Goal: Task Accomplishment & Management: Manage account settings

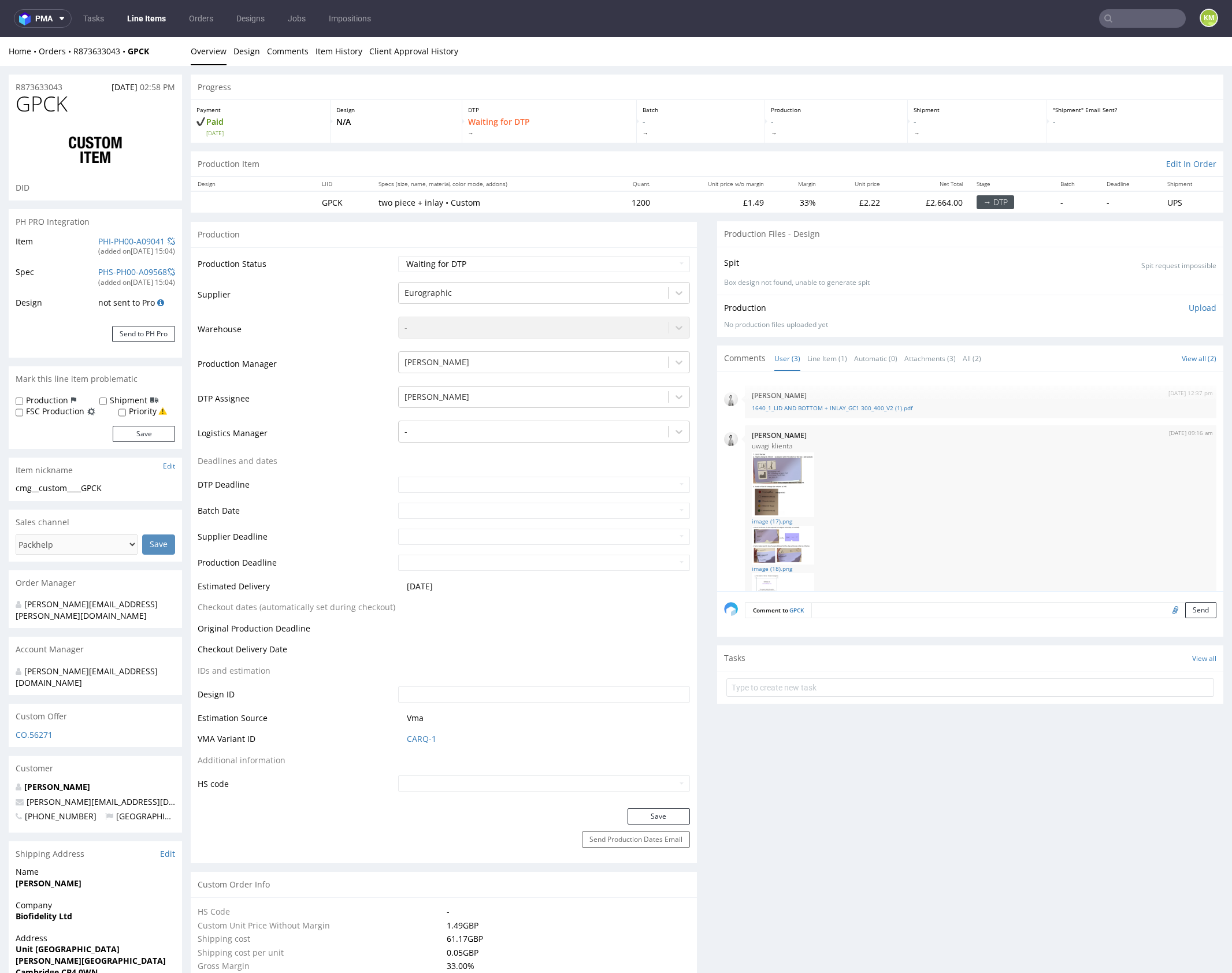
scroll to position [54, 0]
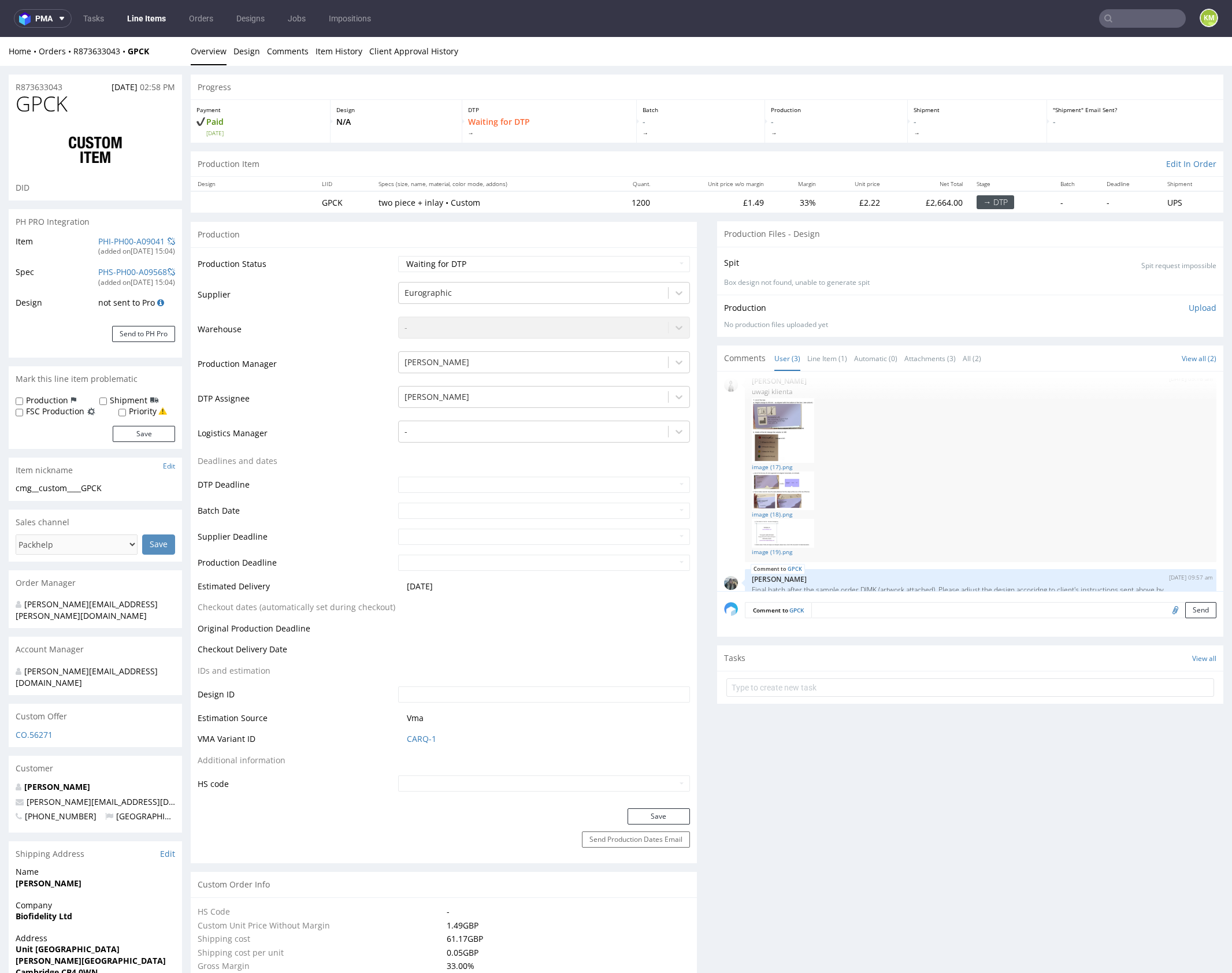
click at [64, 490] on div "cmg__custom____GPCK" at bounding box center [95, 488] width 159 height 12
copy div "cmg__custom____GPCK"
copy link "R873633043"
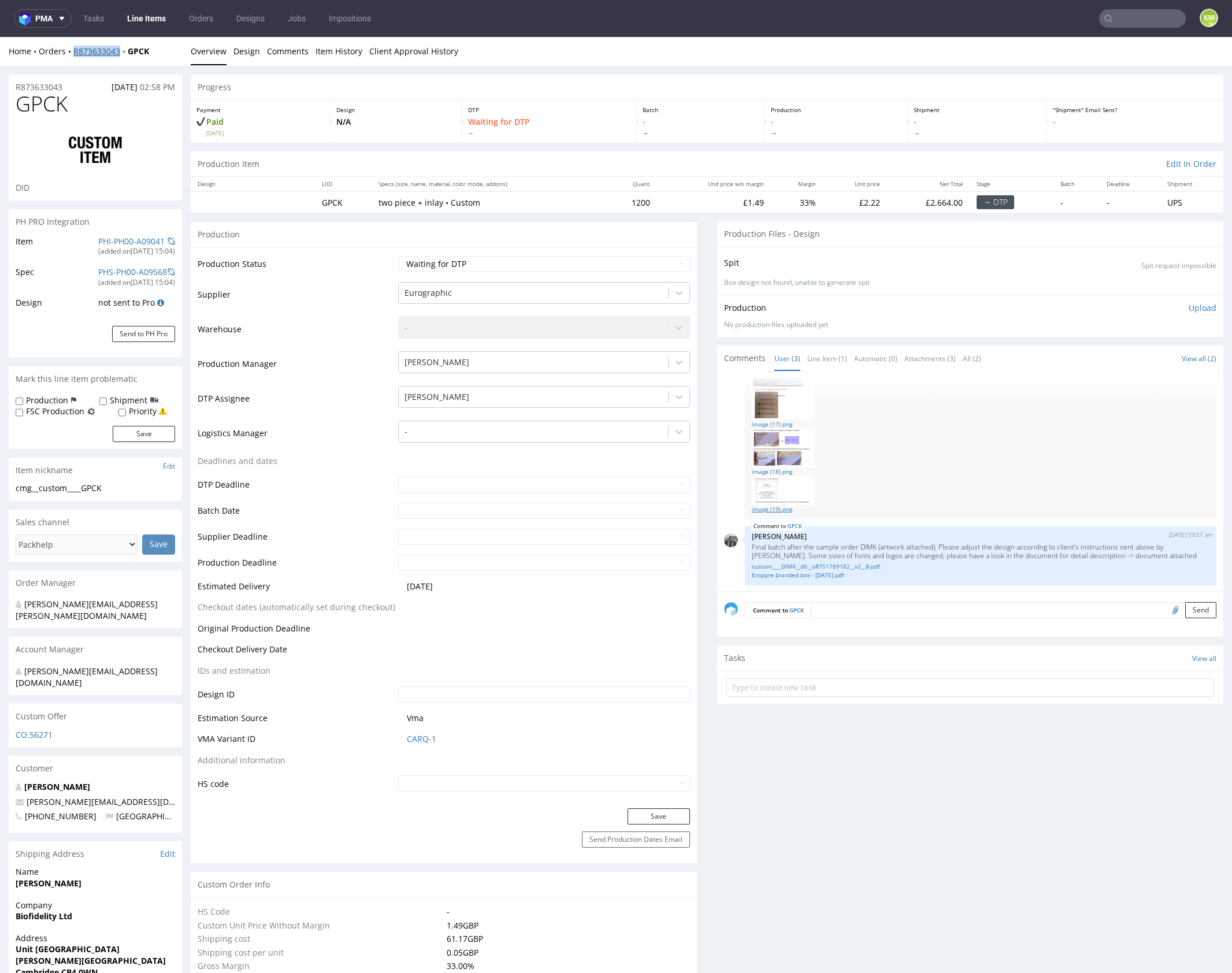
scroll to position [98, 0]
click at [967, 549] on p "Final batch after the sample order DIMK (artwork attached). Please adjust the d…" at bounding box center [981, 549] width 457 height 17
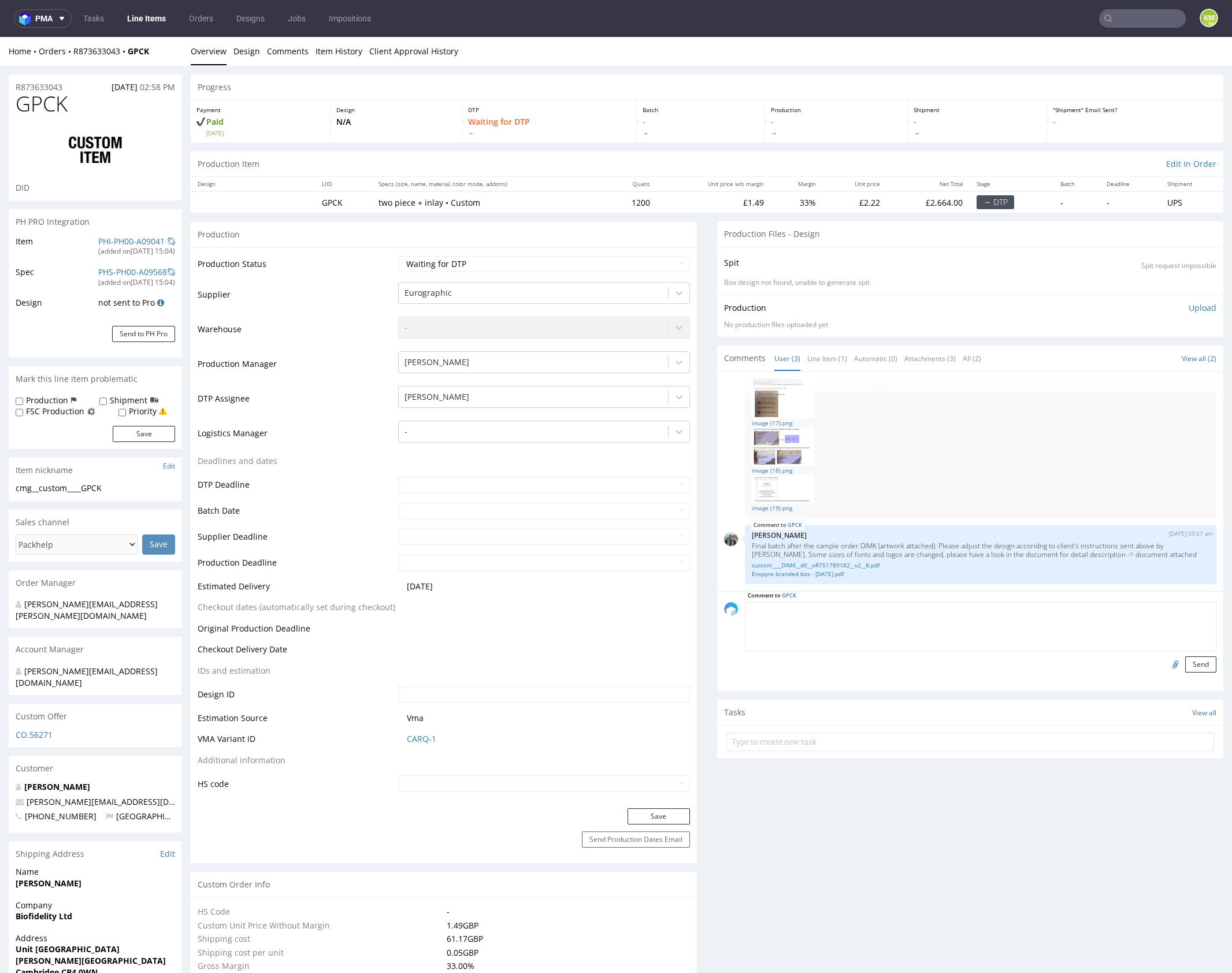
click at [864, 610] on textarea at bounding box center [981, 627] width 472 height 49
click at [832, 362] on link "Line Item (1)" at bounding box center [828, 358] width 40 height 25
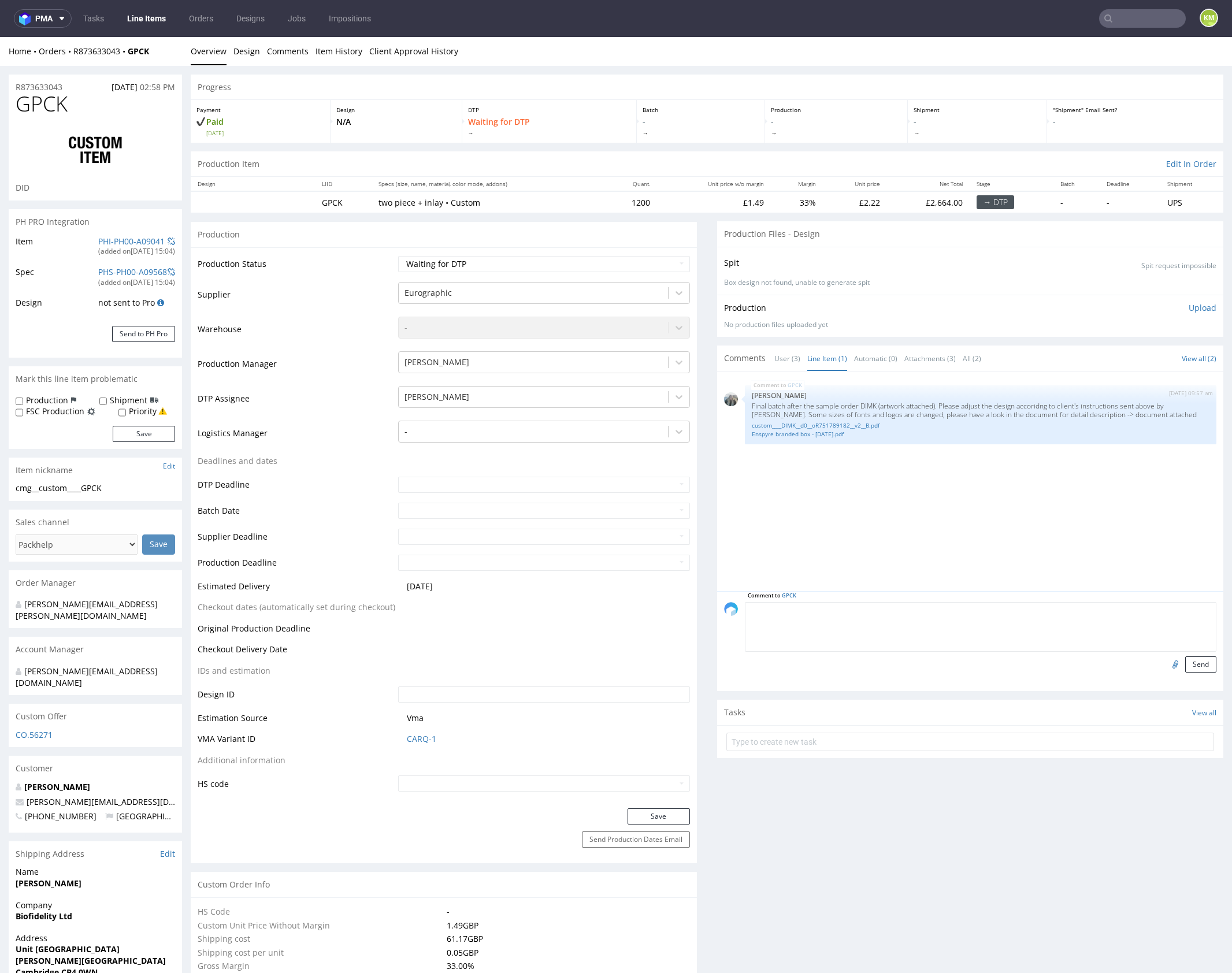
click at [887, 489] on div "GPCK 10th Sep 25 | 09:57 am Zeniuk Magdalena Final batch after the sample order…" at bounding box center [973, 485] width 499 height 213
click at [1033, 494] on div "GPCK 10th Sep 25 | 09:57 am Zeniuk Magdalena Final batch after the sample order…" at bounding box center [973, 485] width 499 height 213
click at [589, 260] on select "Waiting for Artwork Waiting for Diecut Waiting for Mockup Waiting for DTP Waiti…" at bounding box center [544, 264] width 292 height 16
select select "dtp_ca_needed"
click at [398, 256] on select "Waiting for Artwork Waiting for Diecut Waiting for Mockup Waiting for DTP Waiti…" at bounding box center [544, 264] width 292 height 16
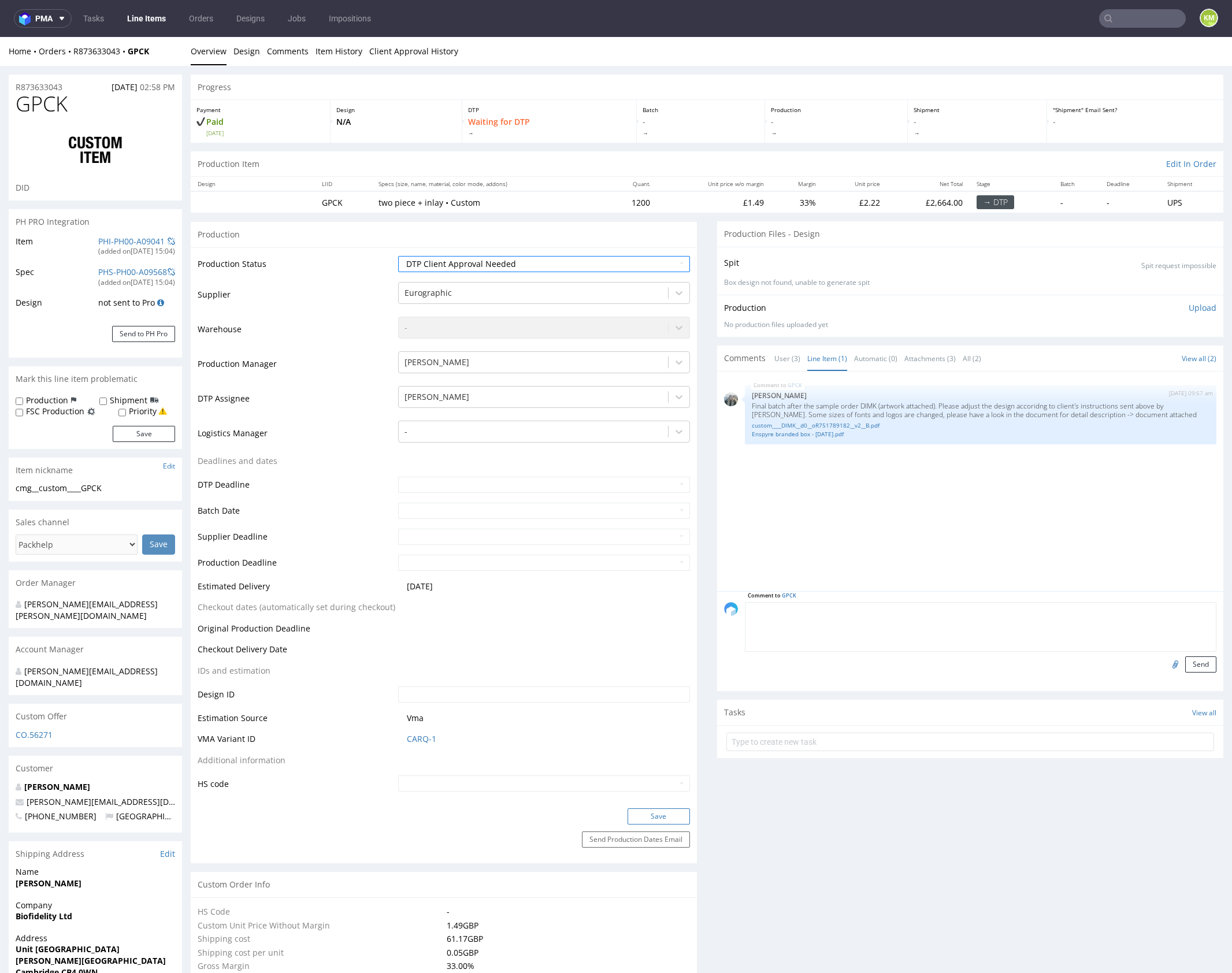
click at [671, 812] on button "Save" at bounding box center [659, 816] width 62 height 16
click at [902, 522] on div "GPCK 10th Sep 25 | 09:57 am Zeniuk Magdalena Final batch after the sample order…" at bounding box center [973, 485] width 499 height 213
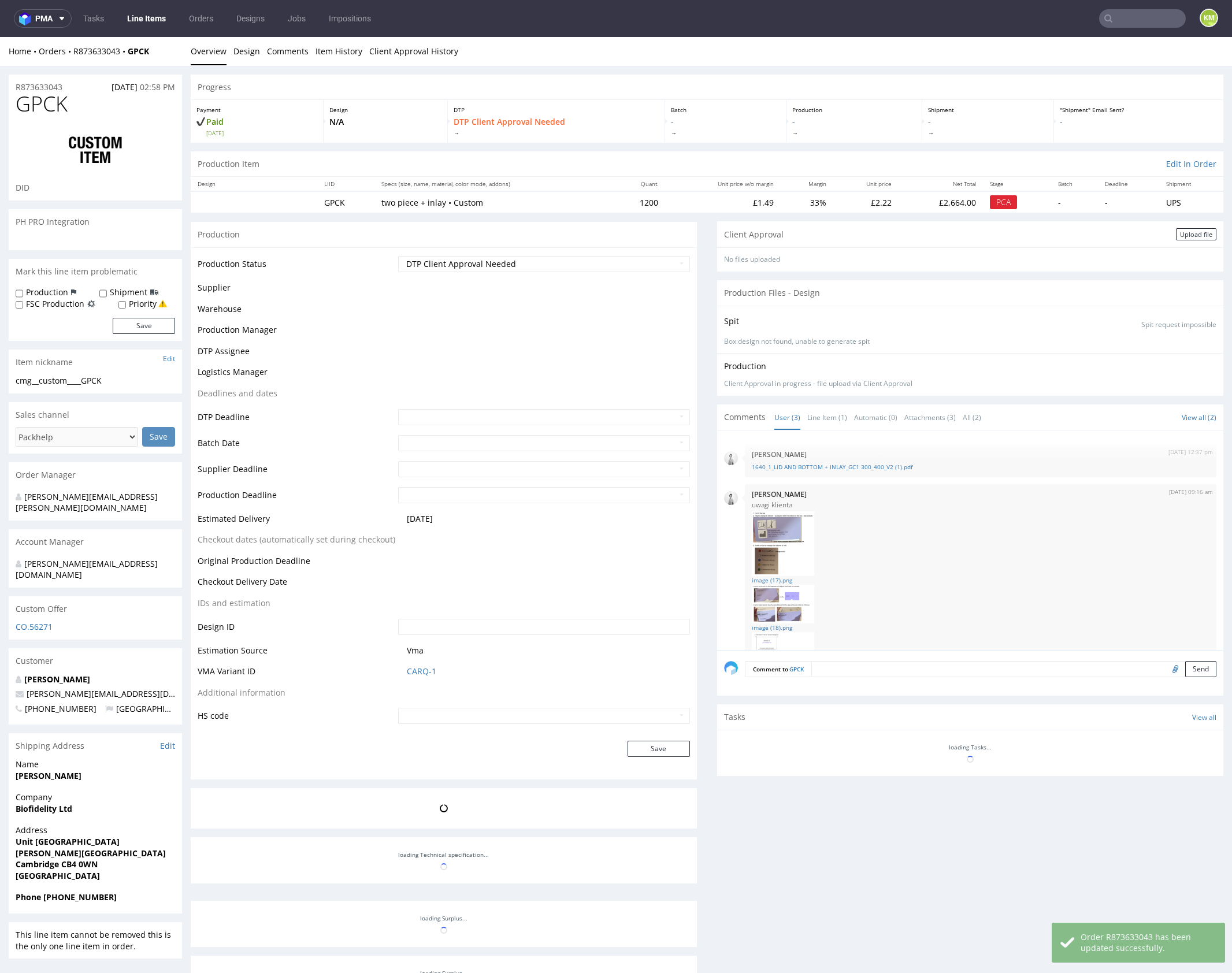
scroll to position [0, 0]
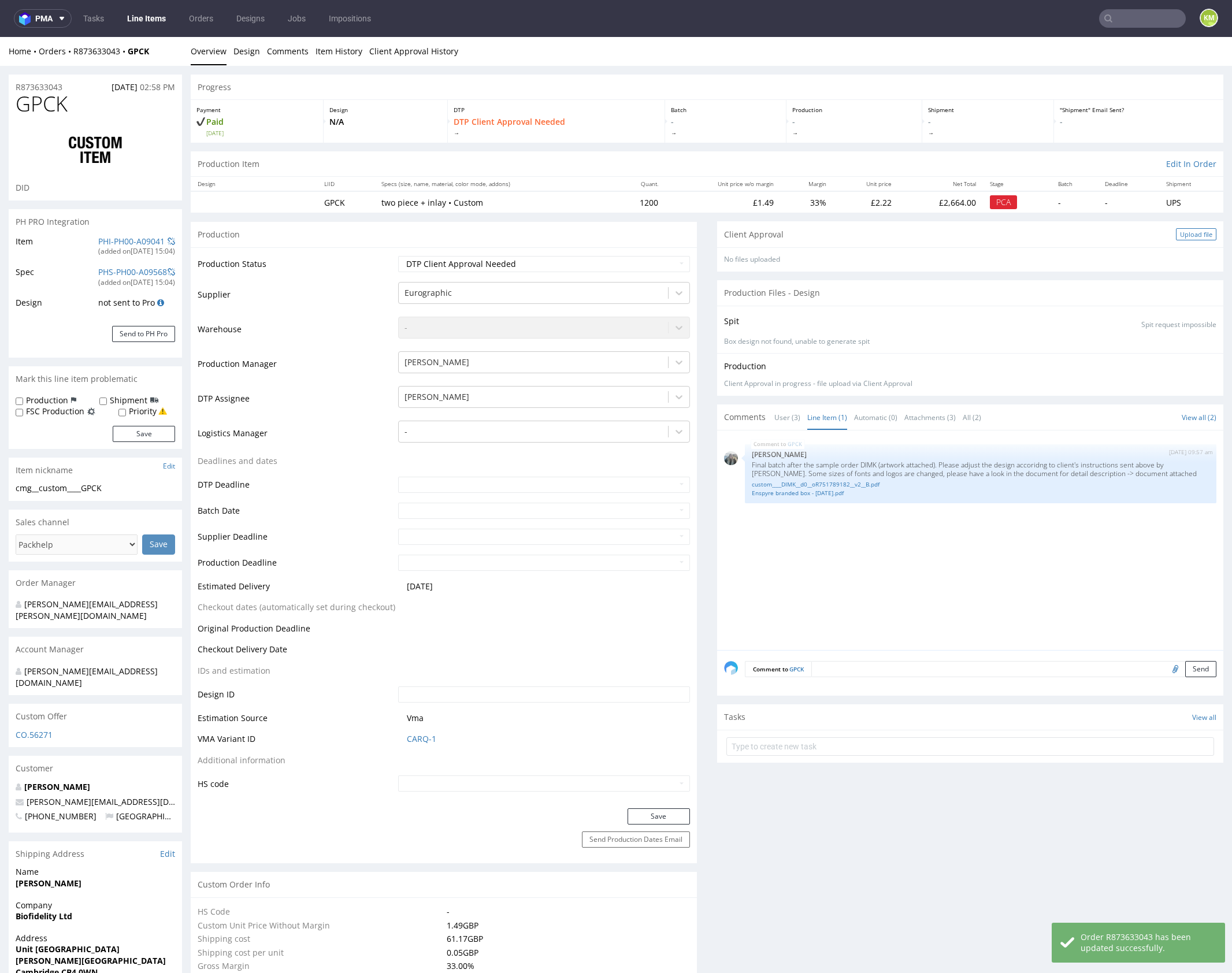
click at [1180, 237] on div "Upload file" at bounding box center [1196, 234] width 41 height 12
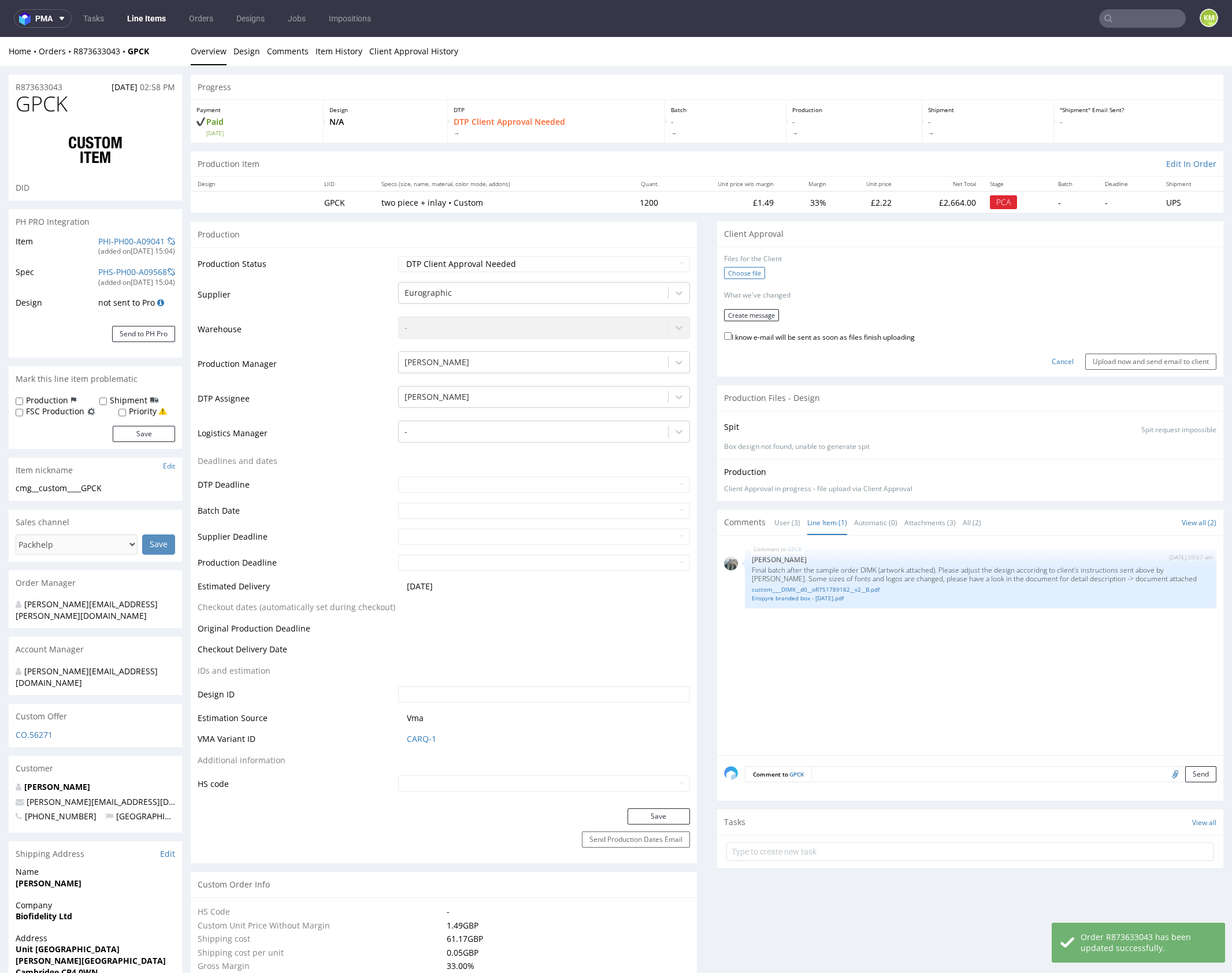
click at [749, 271] on label "Choose file" at bounding box center [744, 273] width 41 height 12
click at [0, 37] on input "Choose file" at bounding box center [0, 37] width 0 height 0
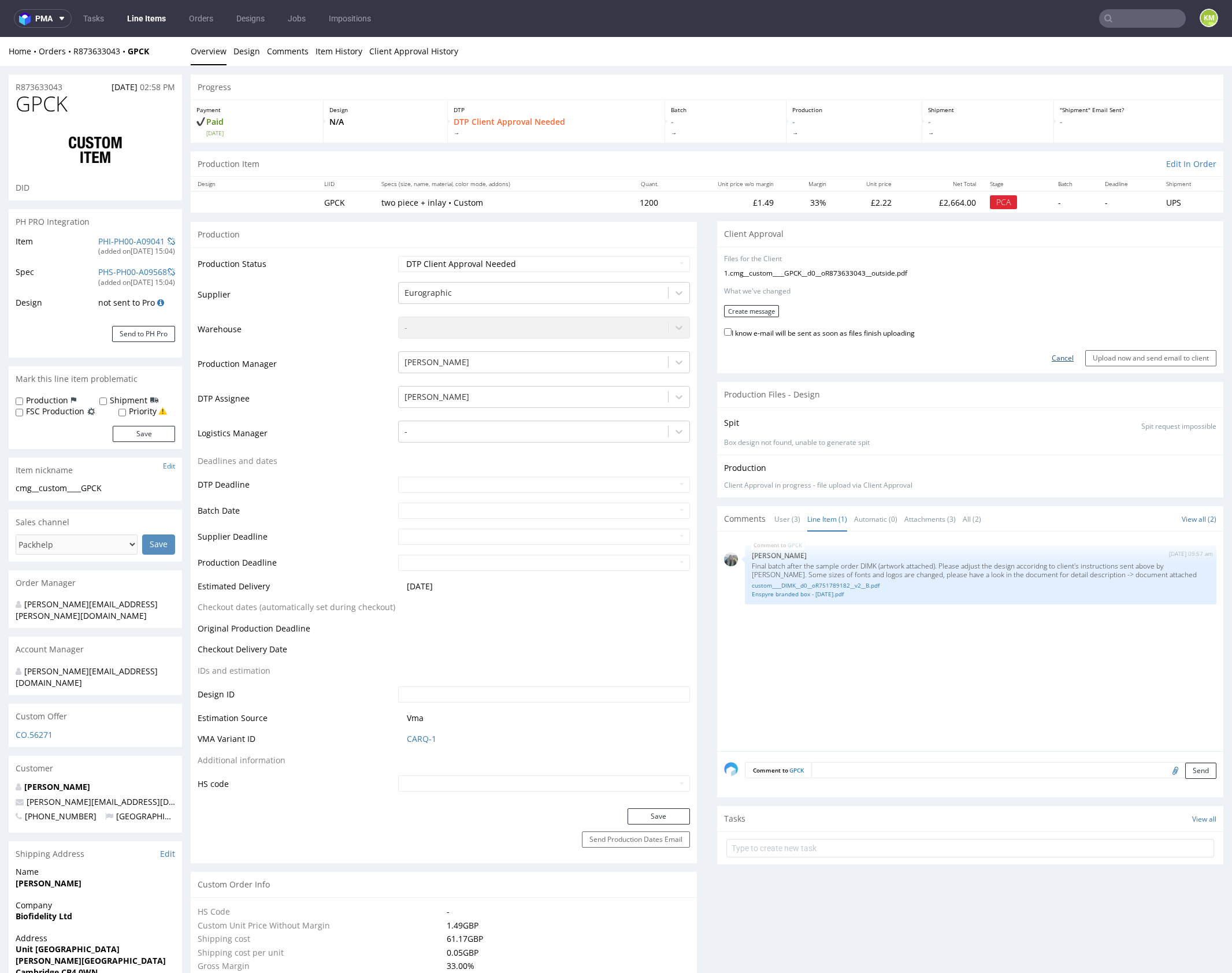
click at [1051, 358] on link "Cancel" at bounding box center [1062, 358] width 22 height 10
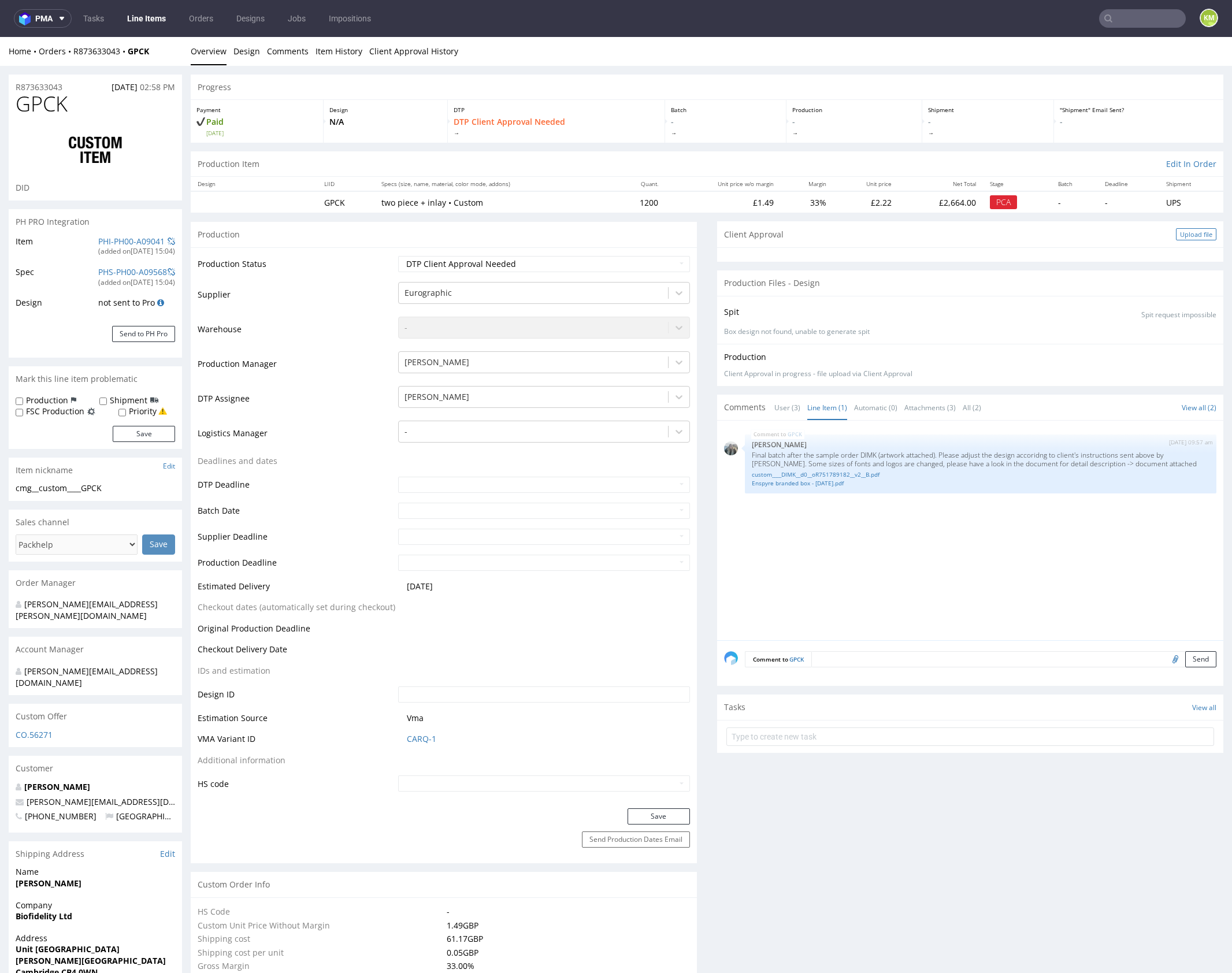
click at [1178, 236] on div "Upload file" at bounding box center [1196, 234] width 41 height 12
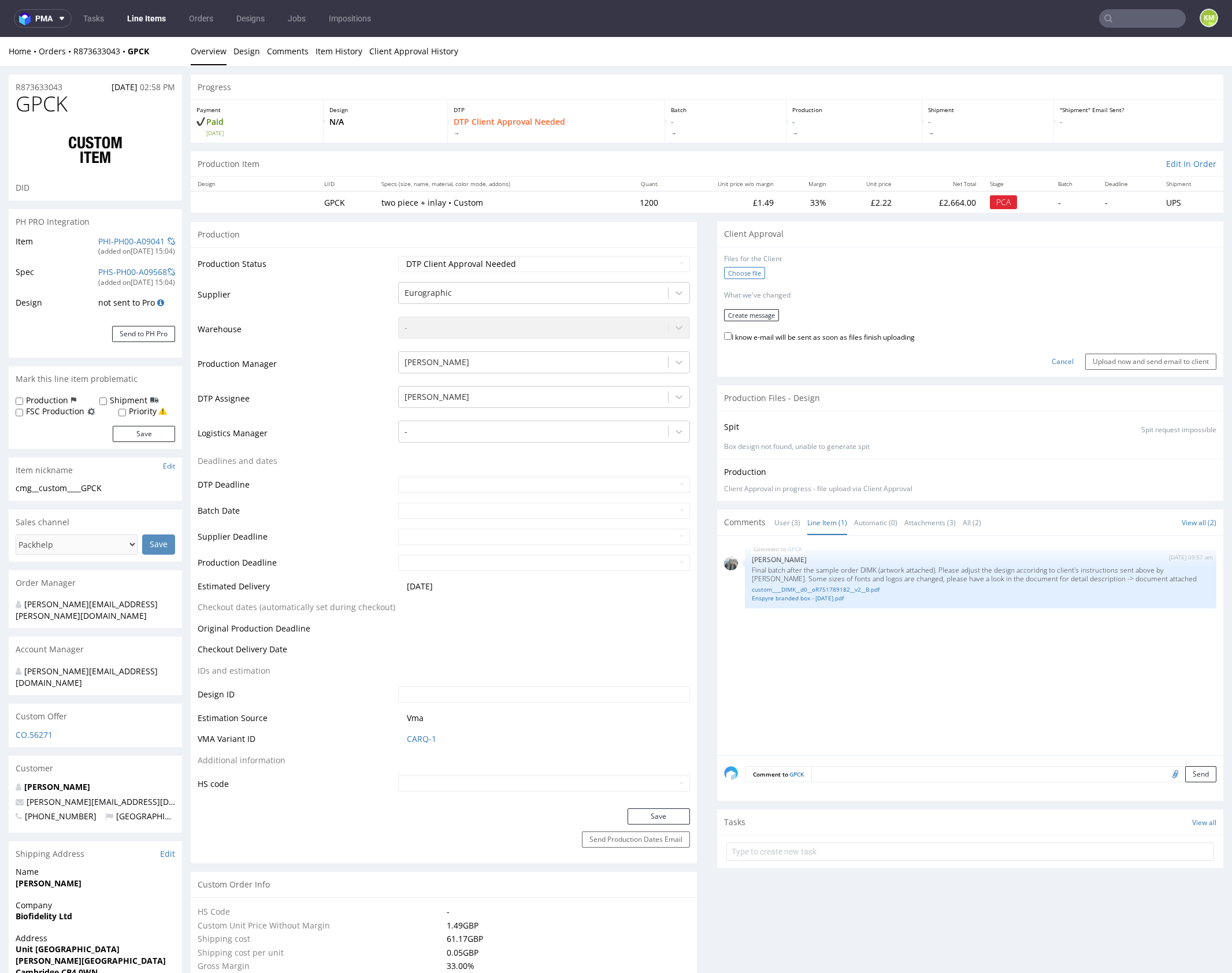
click at [757, 274] on label "Choose file" at bounding box center [744, 273] width 41 height 12
click at [0, 37] on input "Choose file" at bounding box center [0, 37] width 0 height 0
click at [740, 312] on button "Create message" at bounding box center [751, 311] width 55 height 12
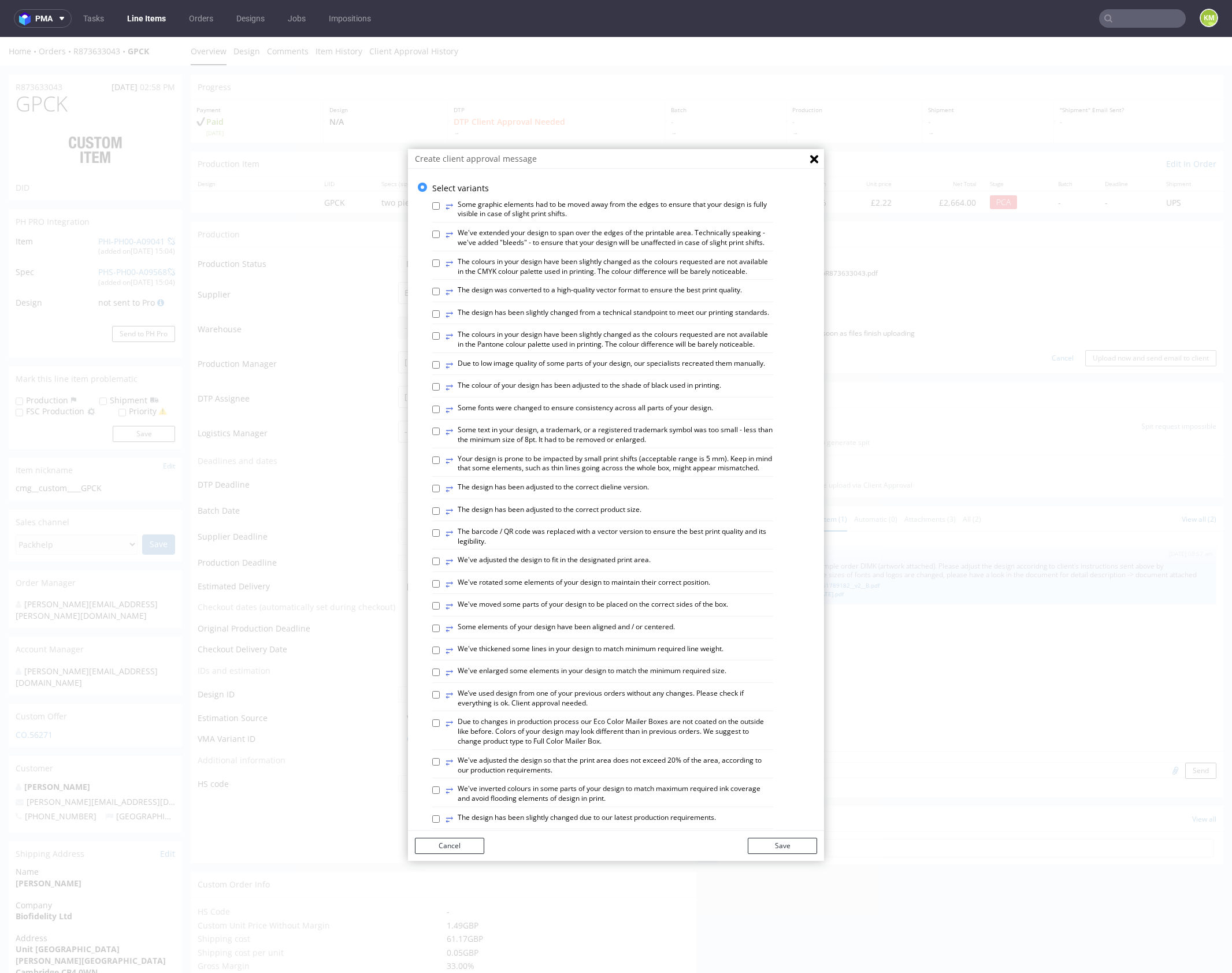
scroll to position [320, 0]
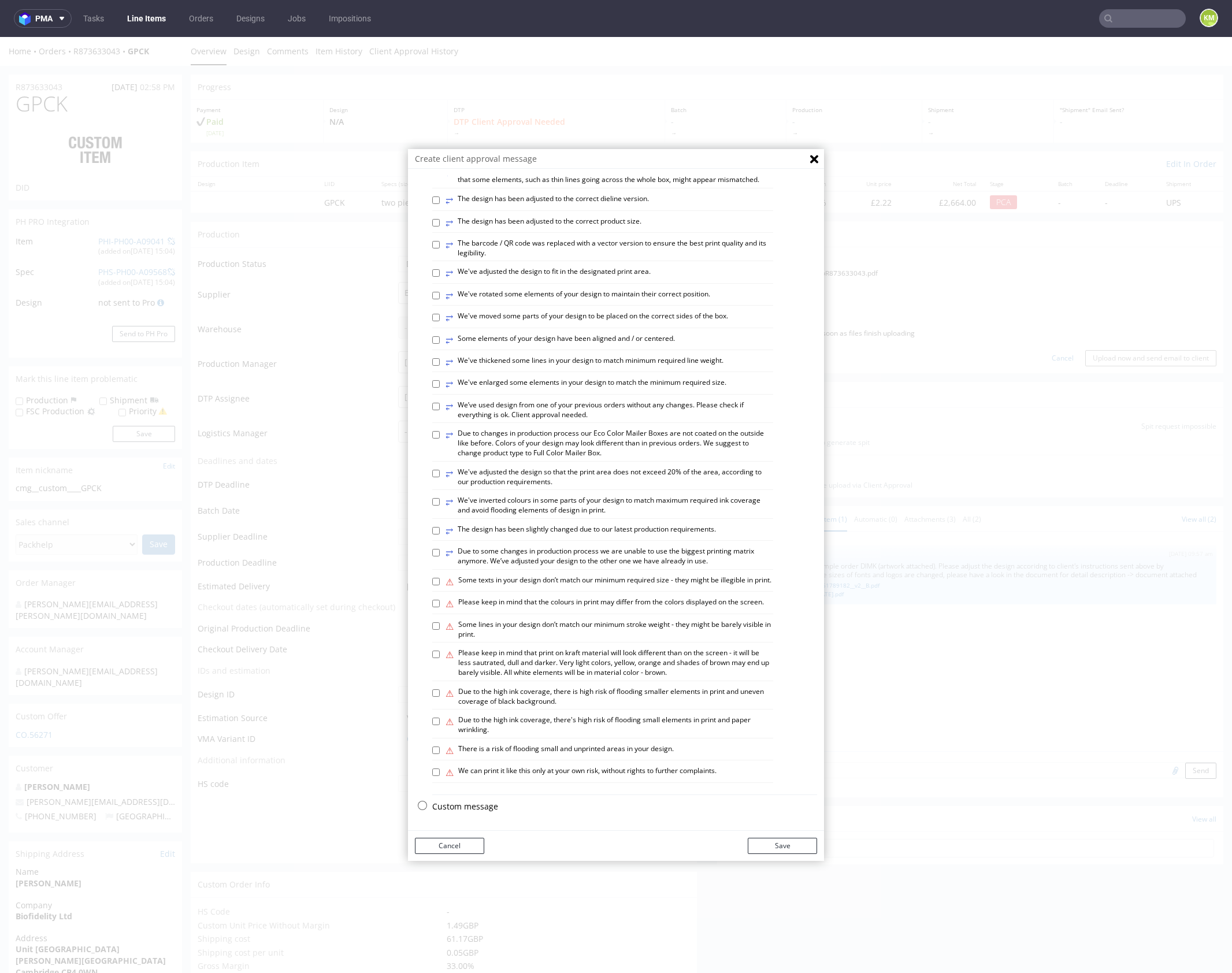
click at [477, 808] on p "Custom message" at bounding box center [624, 806] width 385 height 12
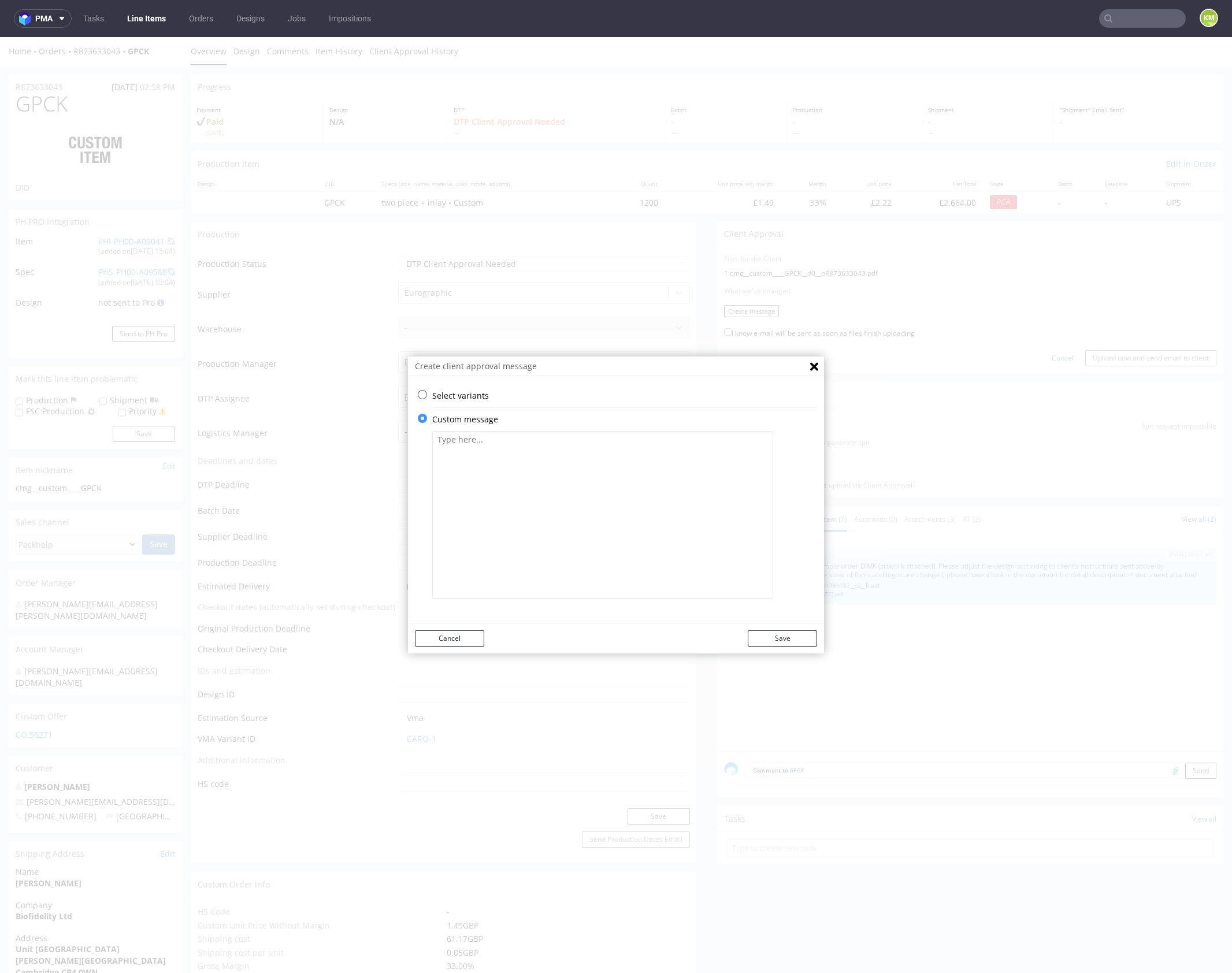
scroll to position [0, 0]
drag, startPoint x: 546, startPoint y: 560, endPoint x: 625, endPoint y: 537, distance: 82.3
click at [548, 557] on textarea at bounding box center [602, 515] width 341 height 168
paste textarea "The file you sent over differed not only in dimensions but also in the panel pr…"
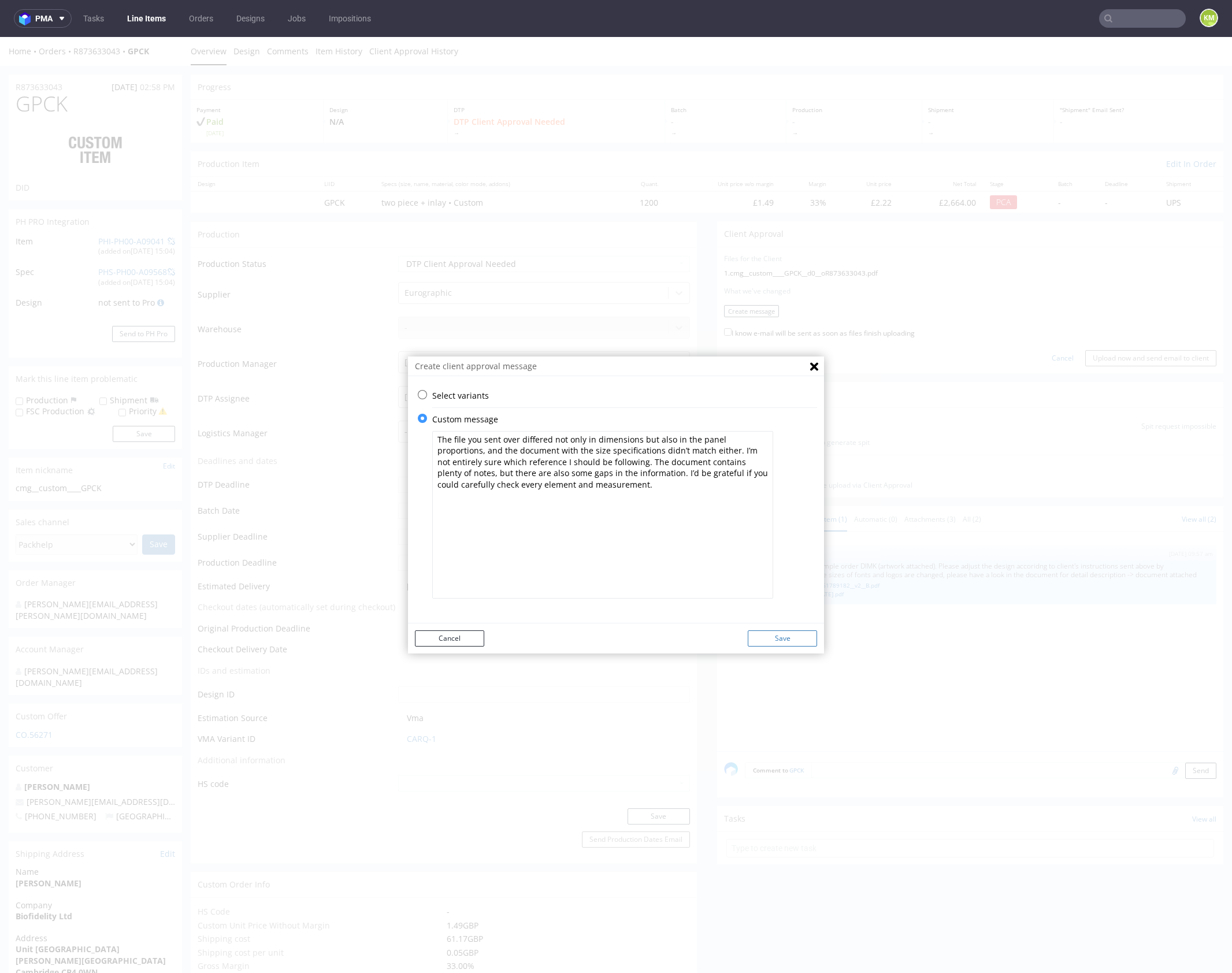
type textarea "The file you sent over differed not only in dimensions but also in the panel pr…"
drag, startPoint x: 792, startPoint y: 643, endPoint x: 797, endPoint y: 630, distance: 13.9
click at [792, 643] on button "Save" at bounding box center [782, 639] width 69 height 16
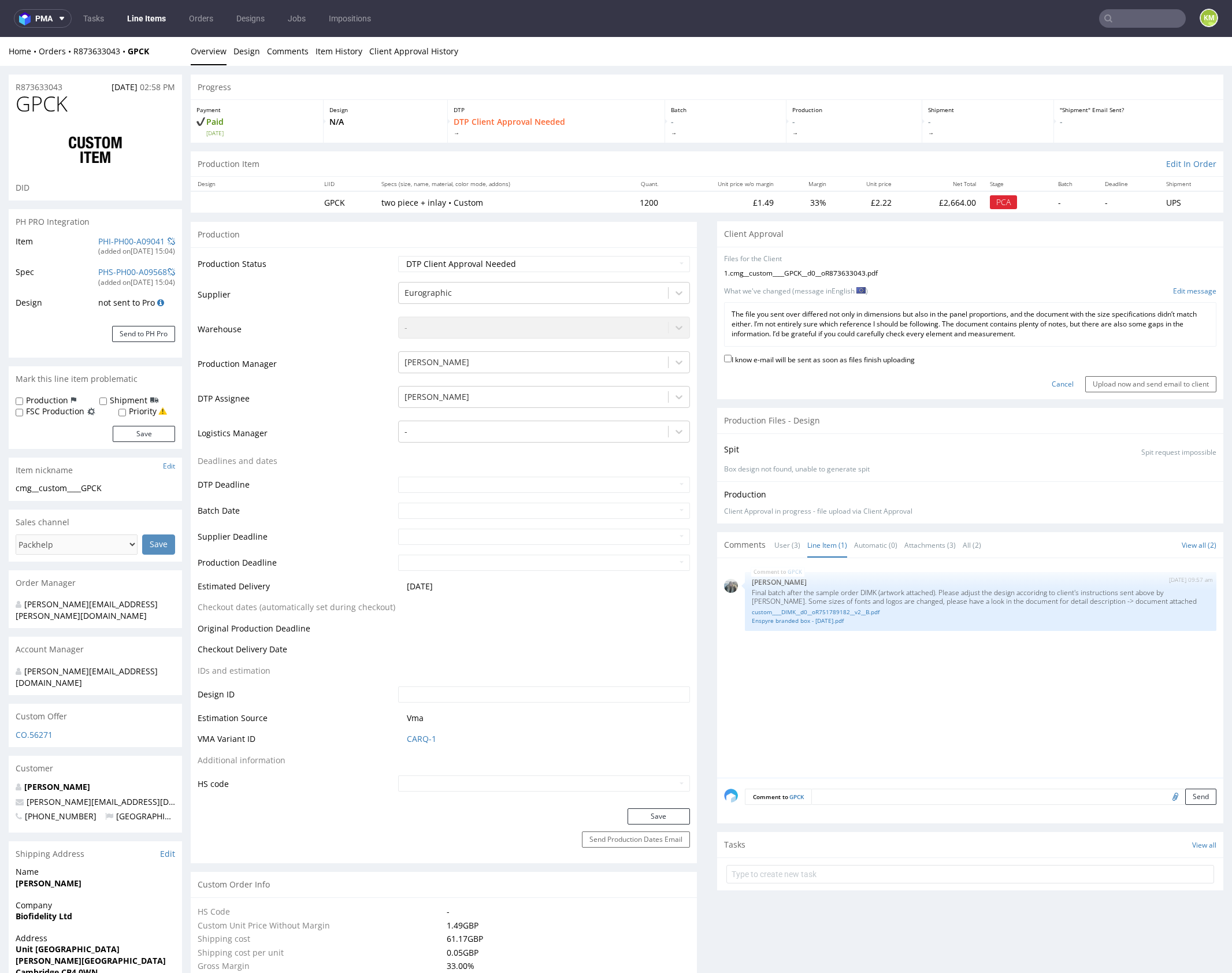
click at [879, 359] on label "I know e-mail will be sent as soon as files finish uploading" at bounding box center [819, 358] width 191 height 13
click at [731, 359] on input "I know e-mail will be sent as soon as files finish uploading" at bounding box center [727, 358] width 8 height 8
checkbox input "true"
click at [1121, 361] on div "I know e-mail will be sent as soon as files finish uploading" at bounding box center [970, 360] width 492 height 16
click at [1139, 382] on input "Upload now and send email to client" at bounding box center [1150, 385] width 131 height 16
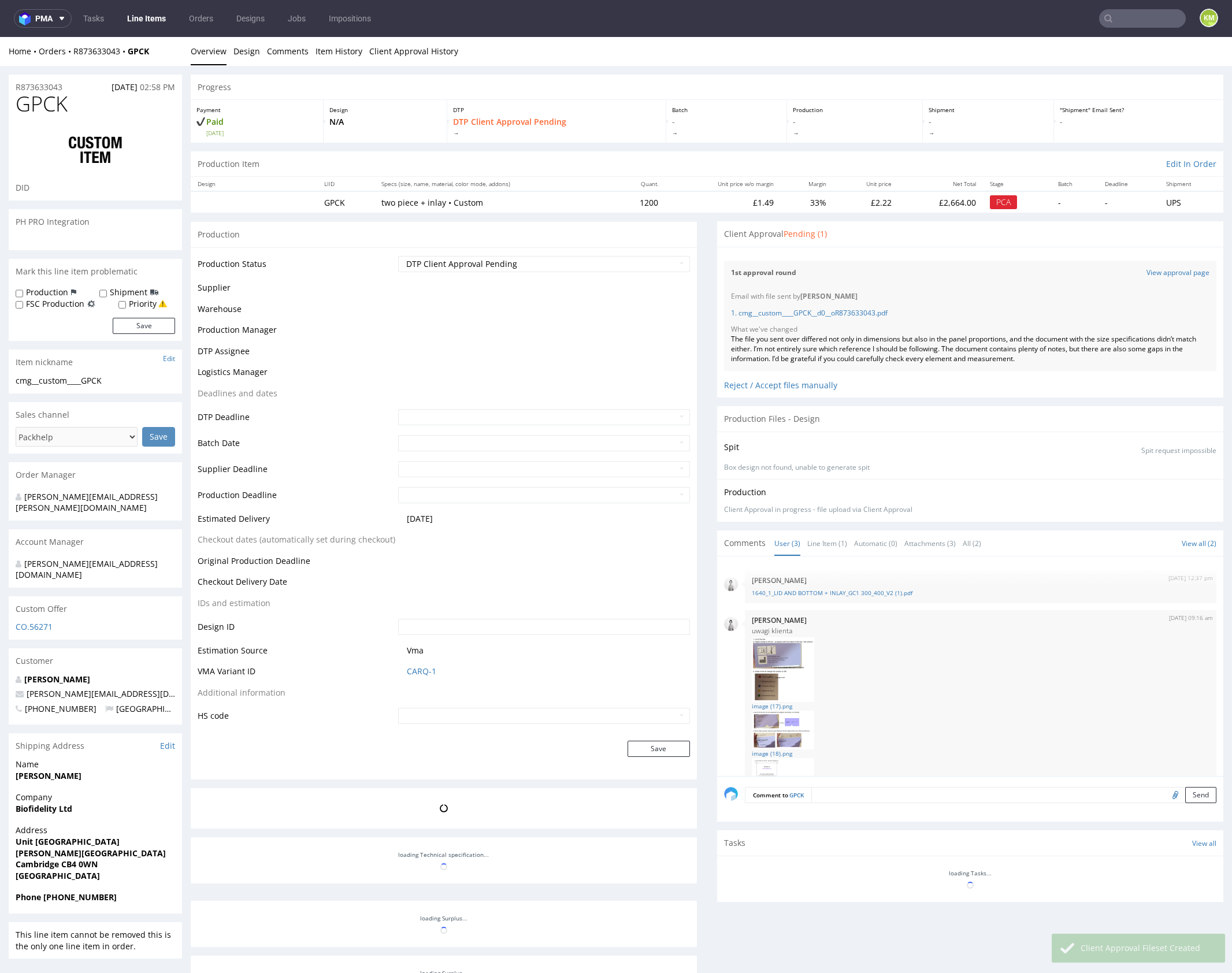
scroll to position [98, 0]
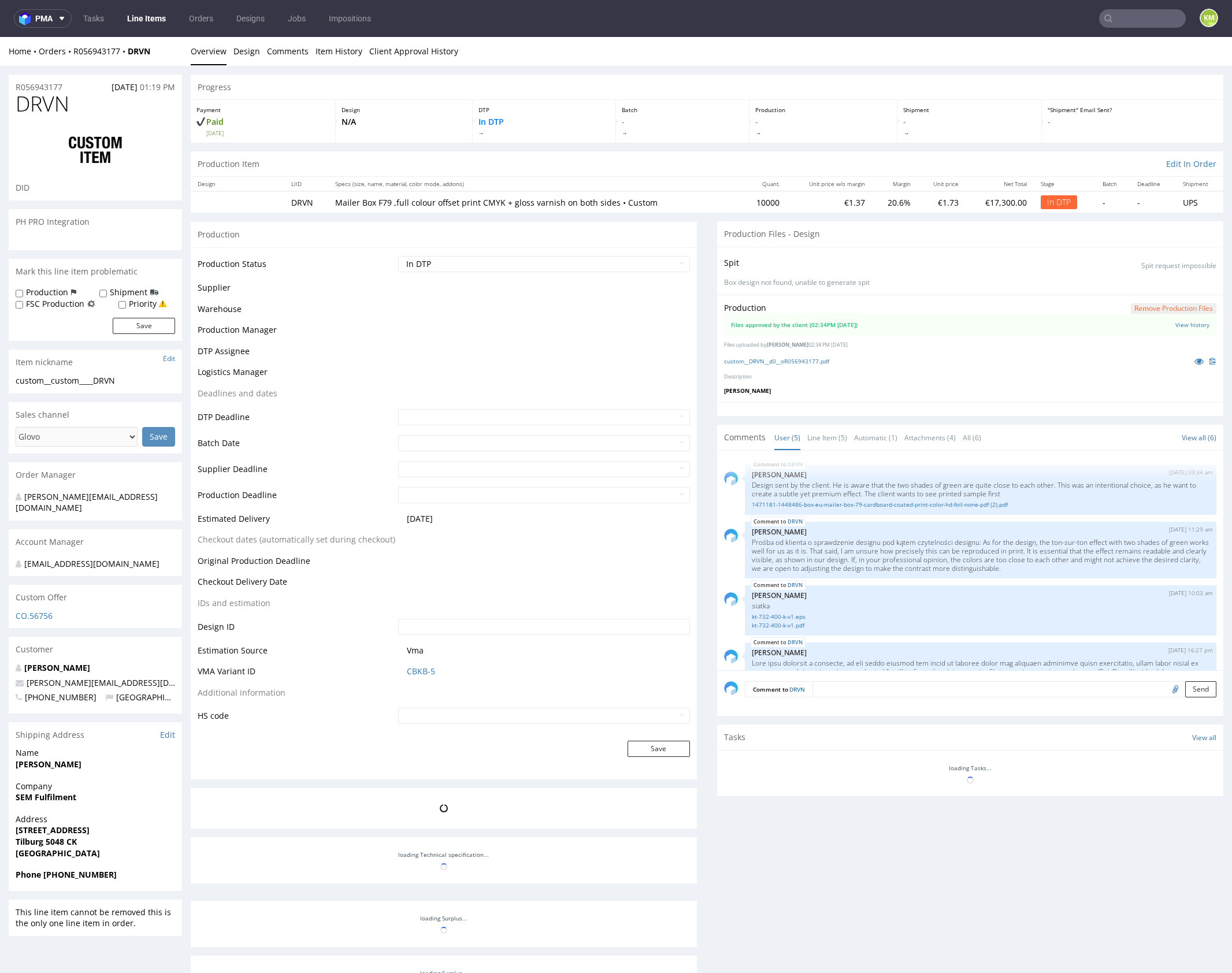
scroll to position [148, 0]
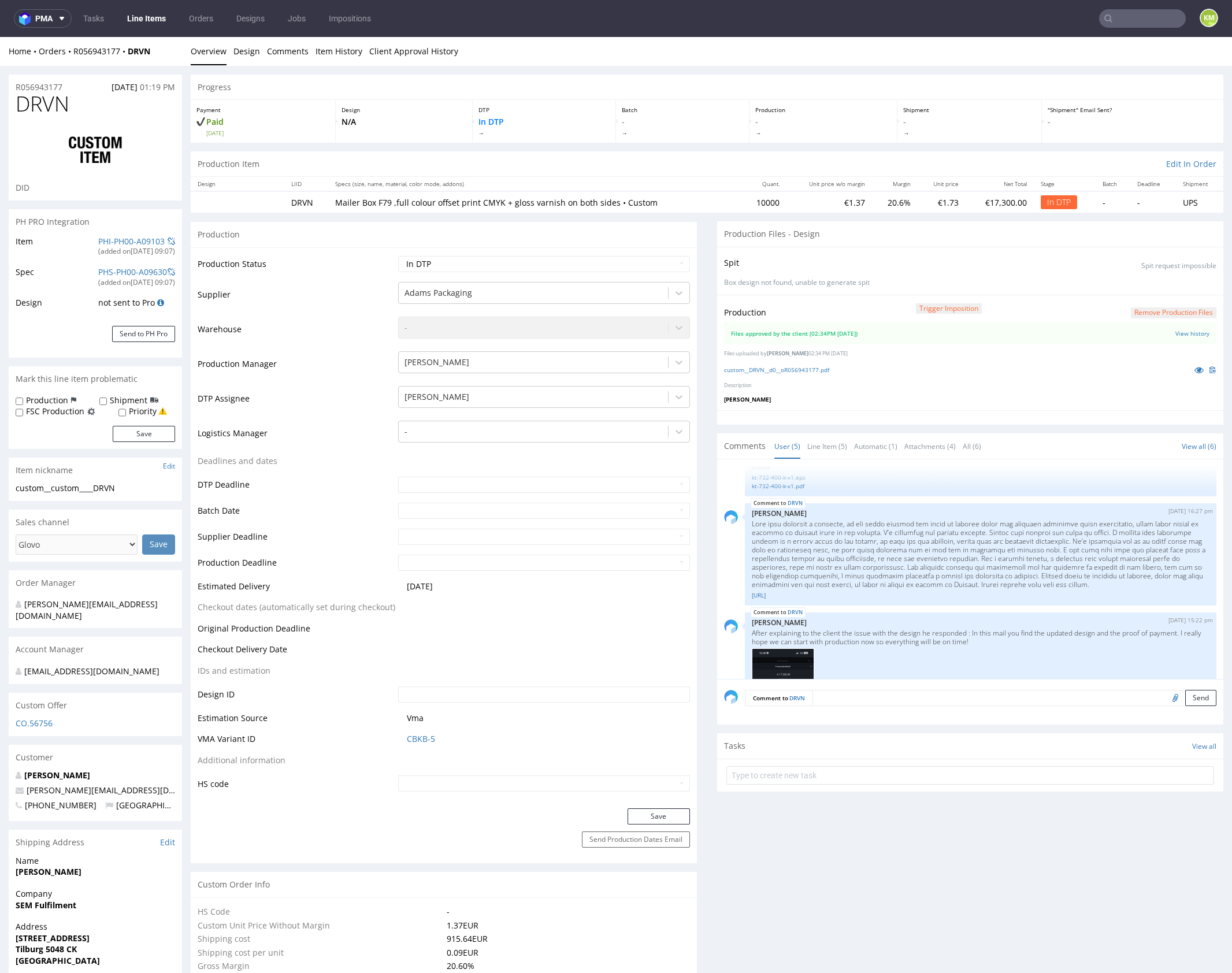
select select "in_progress"
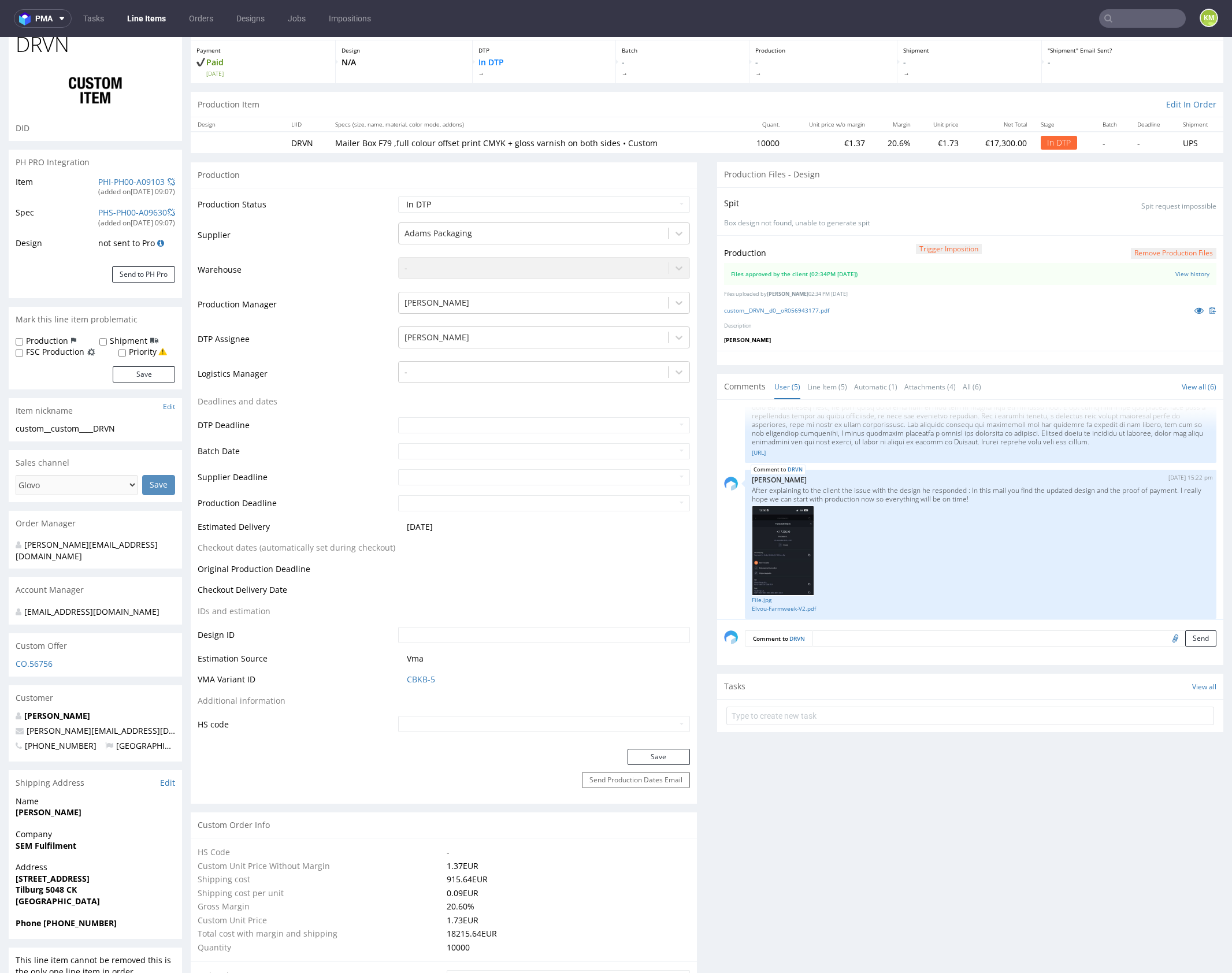
scroll to position [238, 0]
click at [611, 204] on select "Waiting for Artwork Waiting for Diecut Waiting for Mockup Waiting for DTP Waiti…" at bounding box center [544, 205] width 292 height 16
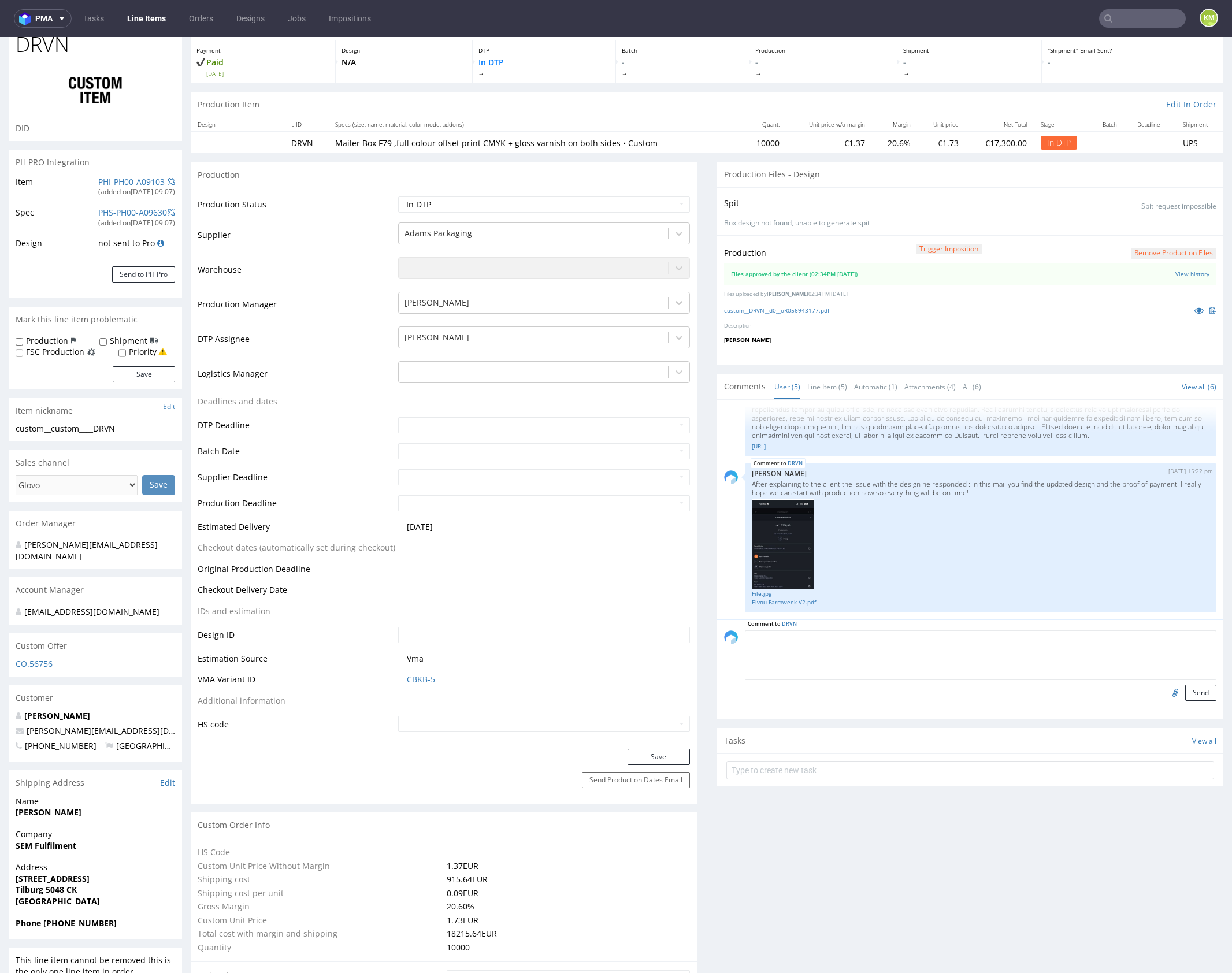
click at [898, 632] on textarea at bounding box center [981, 655] width 472 height 49
paste textarea "https://packhelp.slack.com/archives/C0101HZ89EW/p1758269009969899"
type textarea "https://packhelp.slack.com/archives/C0101HZ89EW/p1758269009969899"
click at [1195, 689] on button "Send" at bounding box center [1200, 693] width 31 height 16
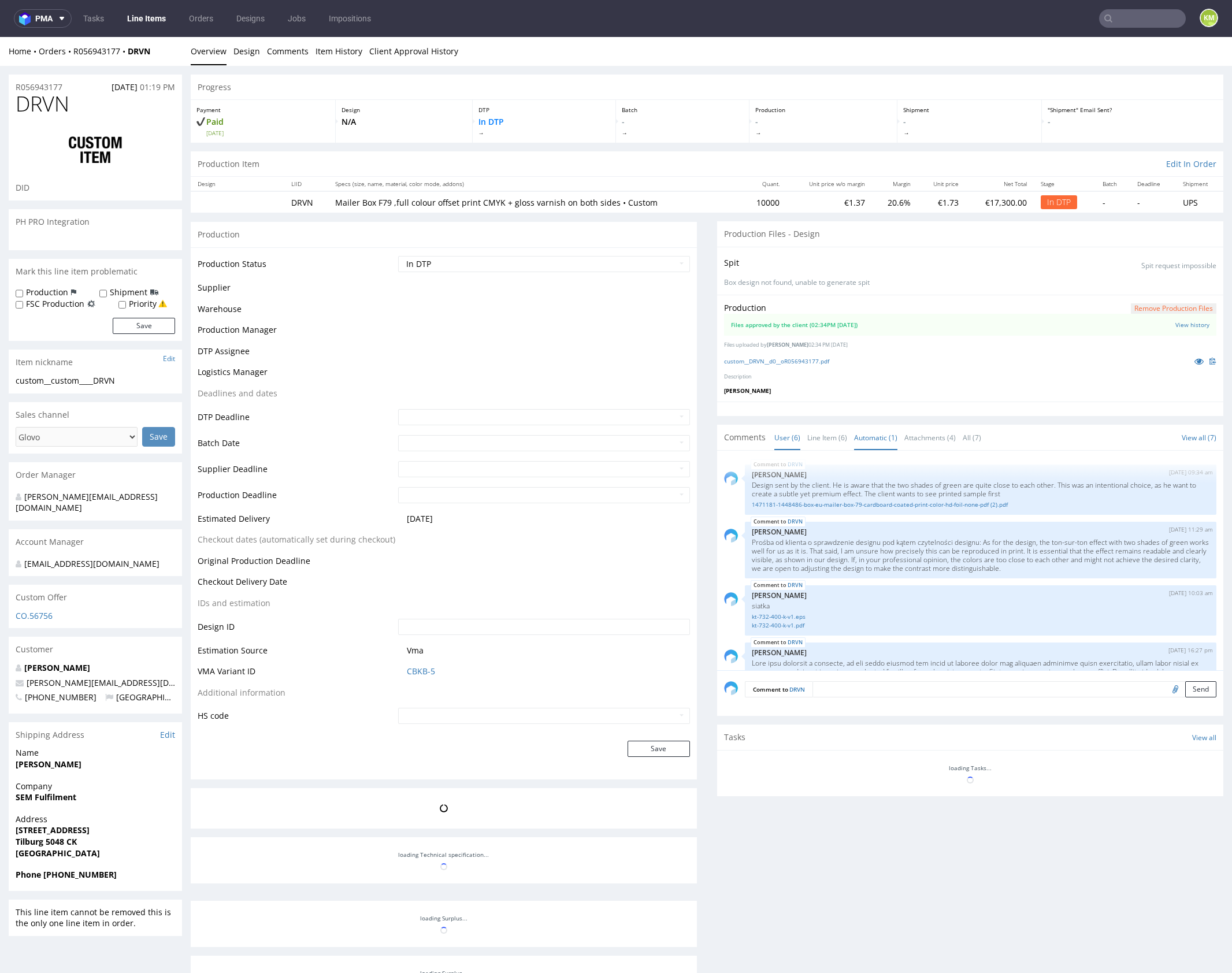
scroll to position [275, 0]
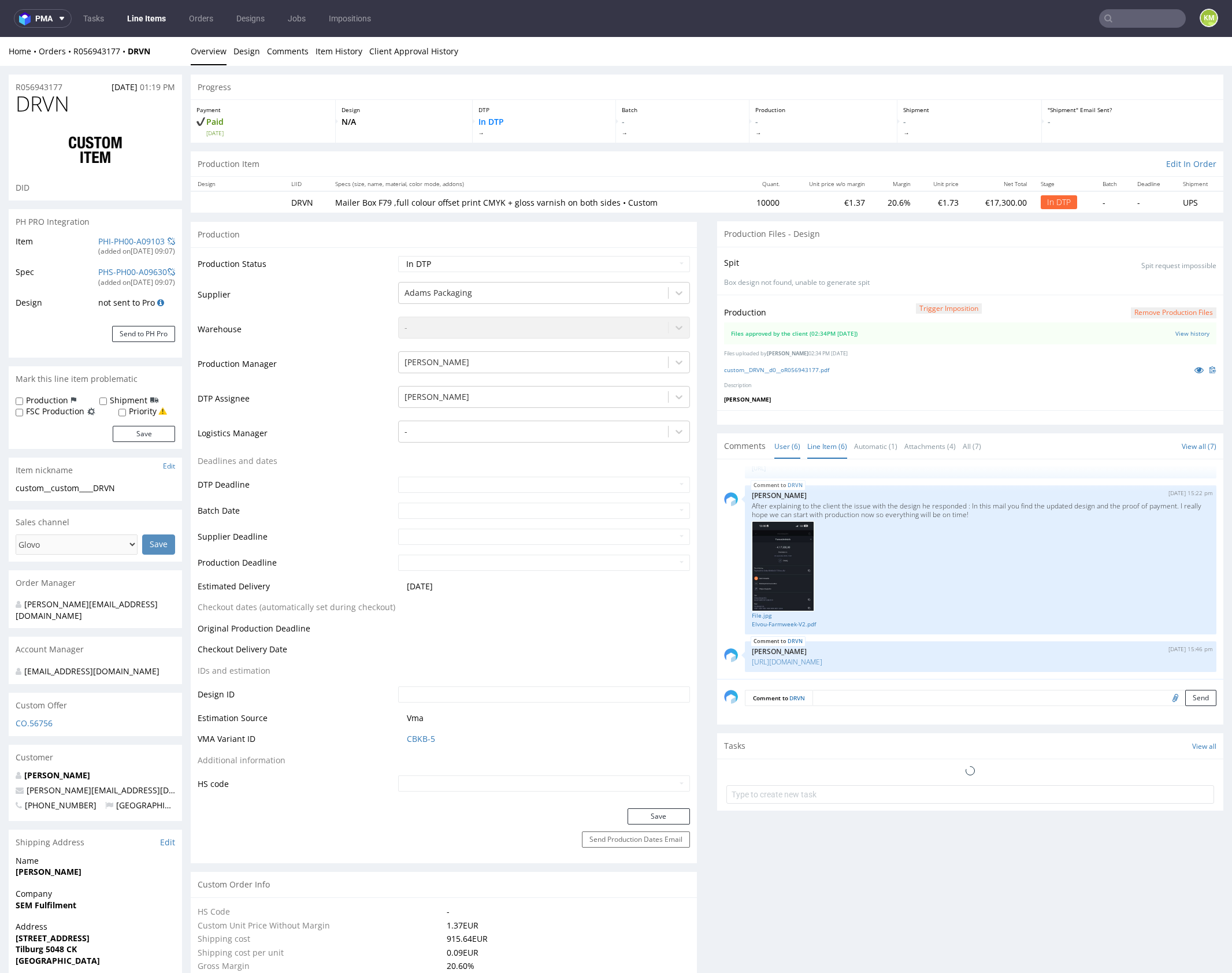
select select "in_progress"
click at [819, 439] on link "Line Item (6)" at bounding box center [828, 446] width 40 height 25
click at [621, 259] on select "Waiting for Artwork Waiting for Diecut Waiting for Mockup Waiting for DTP Waiti…" at bounding box center [544, 264] width 292 height 16
select select "dtp_waiting_for_double_check"
click at [398, 256] on select "Waiting for Artwork Waiting for Diecut Waiting for Mockup Waiting for DTP Waiti…" at bounding box center [544, 264] width 292 height 16
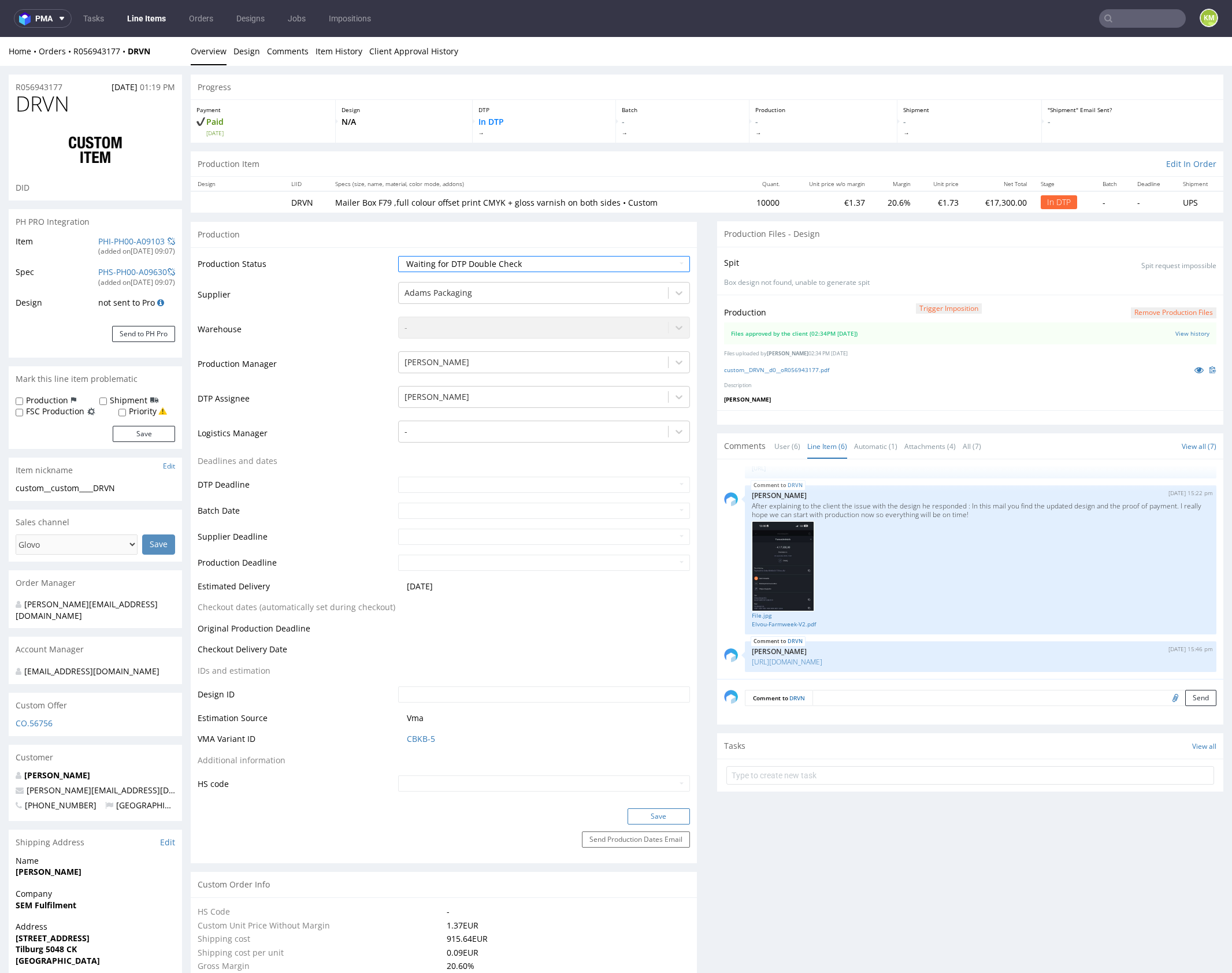
click at [659, 811] on button "Save" at bounding box center [659, 816] width 62 height 16
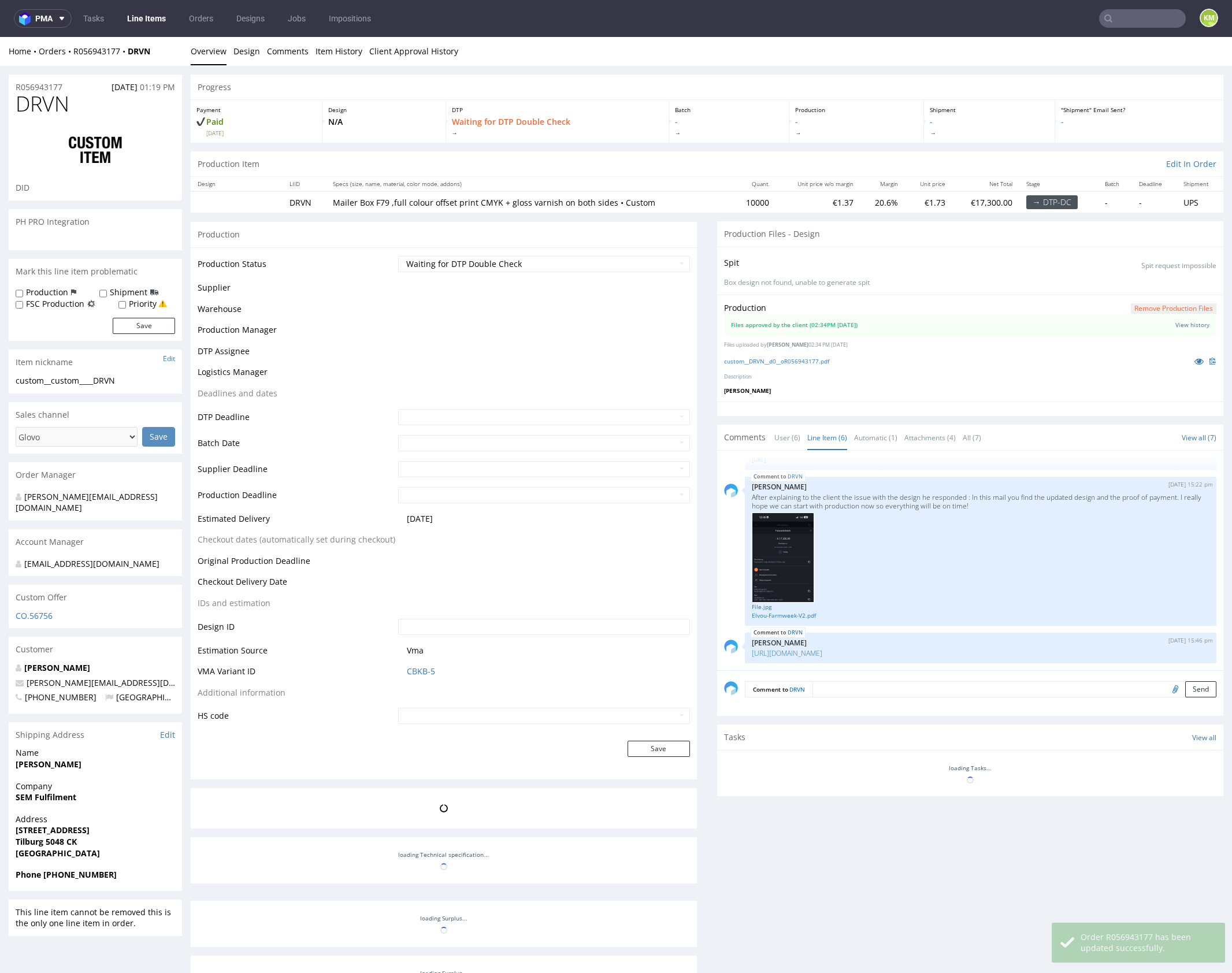
select select "in_progress"
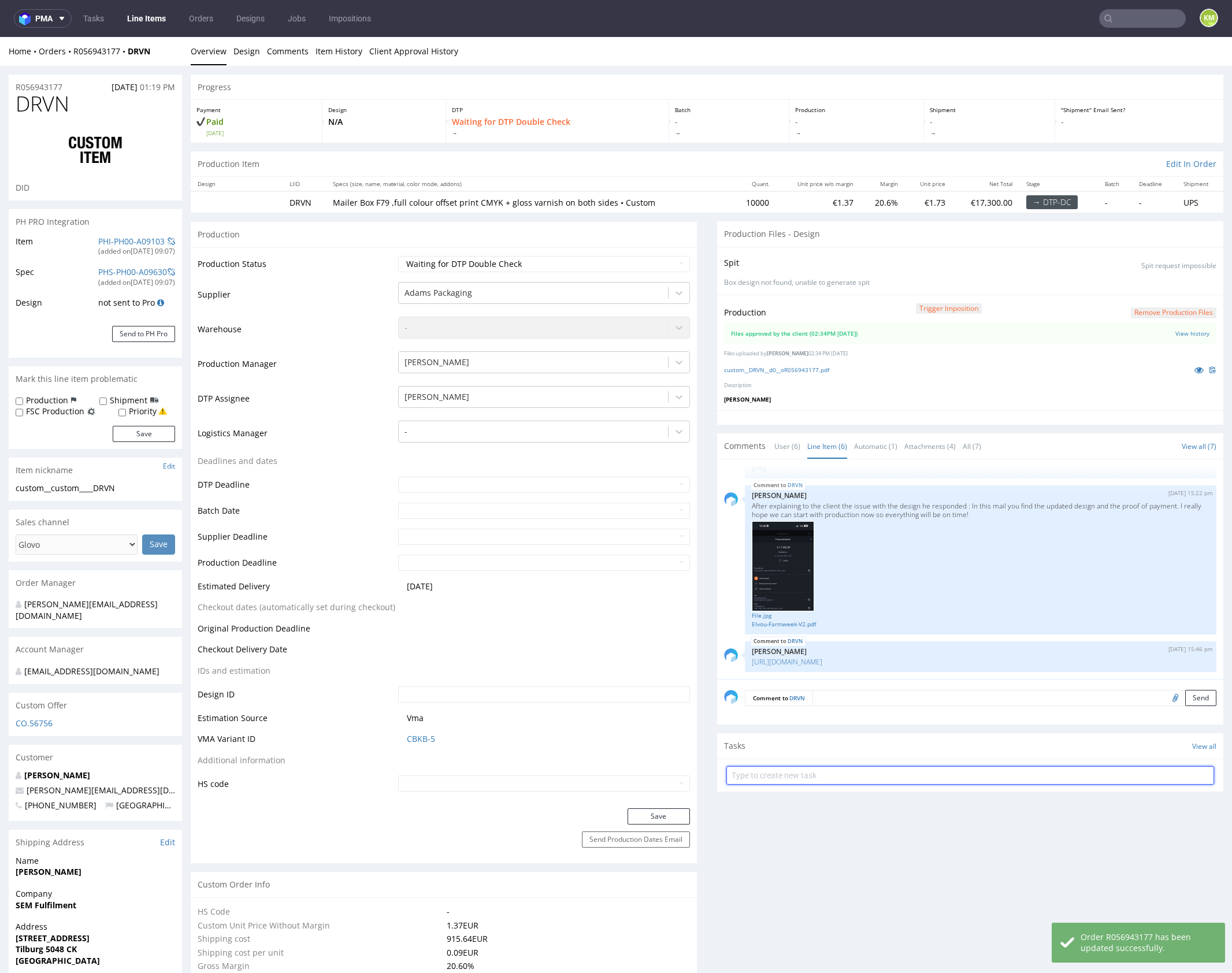
click at [875, 769] on input "text" at bounding box center [970, 775] width 488 height 19
type input "dch pilne"
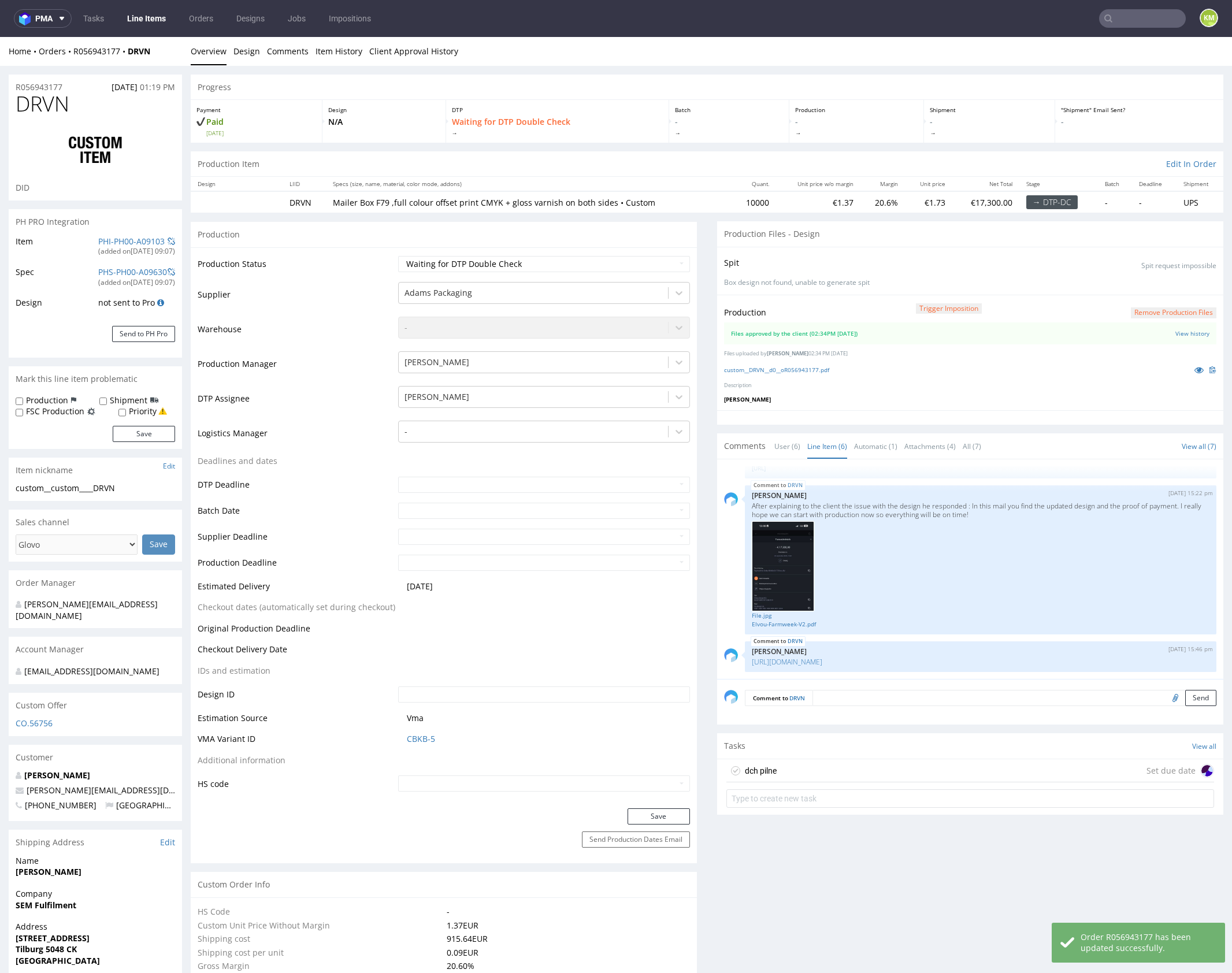
click at [847, 770] on div "dch pilne Set due date" at bounding box center [970, 771] width 488 height 23
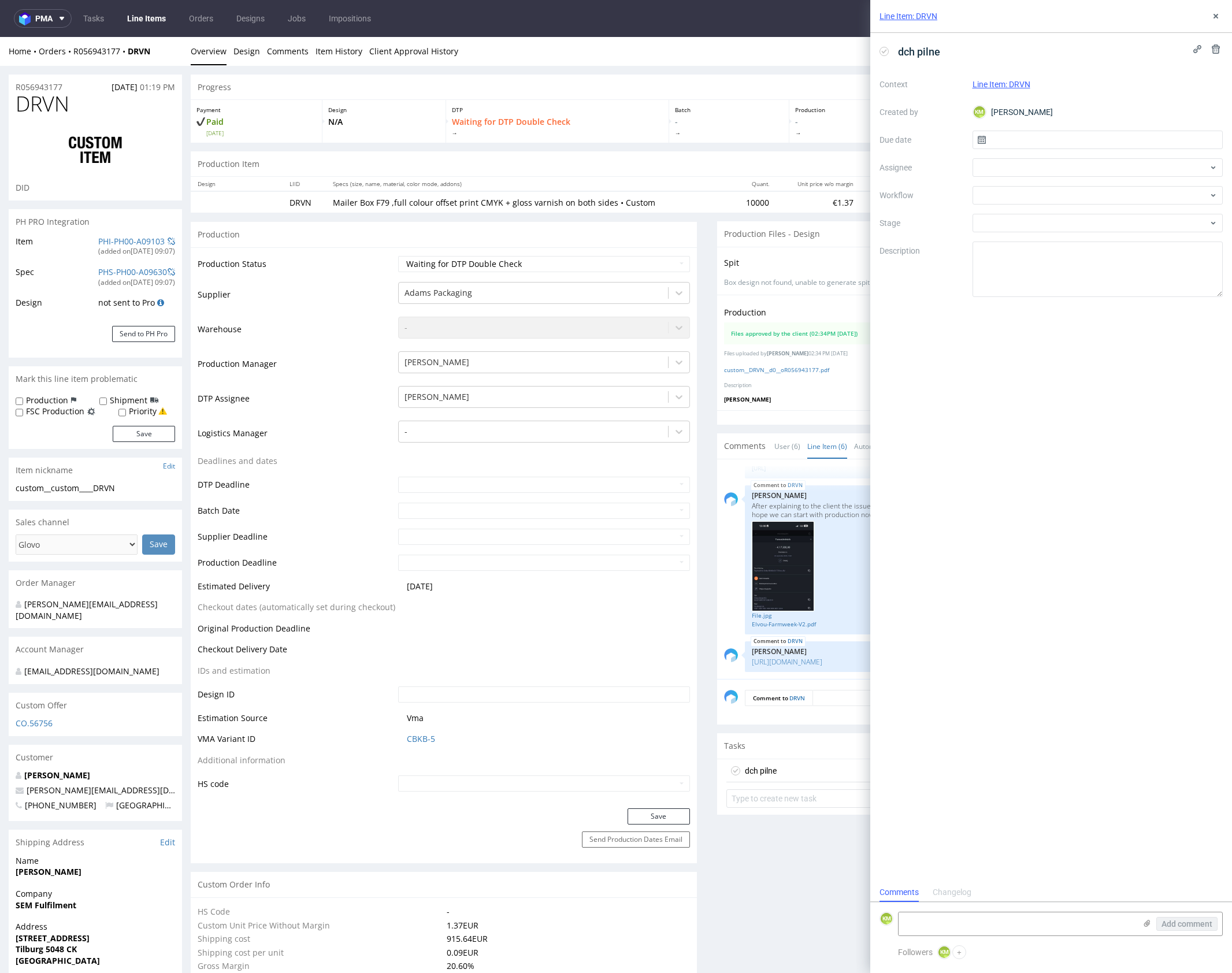
scroll to position [9, 0]
click at [1031, 144] on input "text" at bounding box center [1097, 139] width 251 height 19
click at [1093, 275] on span "24" at bounding box center [1097, 277] width 9 height 12
type input "[DATE]"
click at [1025, 170] on div at bounding box center [1097, 168] width 251 height 19
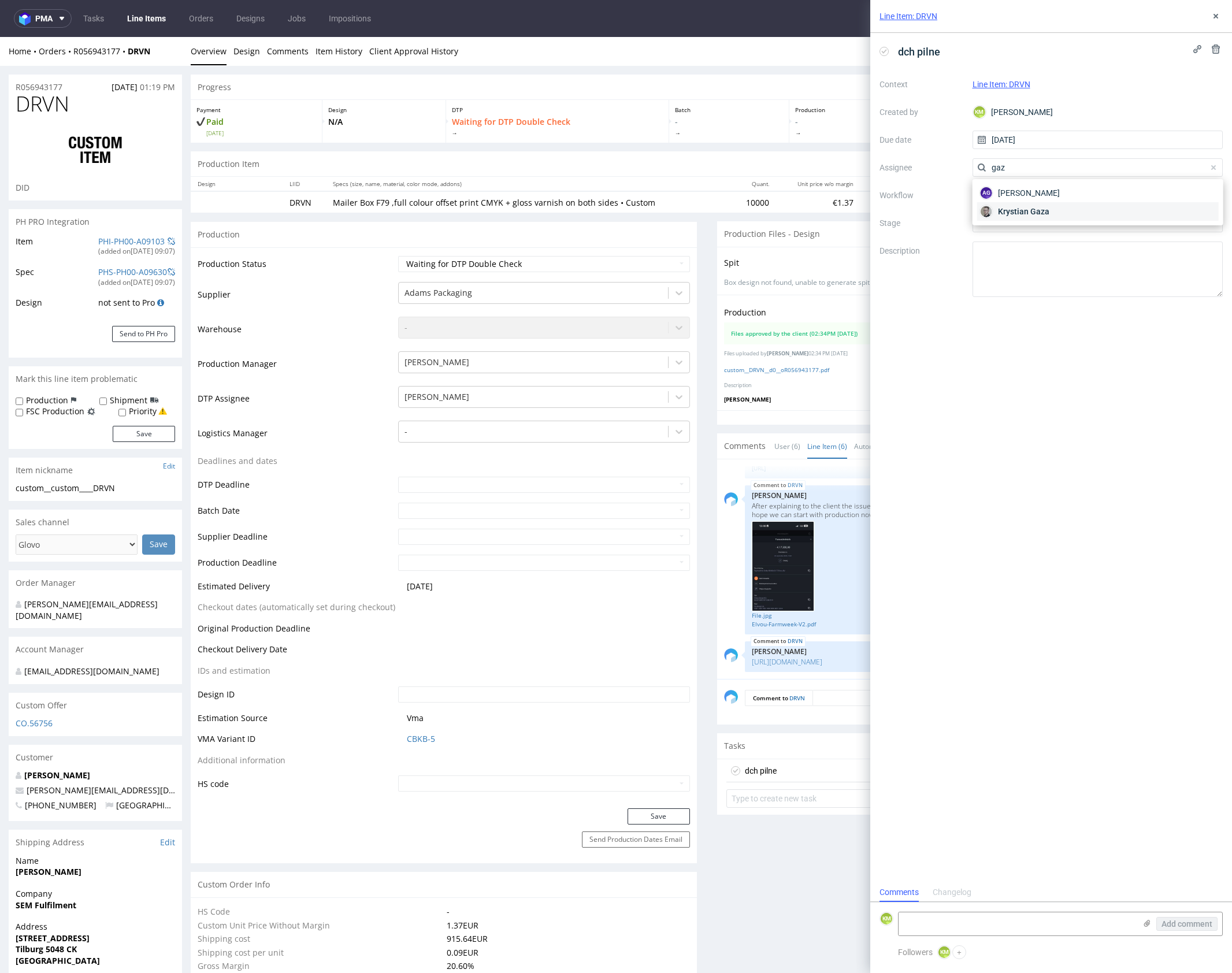
type input "gaz"
click at [1026, 212] on span "Krystian Gaza" at bounding box center [1023, 211] width 52 height 12
click at [1023, 193] on div at bounding box center [1097, 195] width 251 height 19
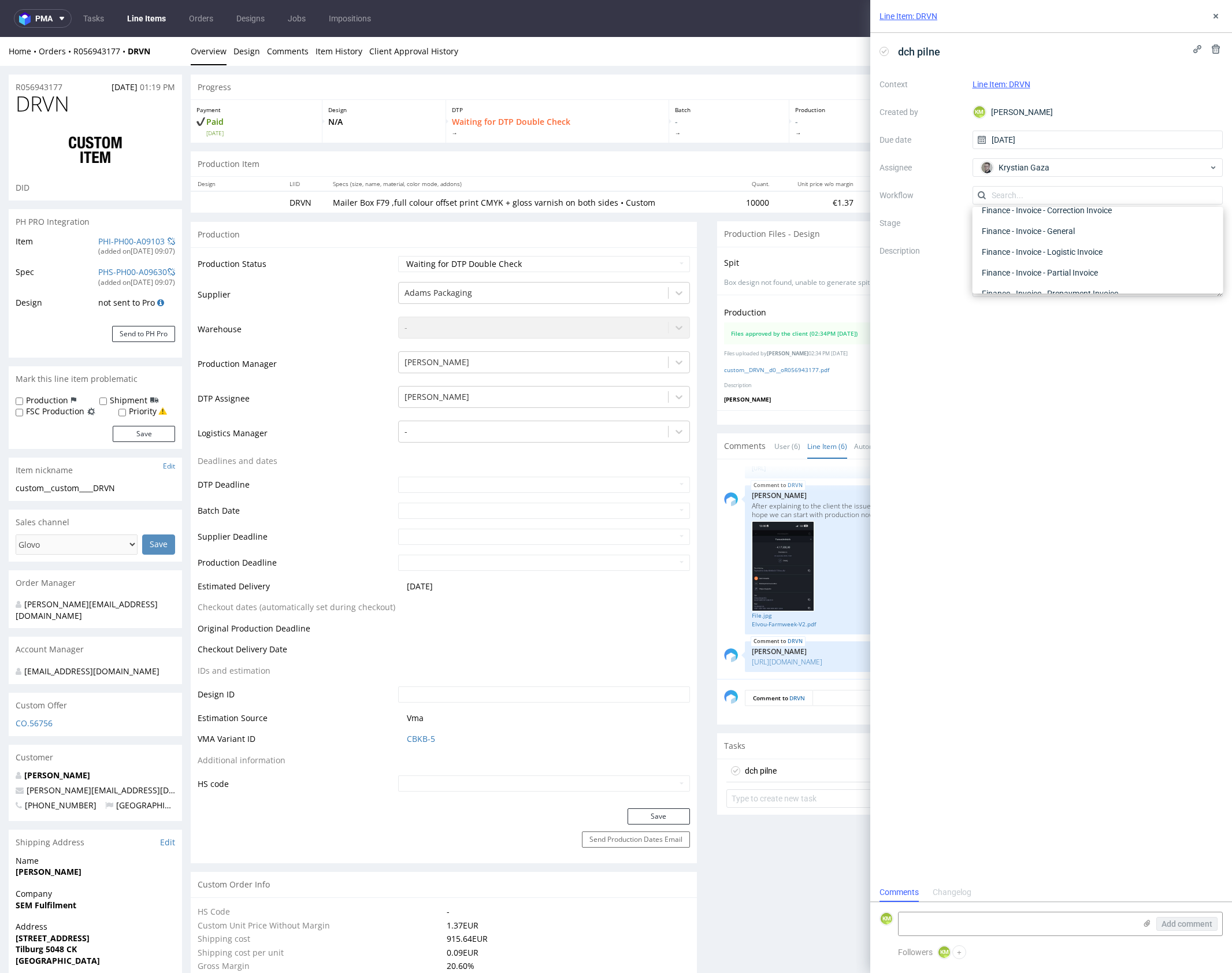
scroll to position [0, 0]
click at [1037, 240] on div "DTP - Double Check" at bounding box center [1097, 237] width 241 height 21
click at [1037, 268] on textarea at bounding box center [1097, 269] width 251 height 56
click at [1211, 20] on icon at bounding box center [1216, 16] width 9 height 9
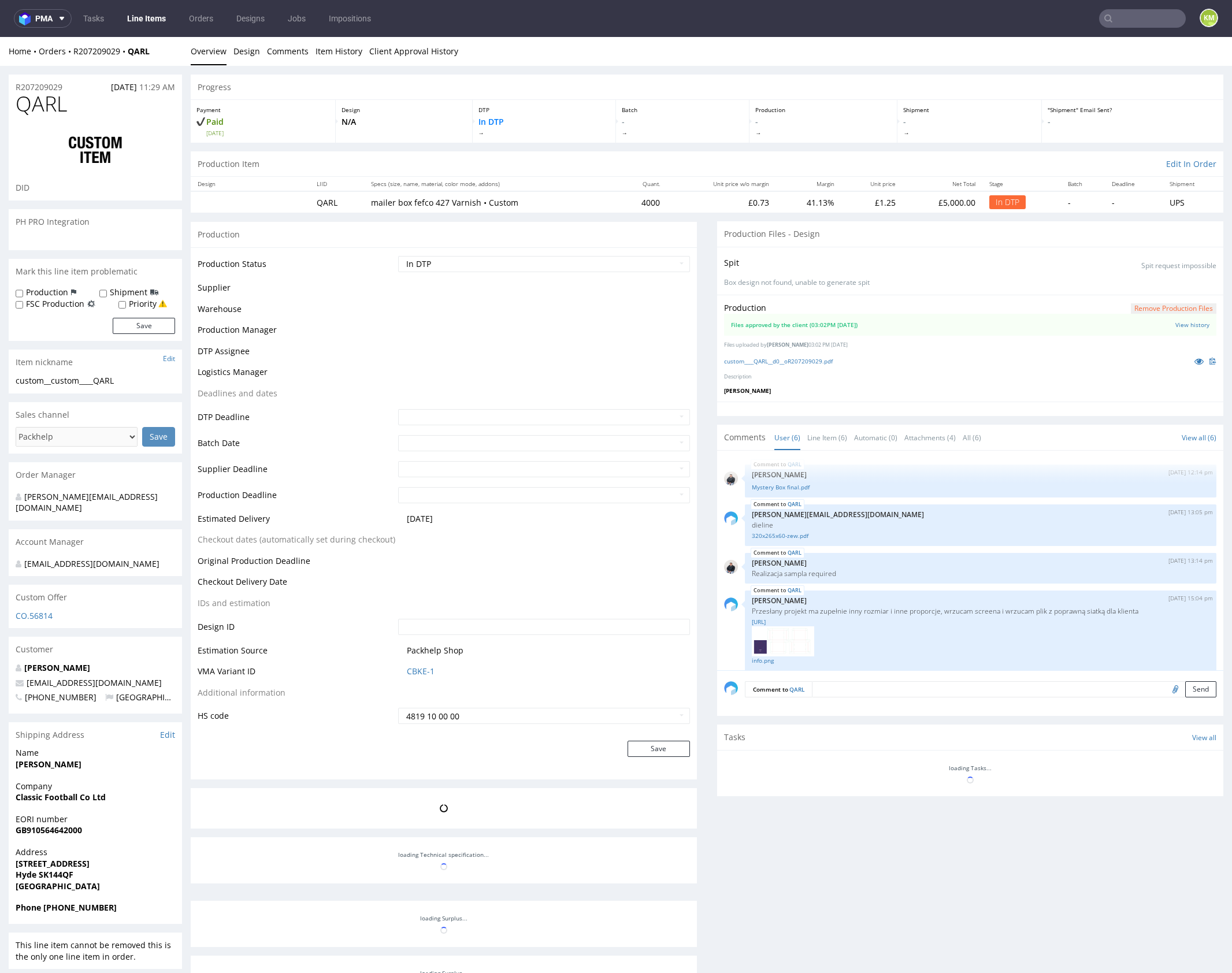
scroll to position [93, 0]
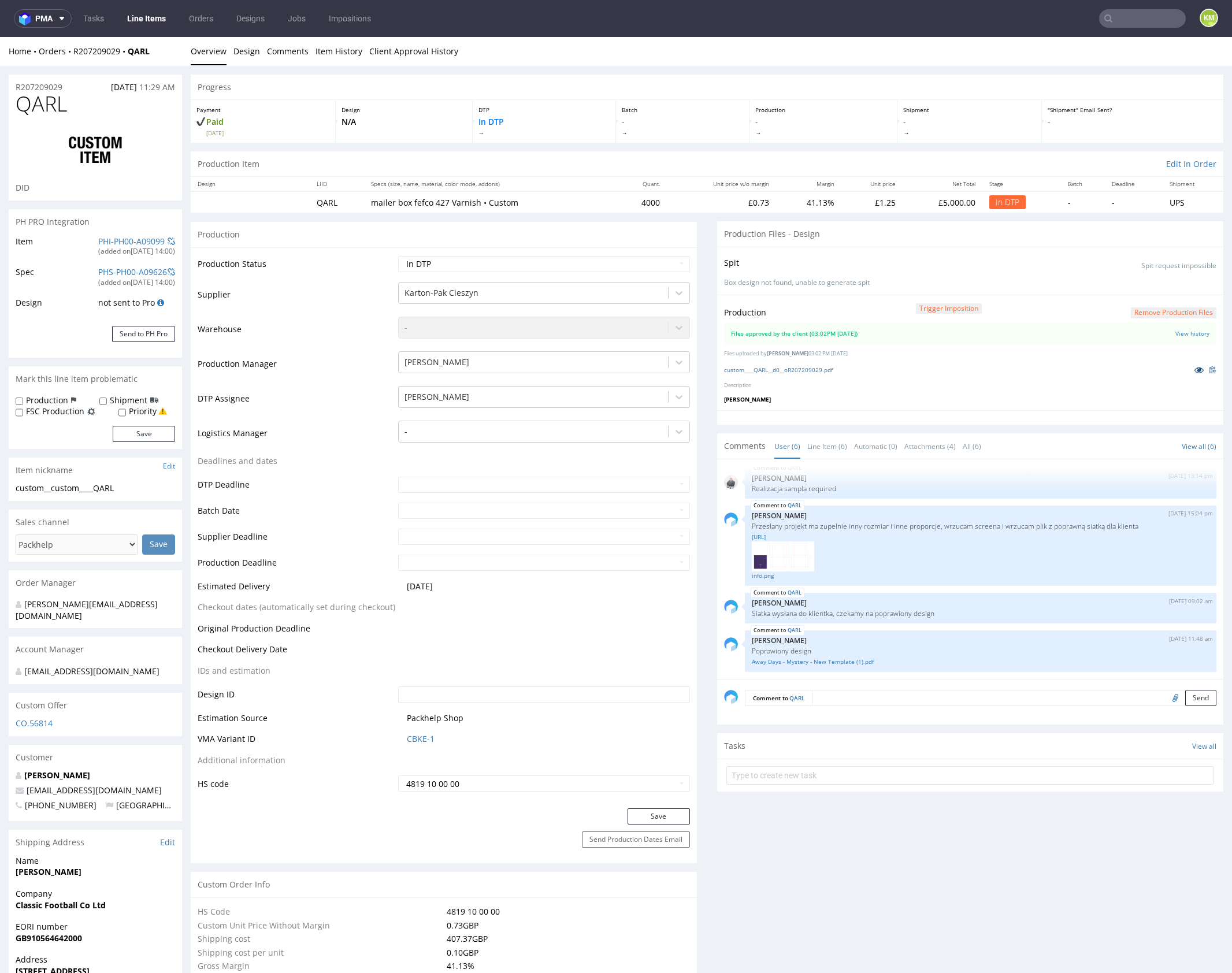
click at [1194, 367] on icon at bounding box center [1198, 370] width 9 height 8
click at [821, 370] on link "custom____QARL__d0__oR207209029.pdf" at bounding box center [778, 370] width 109 height 8
click at [1143, 314] on button "Remove production files" at bounding box center [1174, 313] width 86 height 11
click at [1143, 282] on link "Yes" at bounding box center [1143, 286] width 33 height 17
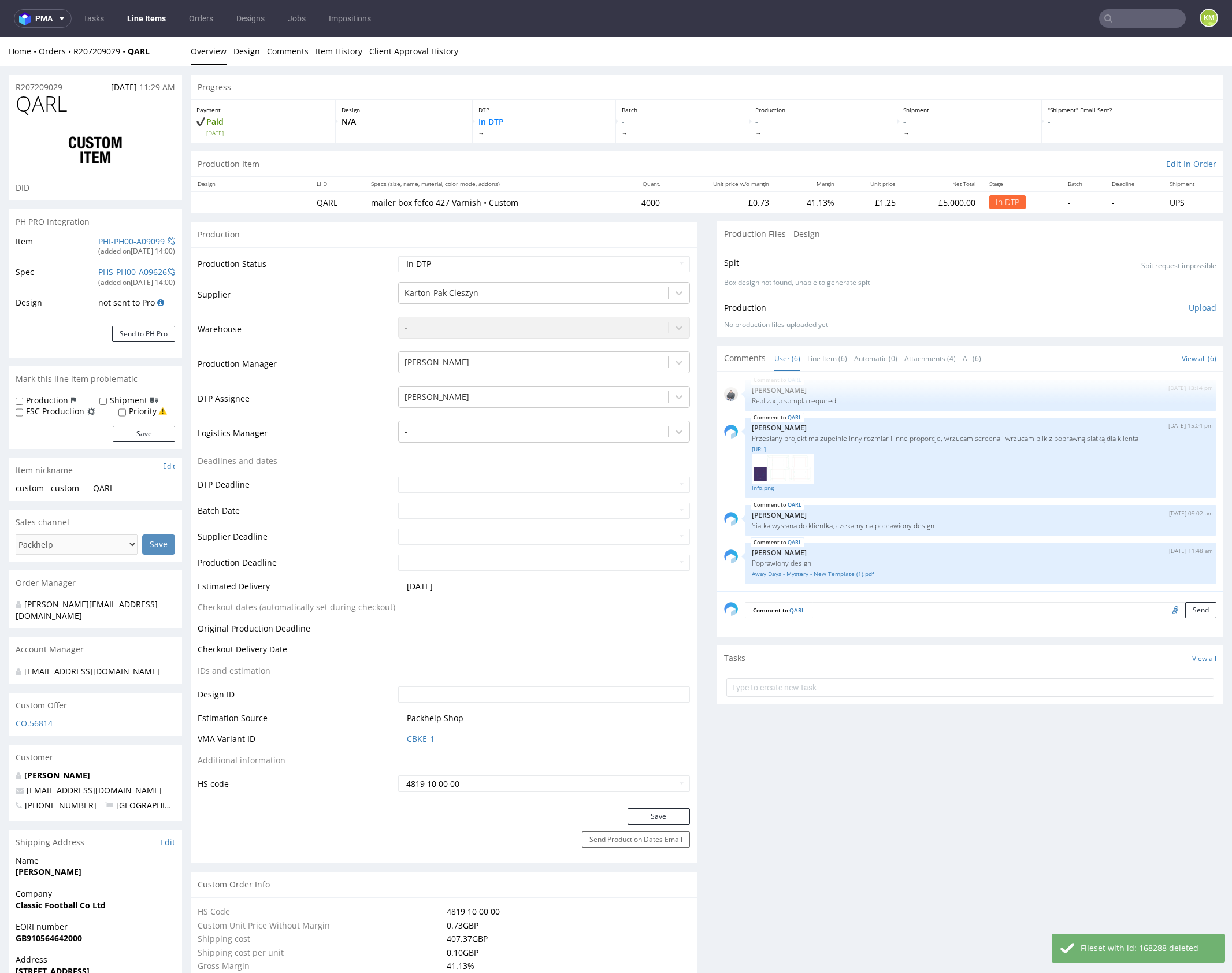
click at [1189, 310] on p "Upload" at bounding box center [1202, 308] width 27 height 12
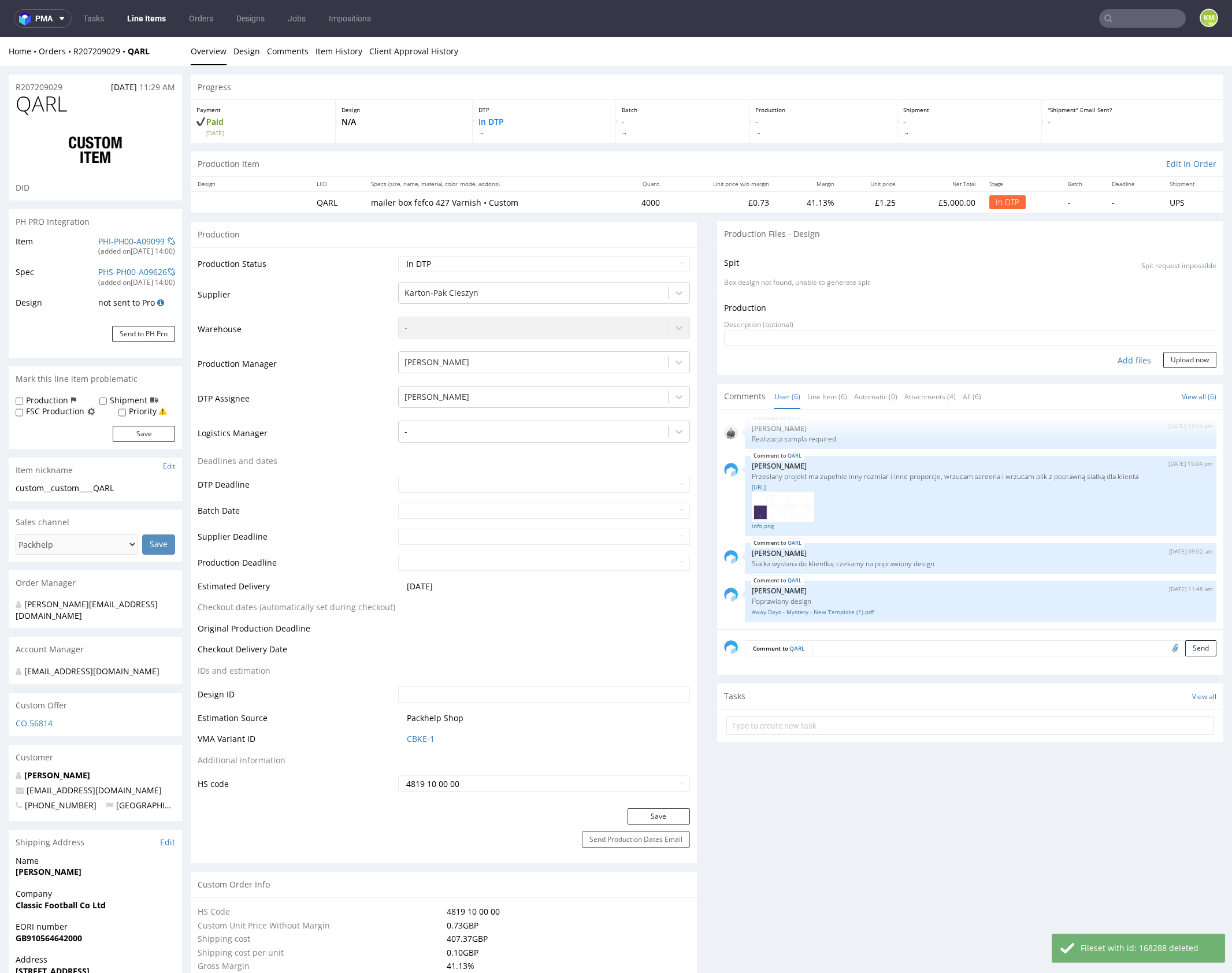
click at [1126, 358] on div "Add files" at bounding box center [1134, 360] width 58 height 17
type input "C:\fakepath\custom____QARL__d0__oR207209029.pdf"
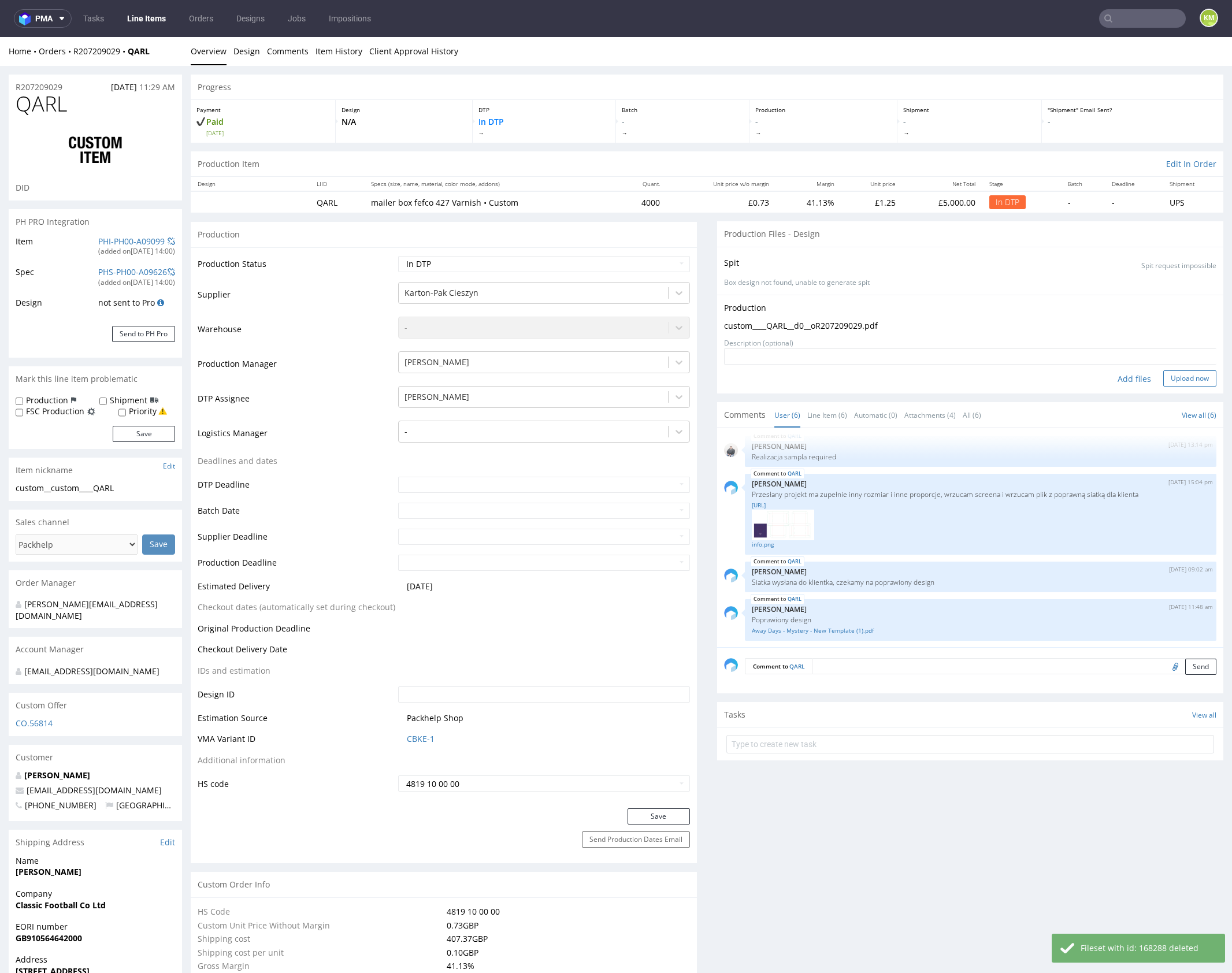
click at [1181, 378] on button "Upload now" at bounding box center [1189, 378] width 53 height 16
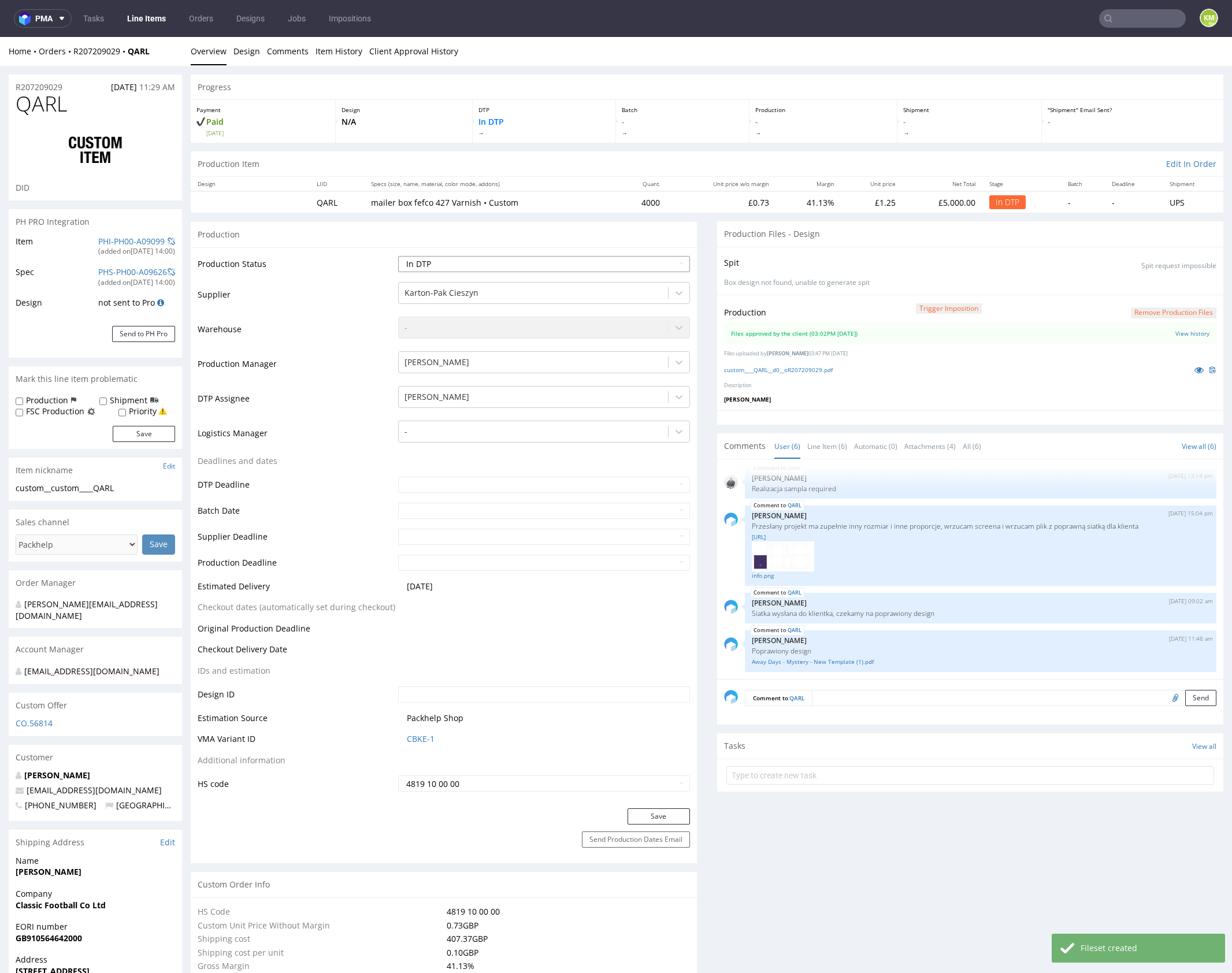
click at [613, 268] on select "Waiting for Artwork Waiting for Diecut Waiting for Mockup Waiting for DTP Waiti…" at bounding box center [544, 264] width 292 height 16
select select "dtp_waiting_for_double_check"
click at [398, 256] on select "Waiting for Artwork Waiting for Diecut Waiting for Mockup Waiting for DTP Waiti…" at bounding box center [544, 264] width 292 height 16
click at [669, 814] on button "Save" at bounding box center [659, 816] width 62 height 16
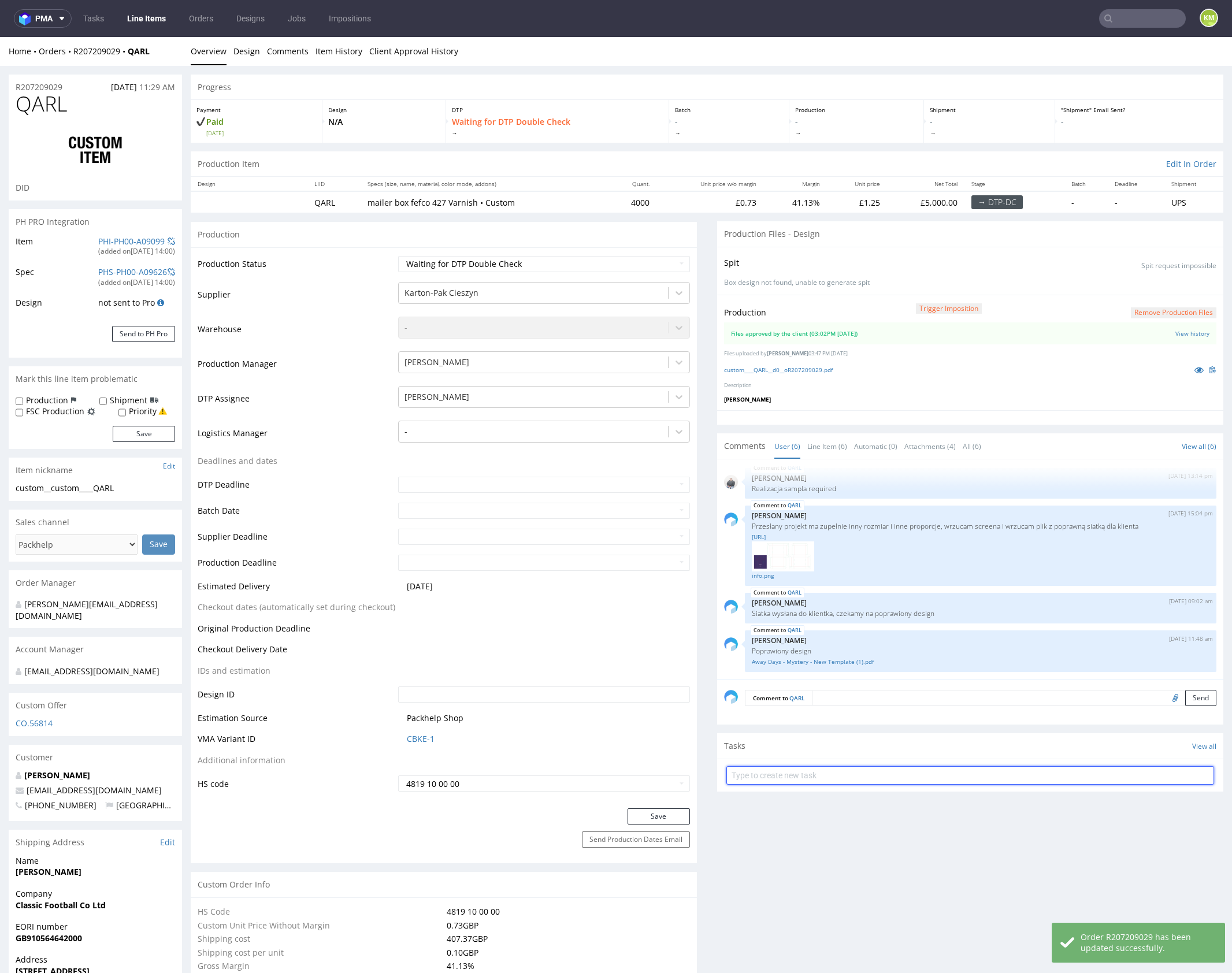
click at [863, 773] on input "text" at bounding box center [970, 775] width 488 height 19
type input "dch"
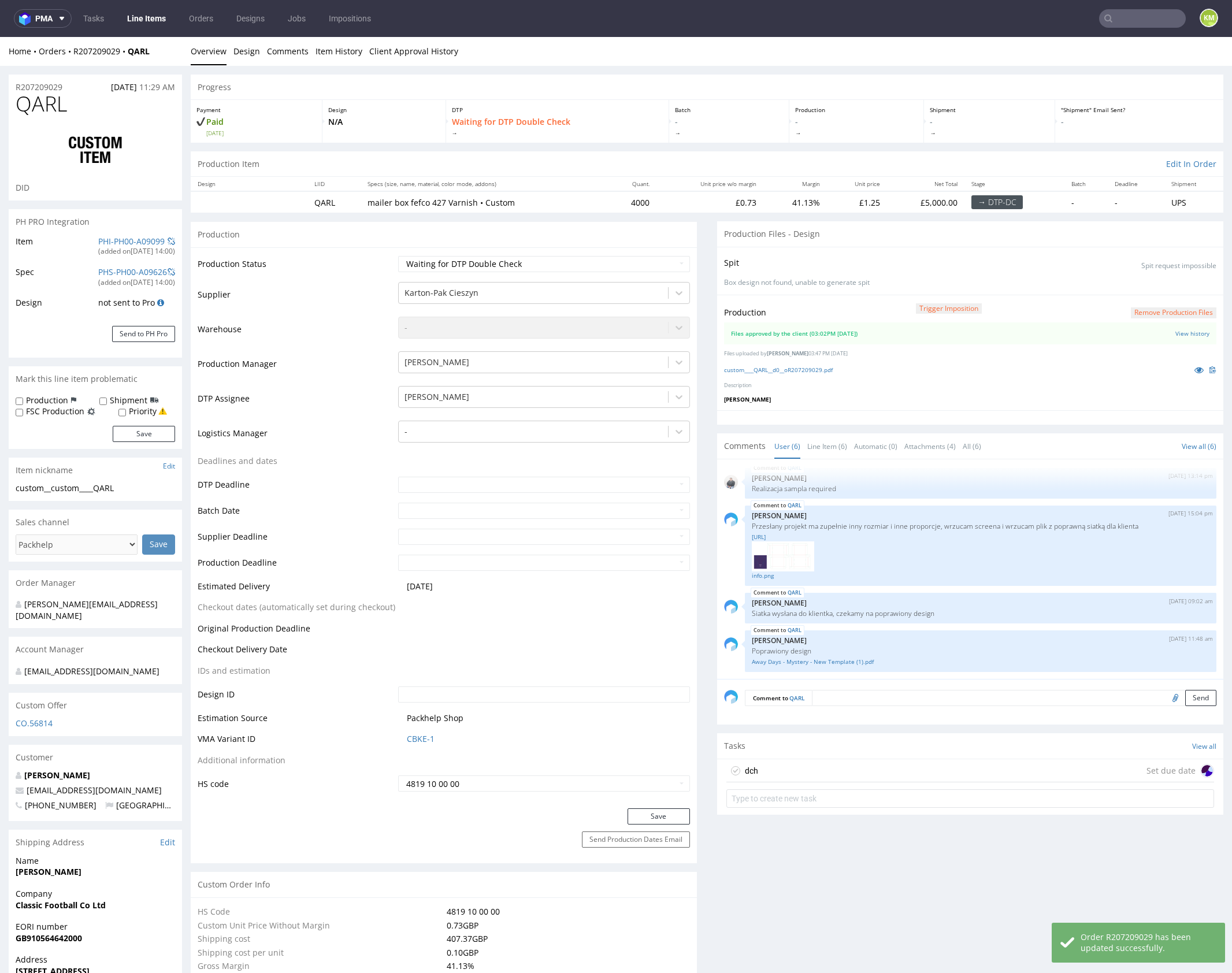
drag, startPoint x: 858, startPoint y: 766, endPoint x: 858, endPoint y: 803, distance: 37.0
click at [858, 766] on div "dch Set due date" at bounding box center [970, 771] width 488 height 23
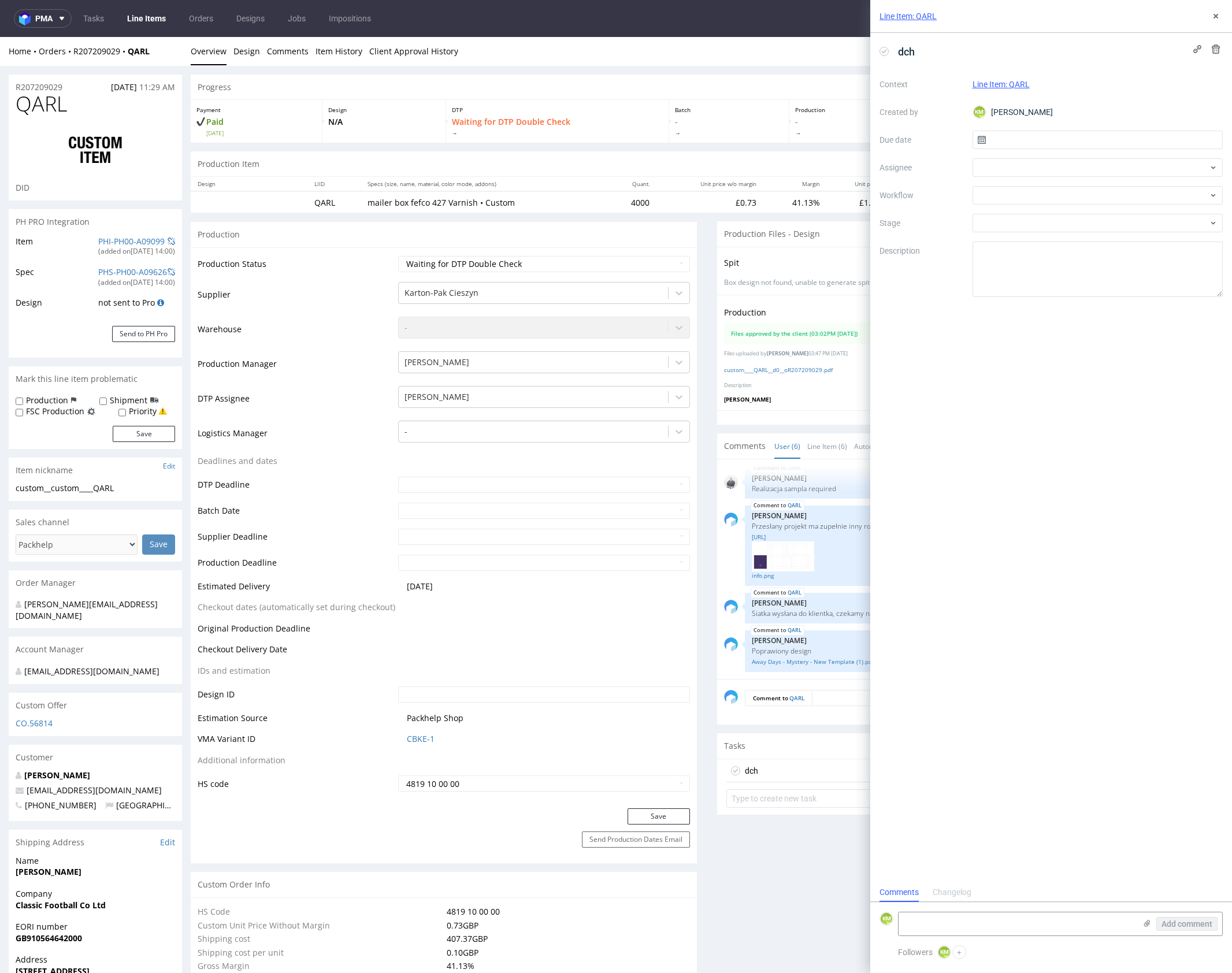
scroll to position [9, 0]
click at [1016, 144] on input "text" at bounding box center [1097, 139] width 251 height 19
click at [1096, 271] on span "24" at bounding box center [1097, 277] width 9 height 12
type input "24/09/2025"
click at [1001, 171] on div at bounding box center [1097, 168] width 251 height 19
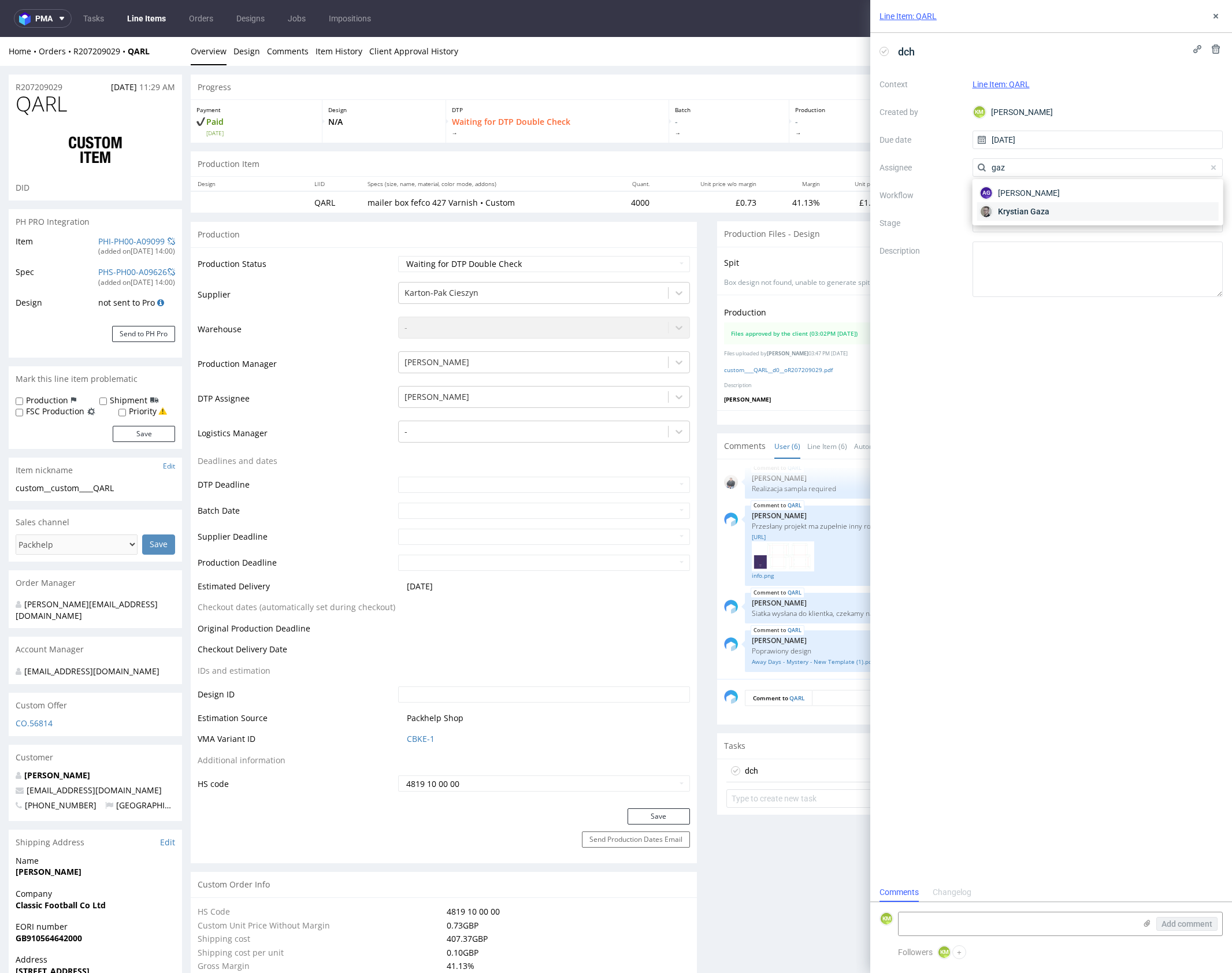
type input "gaz"
click at [1018, 209] on span "Krystian Gaza" at bounding box center [1023, 211] width 52 height 12
click at [1012, 199] on div at bounding box center [1097, 195] width 251 height 19
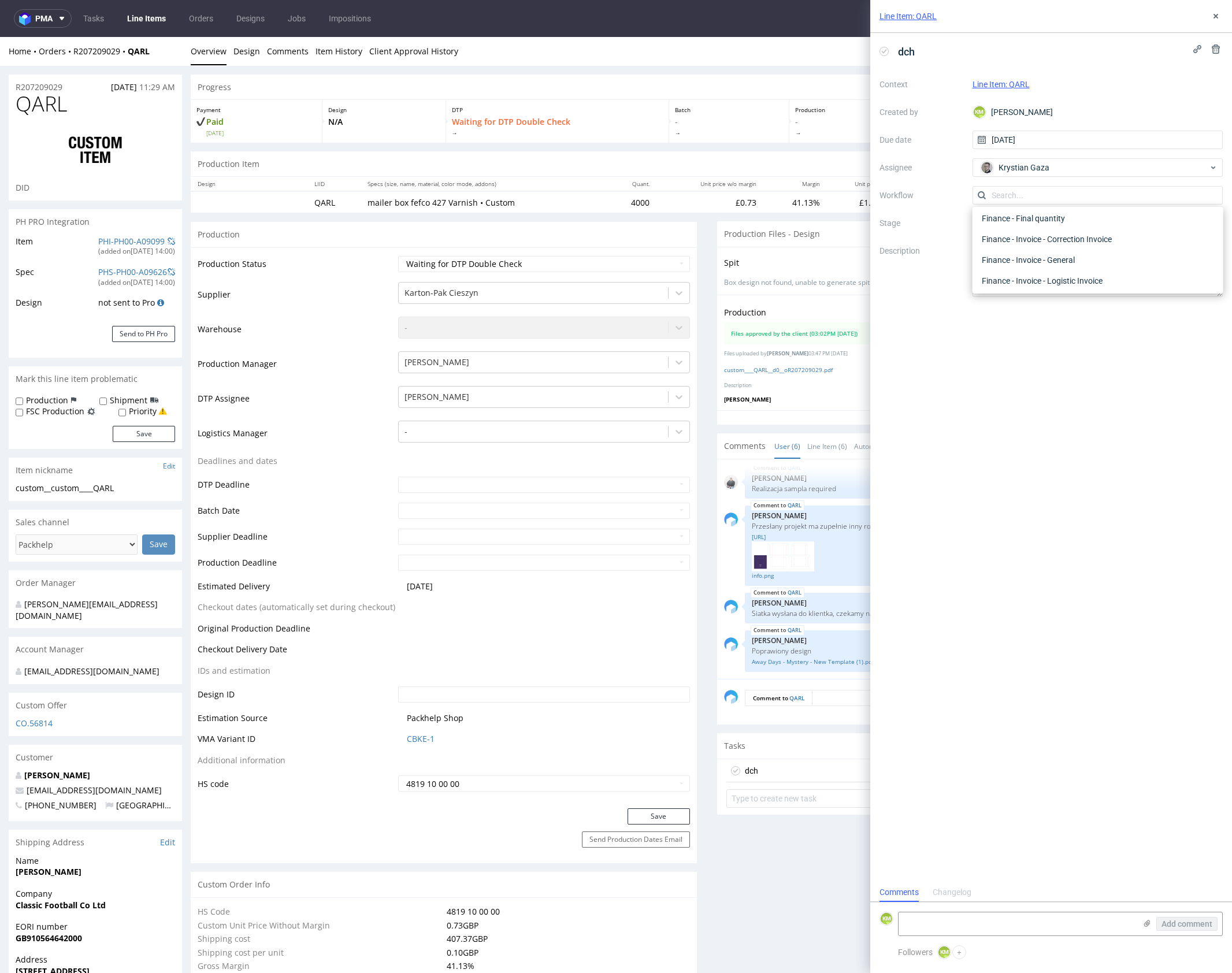
scroll to position [0, 0]
click at [1031, 233] on div "DTP - Double Check" at bounding box center [1097, 237] width 241 height 21
click at [1040, 265] on textarea at bounding box center [1097, 269] width 251 height 56
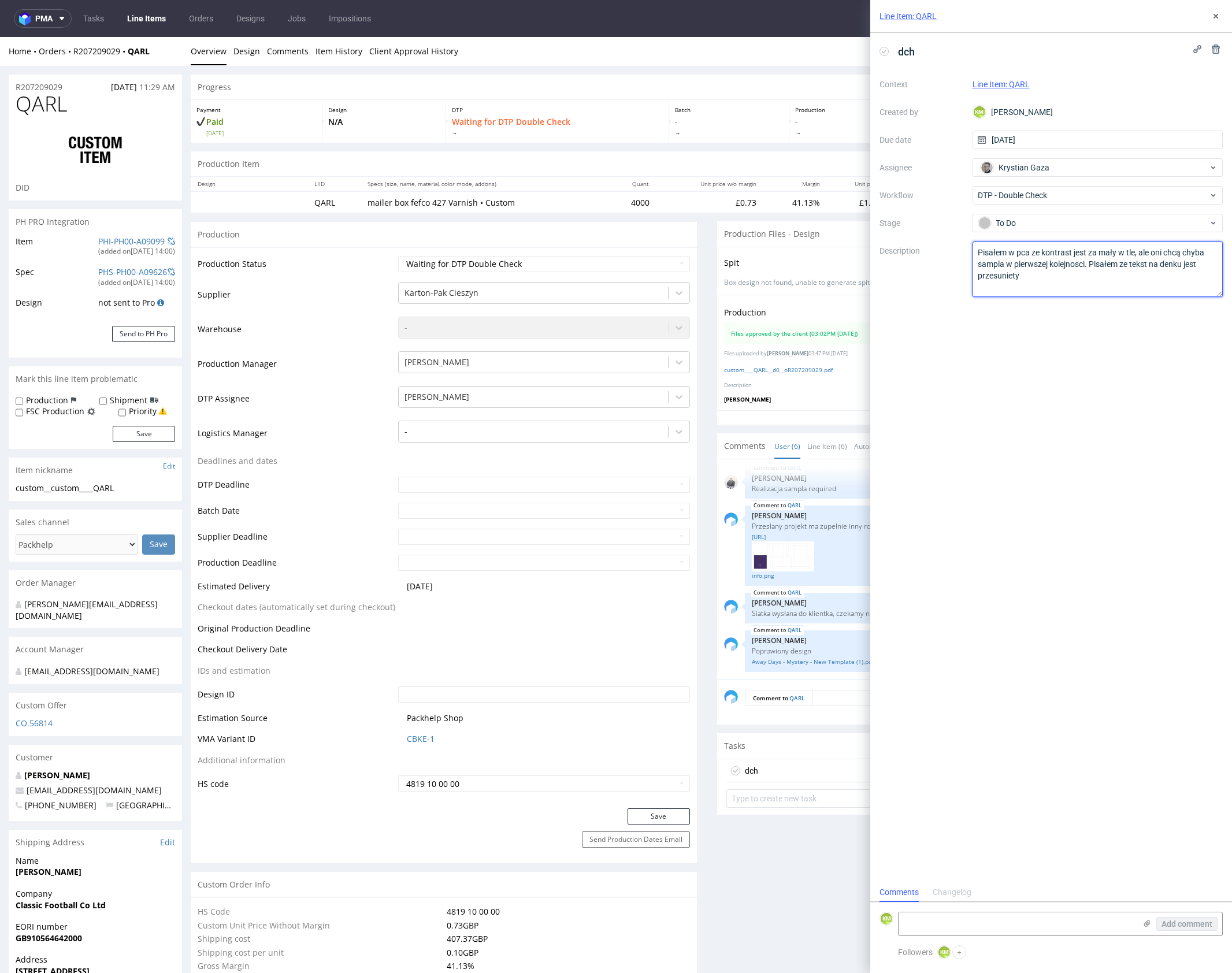
type textarea "Pisałem w pca ze kontrast jest za mały w tle, ale oni chcą chyba sampla w pierw…"
click at [1130, 574] on div "dch Context Line Item: QARL Created by KM Karol Markowski Due date 24/09/2025 A…" at bounding box center [1051, 458] width 362 height 850
drag, startPoint x: 1140, startPoint y: 569, endPoint x: 1124, endPoint y: 402, distance: 167.8
click at [1135, 553] on div "dch Context Line Item: QARL Created by KM Karol Markowski Due date 24/09/2025 A…" at bounding box center [1051, 458] width 362 height 850
click at [1220, 21] on button at bounding box center [1216, 16] width 14 height 14
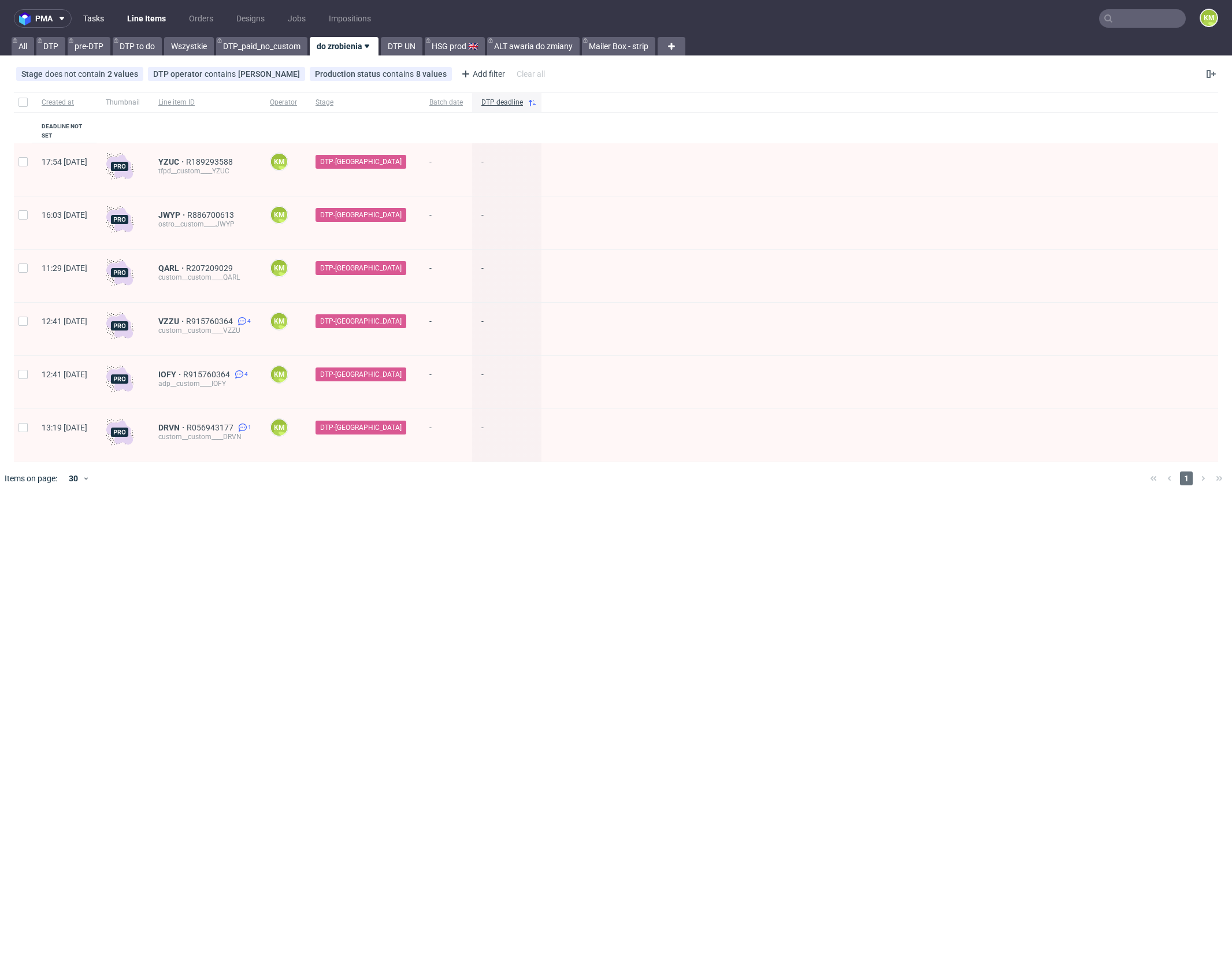
click at [84, 19] on link "Tasks" at bounding box center [93, 18] width 34 height 19
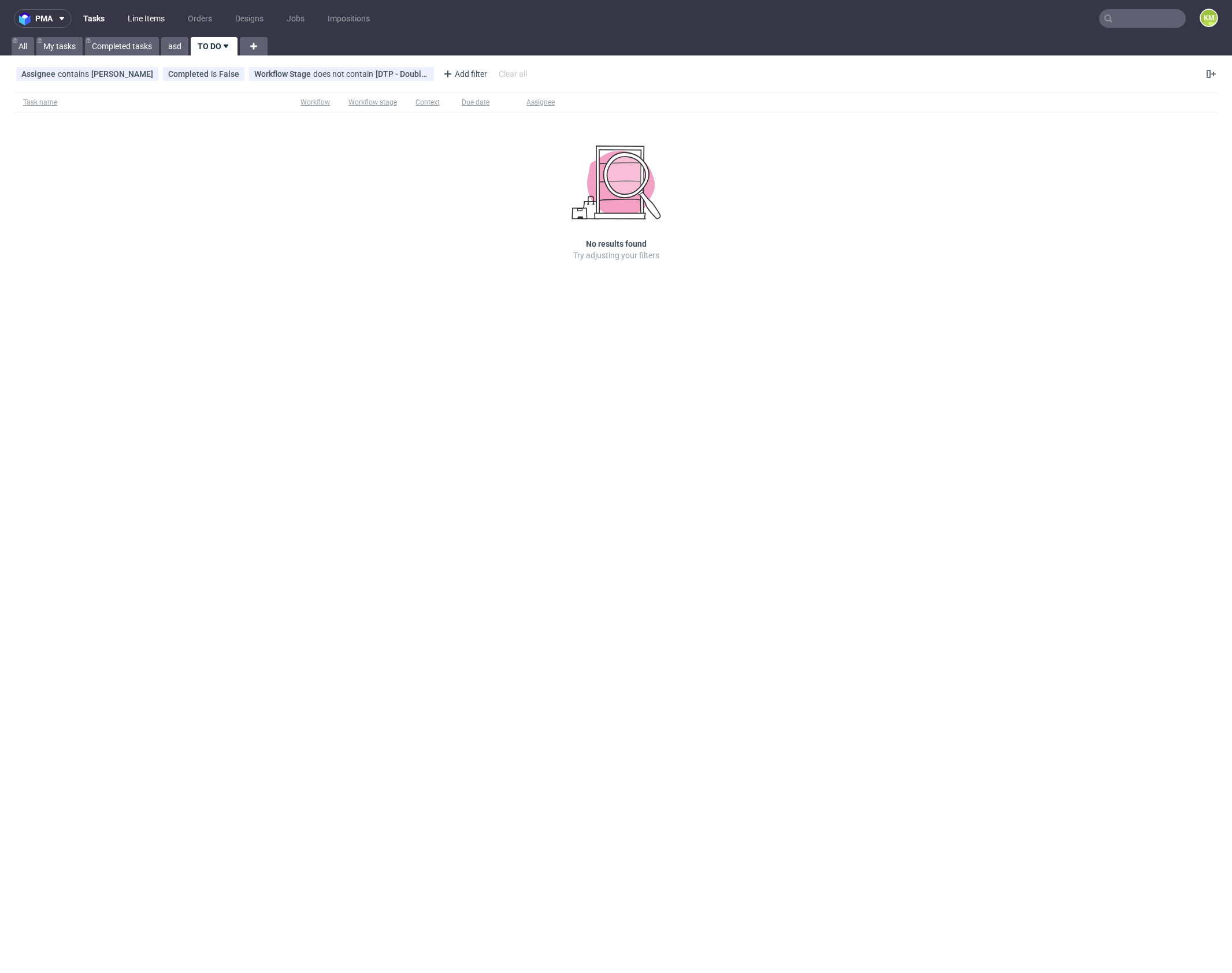
click at [150, 16] on link "Line Items" at bounding box center [146, 18] width 51 height 19
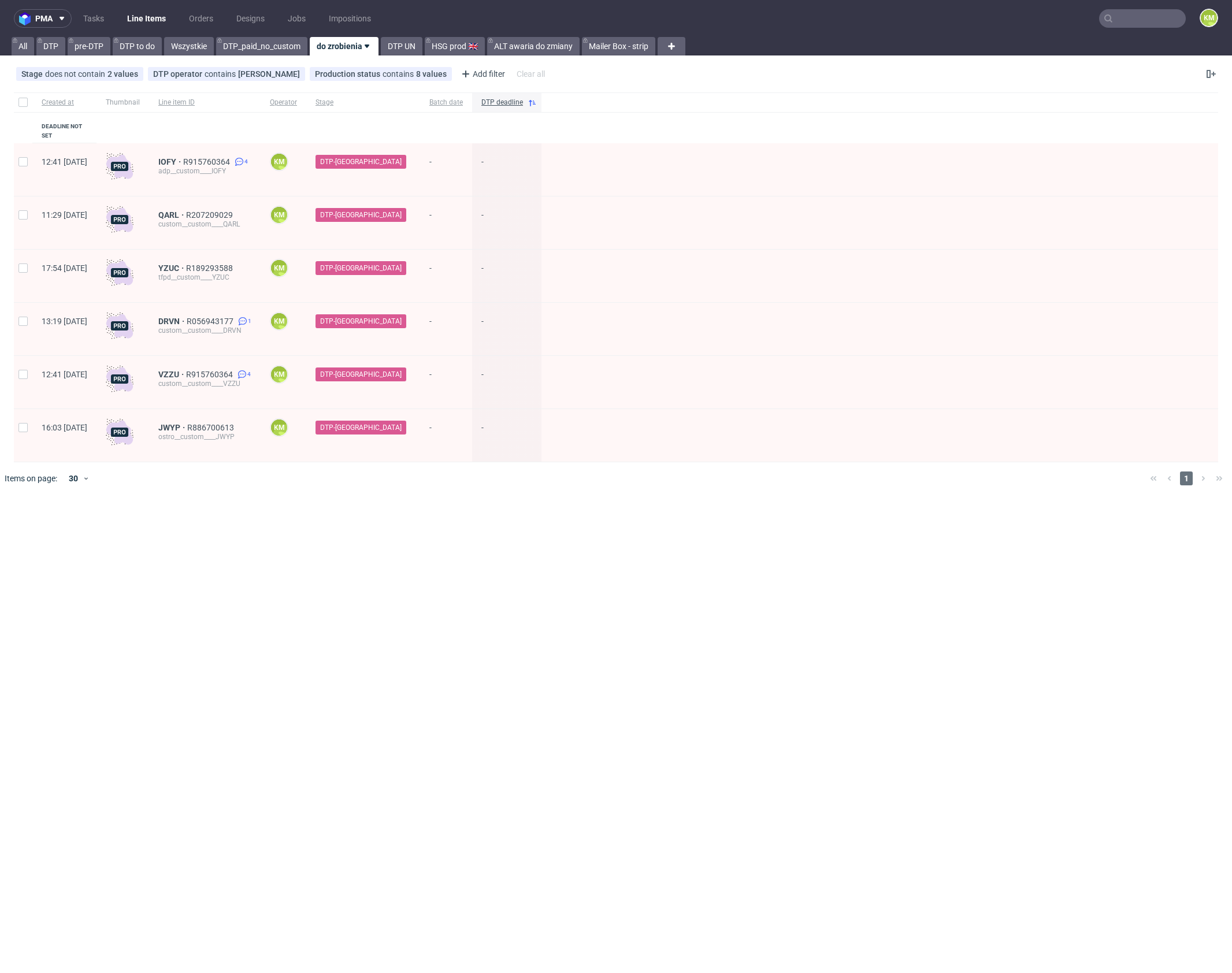
click at [111, 14] on ul "Tasks Line Items Orders Designs Jobs Impositions" at bounding box center [227, 18] width 311 height 19
drag, startPoint x: 113, startPoint y: 17, endPoint x: 77, endPoint y: 20, distance: 36.1
click at [98, 19] on ul "Tasks Line Items Orders Designs Jobs Impositions" at bounding box center [227, 18] width 311 height 19
click at [77, 20] on link "Tasks" at bounding box center [93, 18] width 34 height 19
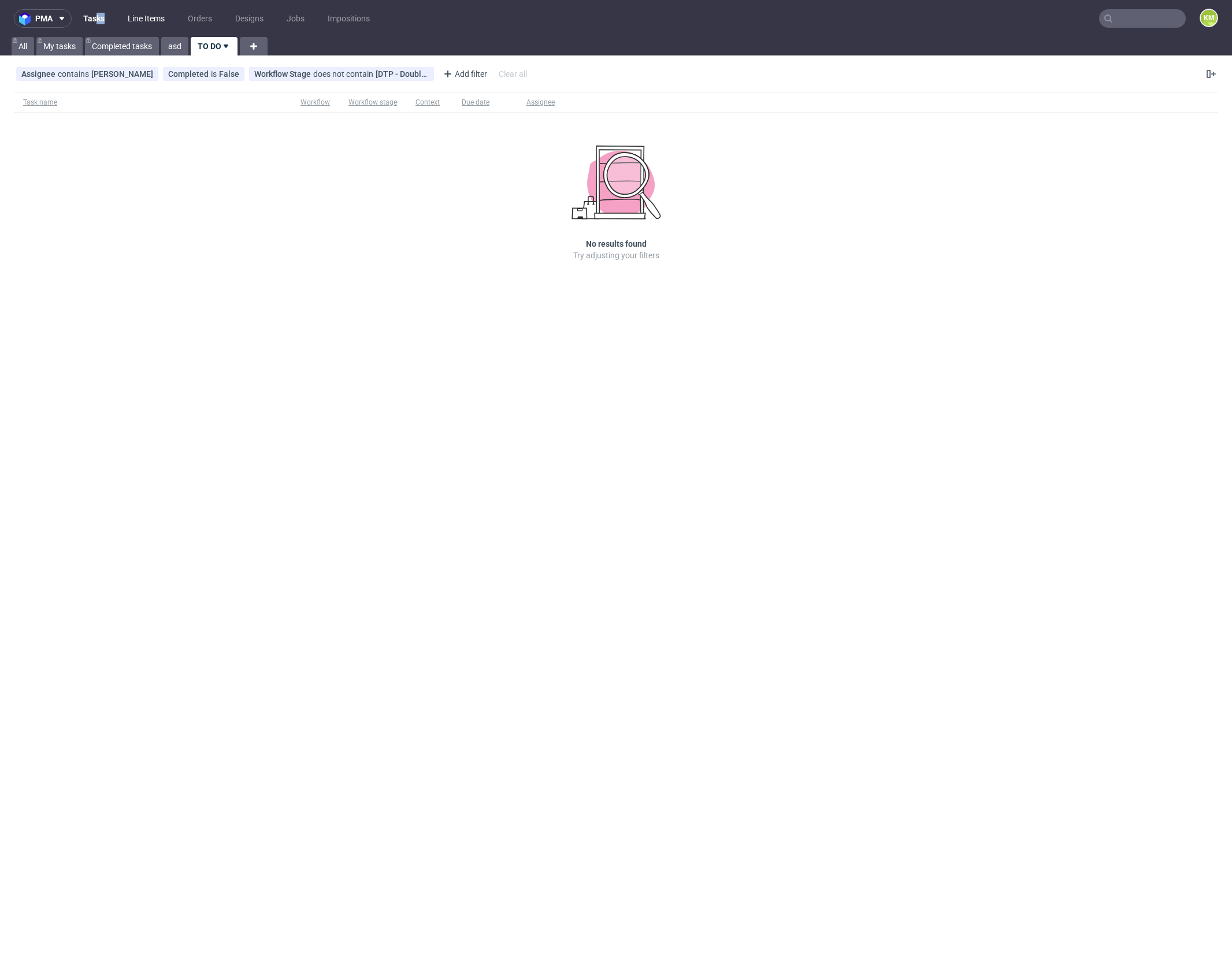
click at [143, 24] on link "Line Items" at bounding box center [146, 18] width 51 height 19
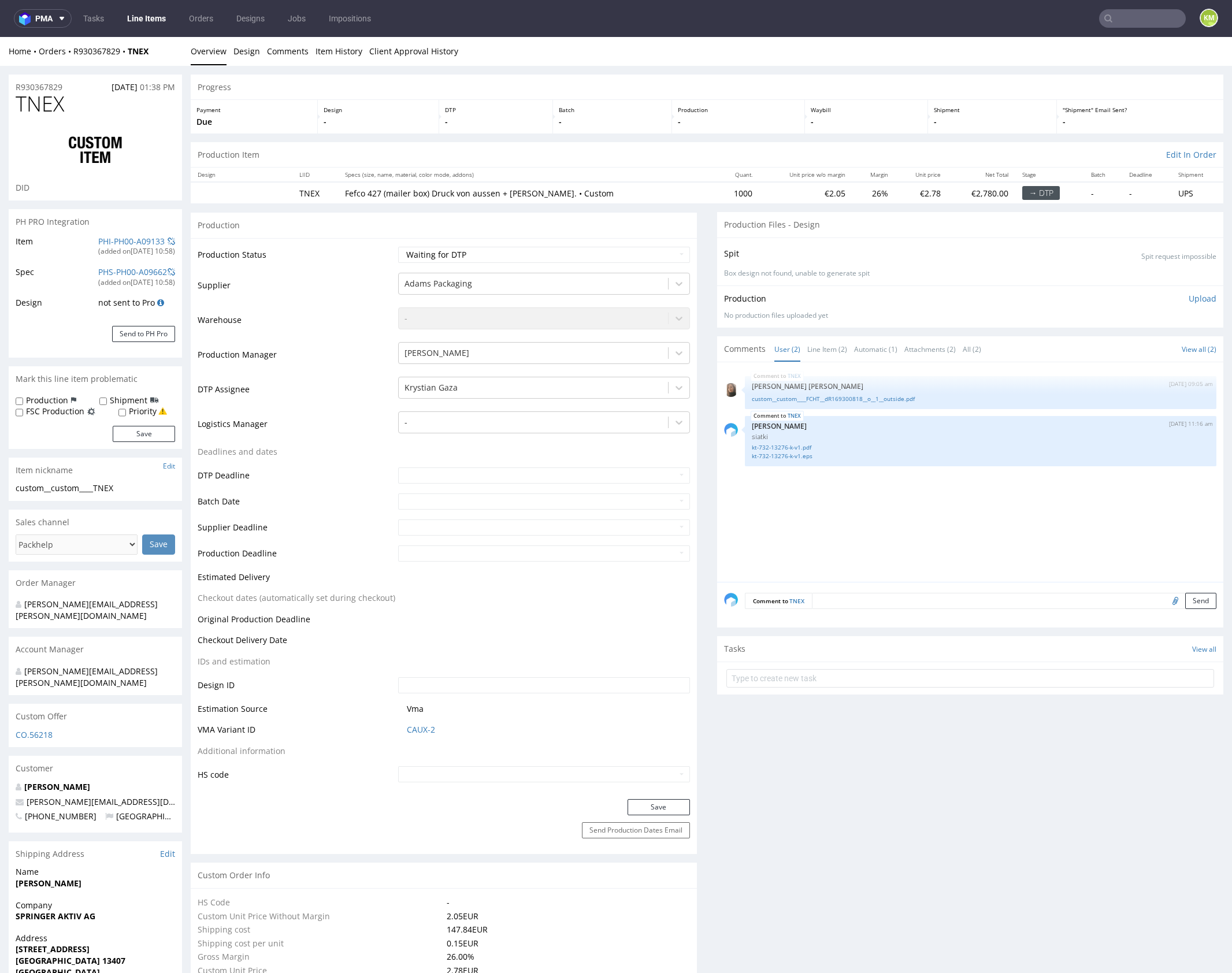
select select "in_progress"
click at [910, 319] on div "Production Upload No production files uploaded yet Description (optional) Add f…" at bounding box center [970, 306] width 506 height 42
click at [844, 396] on link "custom__custom____FCHT__dR169300818__o__1__outside.pdf" at bounding box center [981, 399] width 457 height 9
click at [1061, 530] on div "TNEX [DATE] 09:05 am [PERSON_NAME] [PERSON_NAME] custom__custom____FCHT__dR1693…" at bounding box center [973, 476] width 499 height 213
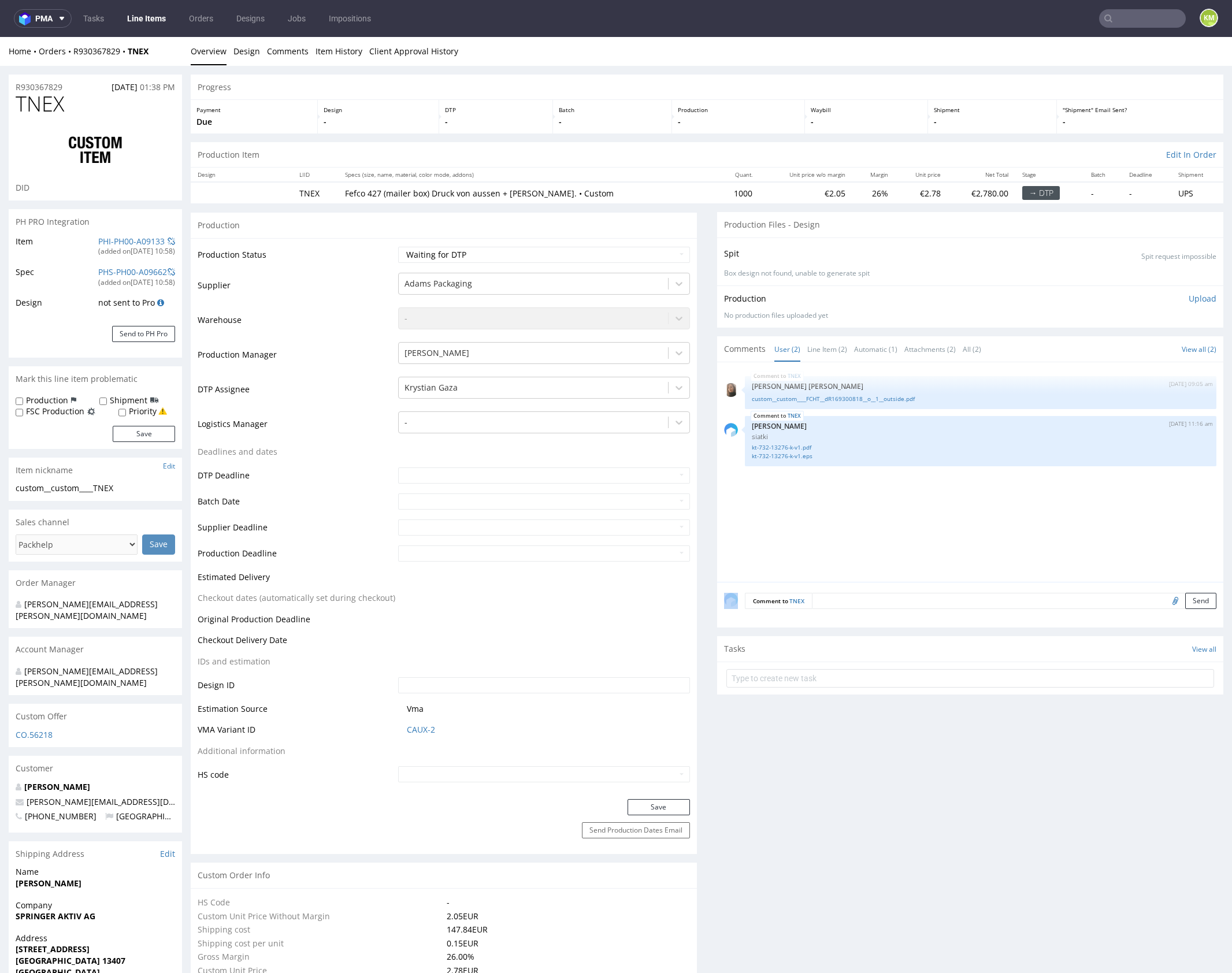
click at [940, 523] on div "TNEX [DATE] 09:05 am [PERSON_NAME] [PERSON_NAME] custom__custom____FCHT__dR1693…" at bounding box center [973, 476] width 499 height 213
click at [937, 513] on div "TNEX [DATE] 09:05 am [PERSON_NAME] [PERSON_NAME] custom__custom____FCHT__dR1693…" at bounding box center [973, 476] width 499 height 213
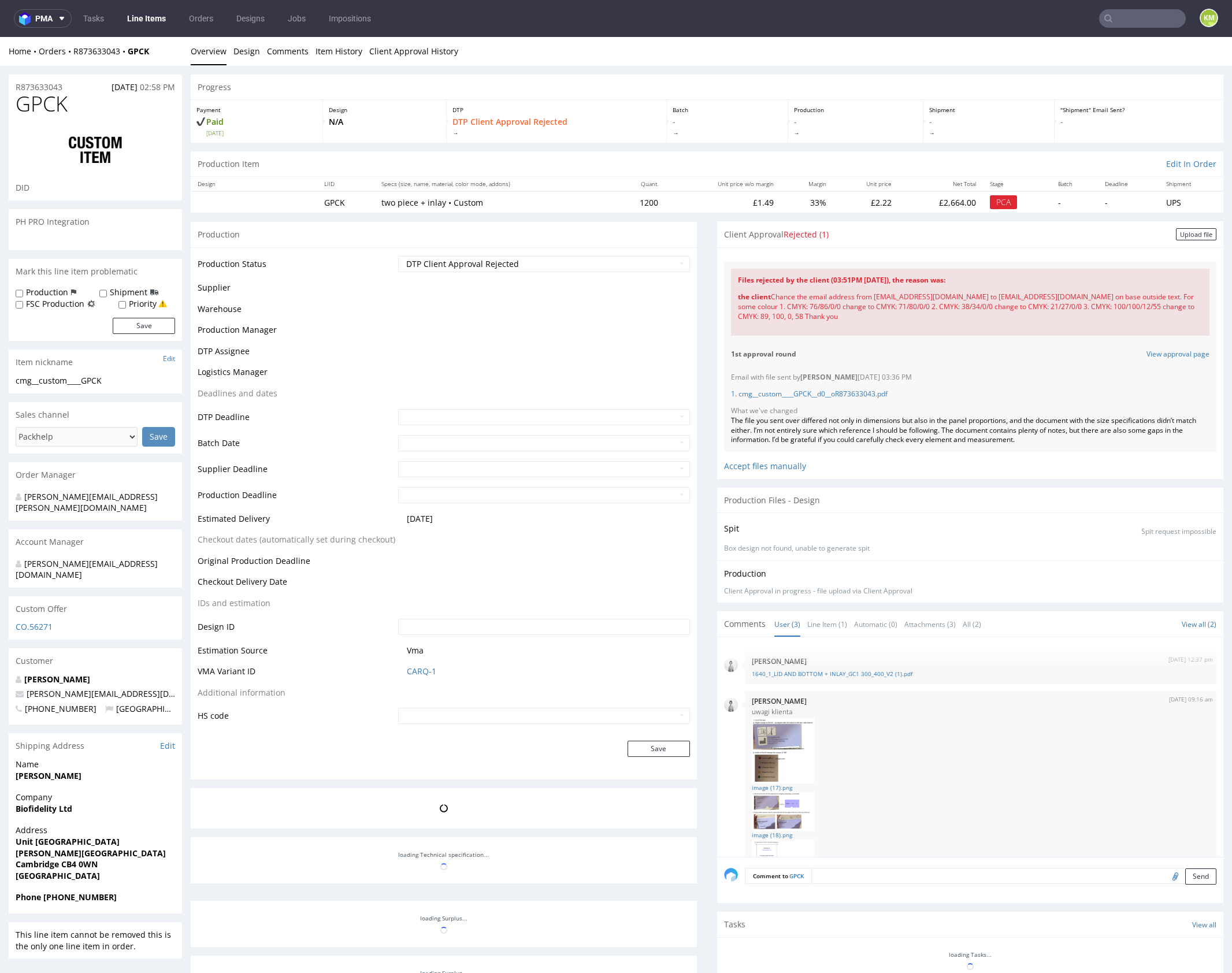
scroll to position [98, 0]
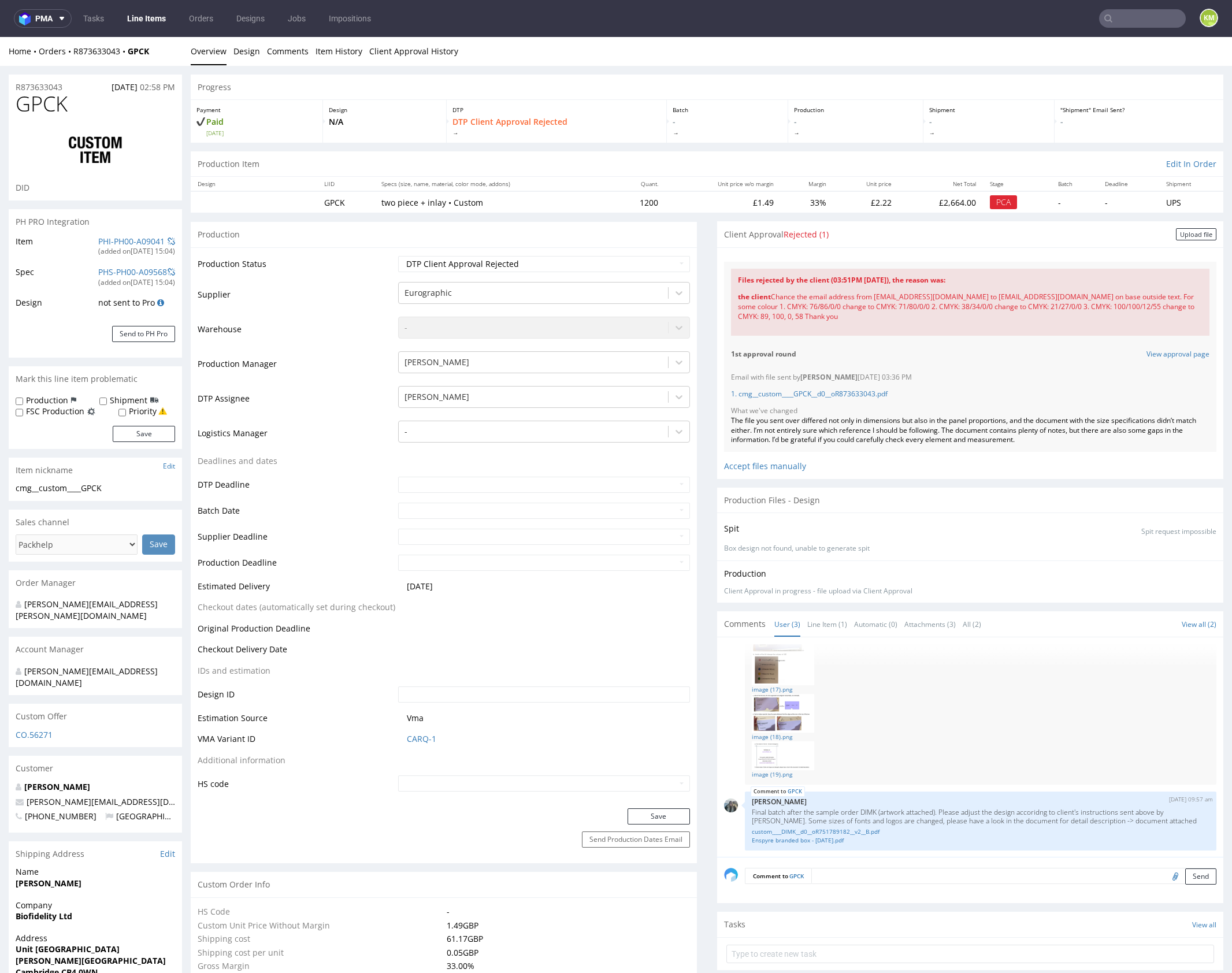
click at [871, 296] on div "the client Chance the email address from [EMAIL_ADDRESS][DOMAIN_NAME] to [EMAIL…" at bounding box center [970, 307] width 465 height 43
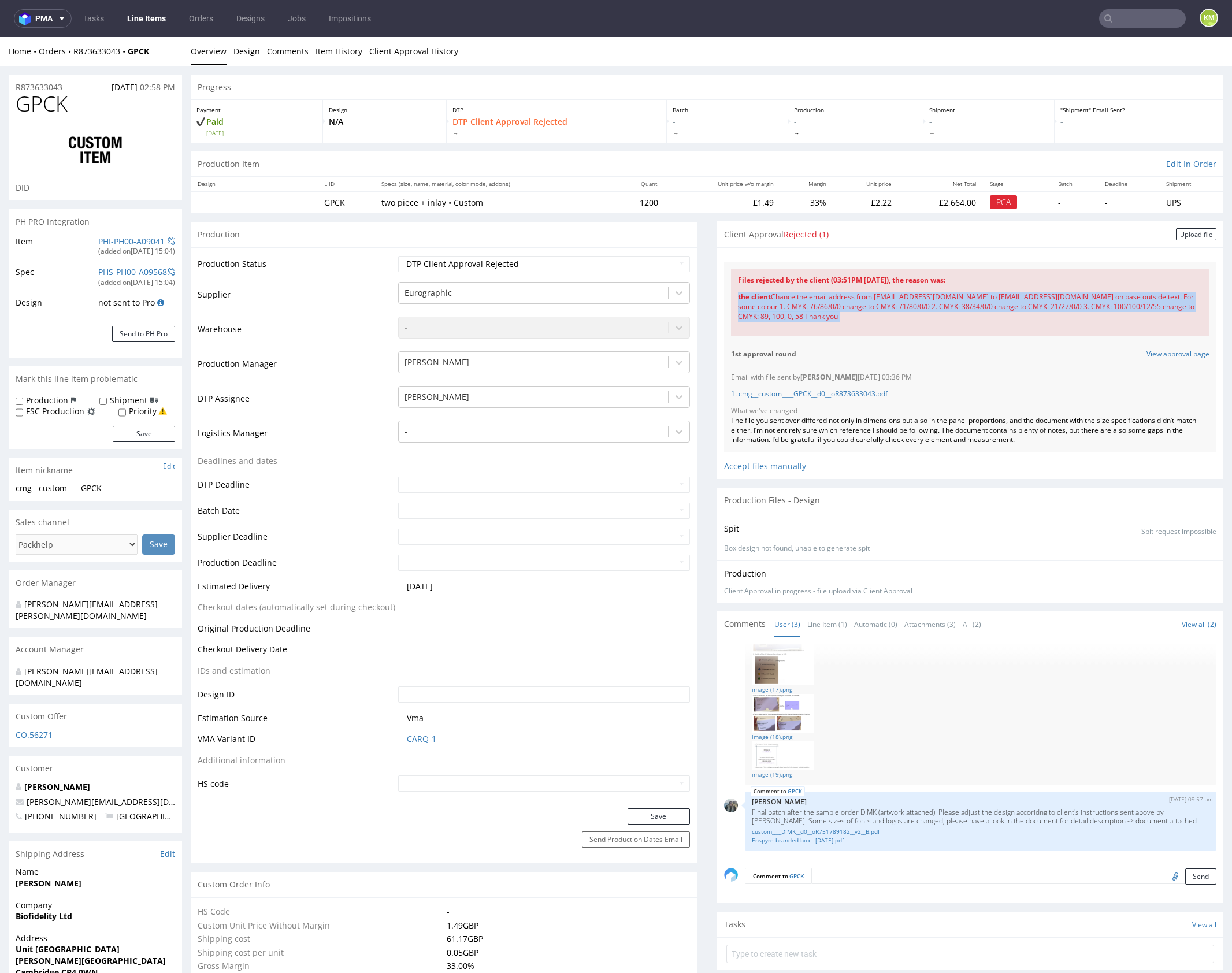
click at [871, 296] on div "the client Chance the email address from [EMAIL_ADDRESS][DOMAIN_NAME] to [EMAIL…" at bounding box center [970, 307] width 465 height 43
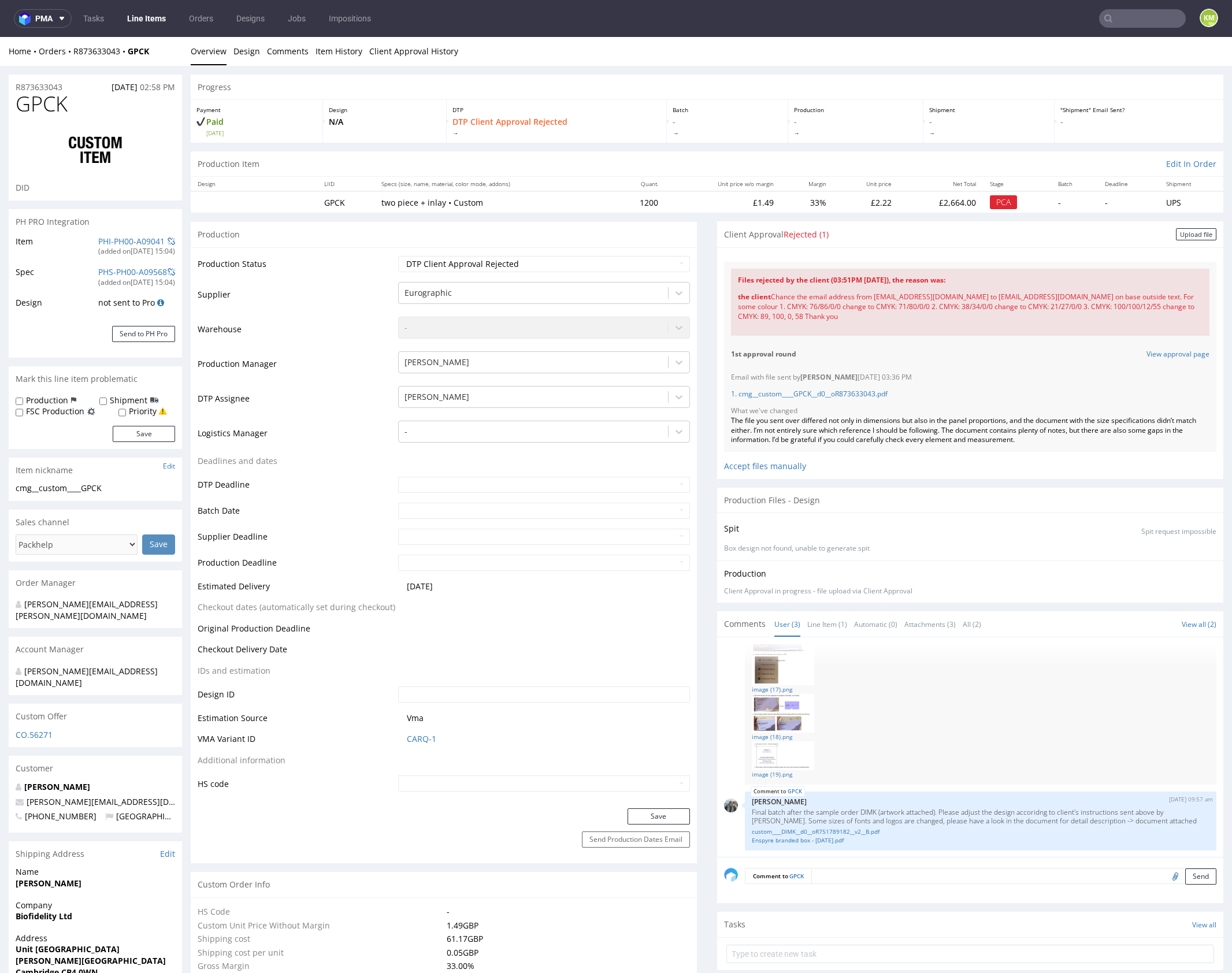
click at [766, 277] on strong "Files rejected by the client (03:51PM [DATE]), the reason was:" at bounding box center [842, 280] width 207 height 10
drag, startPoint x: 732, startPoint y: 279, endPoint x: 919, endPoint y: 314, distance: 190.2
click at [919, 314] on div "Files rejected by the client (03:51PM [DATE]), the reason was: the client Chanc…" at bounding box center [970, 301] width 479 height 67
copy div "Files rejected by the client (03:51PM [DATE]), the reason was: the client Chanc…"
click at [828, 625] on link "Line Item (1)" at bounding box center [828, 624] width 40 height 25
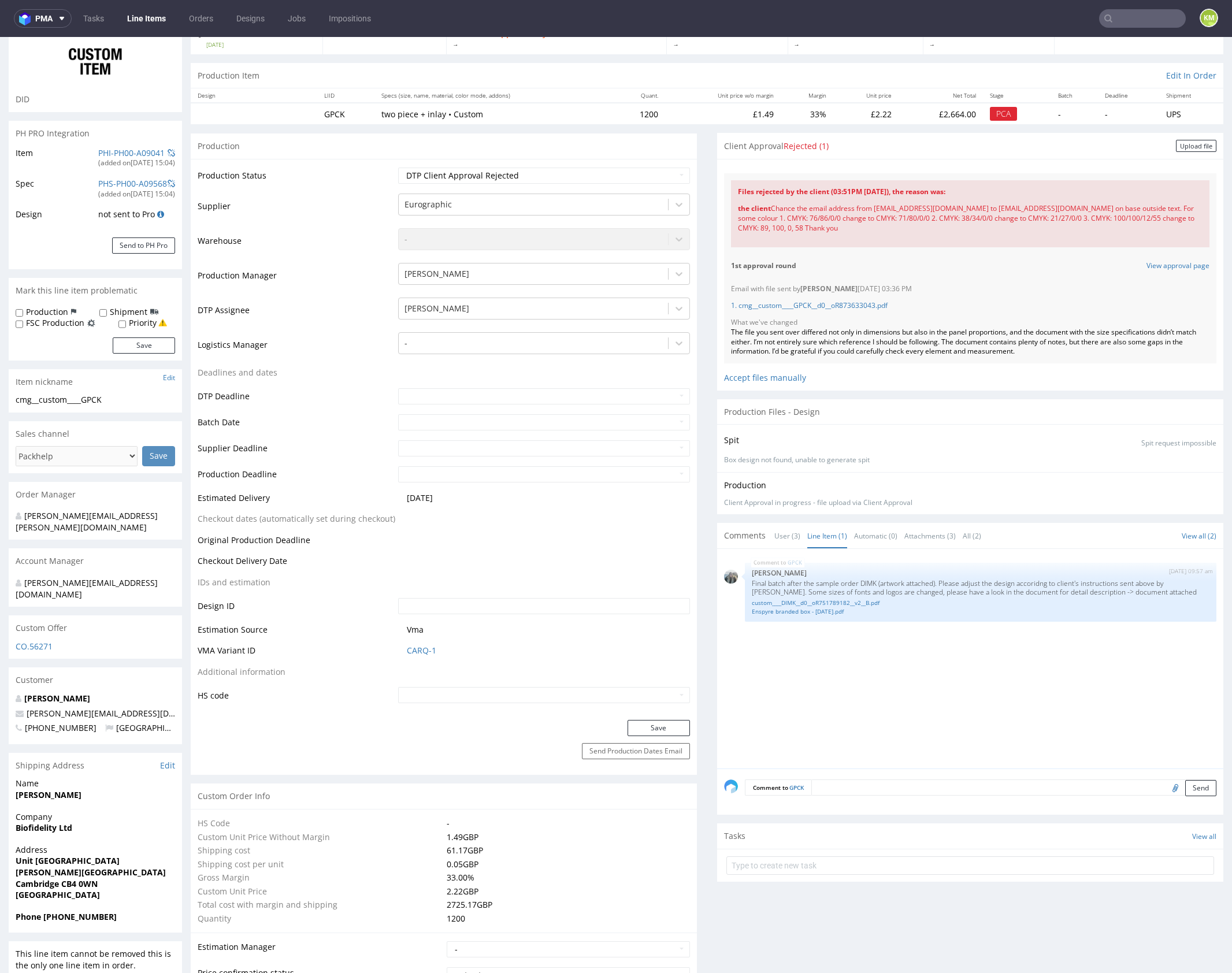
scroll to position [175, 0]
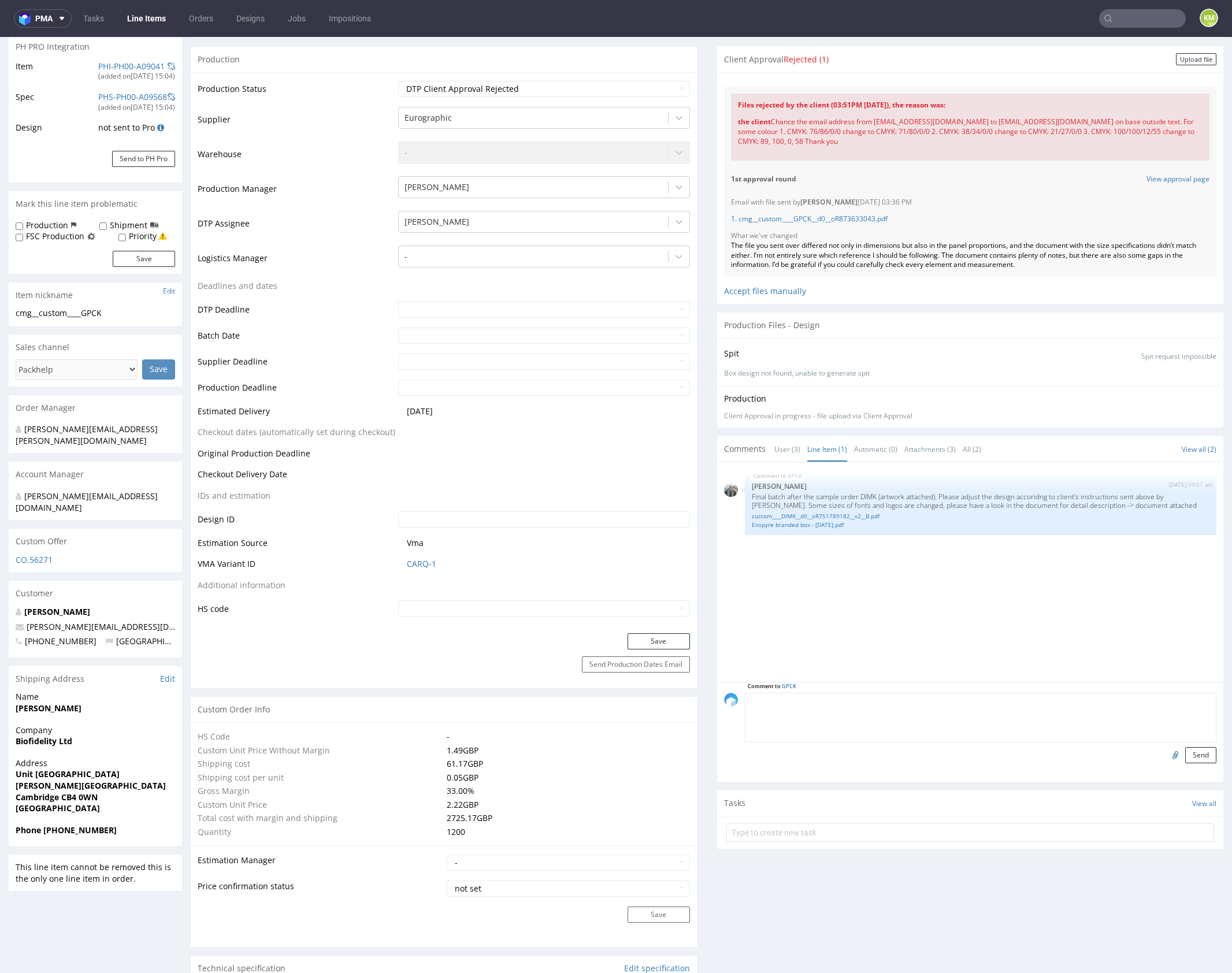
drag, startPoint x: 900, startPoint y: 704, endPoint x: 955, endPoint y: 709, distance: 55.2
click at [900, 704] on textarea at bounding box center [981, 718] width 472 height 49
paste textarea "Files rejected by the client (03:51PM 24 Sep 2025), the reason was: the client …"
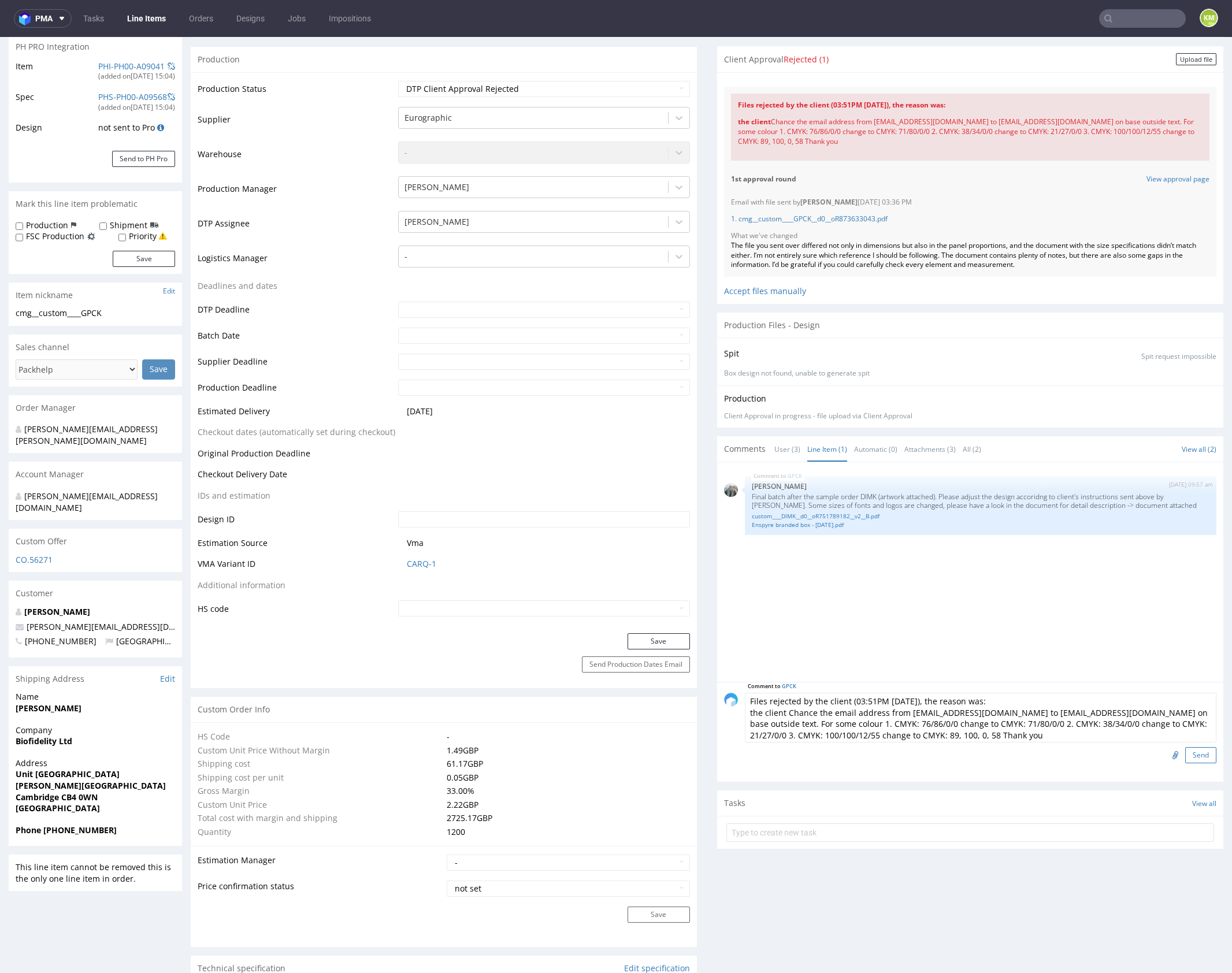
type textarea "Files rejected by the client (03:51PM 24 Sep 2025), the reason was: the client …"
click at [1191, 753] on button "Send" at bounding box center [1200, 755] width 31 height 16
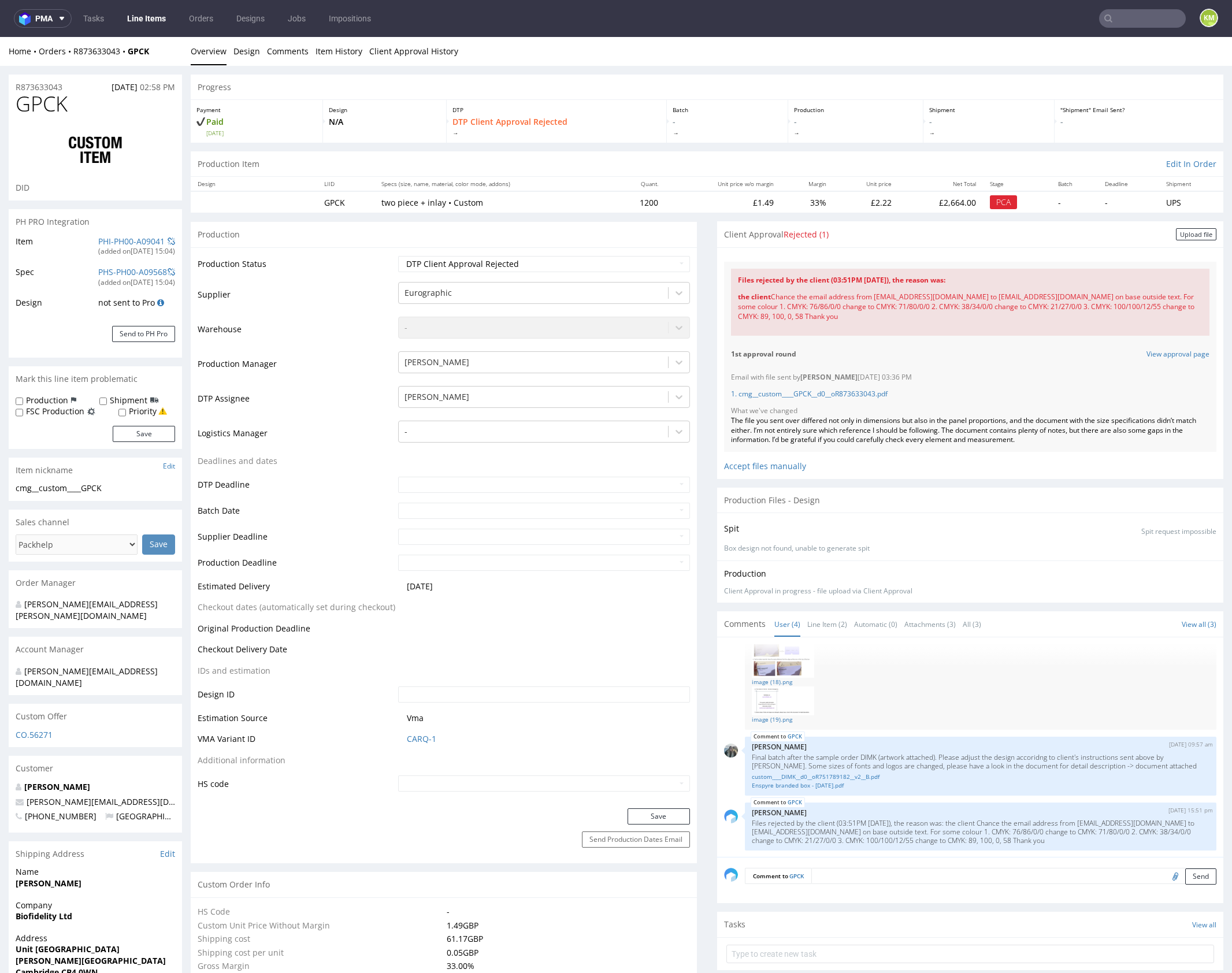
scroll to position [371, 0]
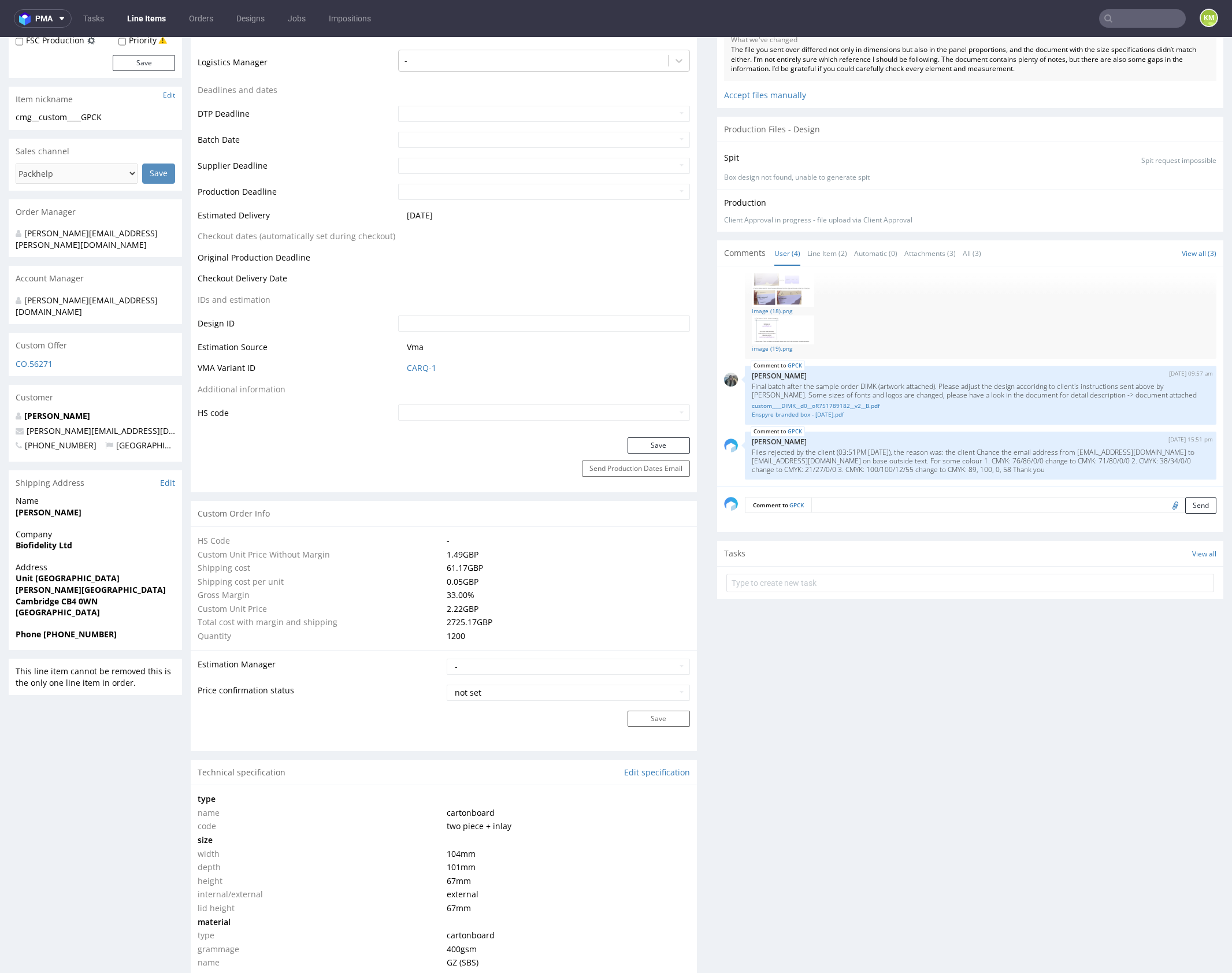
click at [944, 731] on div "Client Approval Rejected (1) Upload file Files for the Client Choose file What …" at bounding box center [970, 972] width 506 height 2245
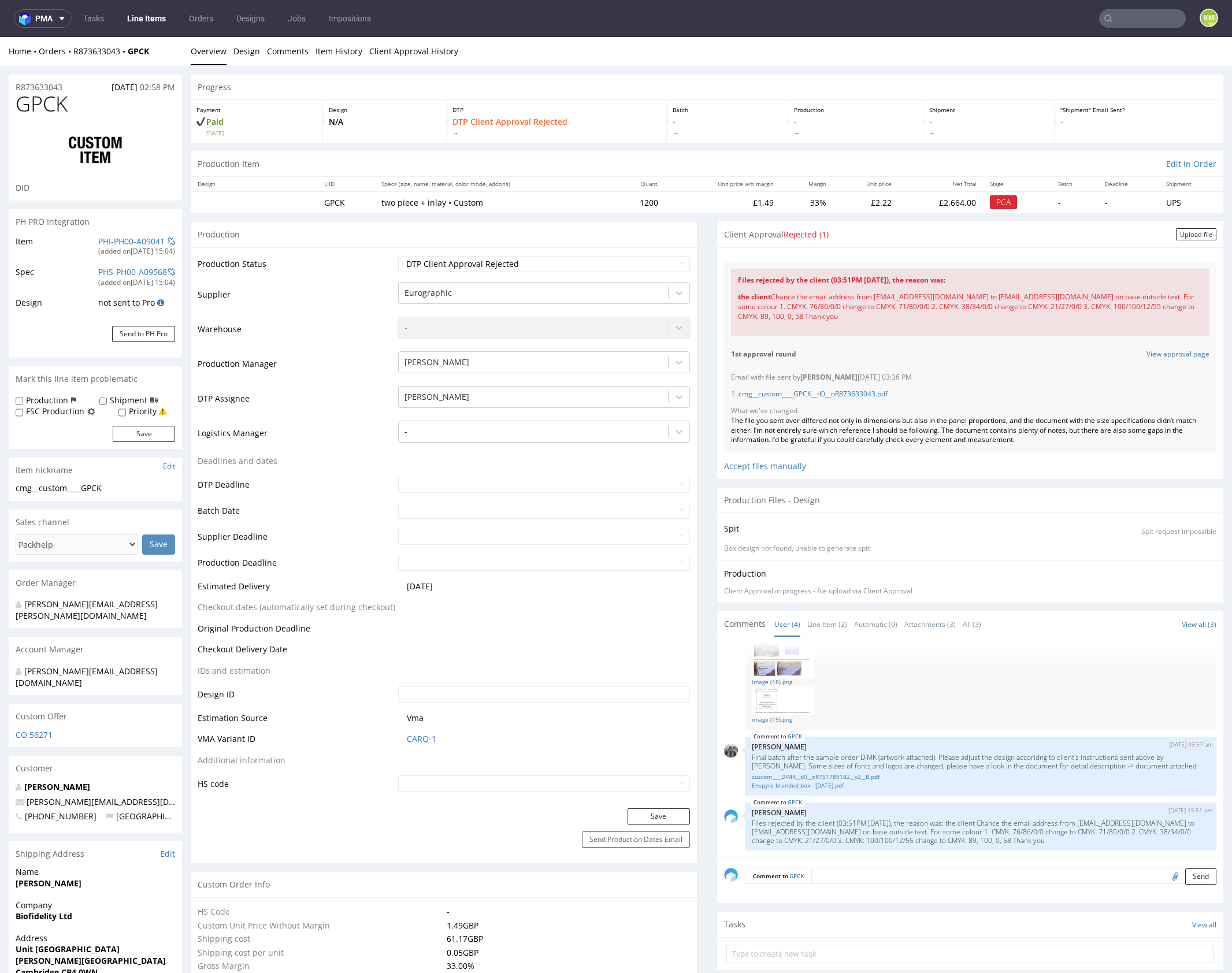
drag, startPoint x: 767, startPoint y: 294, endPoint x: 885, endPoint y: 314, distance: 119.7
click at [885, 314] on div "the client Chance the email address from customerservice@biofidelity.com to cus…" at bounding box center [970, 307] width 465 height 43
copy div "Chance the email address from customerservice@biofidelity.com to customersuppor…"
drag, startPoint x: 924, startPoint y: 485, endPoint x: 948, endPoint y: 577, distance: 95.1
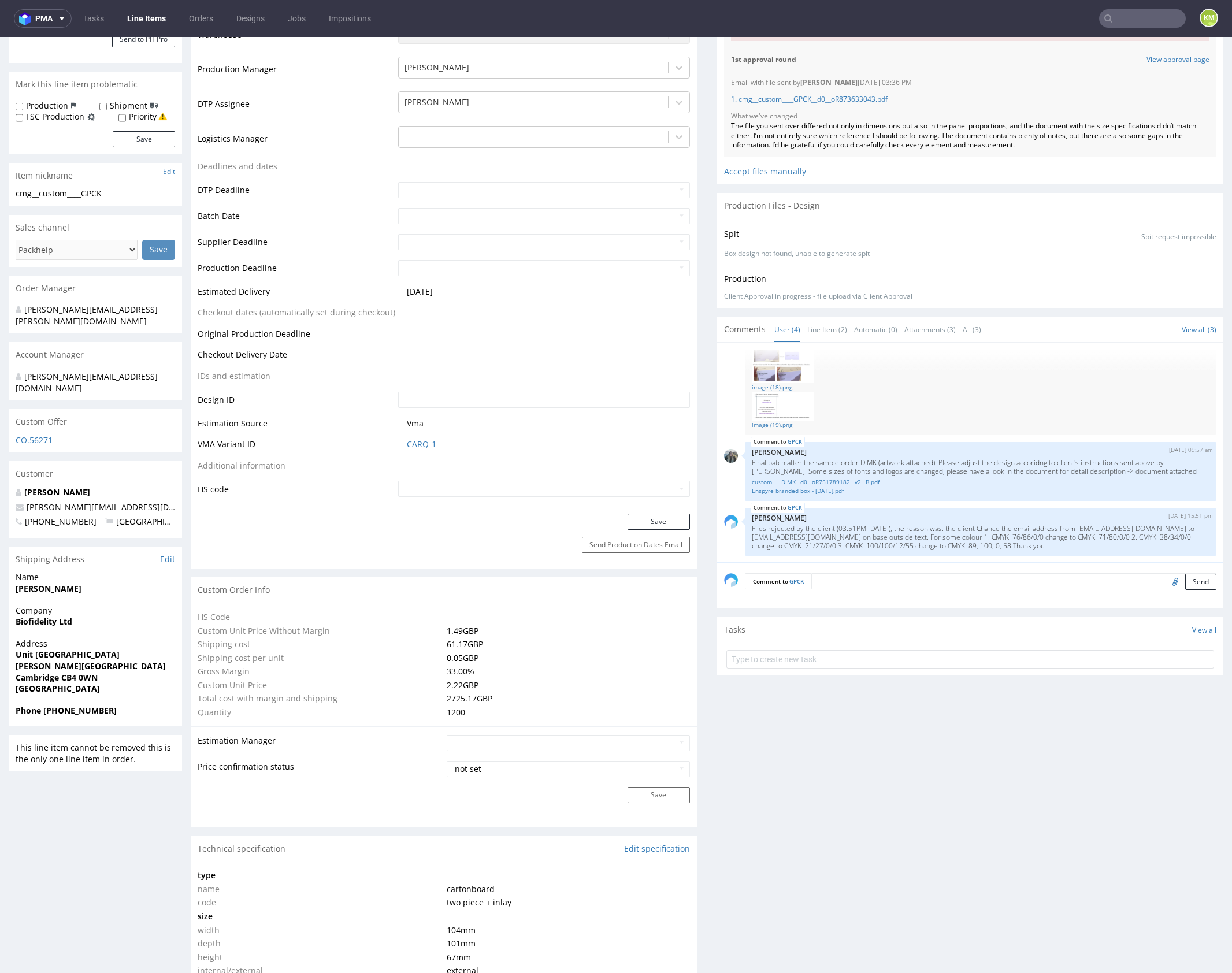
scroll to position [313, 0]
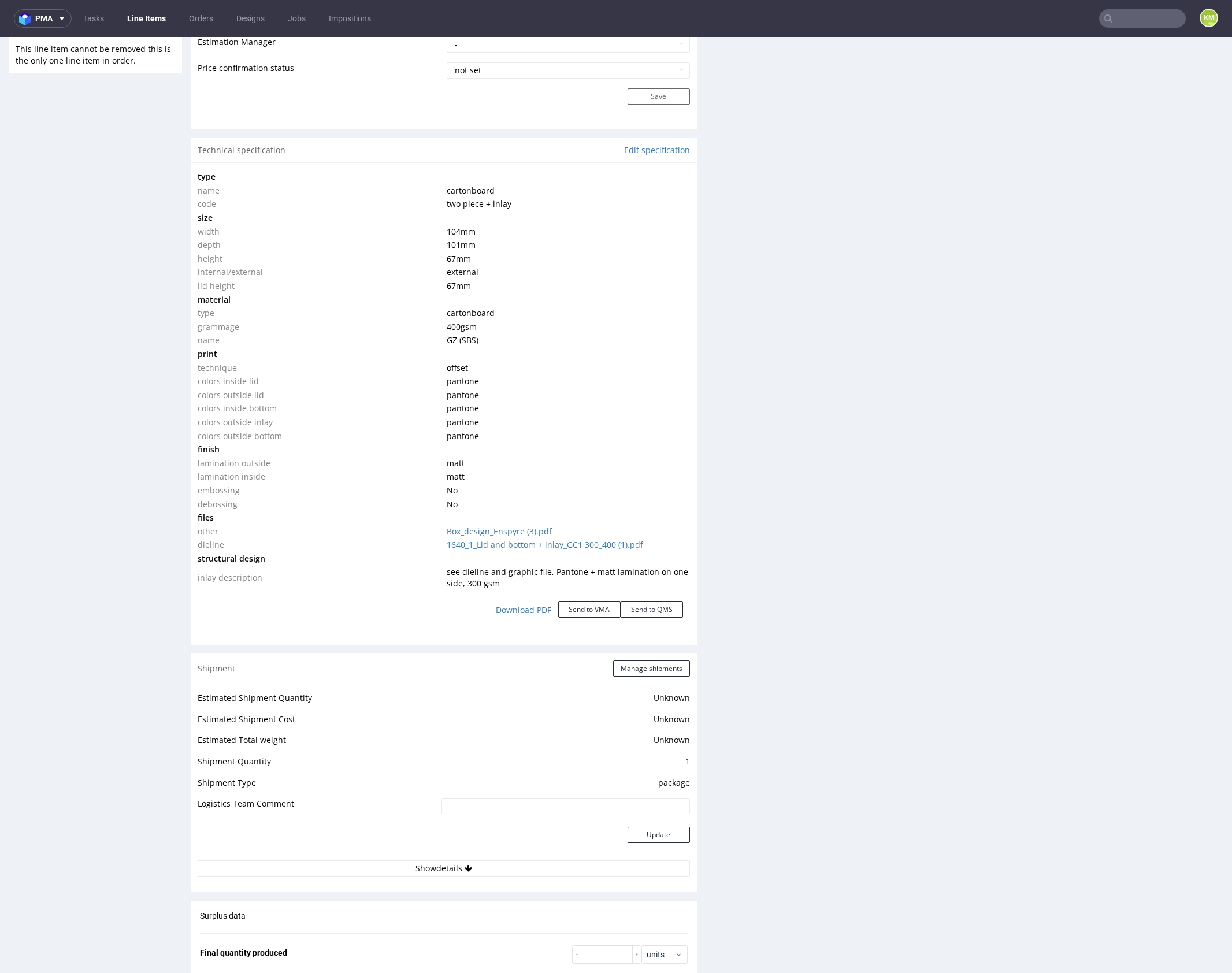
scroll to position [876, 0]
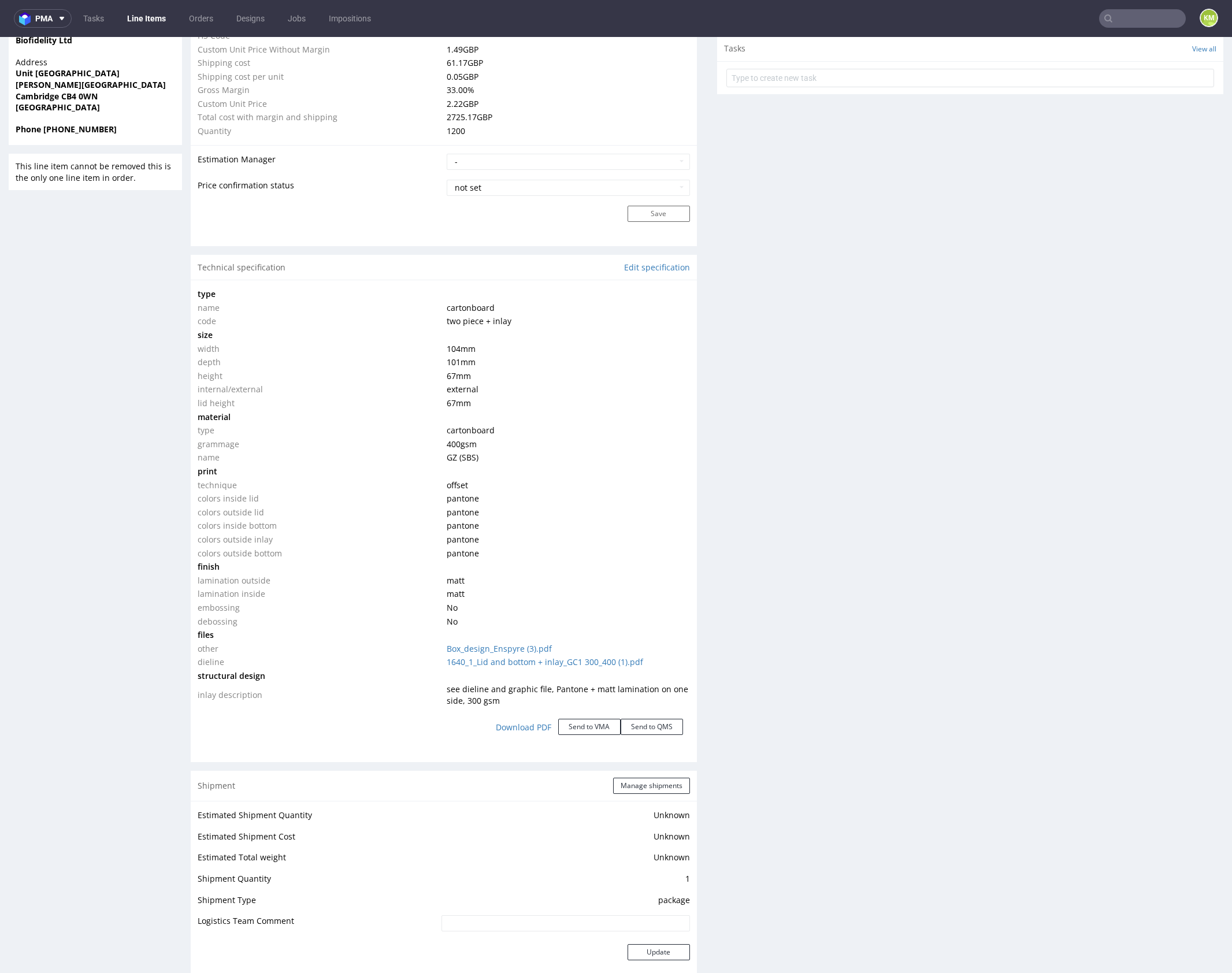
click at [771, 509] on div "Client Approval Rejected (1) Upload file Files for the Client Choose file What …" at bounding box center [970, 468] width 506 height 2245
click at [797, 508] on div "Client Approval Rejected (1) Upload file Files for the Client Choose file What …" at bounding box center [970, 468] width 506 height 2245
click at [801, 507] on div "Client Approval Rejected (1) Upload file Files for the Client Choose file What …" at bounding box center [970, 468] width 506 height 2245
click at [799, 603] on div "Client Approval Rejected (1) Upload file Files for the Client Choose file What …" at bounding box center [970, 468] width 506 height 2245
click at [825, 598] on div "Client Approval Rejected (1) Upload file Files for the Client Choose file What …" at bounding box center [970, 468] width 506 height 2245
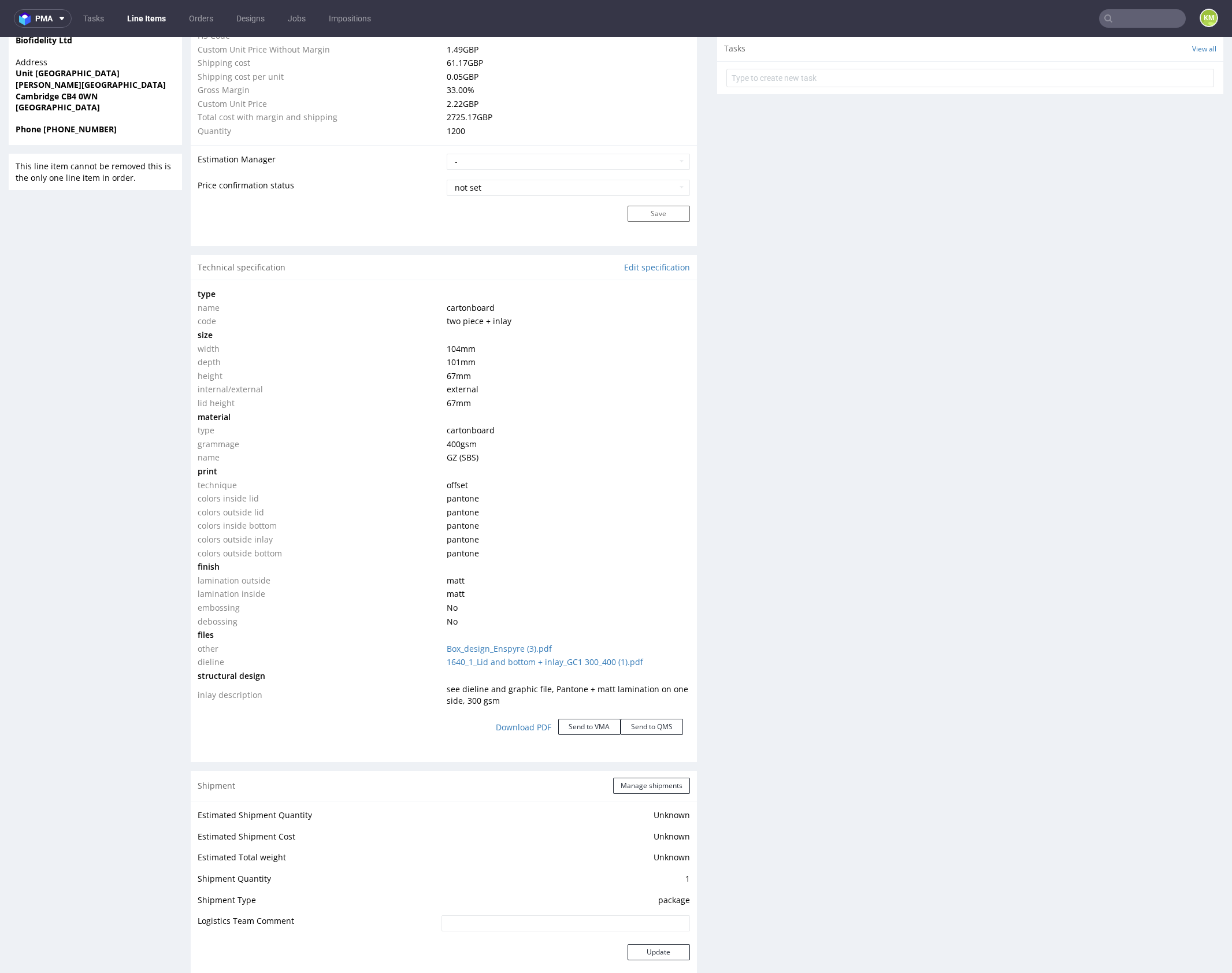
click at [825, 598] on div "Client Approval Rejected (1) Upload file Files for the Client Choose file What …" at bounding box center [970, 468] width 506 height 2245
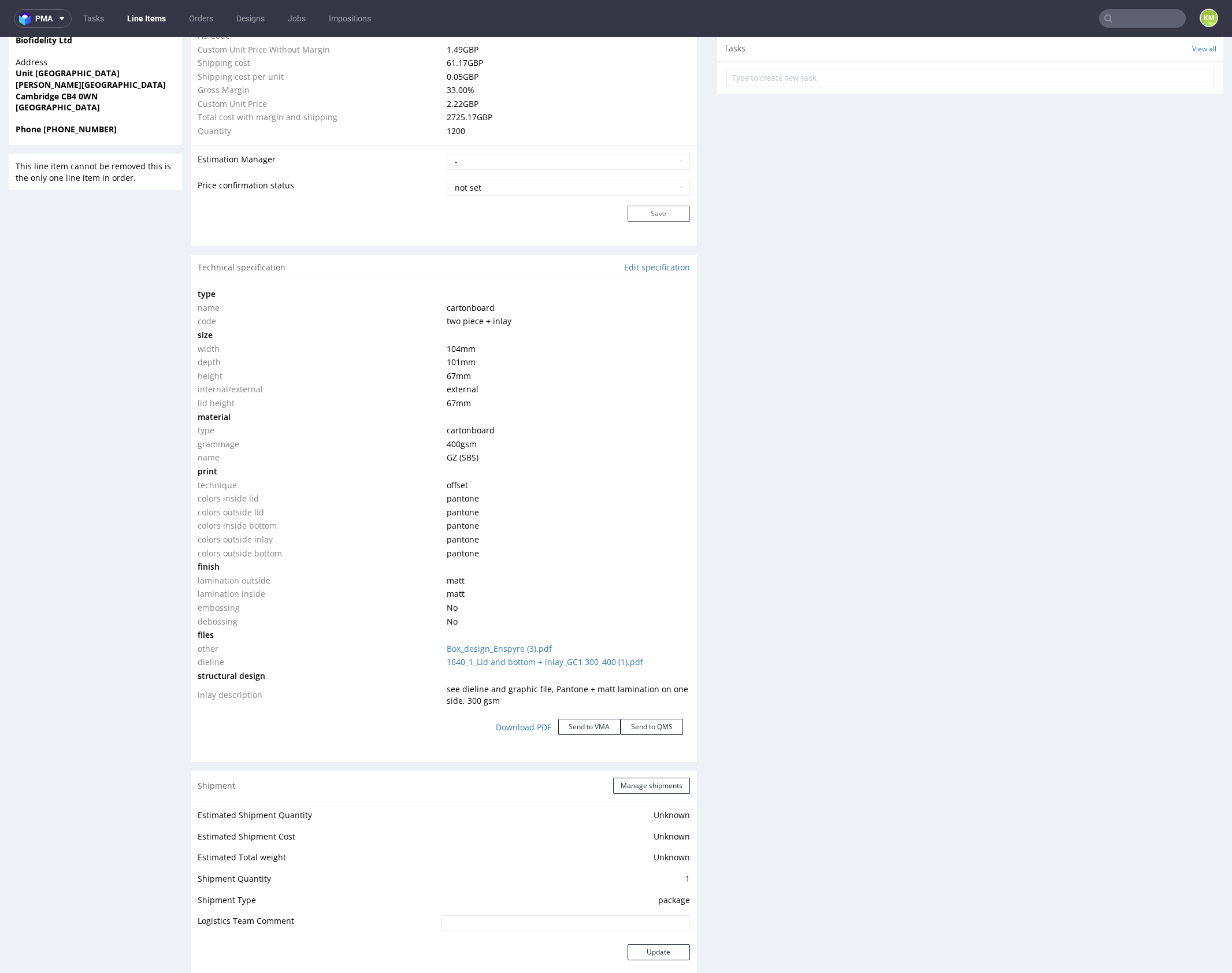
click at [825, 598] on div "Client Approval Rejected (1) Upload file Files for the Client Choose file What …" at bounding box center [970, 468] width 506 height 2245
click at [811, 633] on div "Client Approval Rejected (1) Upload file Files for the Client Choose file What …" at bounding box center [970, 468] width 506 height 2245
click at [820, 613] on div "Client Approval Rejected (1) Upload file Files for the Client Choose file What …" at bounding box center [970, 468] width 506 height 2245
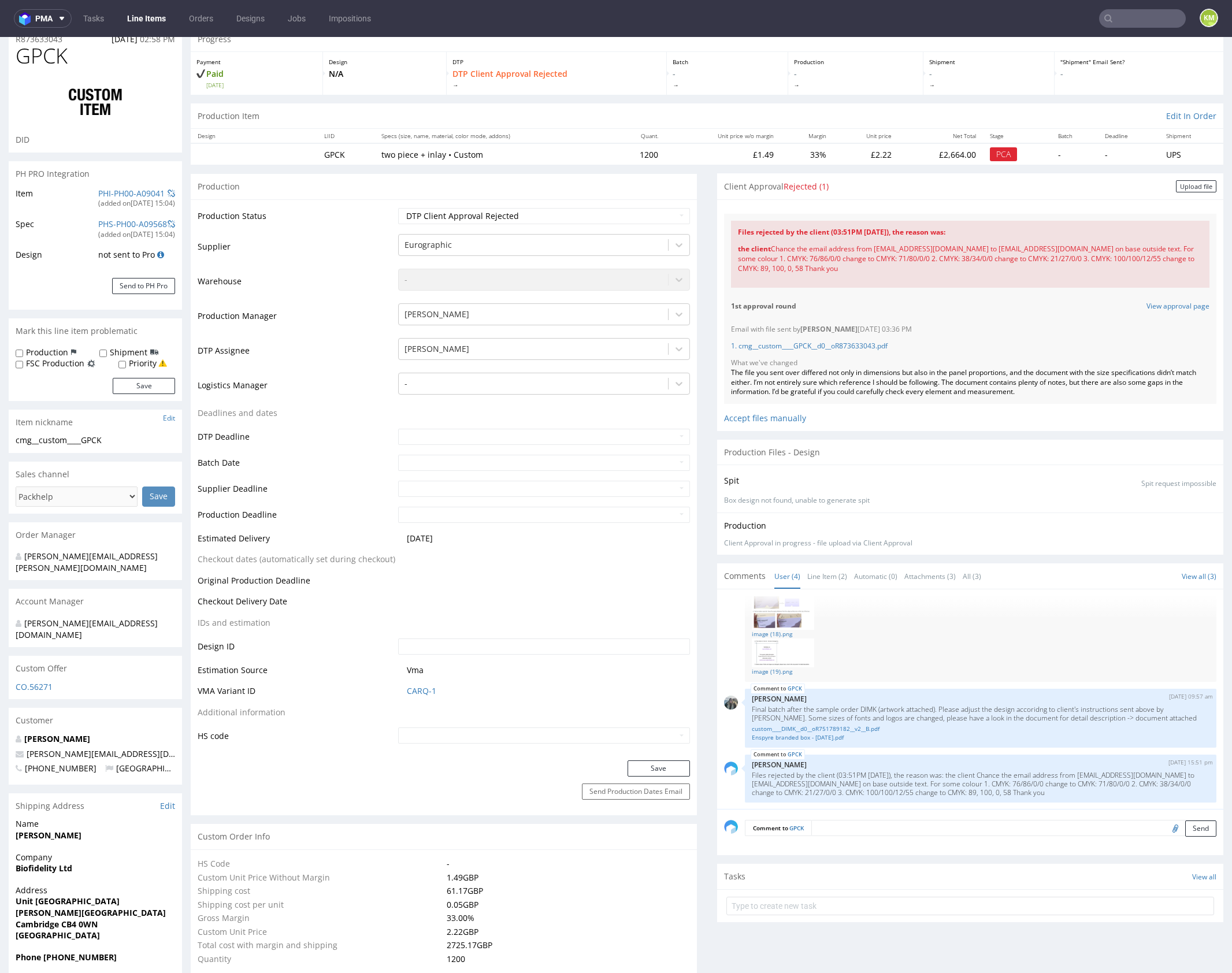
scroll to position [42, 0]
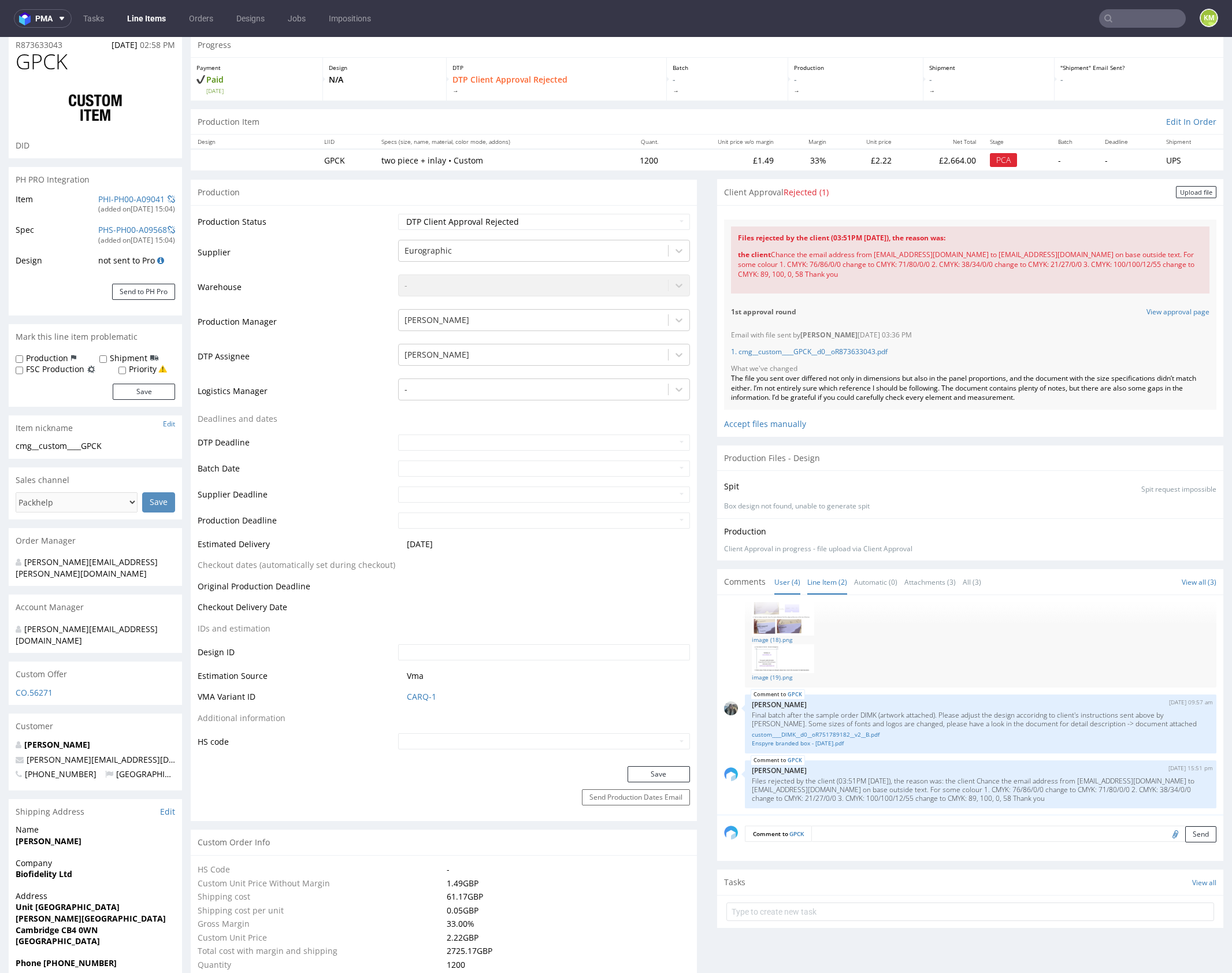
click at [819, 585] on link "Line Item (2)" at bounding box center [828, 582] width 40 height 25
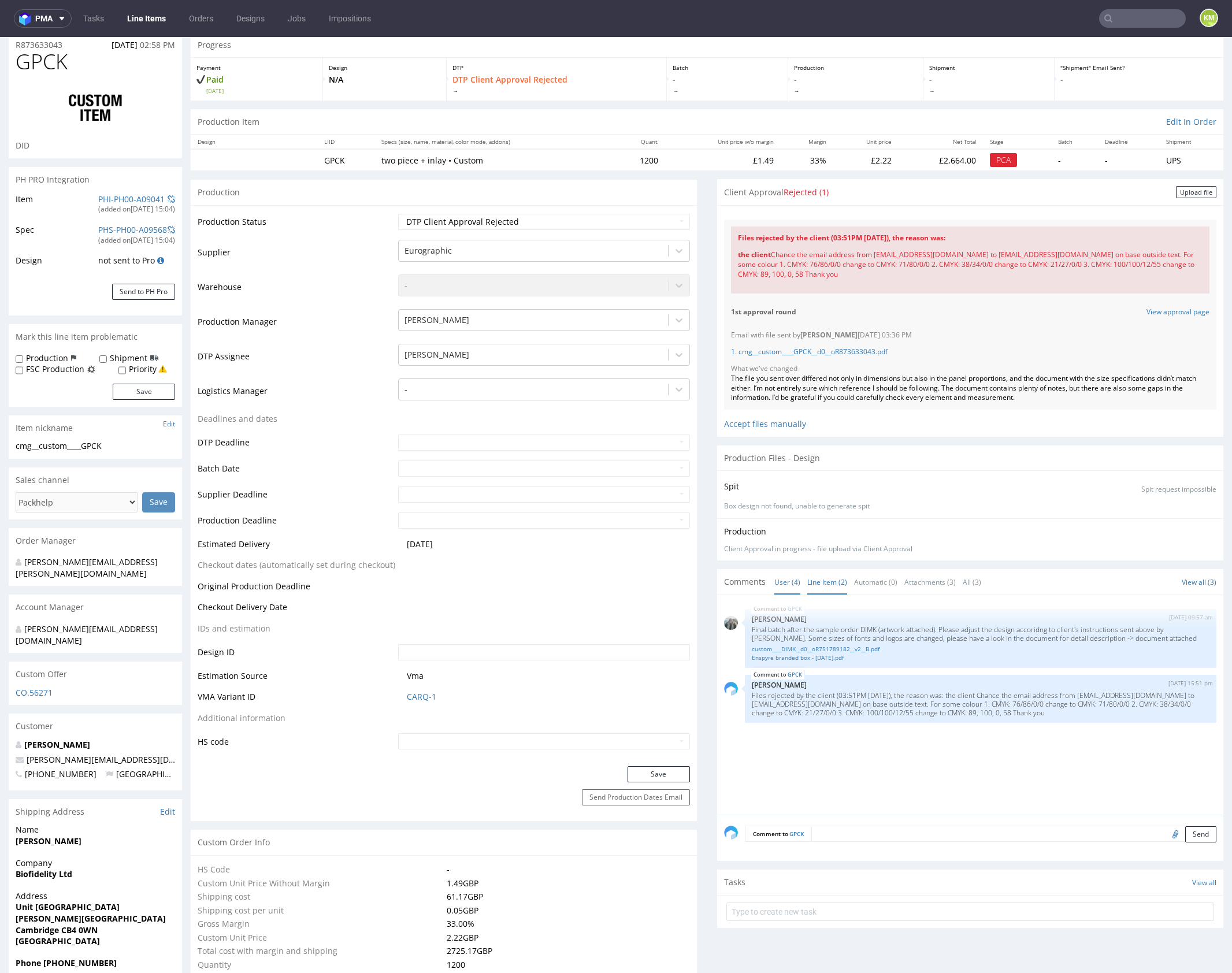
click at [775, 578] on link "User (4)" at bounding box center [788, 582] width 26 height 25
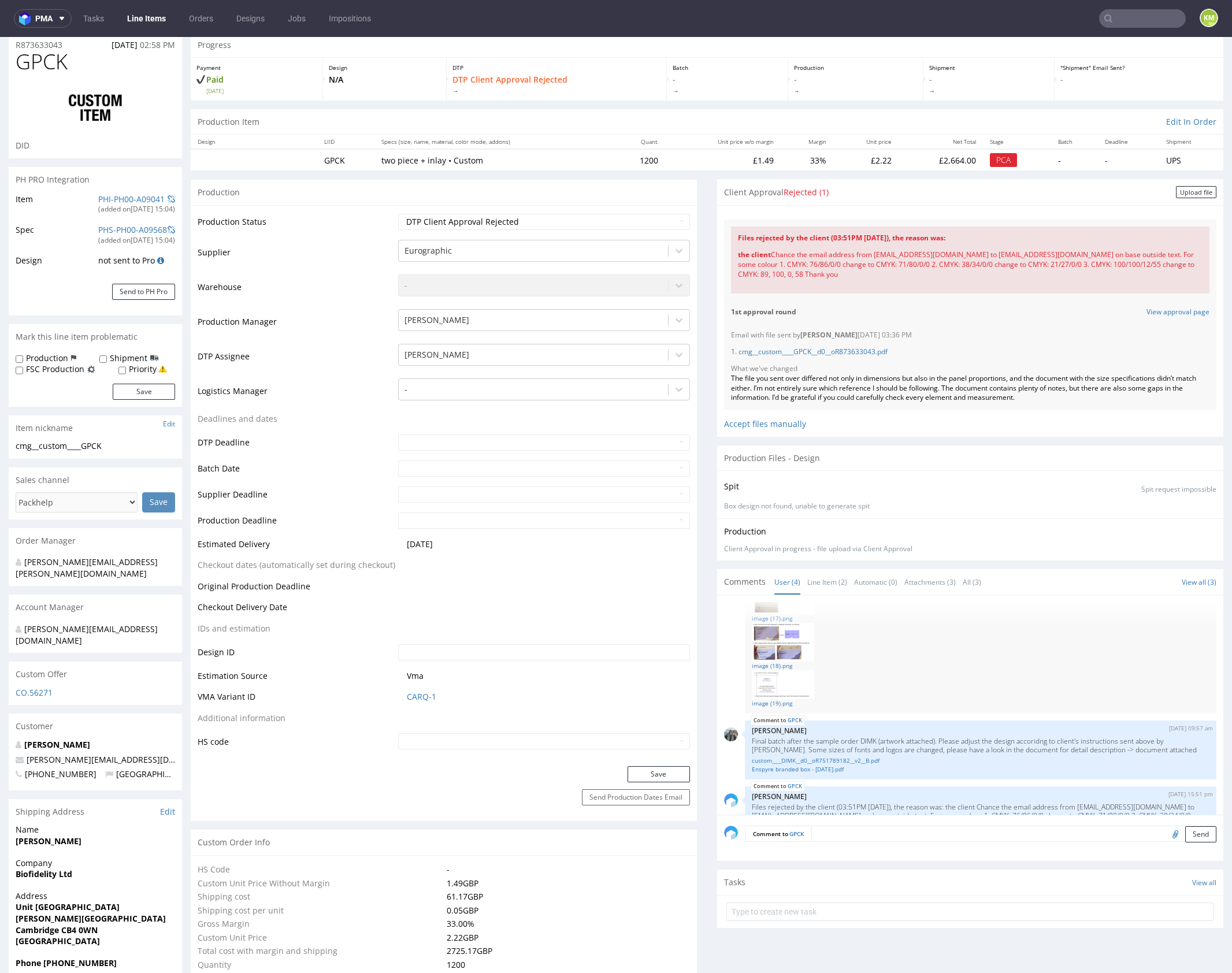
scroll to position [153, 0]
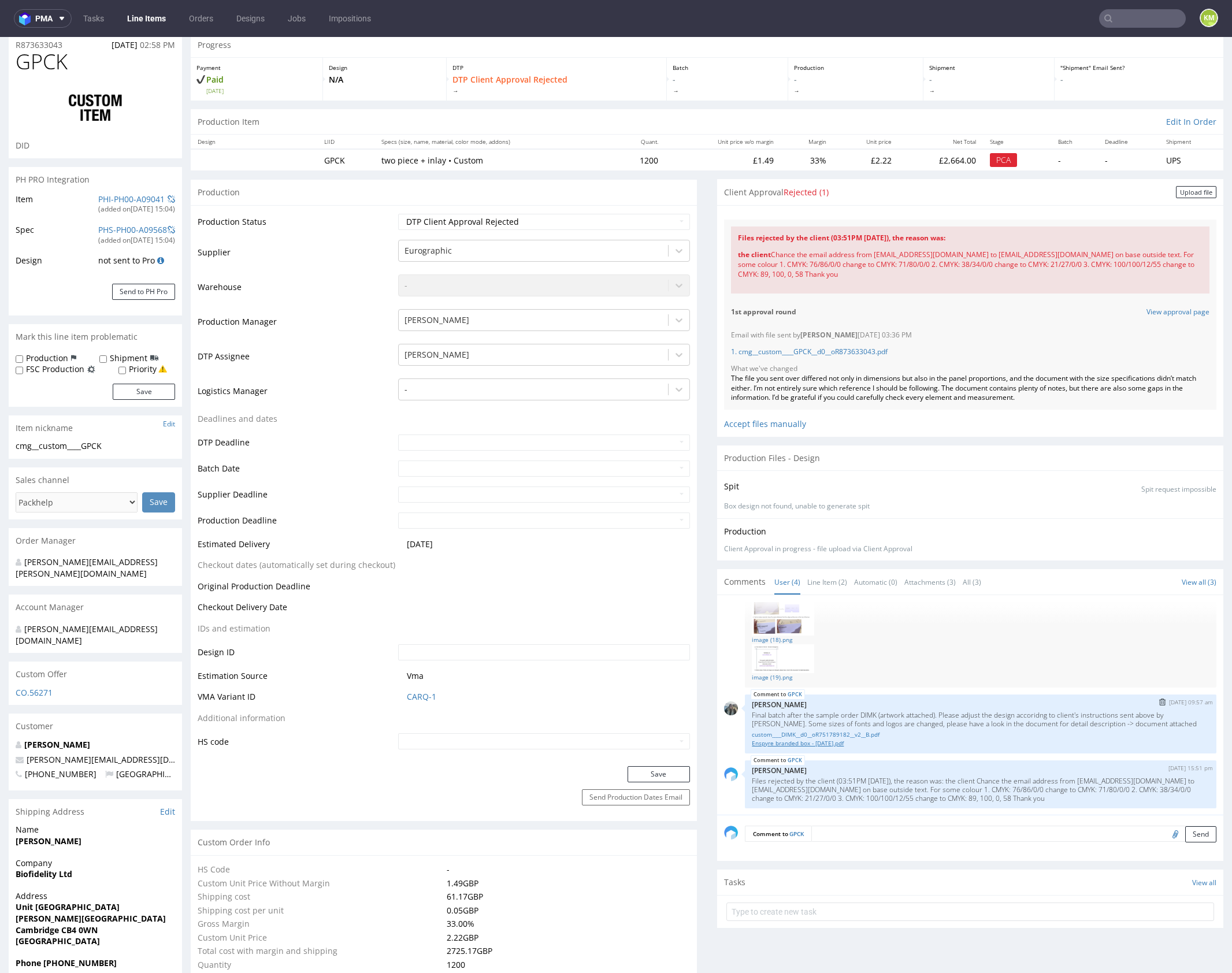
click at [838, 742] on link "Enspyre branded box - [DATE].pdf" at bounding box center [981, 743] width 457 height 9
click at [633, 220] on select "Waiting for Artwork Waiting for Diecut Waiting for Mockup Waiting for DTP Waiti…" at bounding box center [544, 222] width 292 height 16
select select "dtp_ca_needed"
click at [398, 214] on select "Waiting for Artwork Waiting for Diecut Waiting for Mockup Waiting for DTP Waiti…" at bounding box center [544, 222] width 292 height 16
click at [672, 768] on button "Save" at bounding box center [659, 775] width 62 height 16
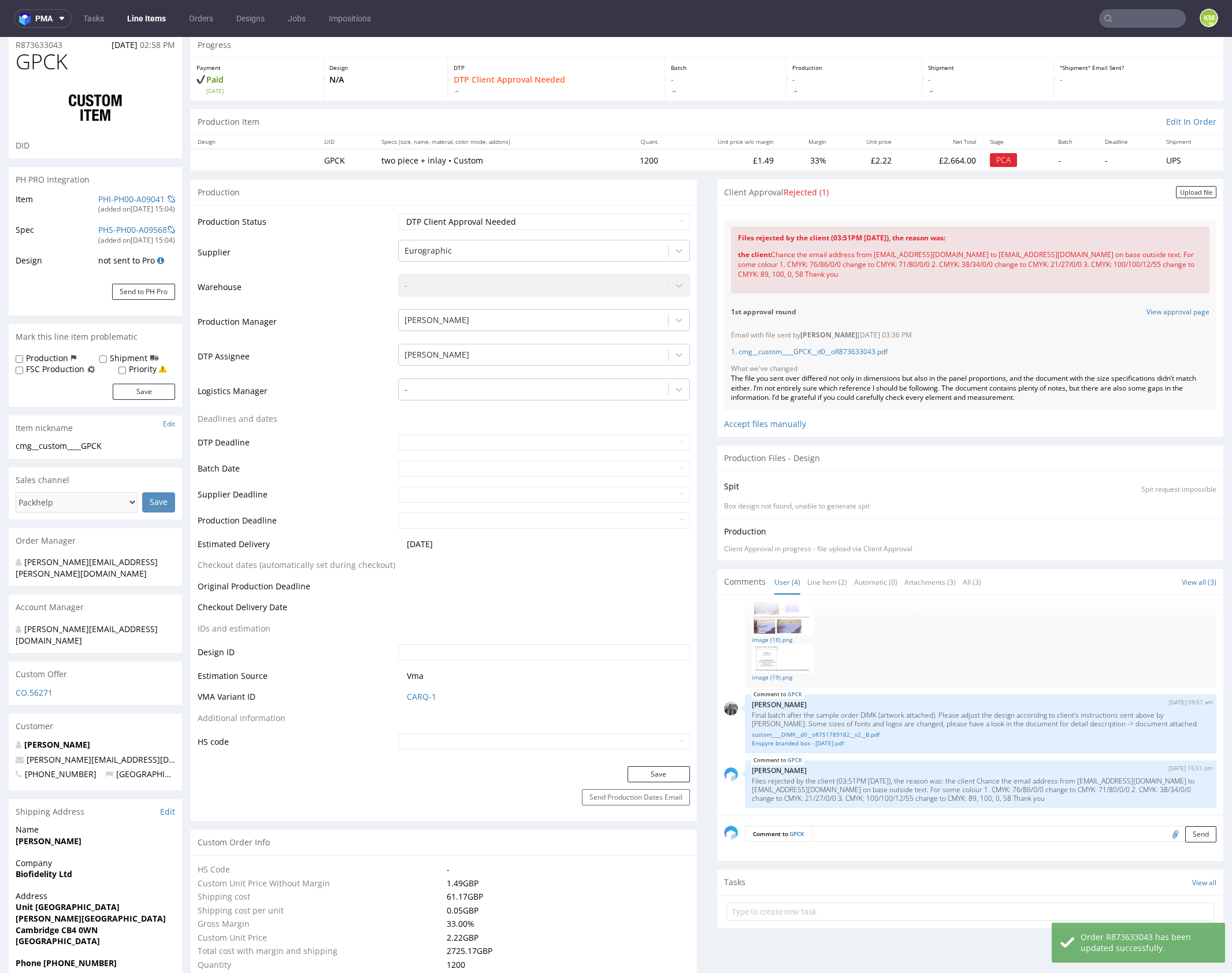
drag, startPoint x: 1172, startPoint y: 193, endPoint x: 1092, endPoint y: 200, distance: 80.3
click at [1176, 193] on div "Upload file" at bounding box center [1196, 192] width 41 height 12
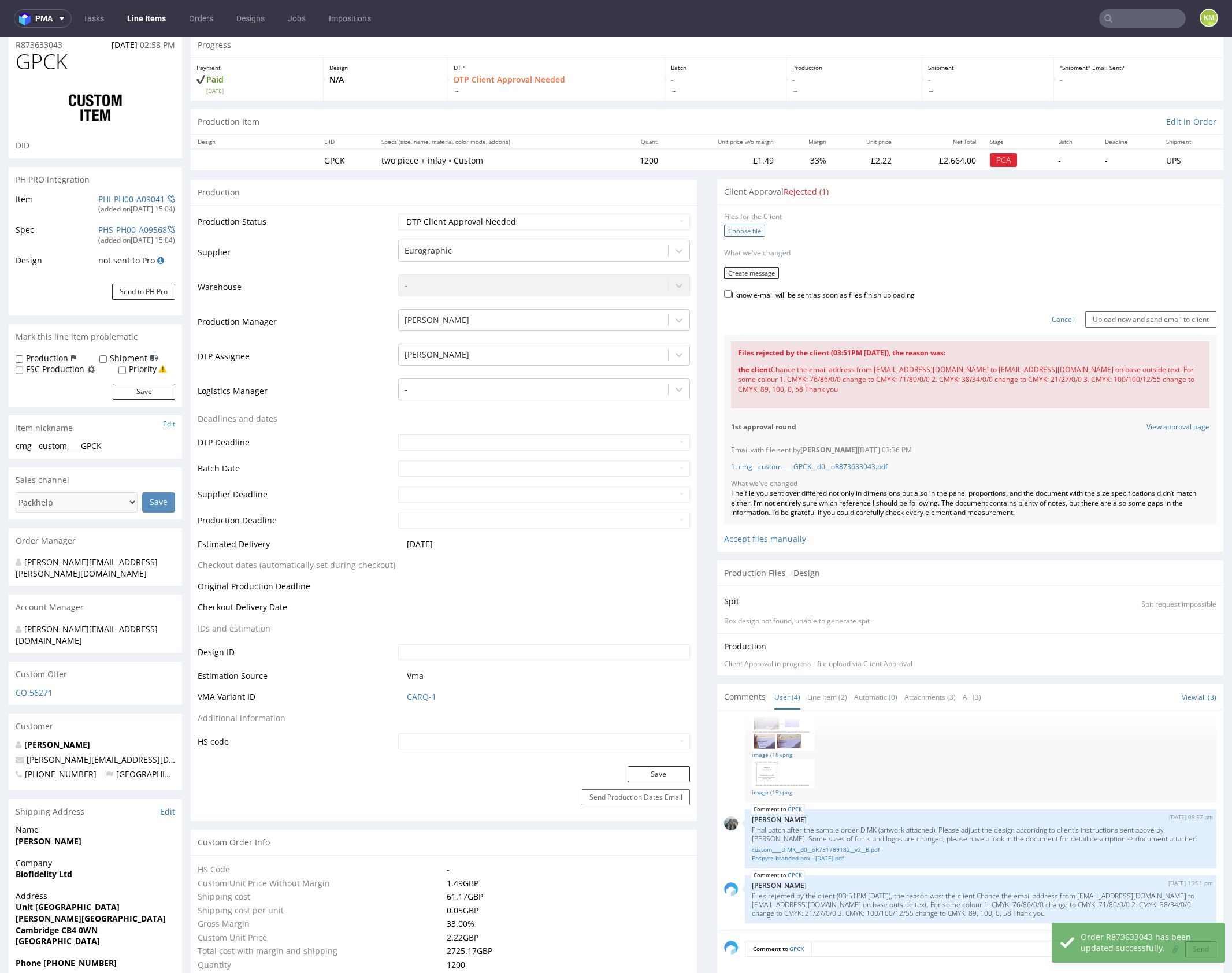
click at [735, 227] on label "Choose file" at bounding box center [744, 231] width 41 height 12
click at [0, 37] on input "Choose file" at bounding box center [0, 37] width 0 height 0
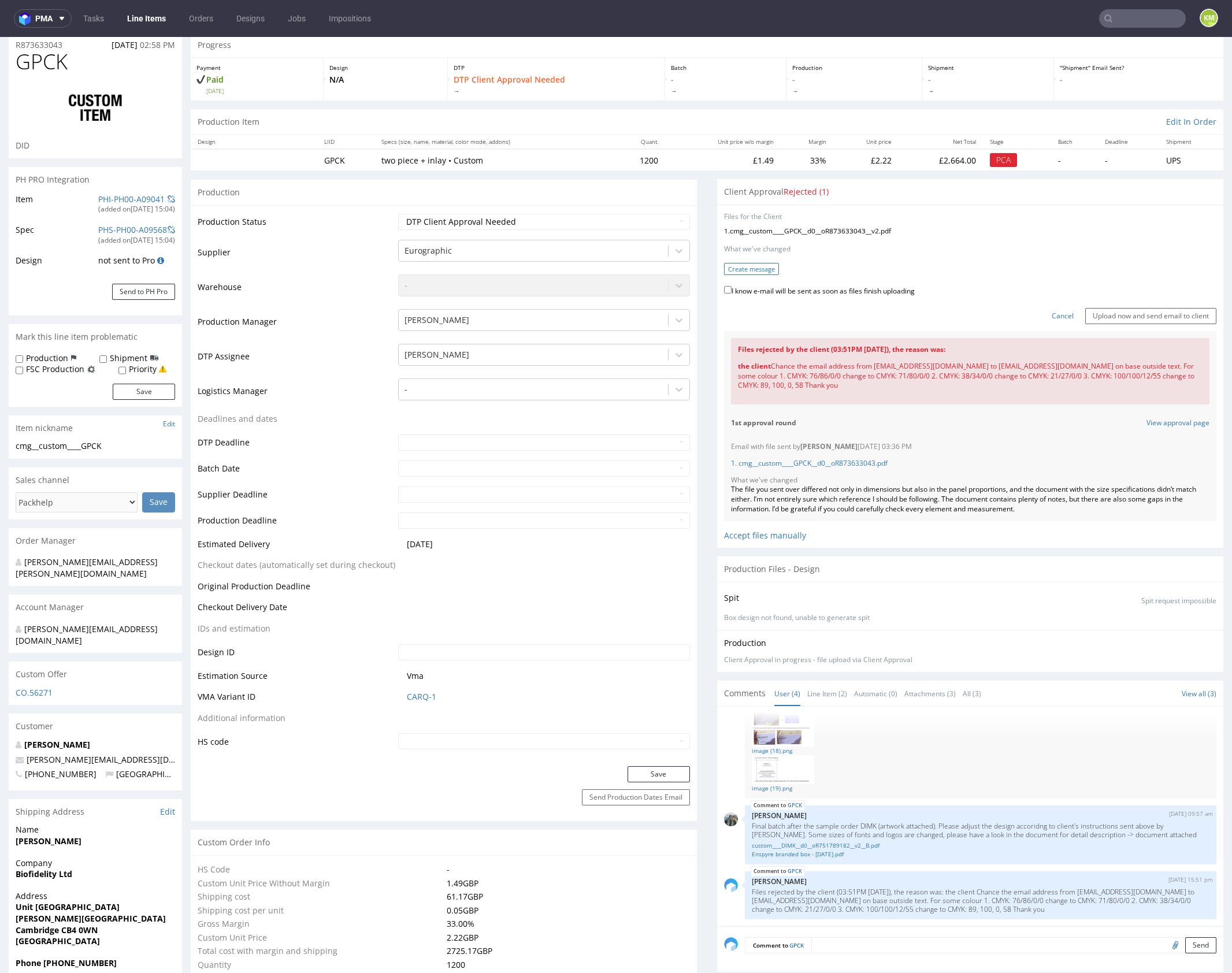
click at [753, 266] on button "Create message" at bounding box center [751, 269] width 55 height 12
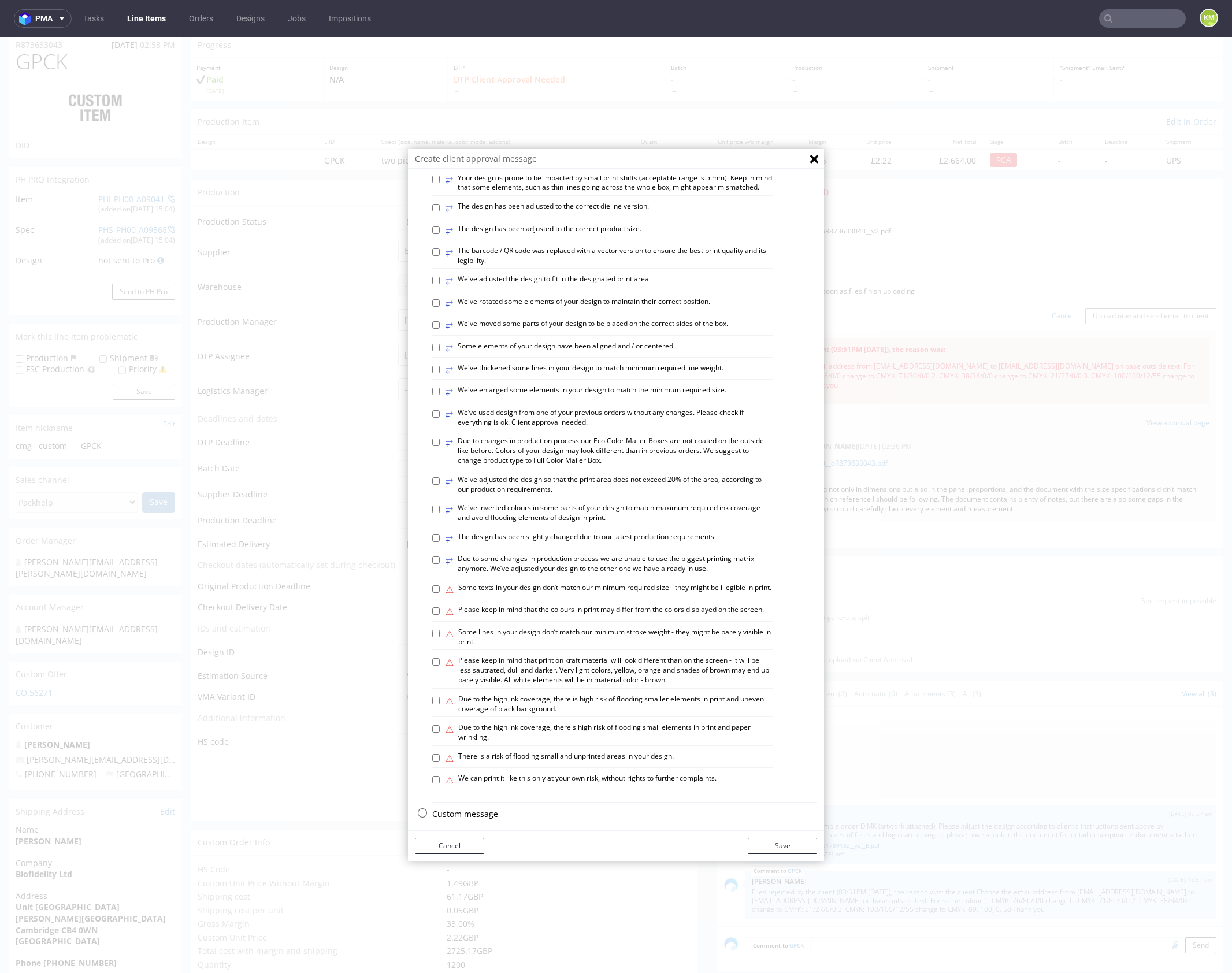
scroll to position [320, 0]
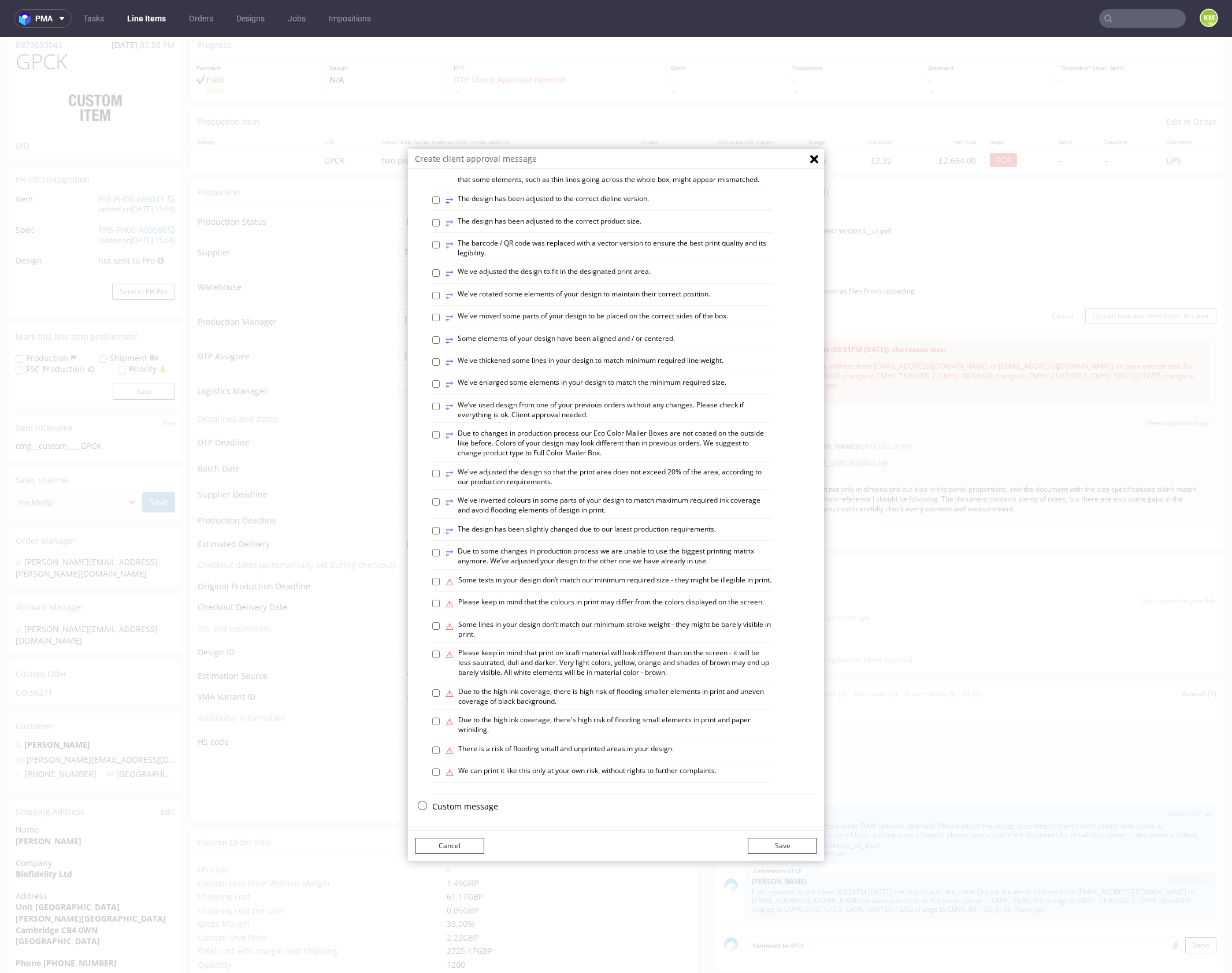
click at [468, 809] on p "Custom message" at bounding box center [624, 806] width 385 height 12
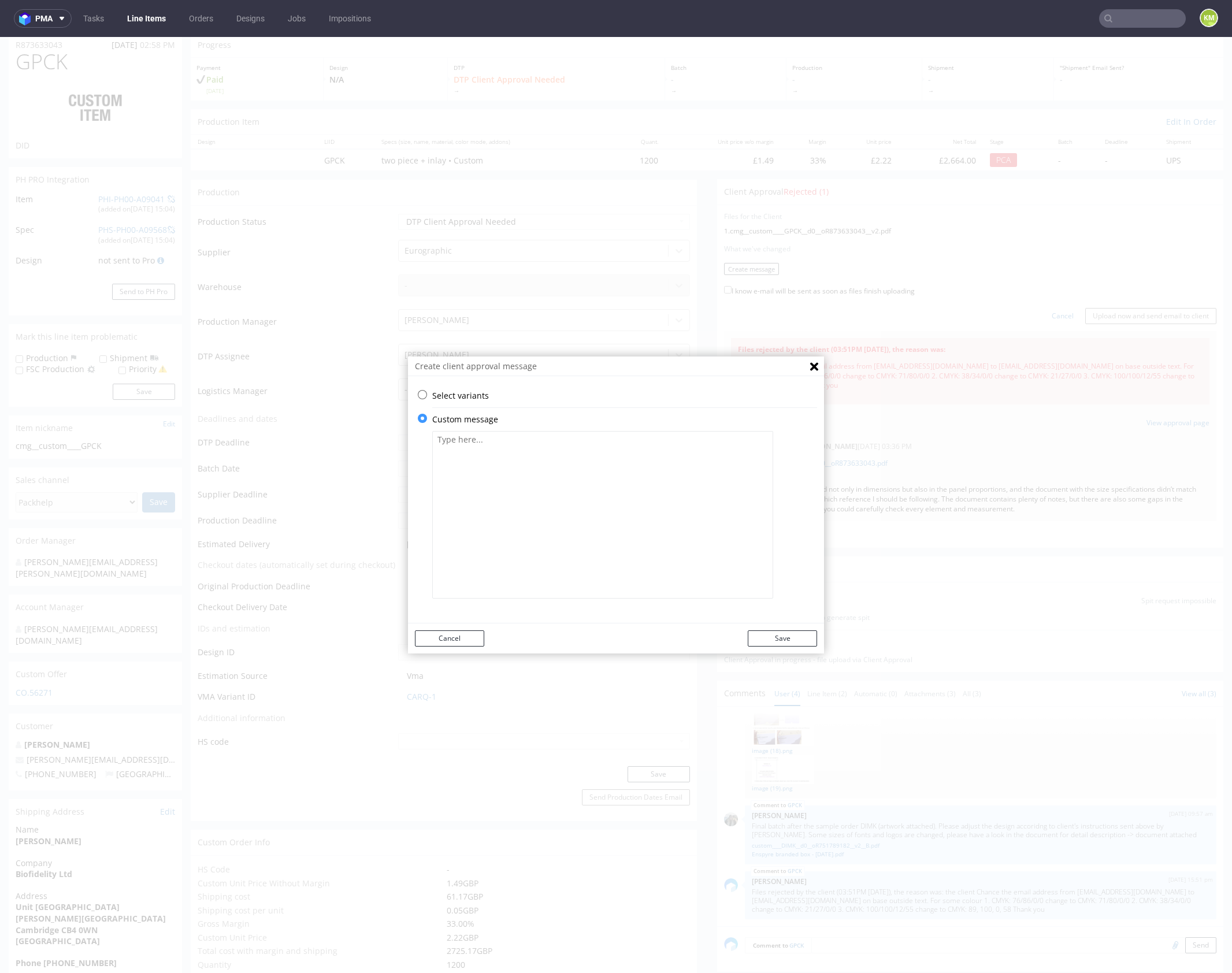
click at [532, 505] on textarea at bounding box center [602, 515] width 341 height 168
paste textarea "The text and colours have been updated."
type textarea "The text and colours have been updated"
click at [789, 637] on button "Save" at bounding box center [782, 639] width 69 height 16
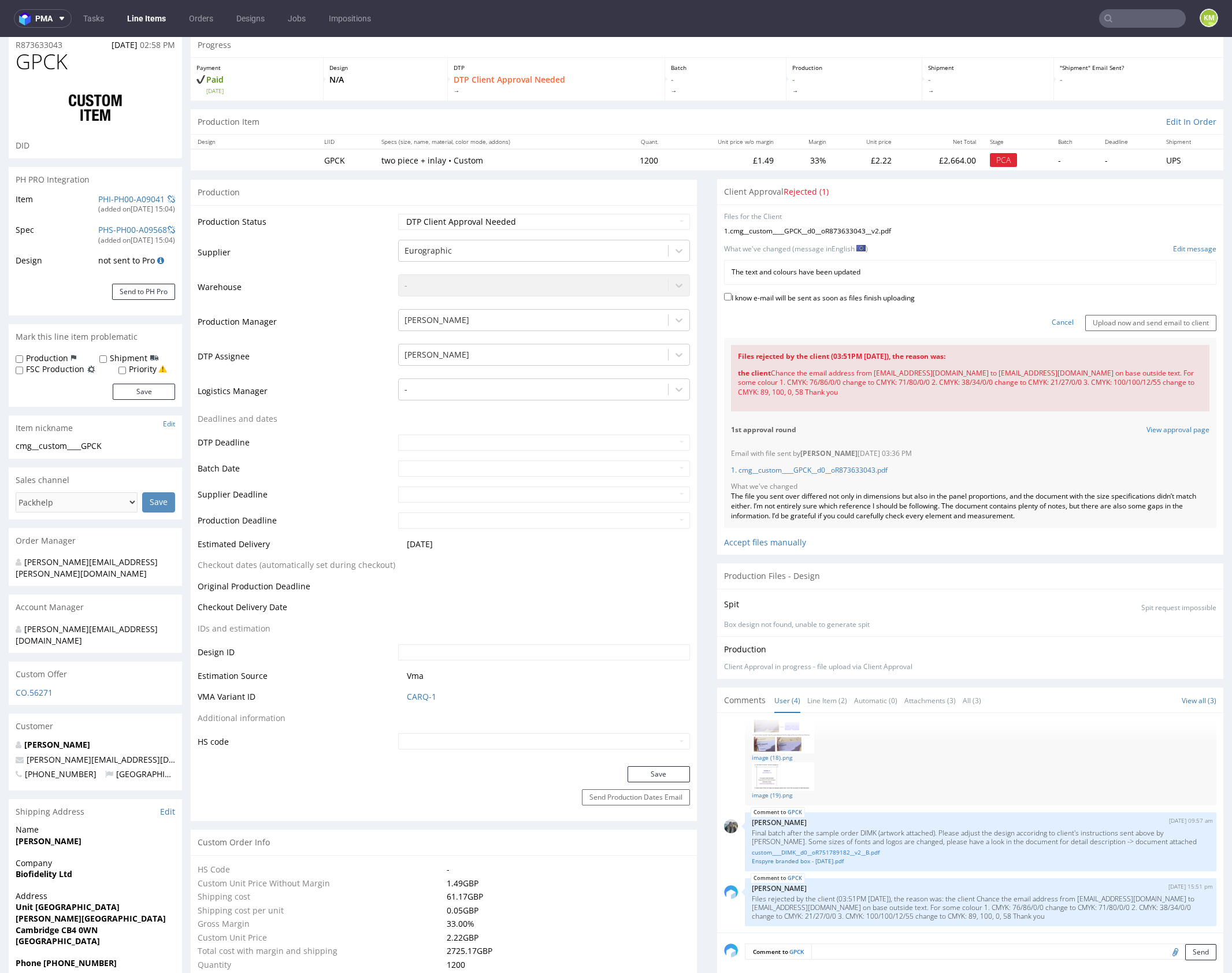
click at [796, 295] on label "I know e-mail will be sent as soon as files finish uploading" at bounding box center [819, 297] width 191 height 13
click at [731, 295] on input "I know e-mail will be sent as soon as files finish uploading" at bounding box center [727, 297] width 8 height 8
checkbox input "true"
click at [1098, 320] on input "Upload now and send email to client" at bounding box center [1150, 323] width 131 height 16
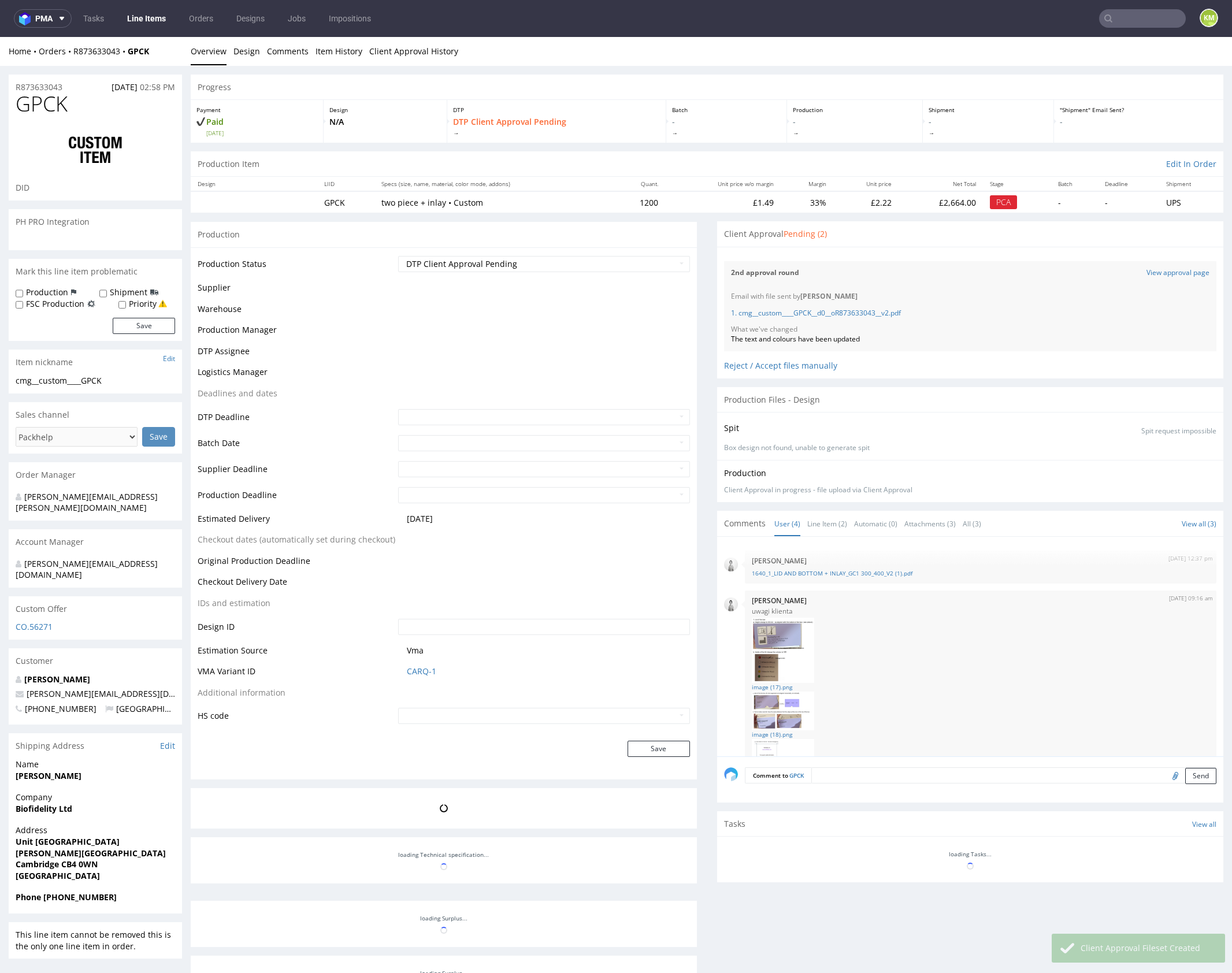
scroll to position [153, 0]
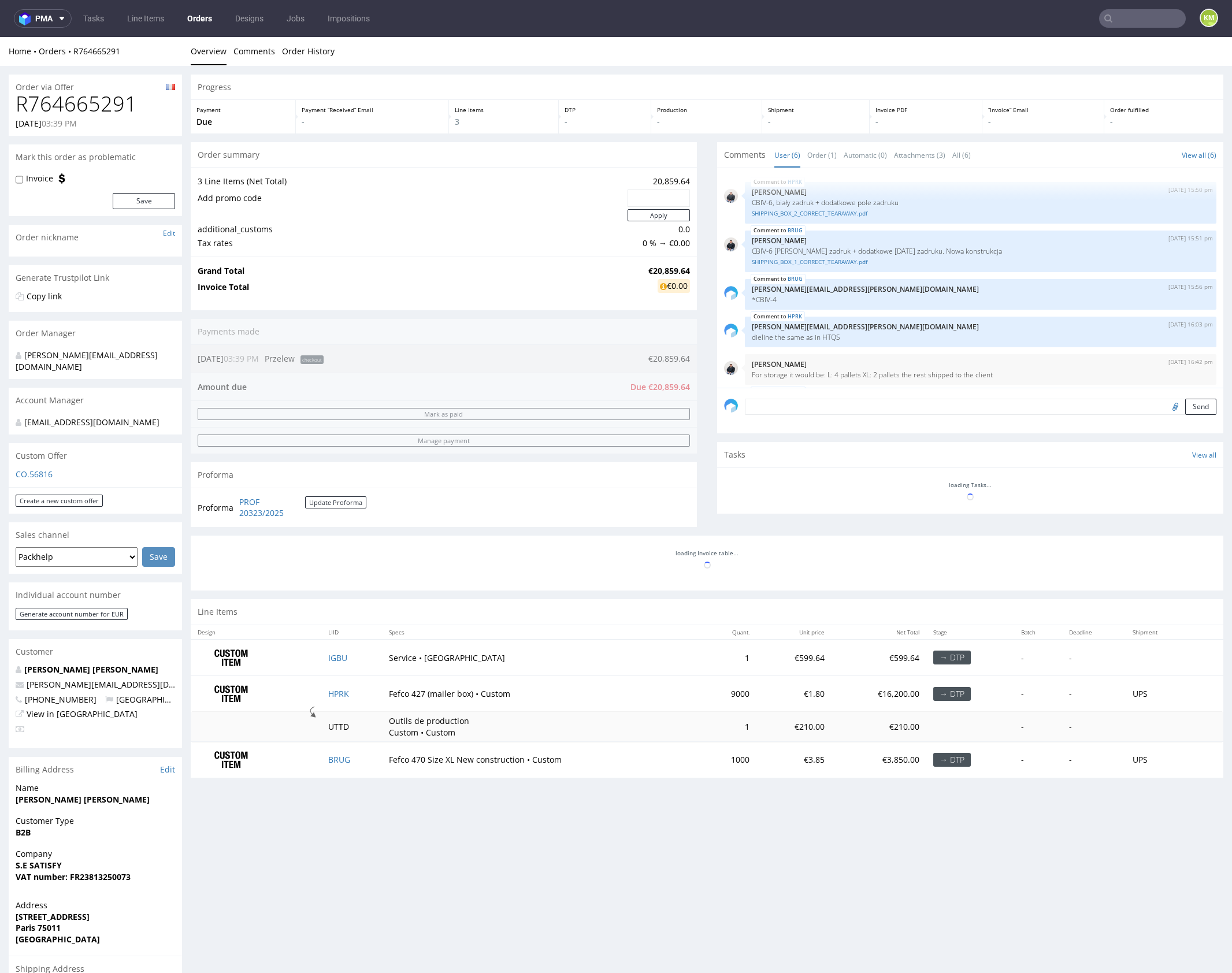
scroll to position [53, 0]
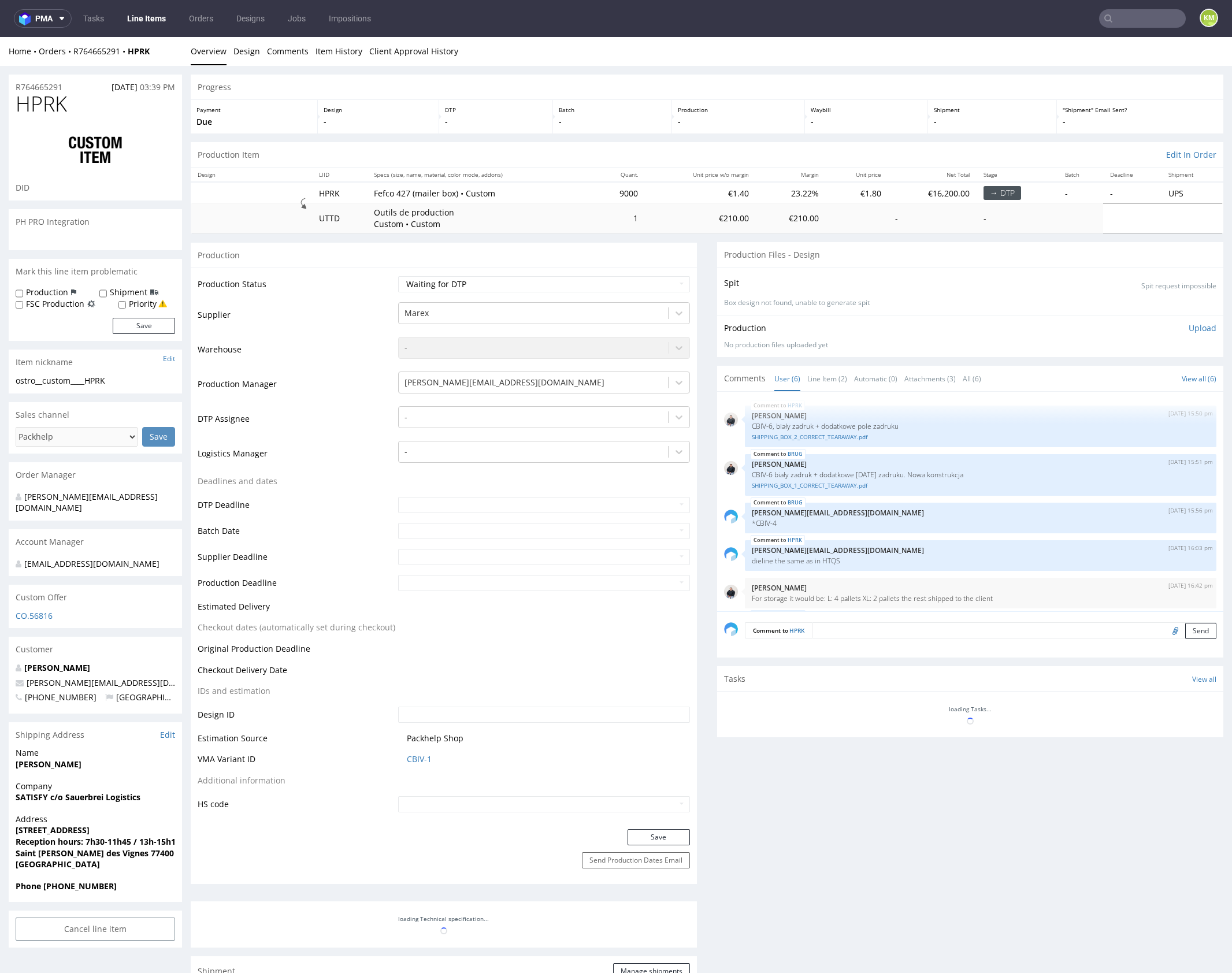
scroll to position [53, 0]
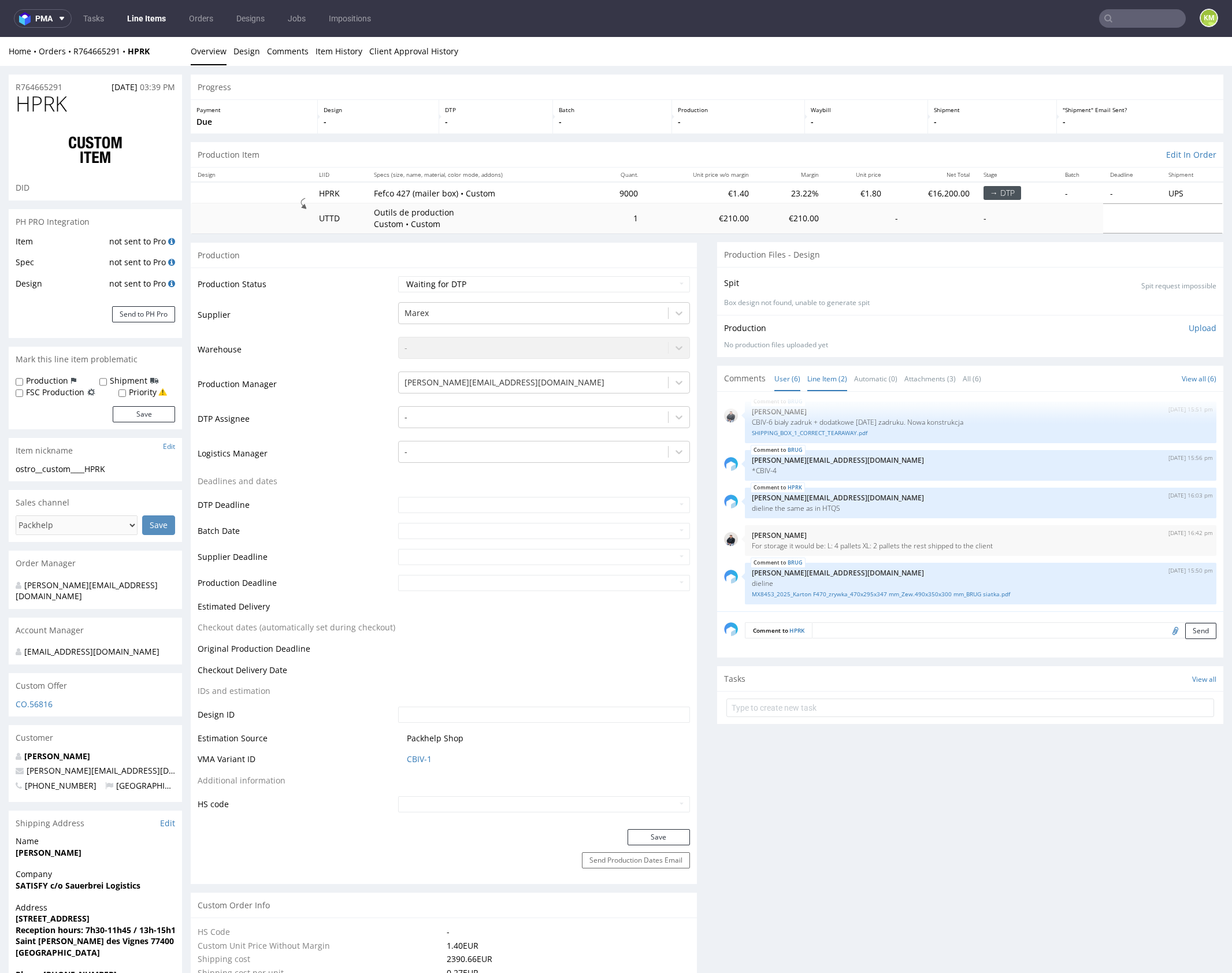
click at [822, 377] on link "Line Item (2)" at bounding box center [828, 378] width 40 height 25
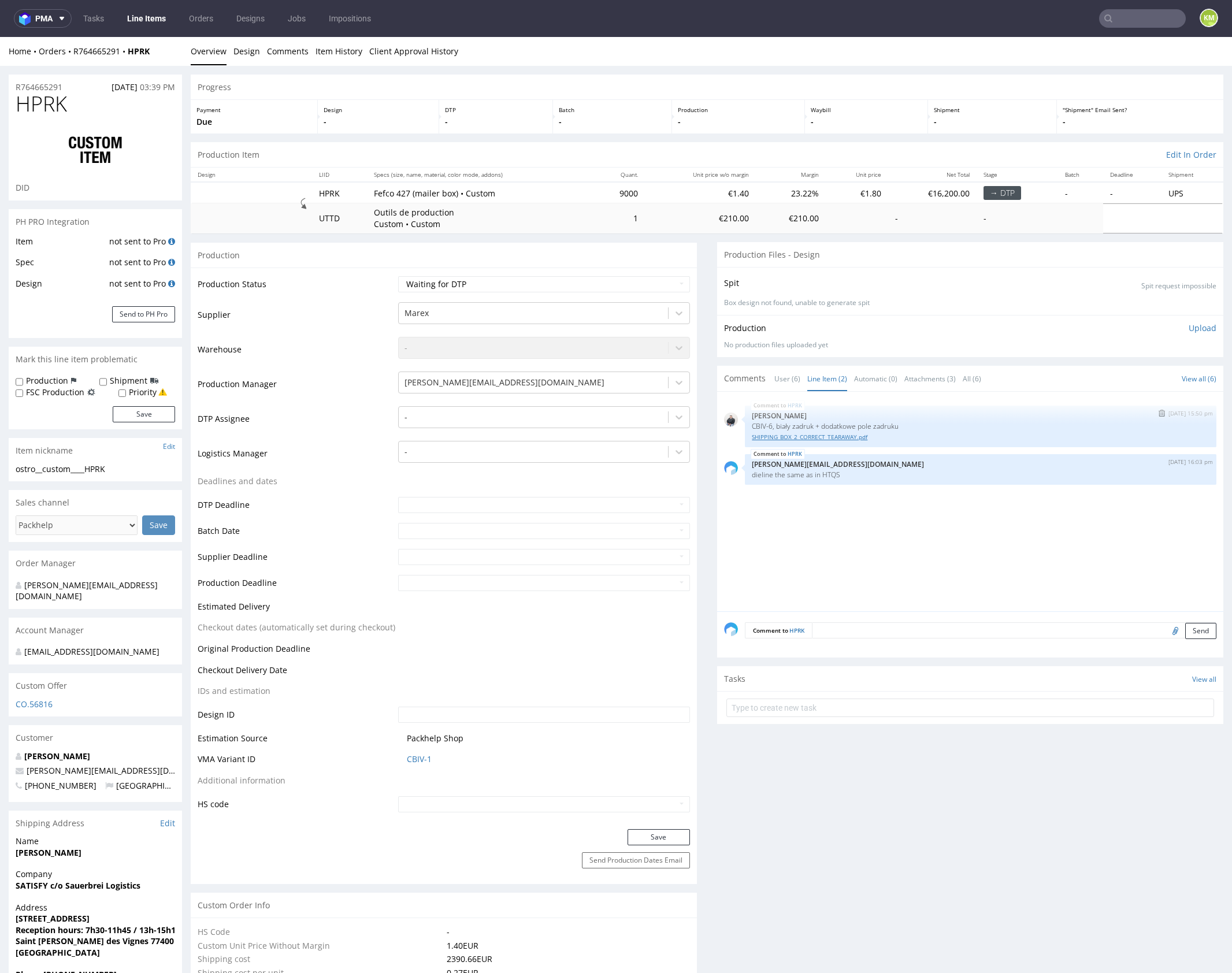
click at [836, 439] on link "SHIPPING_BOX_2_CORRECT_TEARAWAY.pdf" at bounding box center [981, 437] width 457 height 9
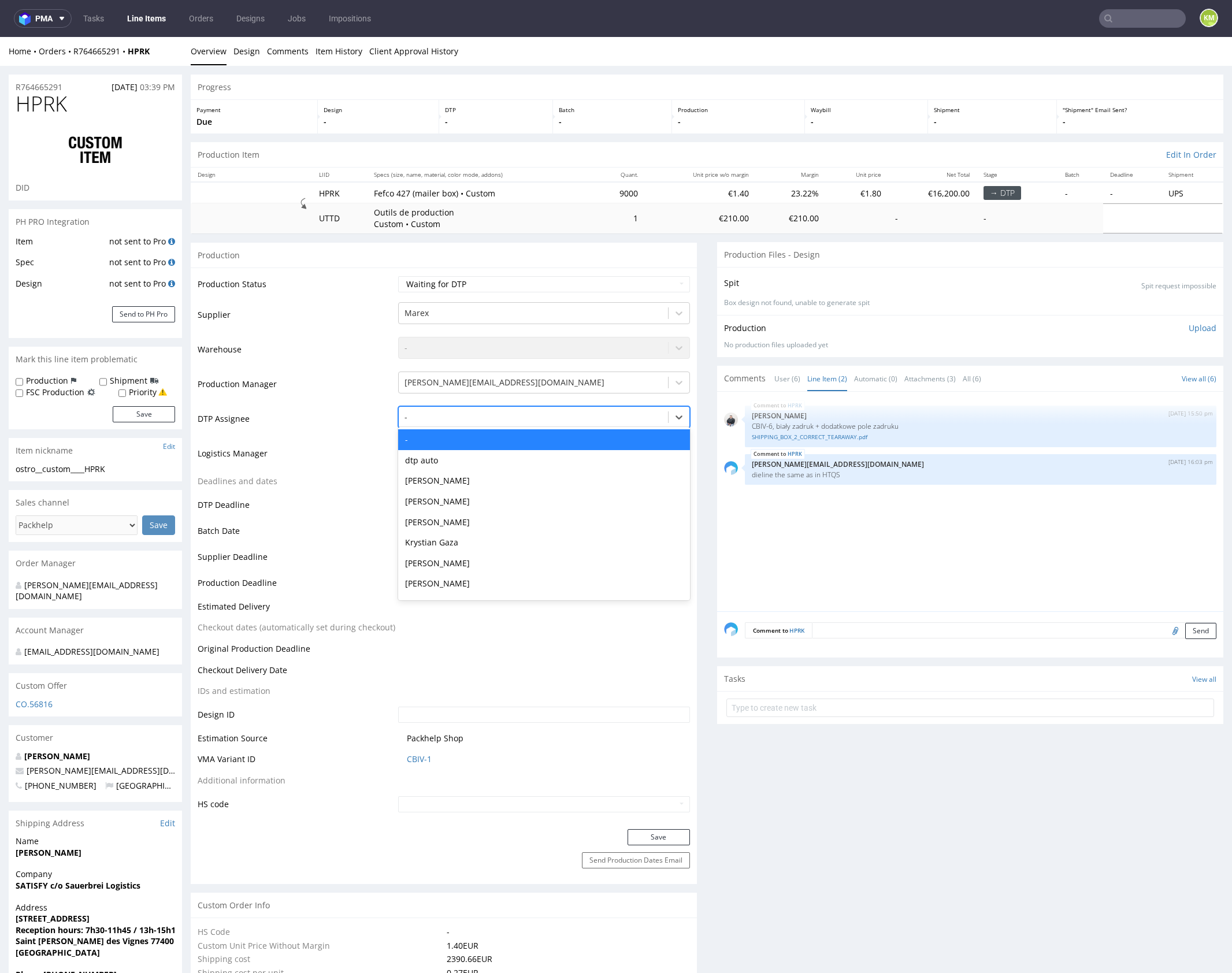
click at [543, 411] on div at bounding box center [533, 417] width 258 height 14
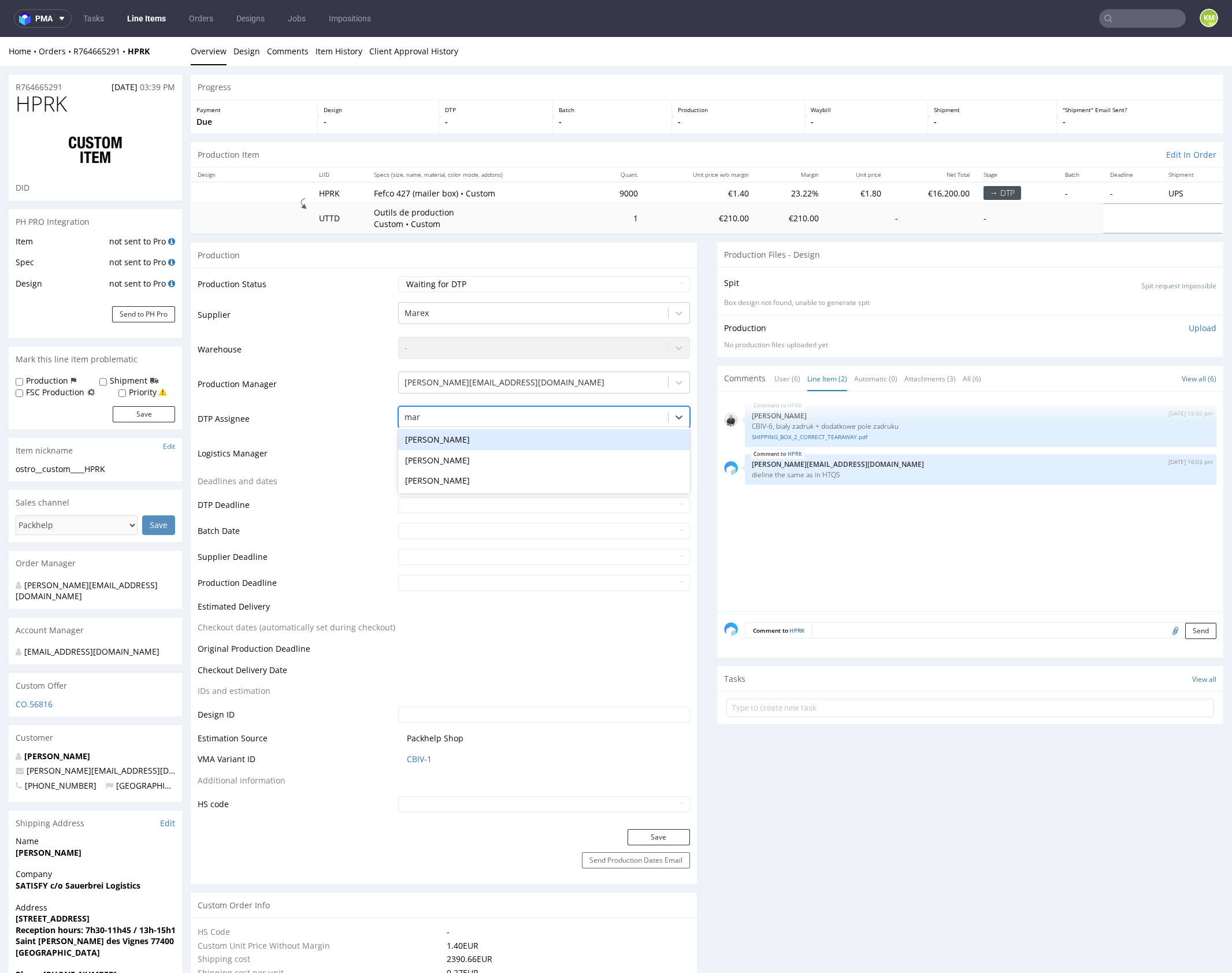
type input "mark"
click at [487, 442] on div "[PERSON_NAME]" at bounding box center [544, 439] width 292 height 21
click at [661, 836] on button "Save" at bounding box center [659, 837] width 62 height 16
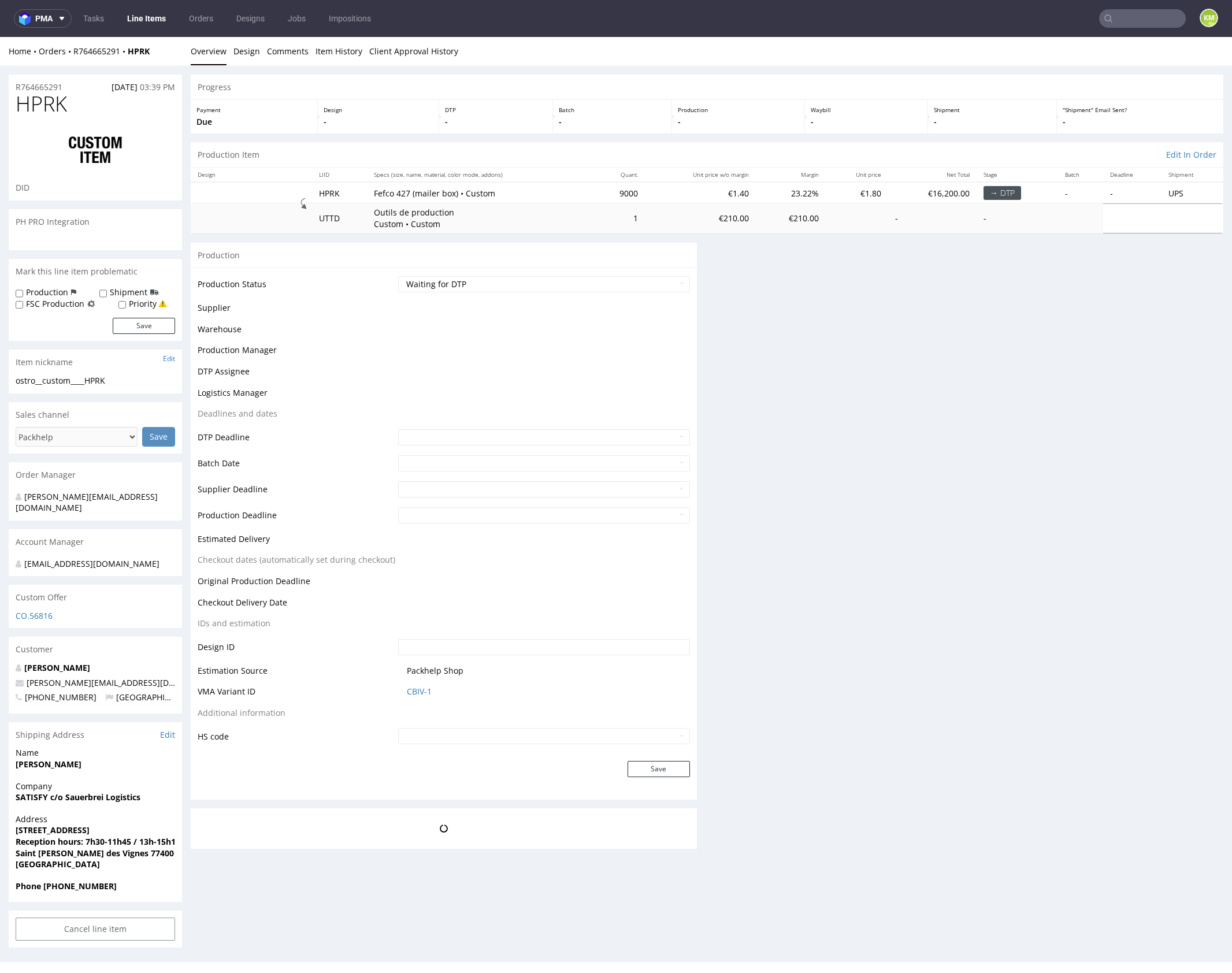
scroll to position [0, 0]
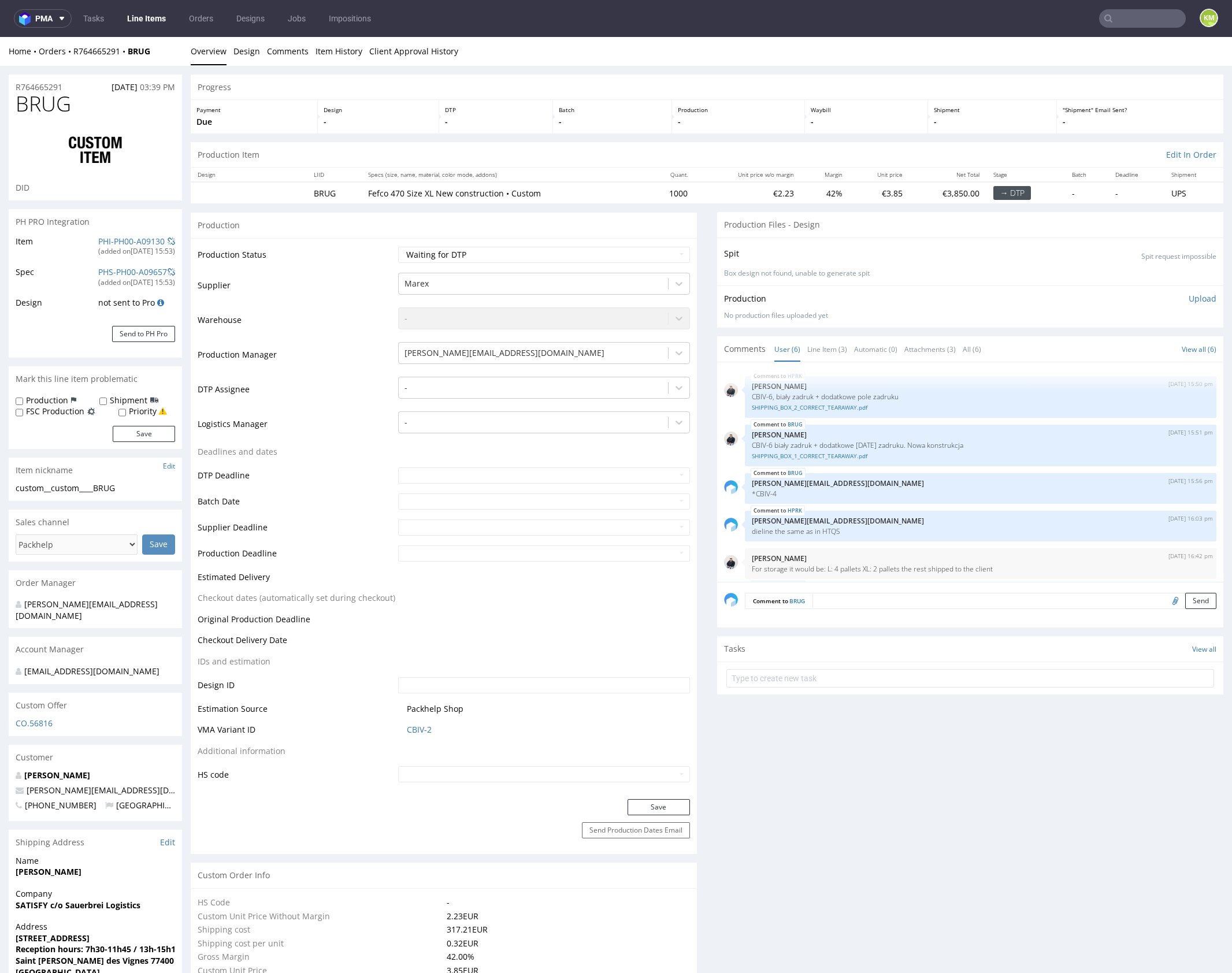
scroll to position [53, 0]
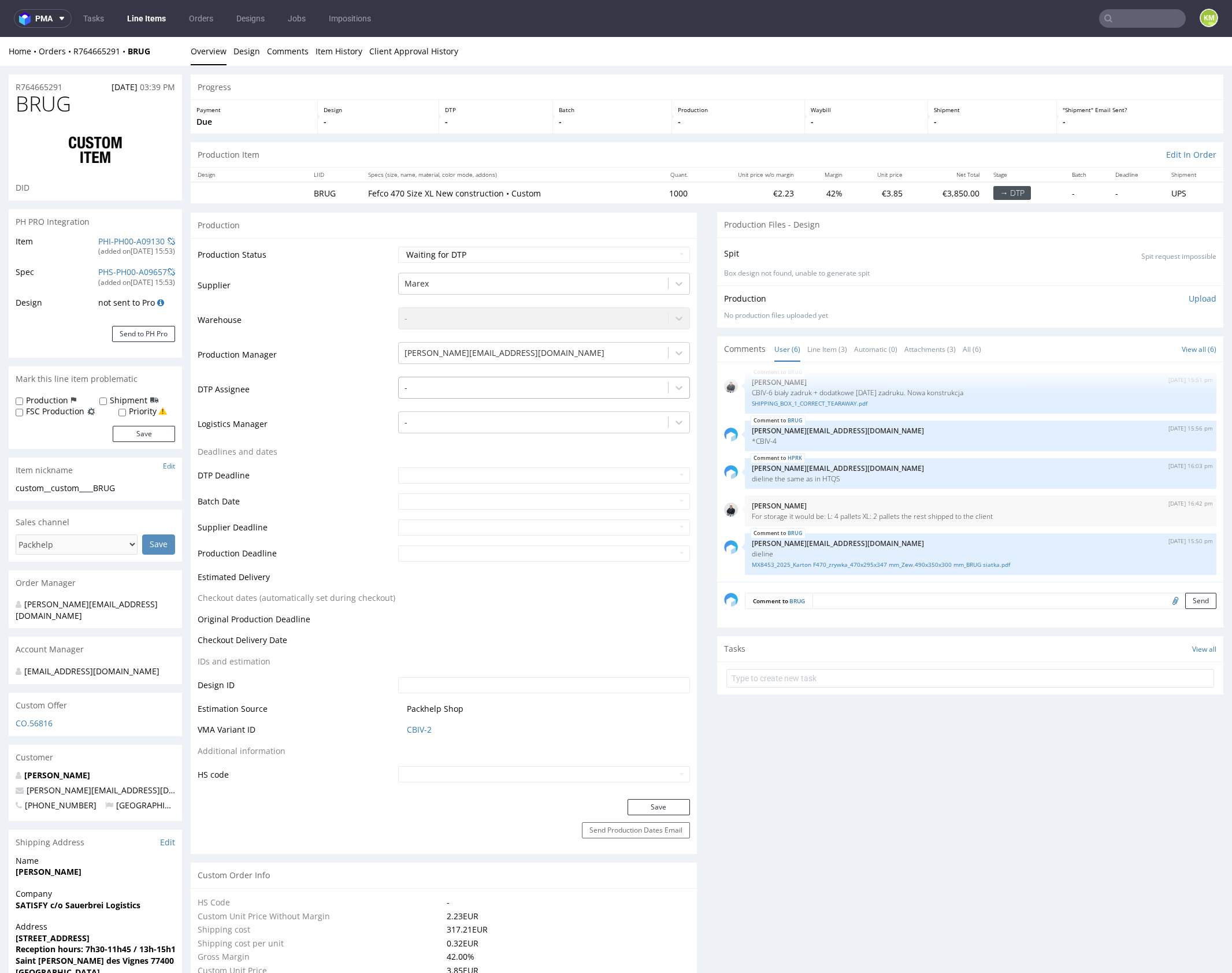
click at [502, 391] on div at bounding box center [533, 388] width 258 height 14
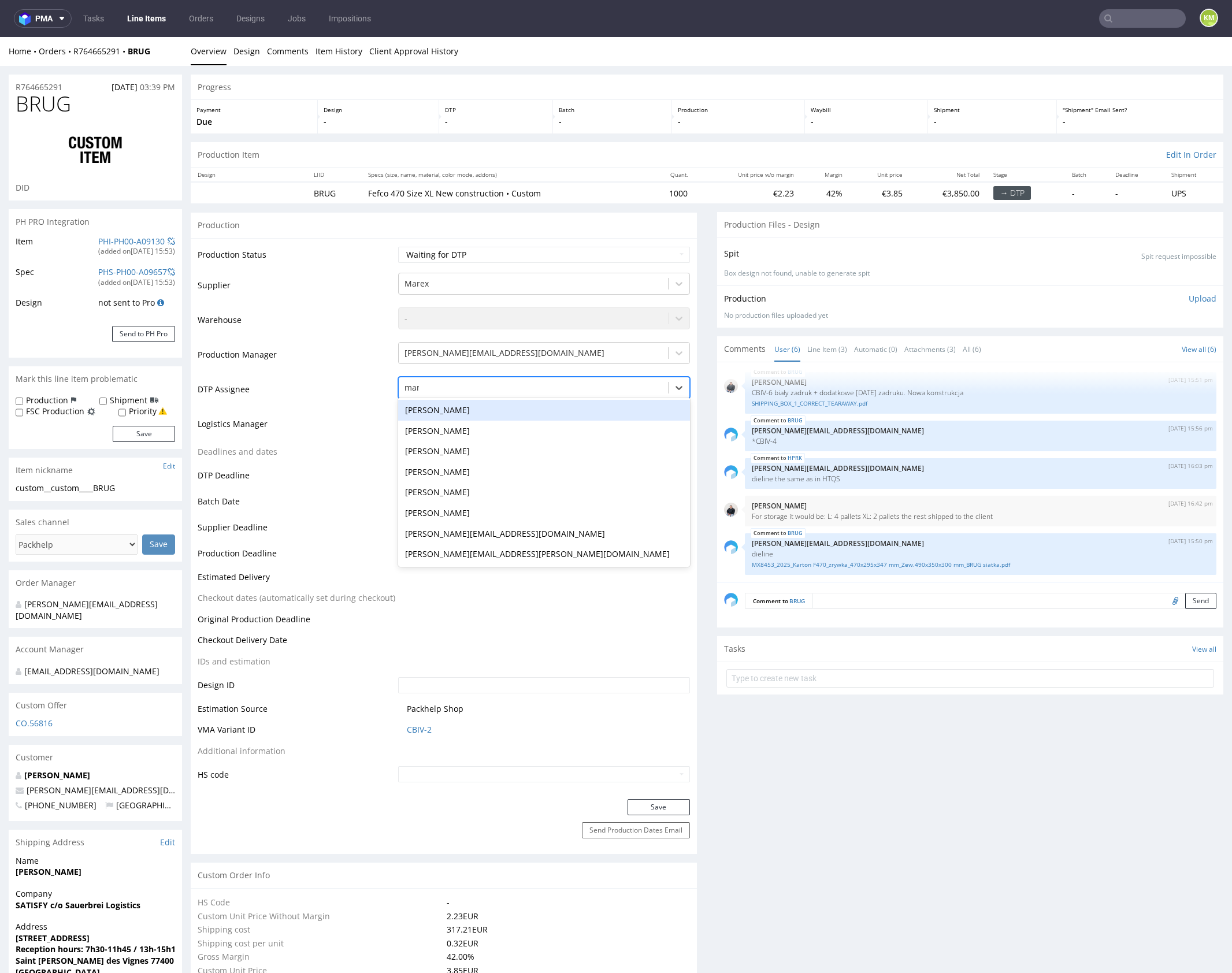
type input "mark"
click at [490, 407] on div "[PERSON_NAME]" at bounding box center [544, 410] width 292 height 21
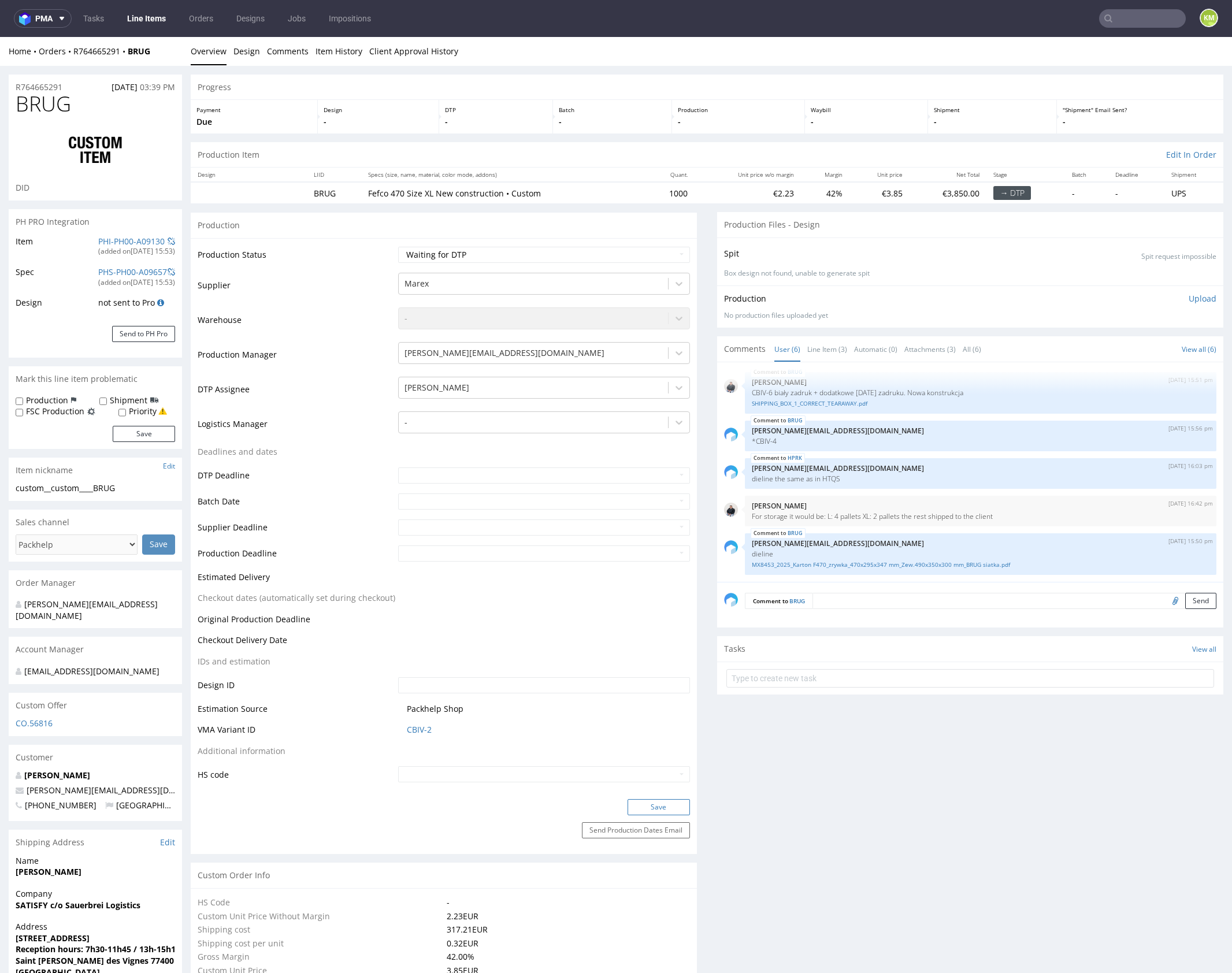
click at [647, 803] on button "Save" at bounding box center [659, 808] width 62 height 16
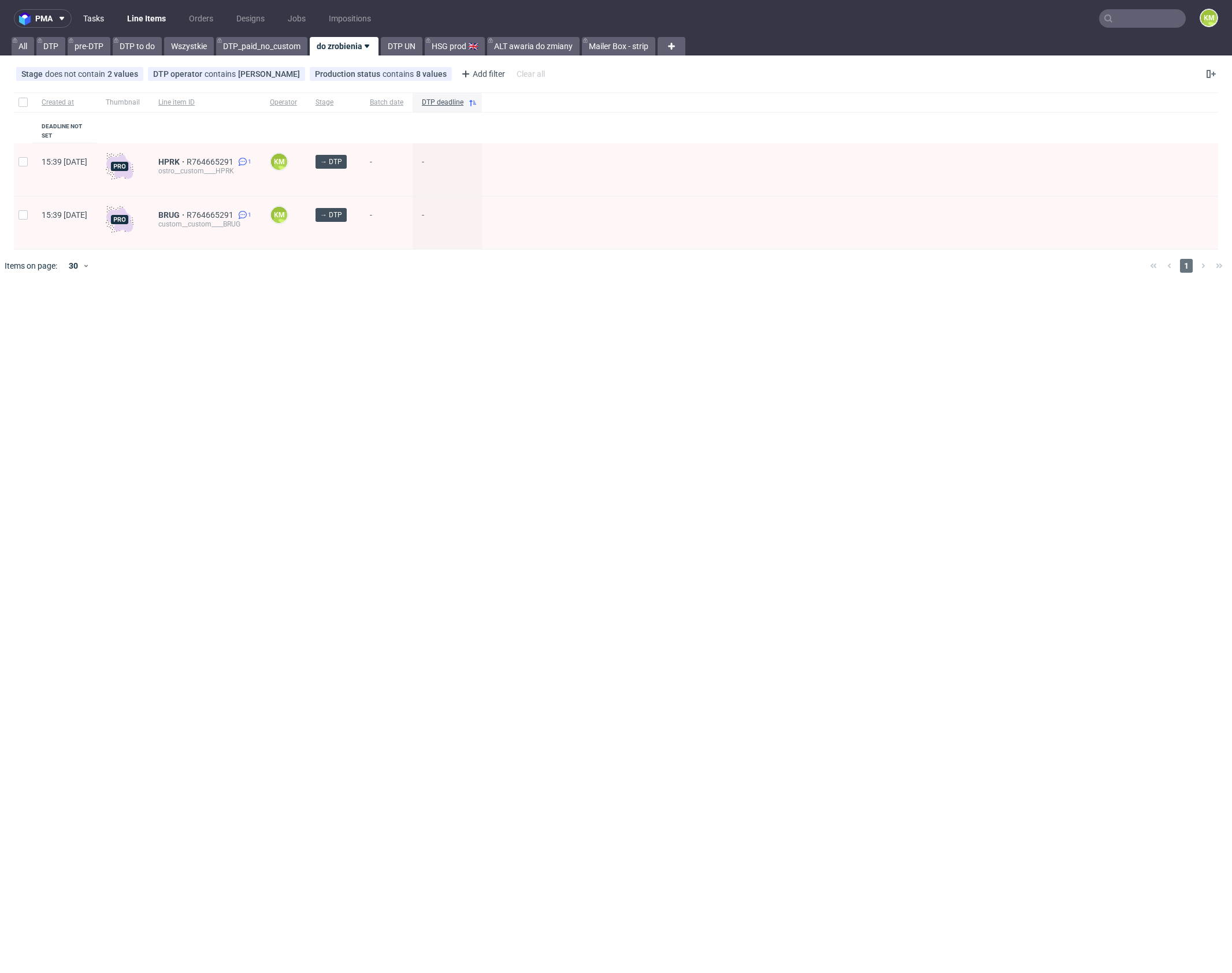
click at [95, 21] on link "Tasks" at bounding box center [93, 18] width 34 height 19
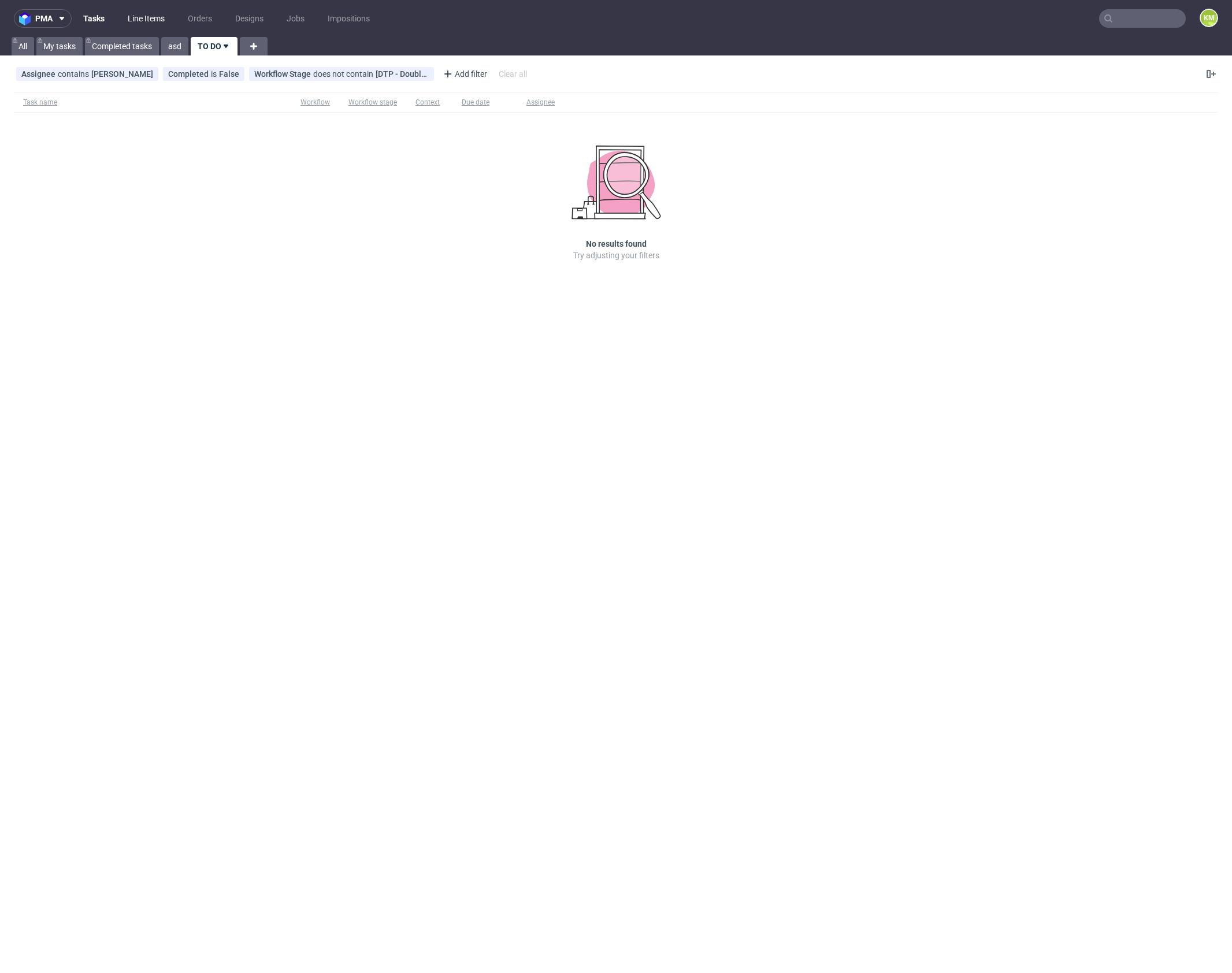
click at [146, 18] on link "Line Items" at bounding box center [146, 18] width 51 height 19
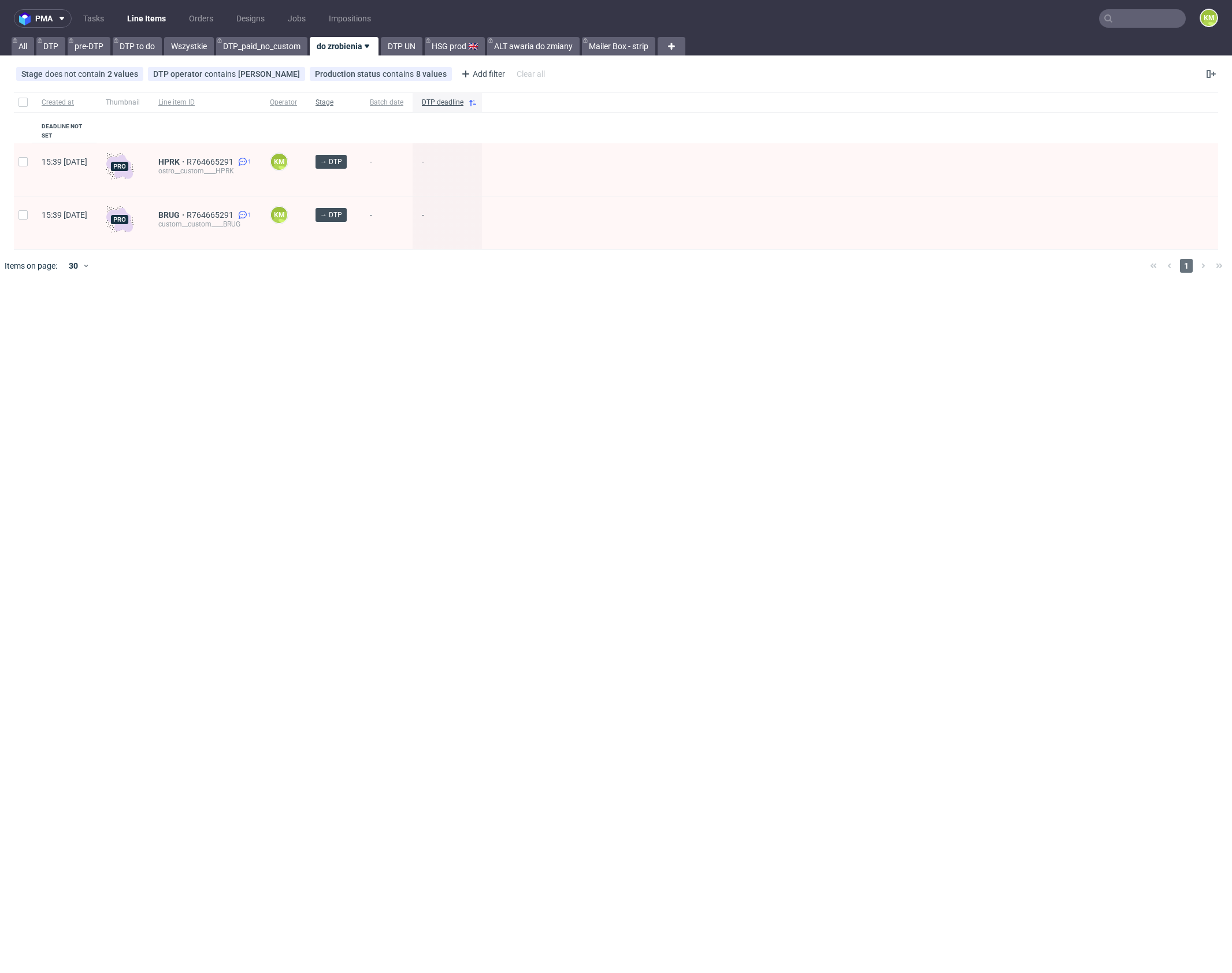
drag, startPoint x: 241, startPoint y: 154, endPoint x: 339, endPoint y: 107, distance: 108.7
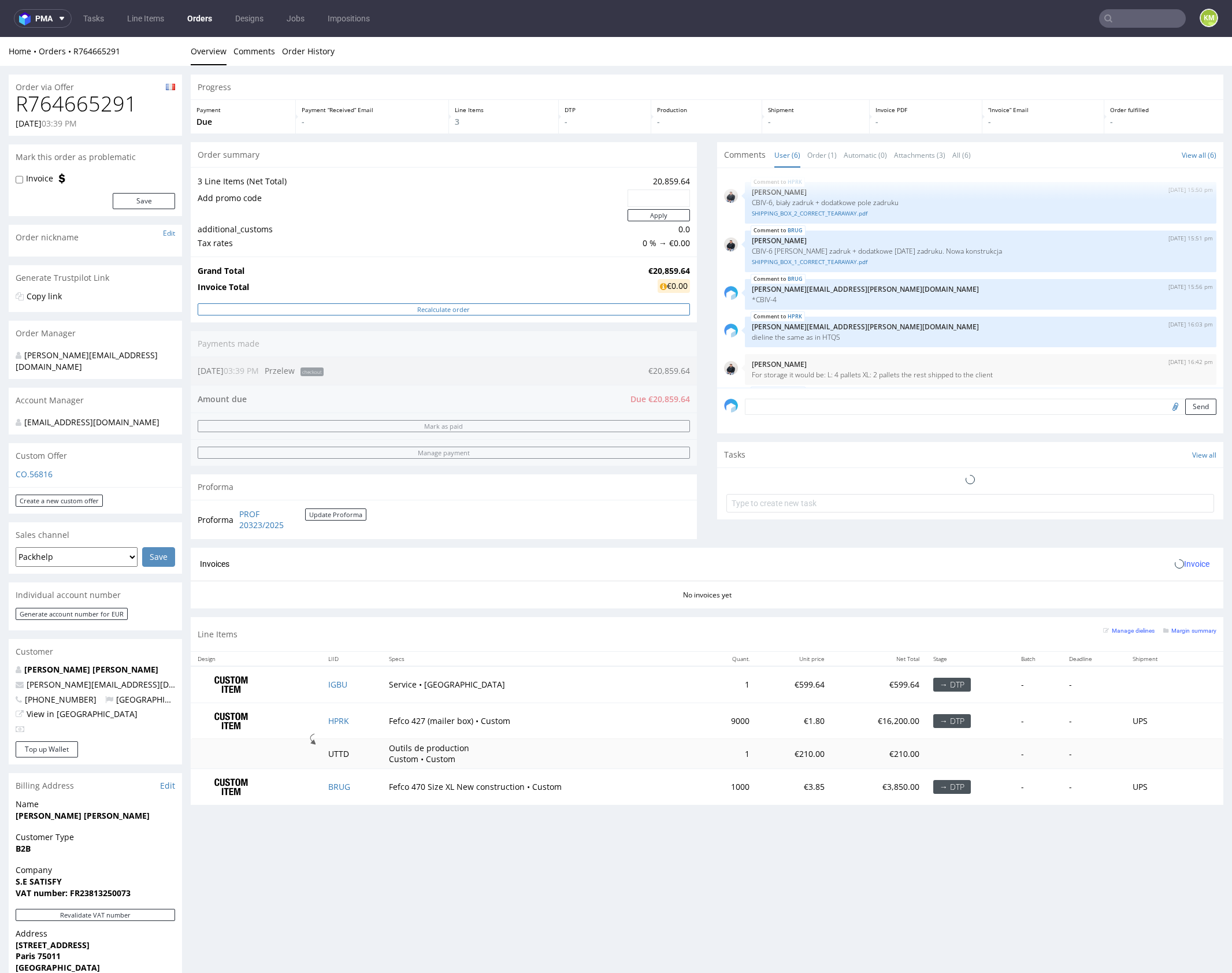
scroll to position [53, 0]
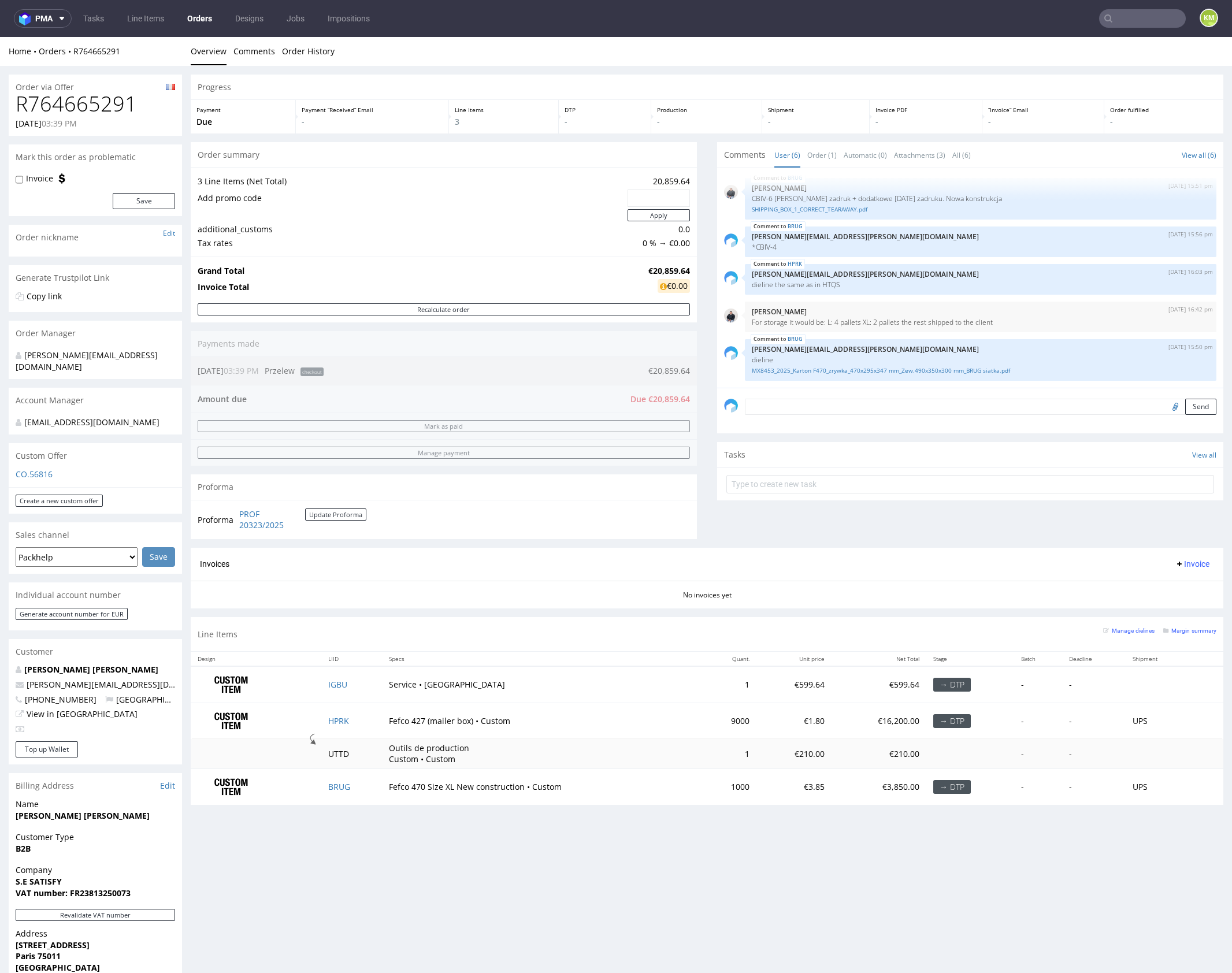
click at [704, 266] on div "Progress Payment Due Payment “Received” Email - Line Items 3 DTP - Production -…" at bounding box center [707, 444] width 1033 height 739
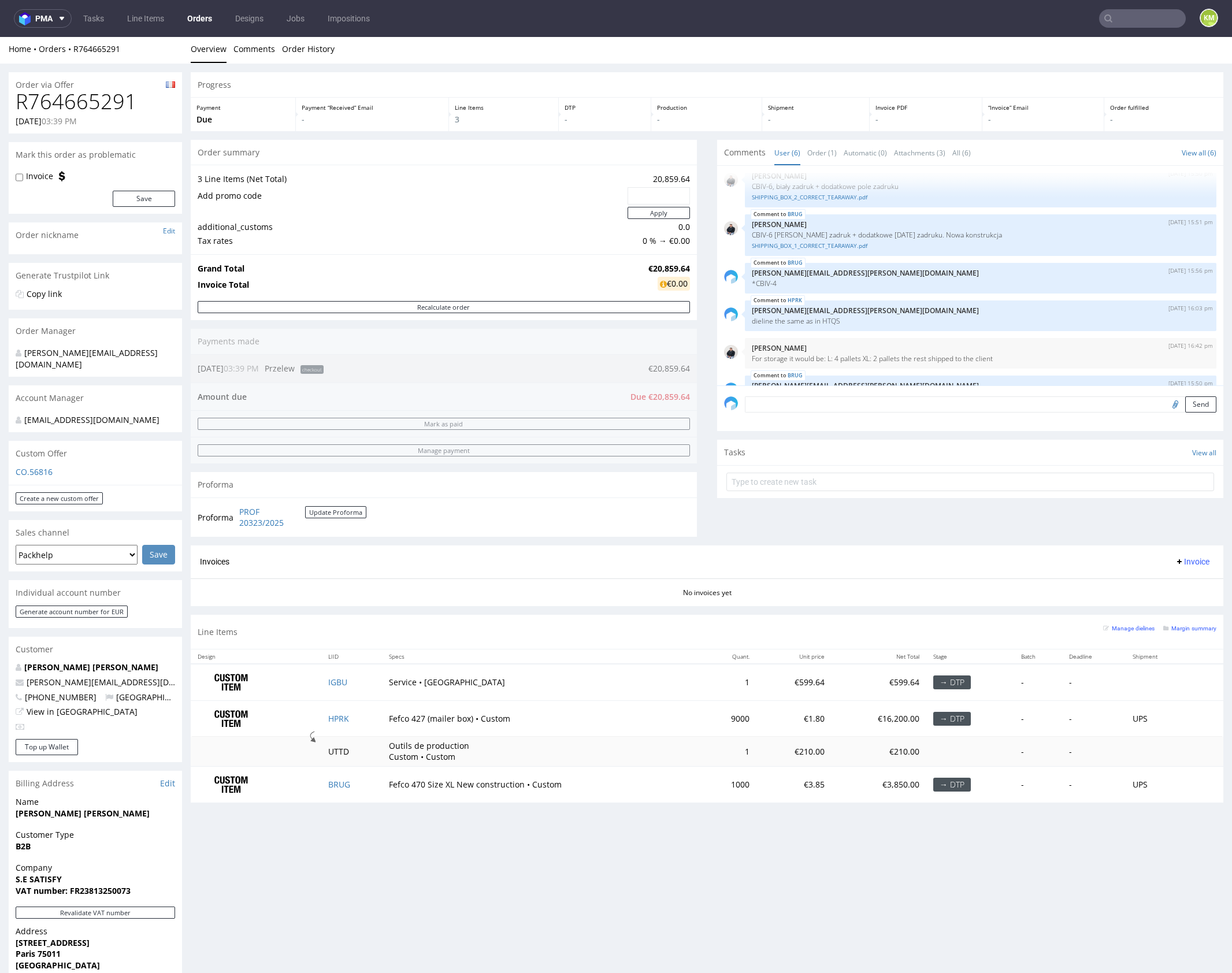
scroll to position [3, 0]
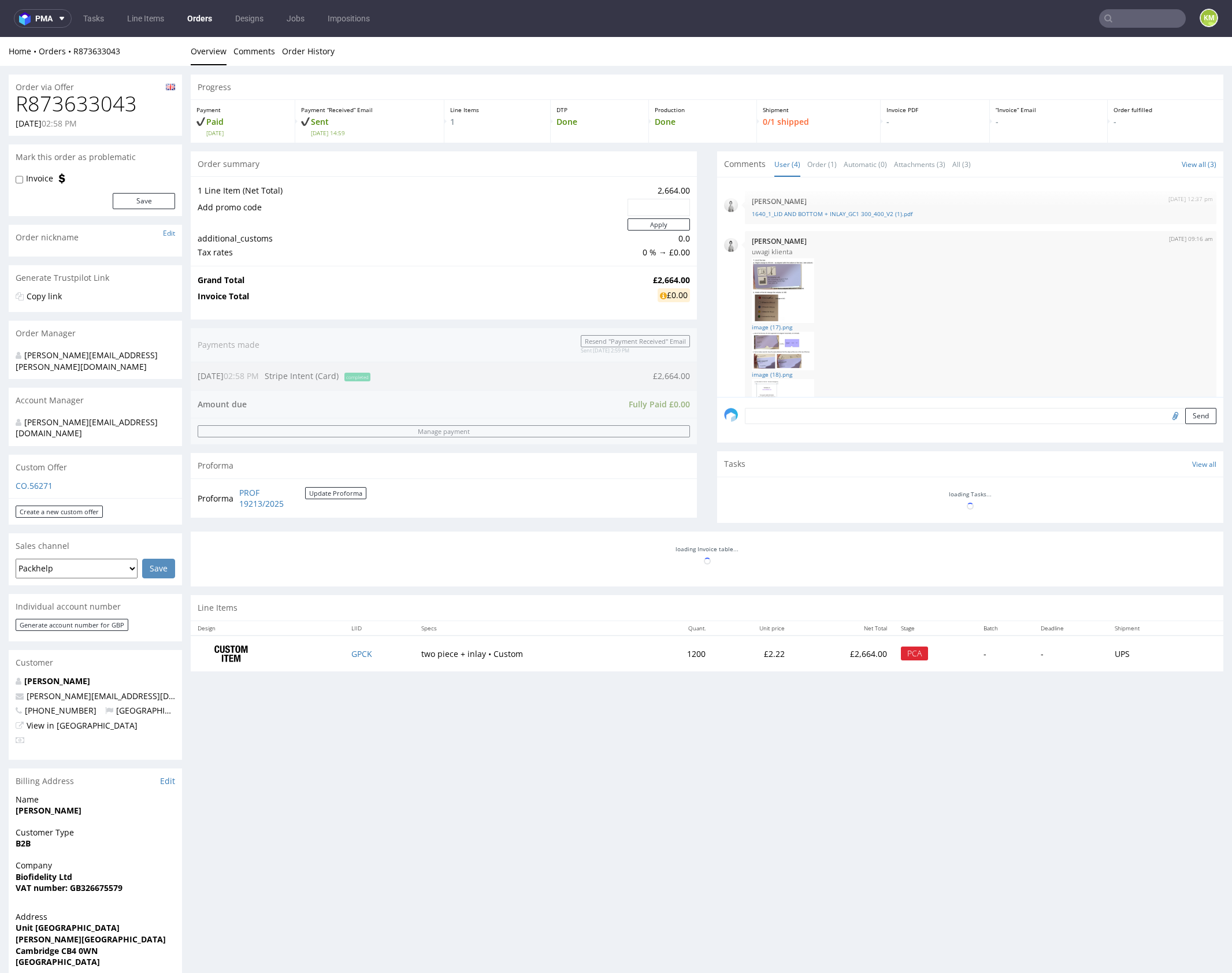
scroll to position [153, 0]
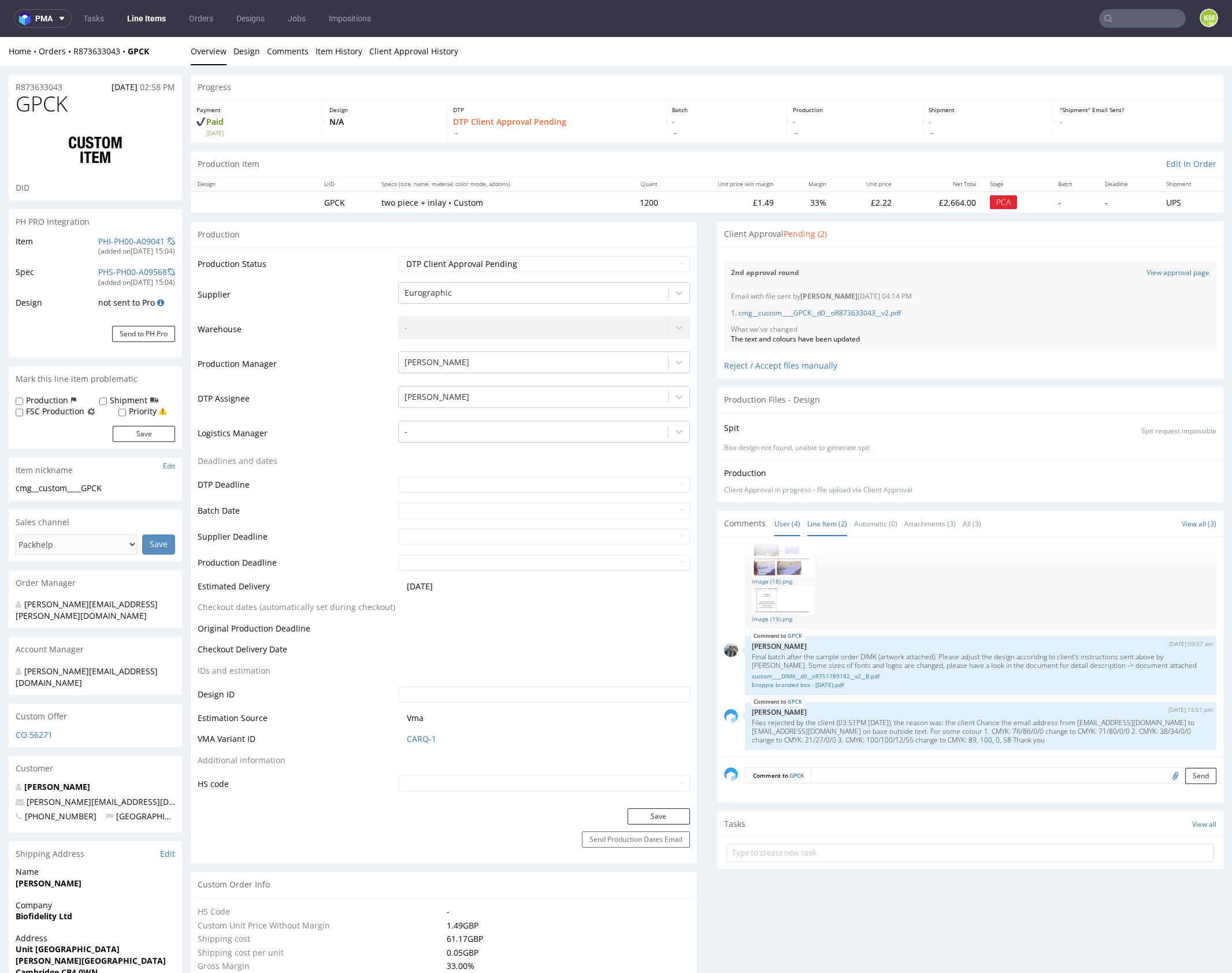
click at [835, 523] on link "Line Item (2)" at bounding box center [828, 524] width 40 height 25
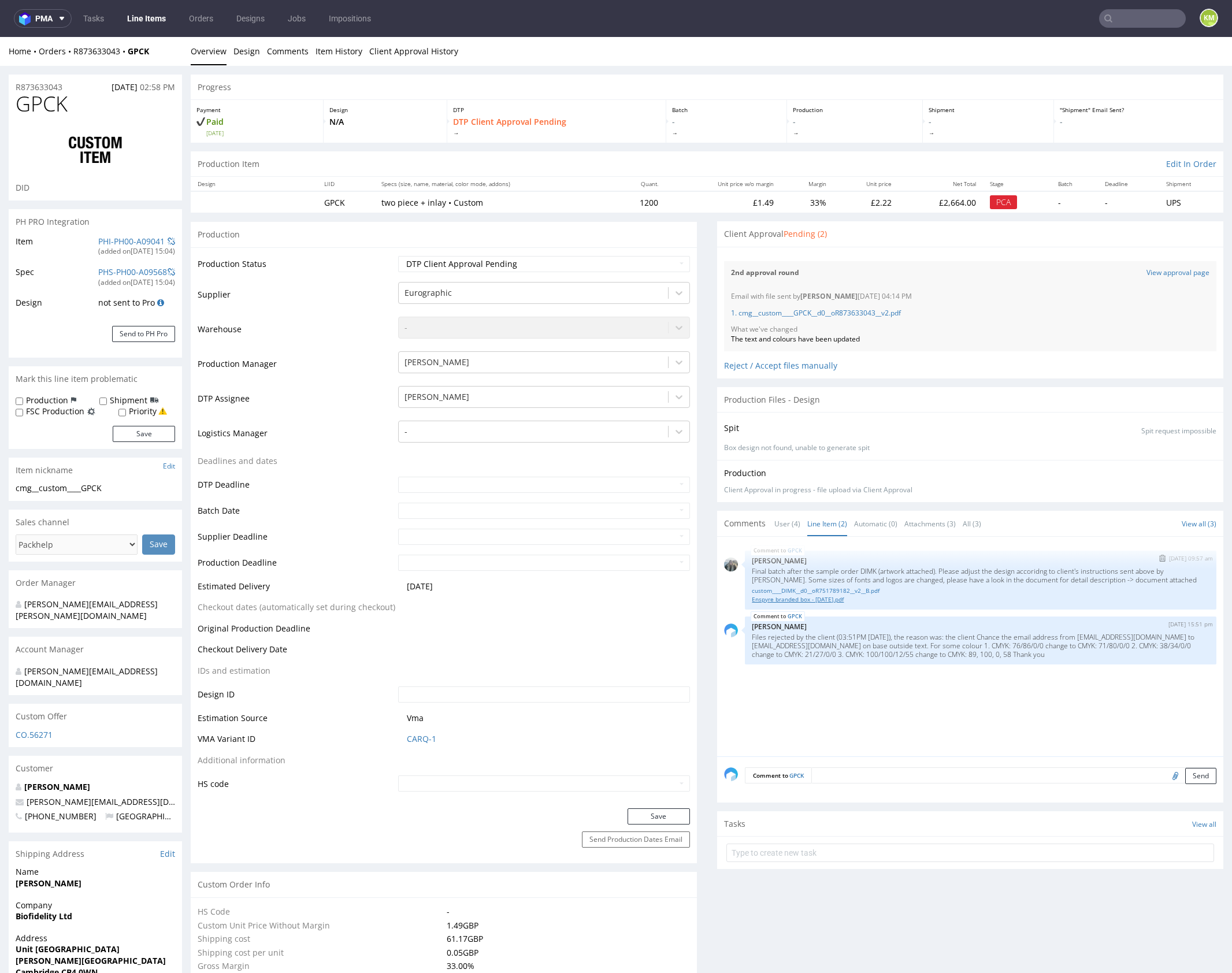
click at [821, 599] on link "Enspyre branded box - [DATE].pdf" at bounding box center [981, 599] width 457 height 9
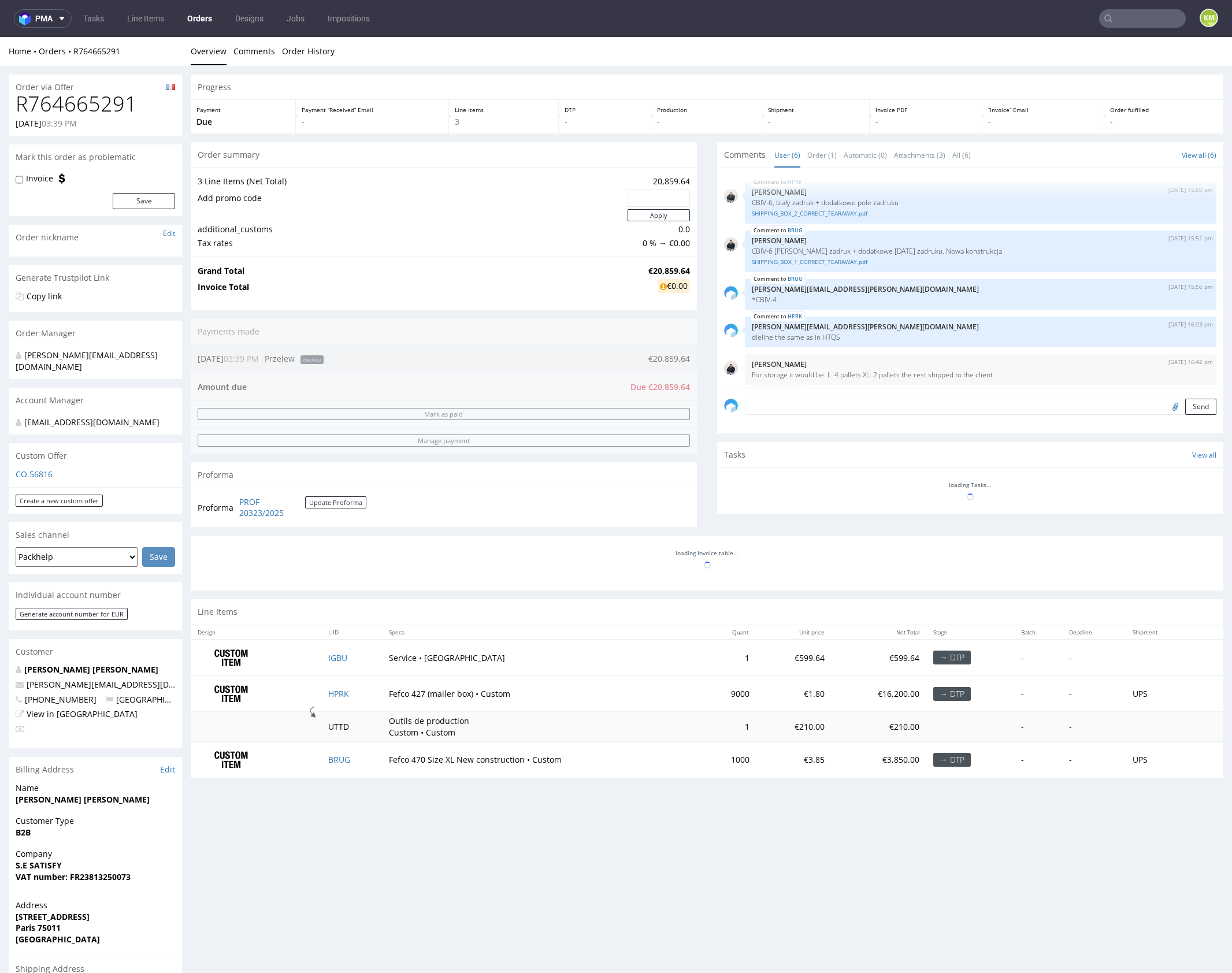
scroll to position [53, 0]
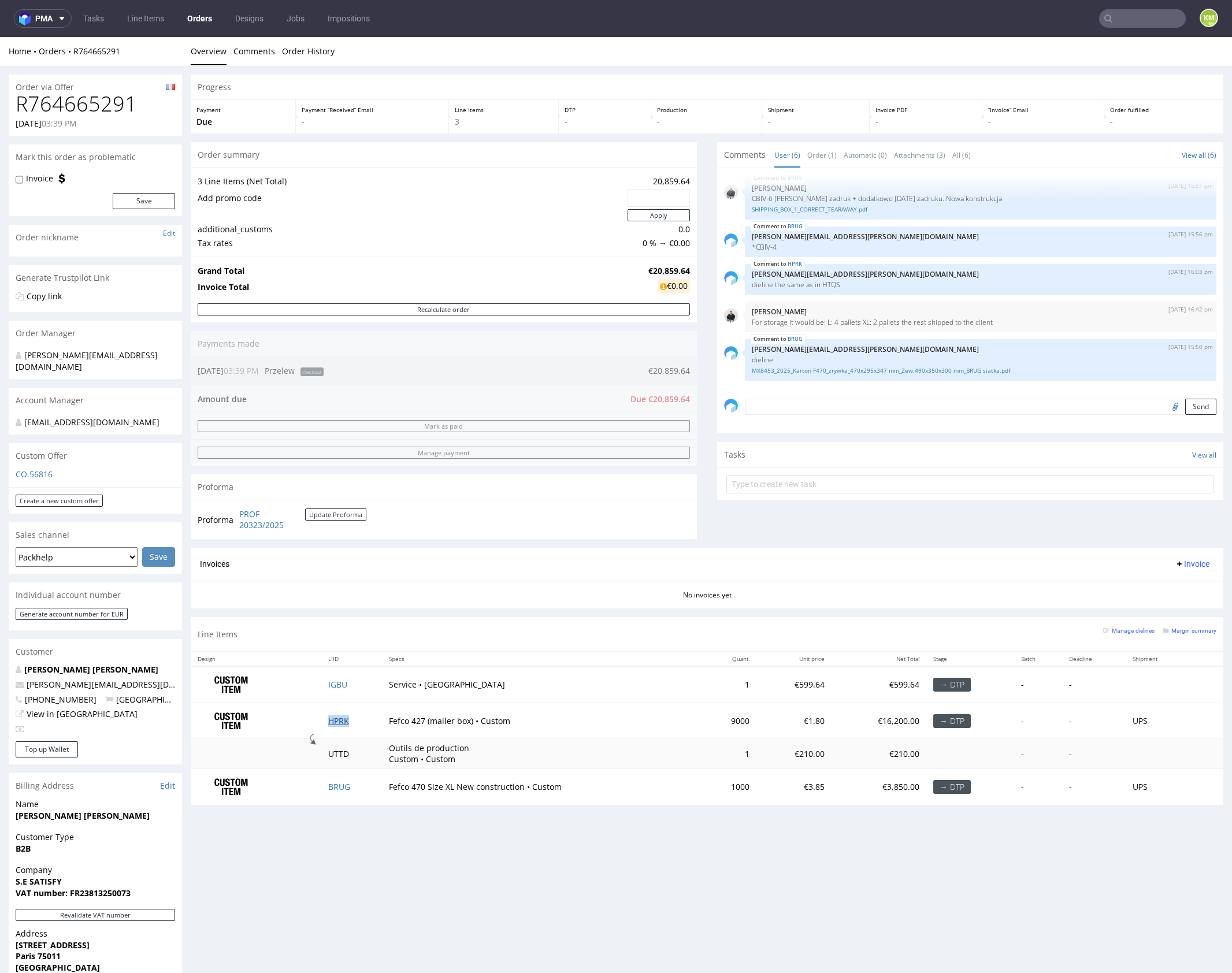
drag, startPoint x: 340, startPoint y: 717, endPoint x: 347, endPoint y: 731, distance: 15.7
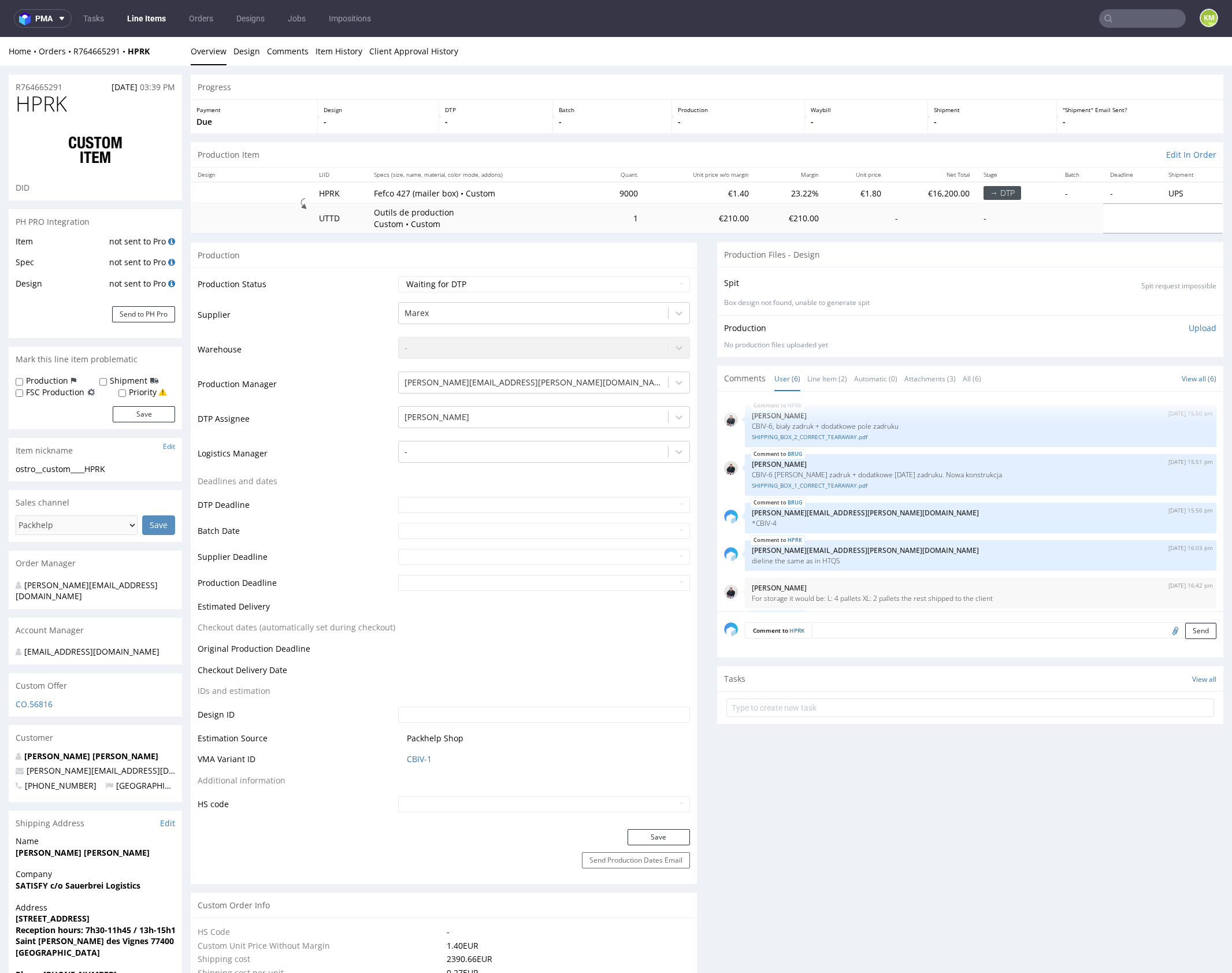
scroll to position [53, 0]
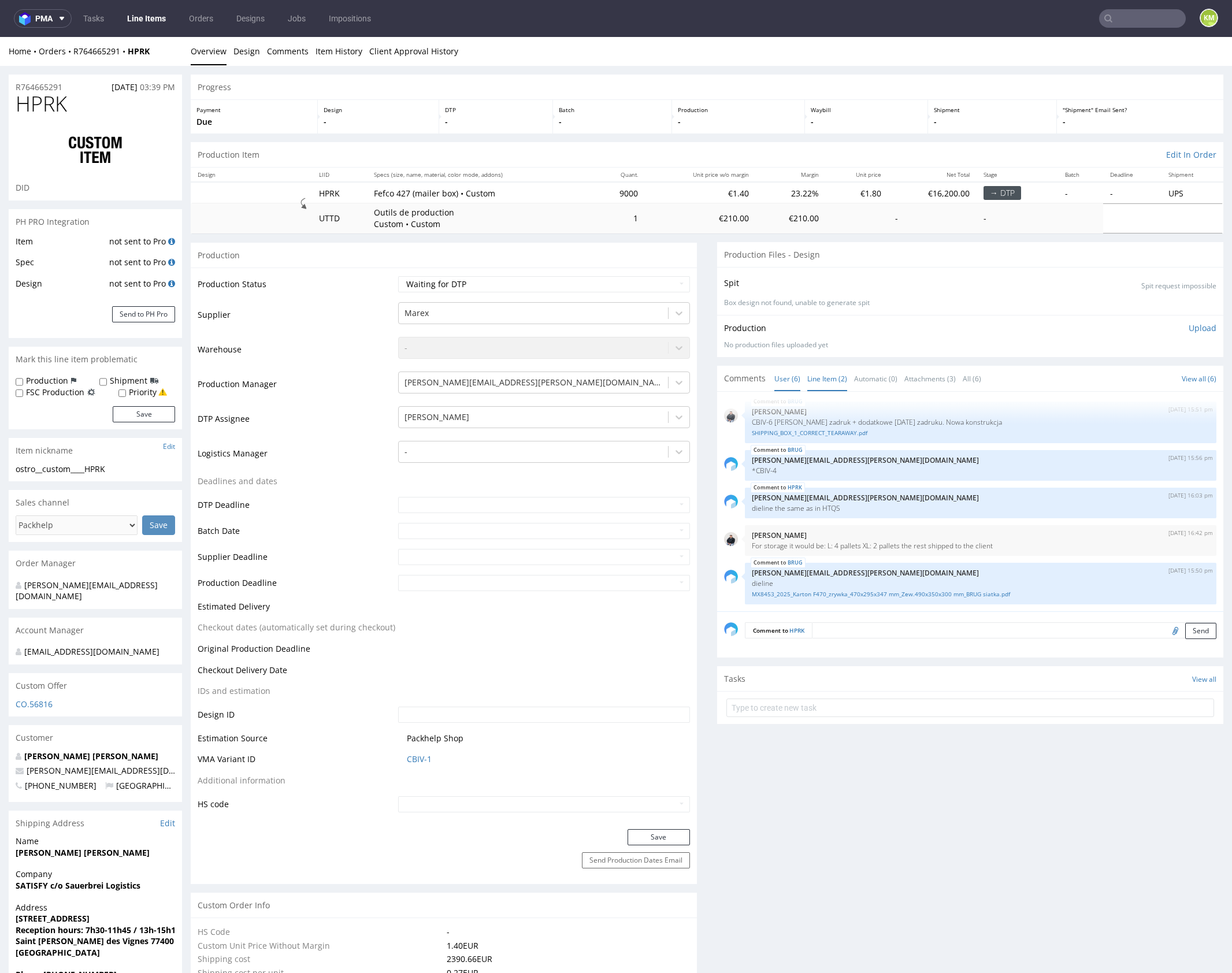
click at [817, 383] on link "Line Item (2)" at bounding box center [828, 378] width 40 height 25
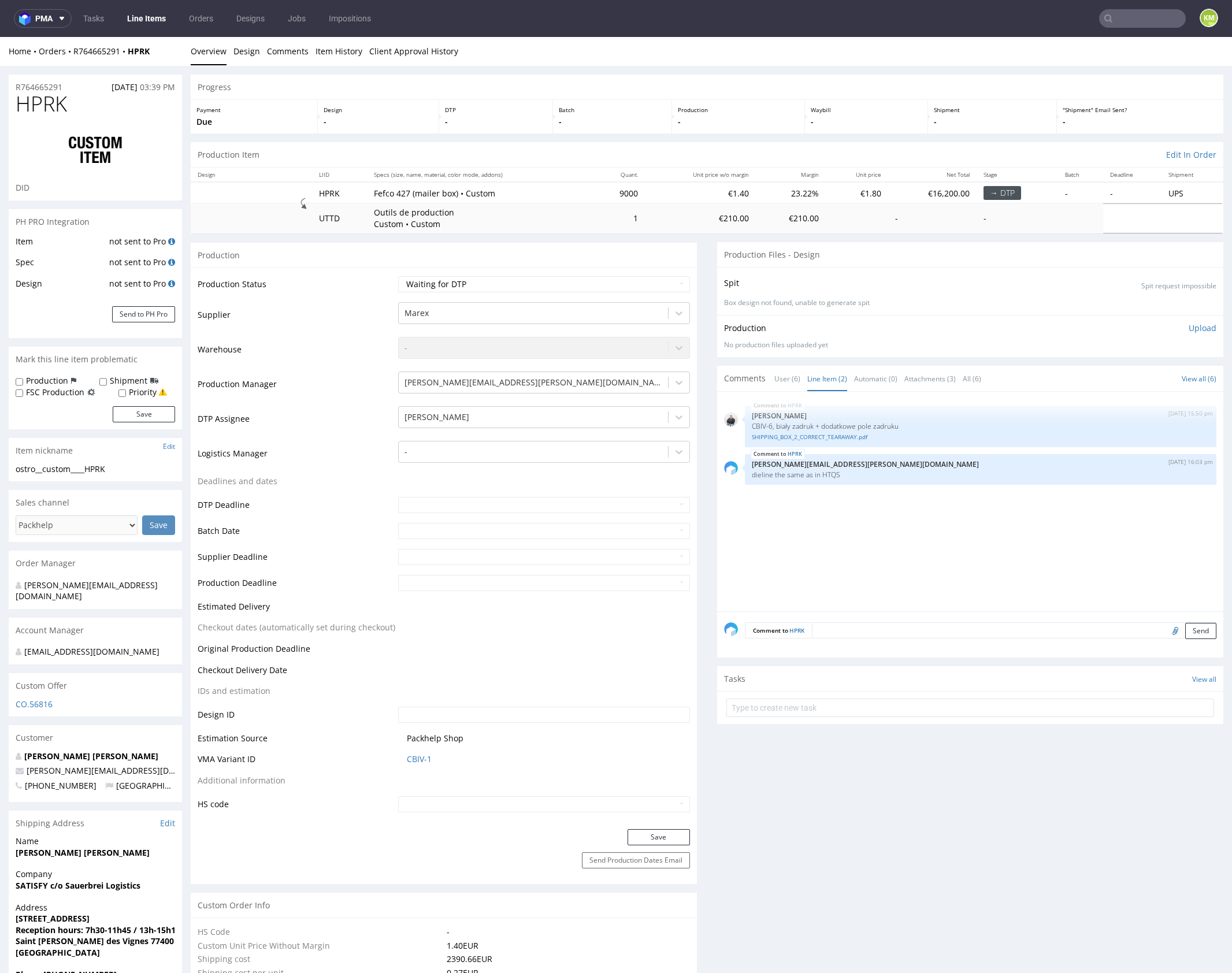
click at [852, 496] on div "HPRK 22nd Sep 25 | 15:50 pm Adrian Margula CBIV-6, biały zadruk + dodatkowe pol…" at bounding box center [973, 505] width 499 height 213
click at [826, 436] on link "SHIPPING_BOX_2_CORRECT_TEARAWAY.pdf" at bounding box center [981, 437] width 457 height 9
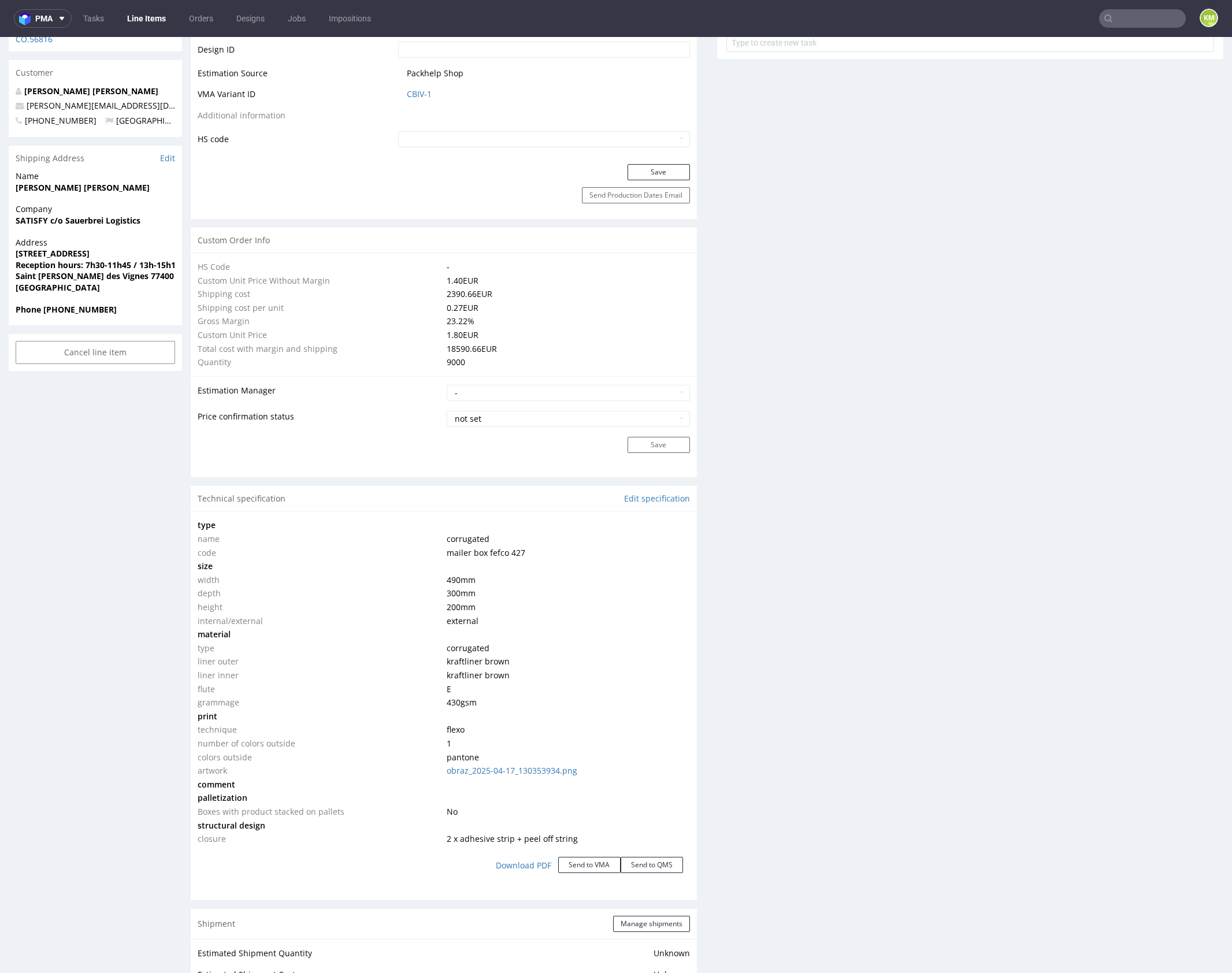
scroll to position [814, 0]
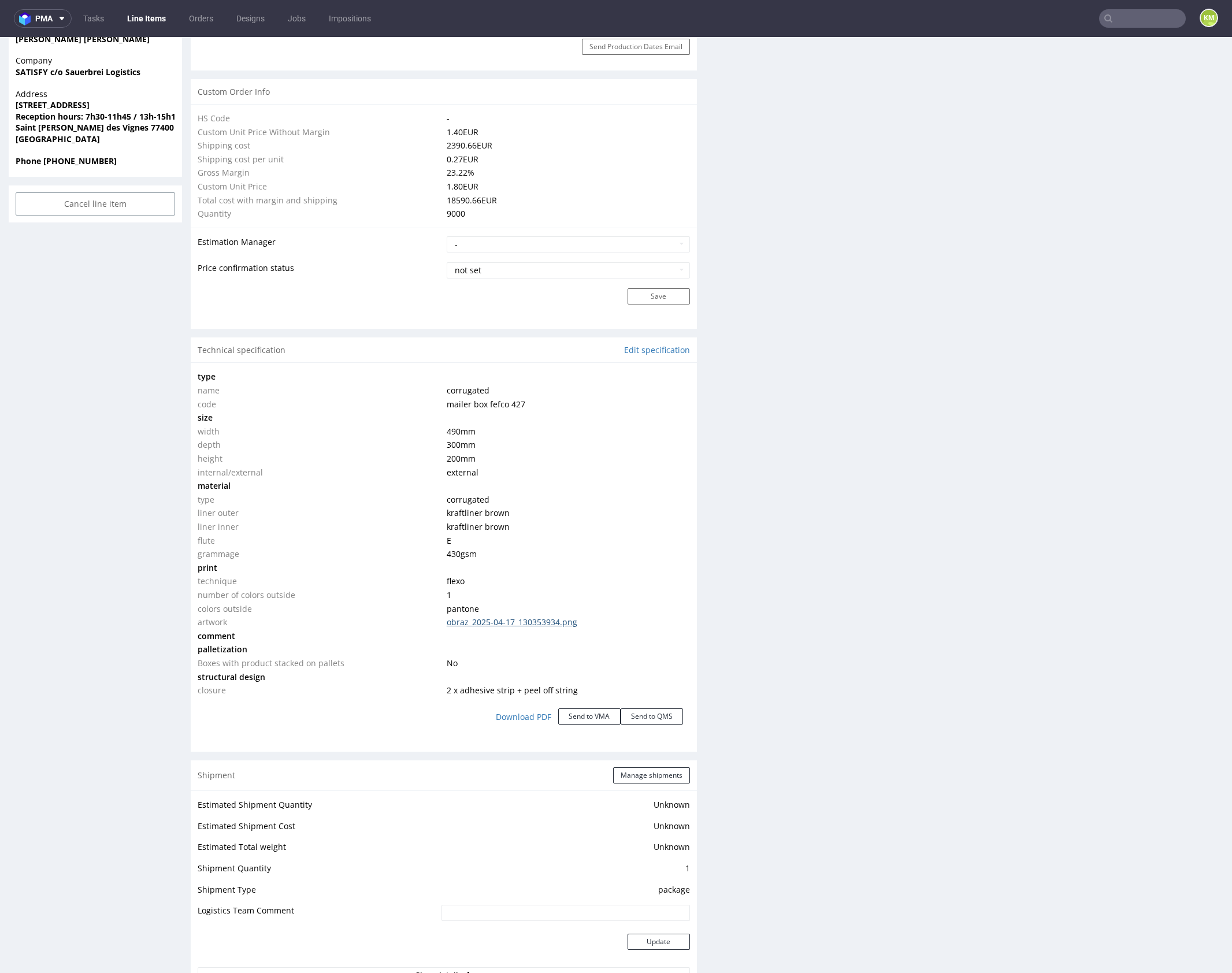
click at [531, 621] on link "obraz_2025-04-17_130353934.png" at bounding box center [512, 622] width 130 height 11
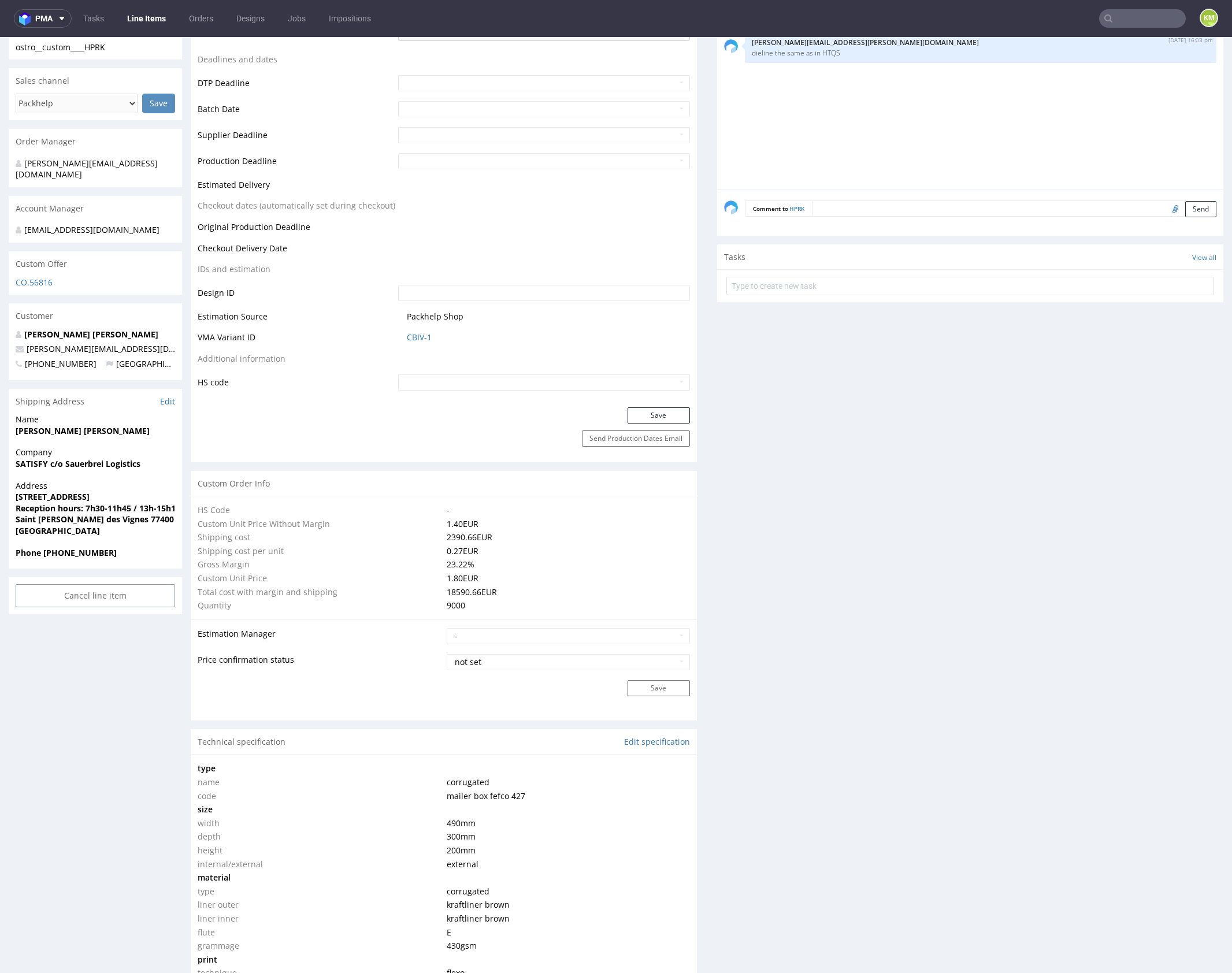
scroll to position [0, 0]
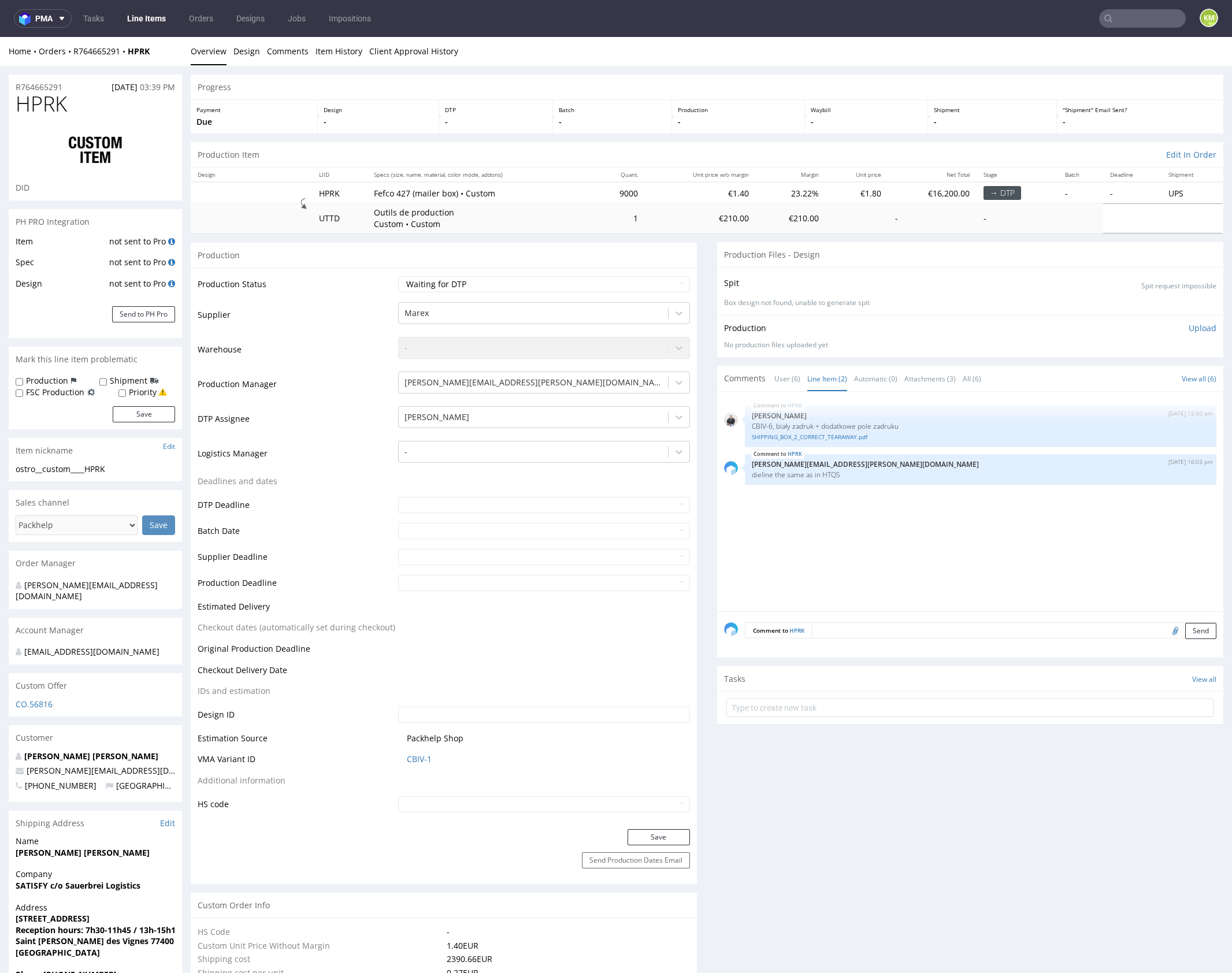
click at [874, 527] on div "HPRK 22nd Sep 25 | 15:50 pm Adrian Margula CBIV-6, biały zadruk + dodatkowe pol…" at bounding box center [973, 505] width 499 height 213
click at [889, 519] on div "HPRK 22nd Sep 25 | 15:50 pm Adrian Margula CBIV-6, biały zadruk + dodatkowe pol…" at bounding box center [973, 505] width 499 height 213
click at [829, 476] on p "dieline the same as in HTQS" at bounding box center [981, 474] width 457 height 9
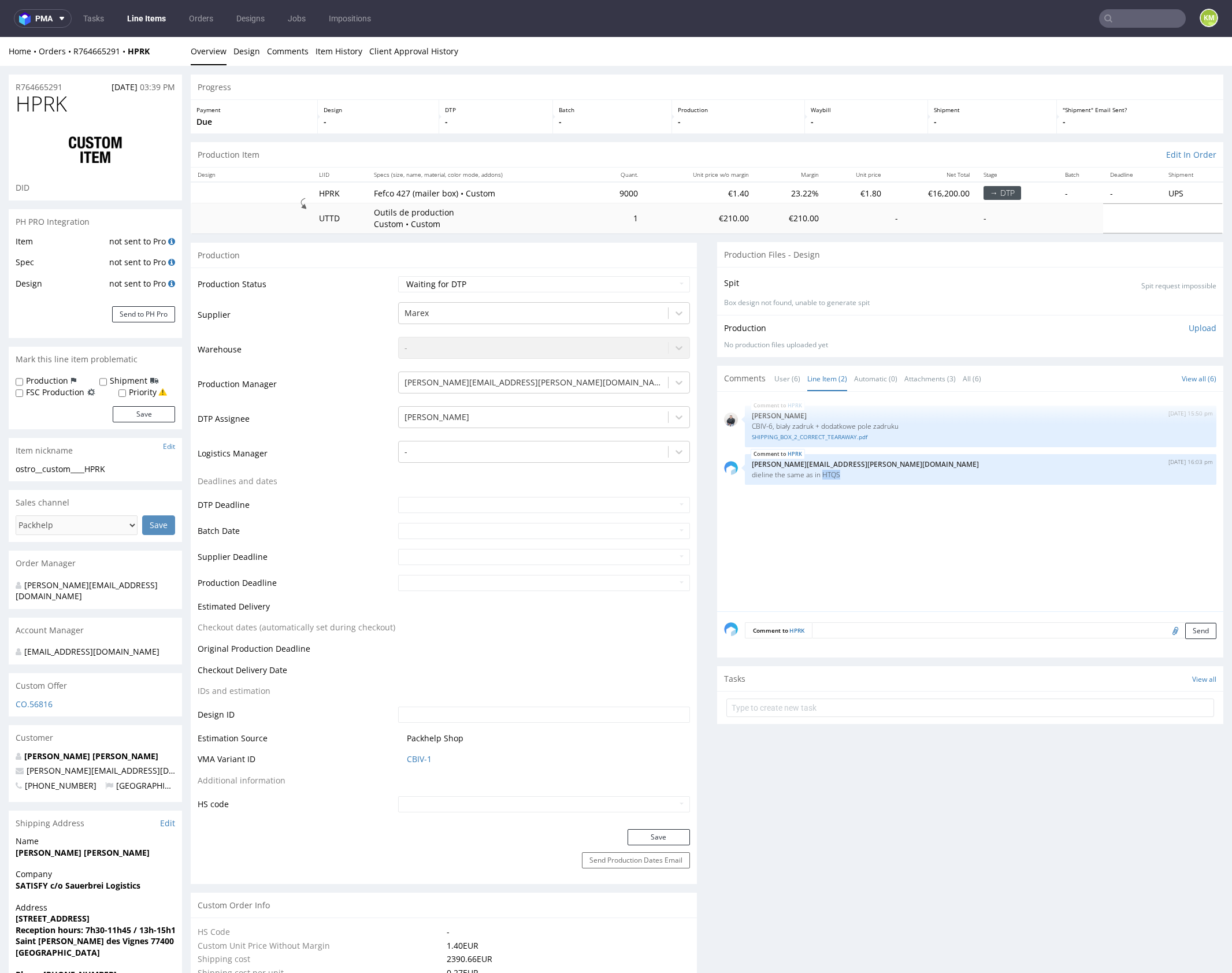
copy p "HTQS"
click at [940, 571] on div "HPRK 22nd Sep 25 | 15:50 pm Adrian Margula CBIV-6, biały zadruk + dodatkowe pol…" at bounding box center [973, 505] width 499 height 213
click at [915, 542] on div "HPRK 22nd Sep 25 | 15:50 pm Adrian Margula CBIV-6, biały zadruk + dodatkowe pol…" at bounding box center [973, 505] width 499 height 213
drag, startPoint x: 850, startPoint y: 632, endPoint x: 961, endPoint y: 638, distance: 111.2
click at [851, 632] on textarea at bounding box center [1014, 630] width 404 height 16
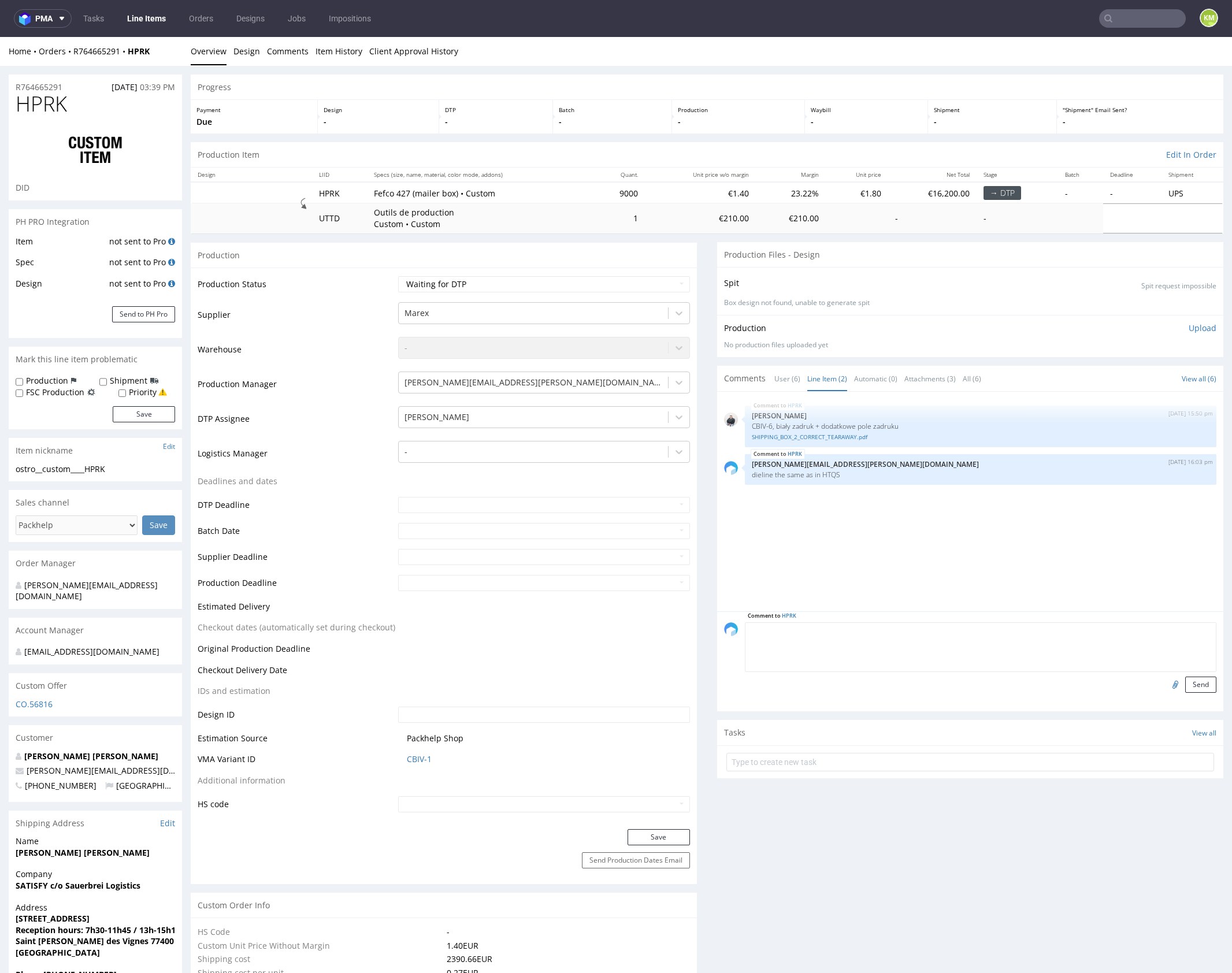
paste textarea "patrząc do designie i siatkach, są chyba odwrotnie dodane"
type textarea "patrząc do designie i siatkach, są chyba odwrotnie dodane"
click at [1187, 684] on button "Send" at bounding box center [1200, 685] width 31 height 16
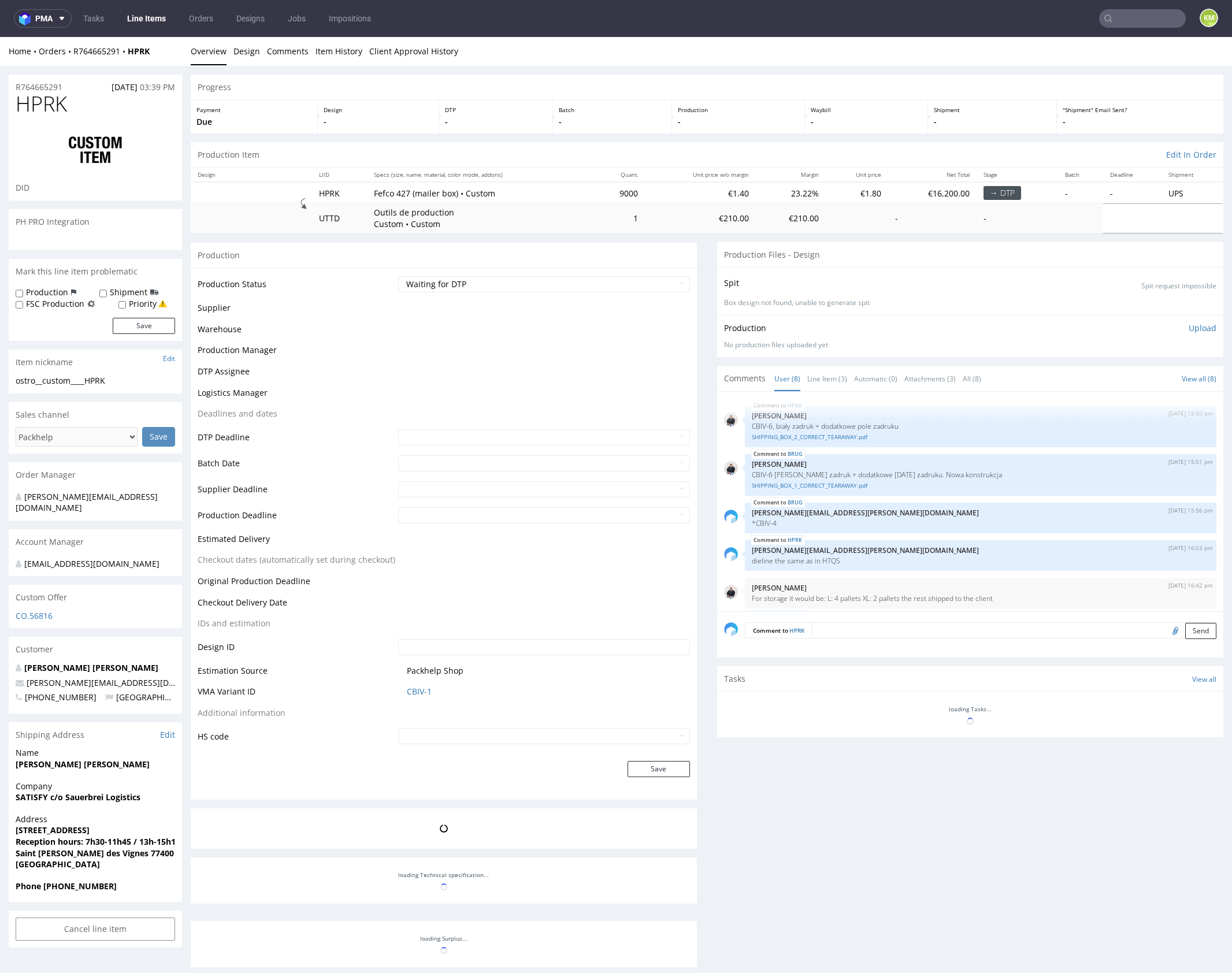
scroll to position [128, 0]
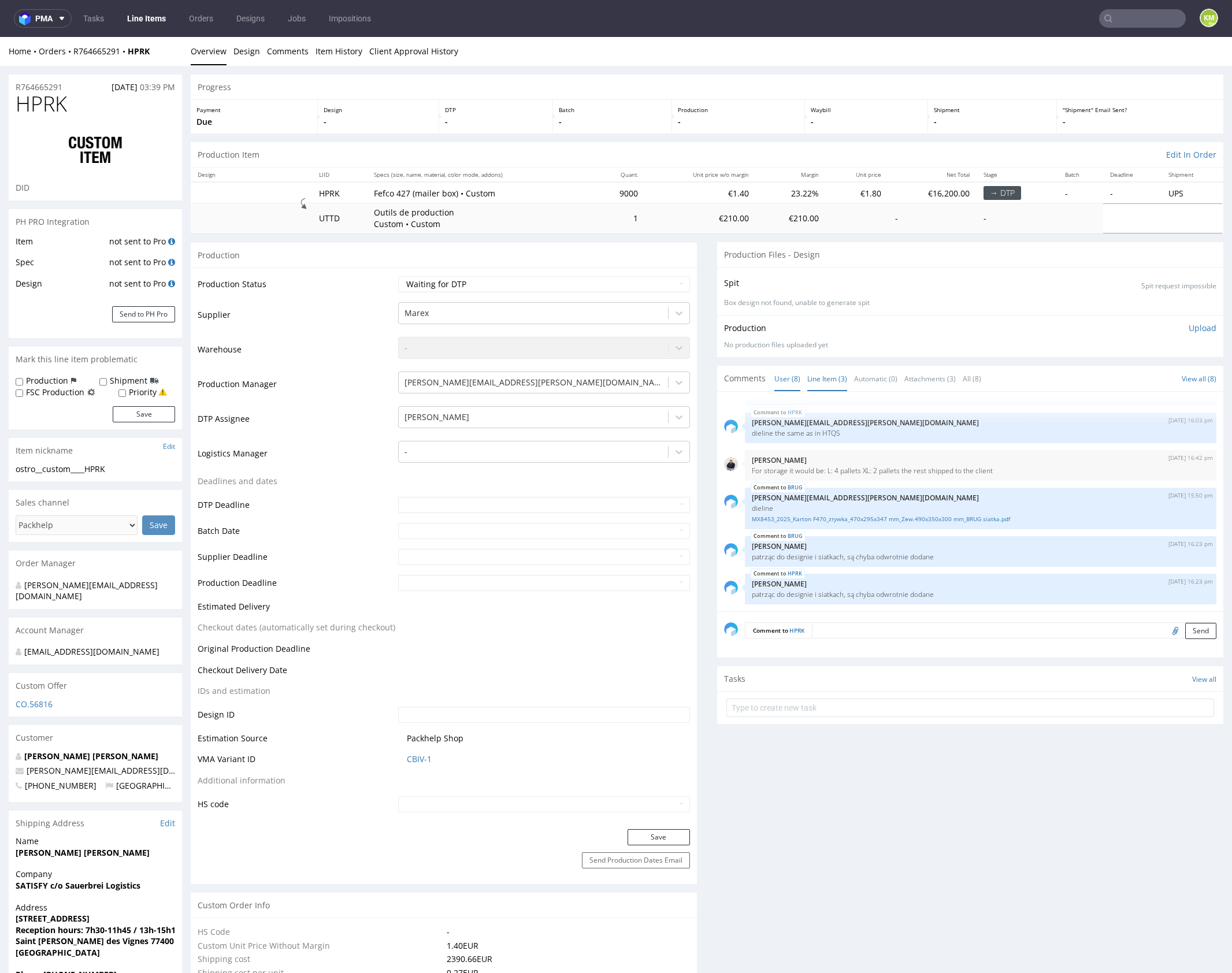
click at [830, 382] on link "Line Item (3)" at bounding box center [828, 378] width 40 height 25
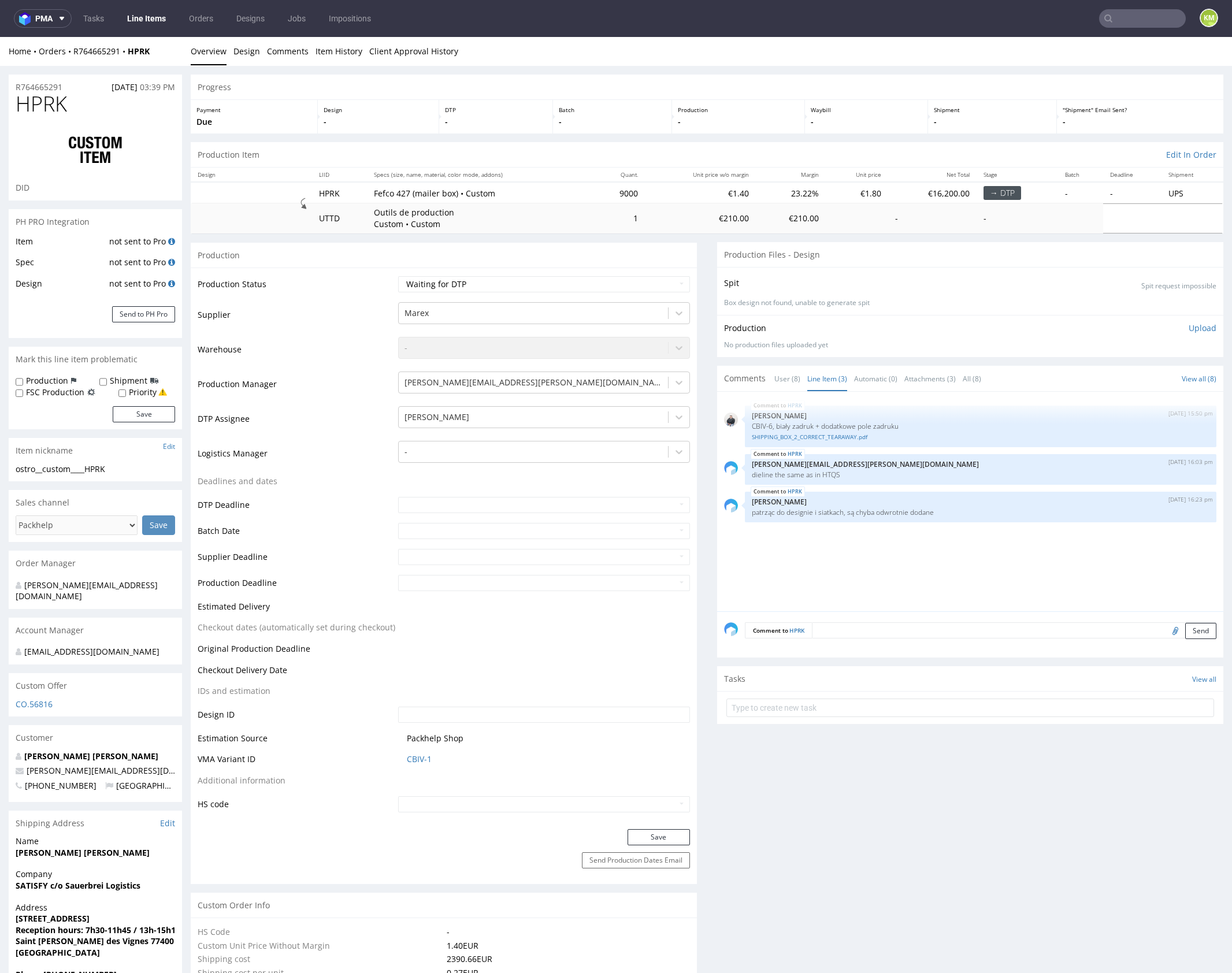
click at [949, 556] on div "HPRK 22nd Sep 25 | 15:50 pm Adrian Margula CBIV-6, biały zadruk + dodatkowe pol…" at bounding box center [973, 505] width 499 height 213
click at [917, 549] on div "HPRK 22nd Sep 25 | 15:50 pm Adrian Margula CBIV-6, biały zadruk + dodatkowe pol…" at bounding box center [973, 505] width 499 height 213
click at [895, 558] on div "HPRK 22nd Sep 25 | 15:50 pm Adrian Margula CBIV-6, biały zadruk + dodatkowe pol…" at bounding box center [973, 505] width 499 height 213
click at [842, 516] on div "HPRK 24th Sep 25 | 16:23 pm Karol Markowski patrząc do designie i siatkach, są …" at bounding box center [981, 507] width 472 height 31
click at [840, 437] on link "SHIPPING_BOX_2_CORRECT_TEARAWAY.pdf" at bounding box center [981, 437] width 457 height 9
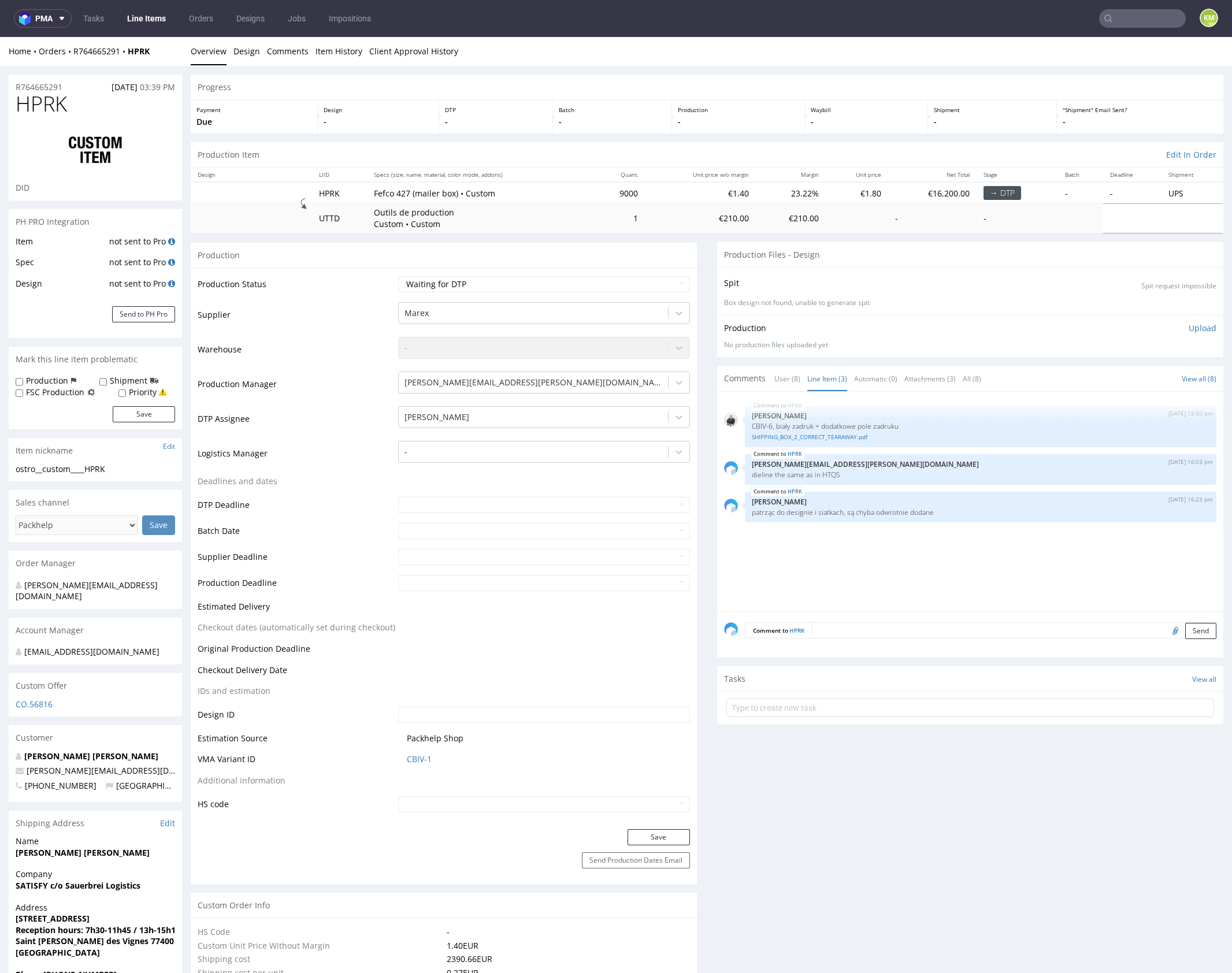
click at [904, 560] on div "HPRK 22nd Sep 25 | 15:50 pm Adrian Margula CBIV-6, biały zadruk + dodatkowe pol…" at bounding box center [973, 505] width 499 height 213
click at [891, 551] on div "HPRK 22nd Sep 25 | 15:50 pm Adrian Margula CBIV-6, biały zadruk + dodatkowe pol…" at bounding box center [973, 505] width 499 height 213
click at [825, 474] on p "dieline the same as in HTQS" at bounding box center [981, 474] width 457 height 9
copy p "HTQS"
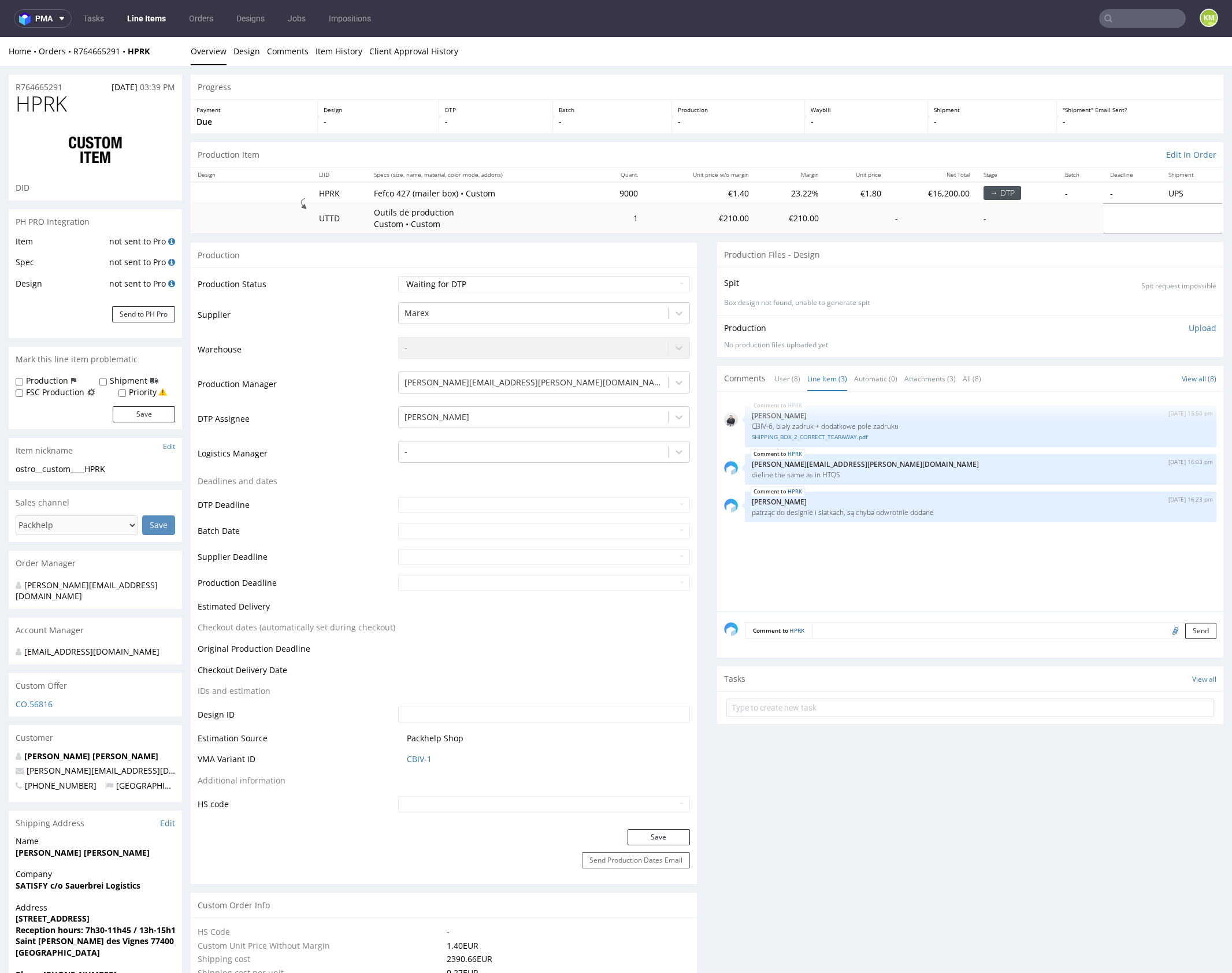
click at [60, 469] on div "ostro__custom____HPRK" at bounding box center [95, 469] width 159 height 12
copy div "ostro__custom____HPRK"
copy link "R764665291"
click at [931, 568] on div "HPRK 22nd Sep 25 | 15:50 pm Adrian Margula CBIV-6, biały zadruk + dodatkowe pol…" at bounding box center [973, 505] width 499 height 213
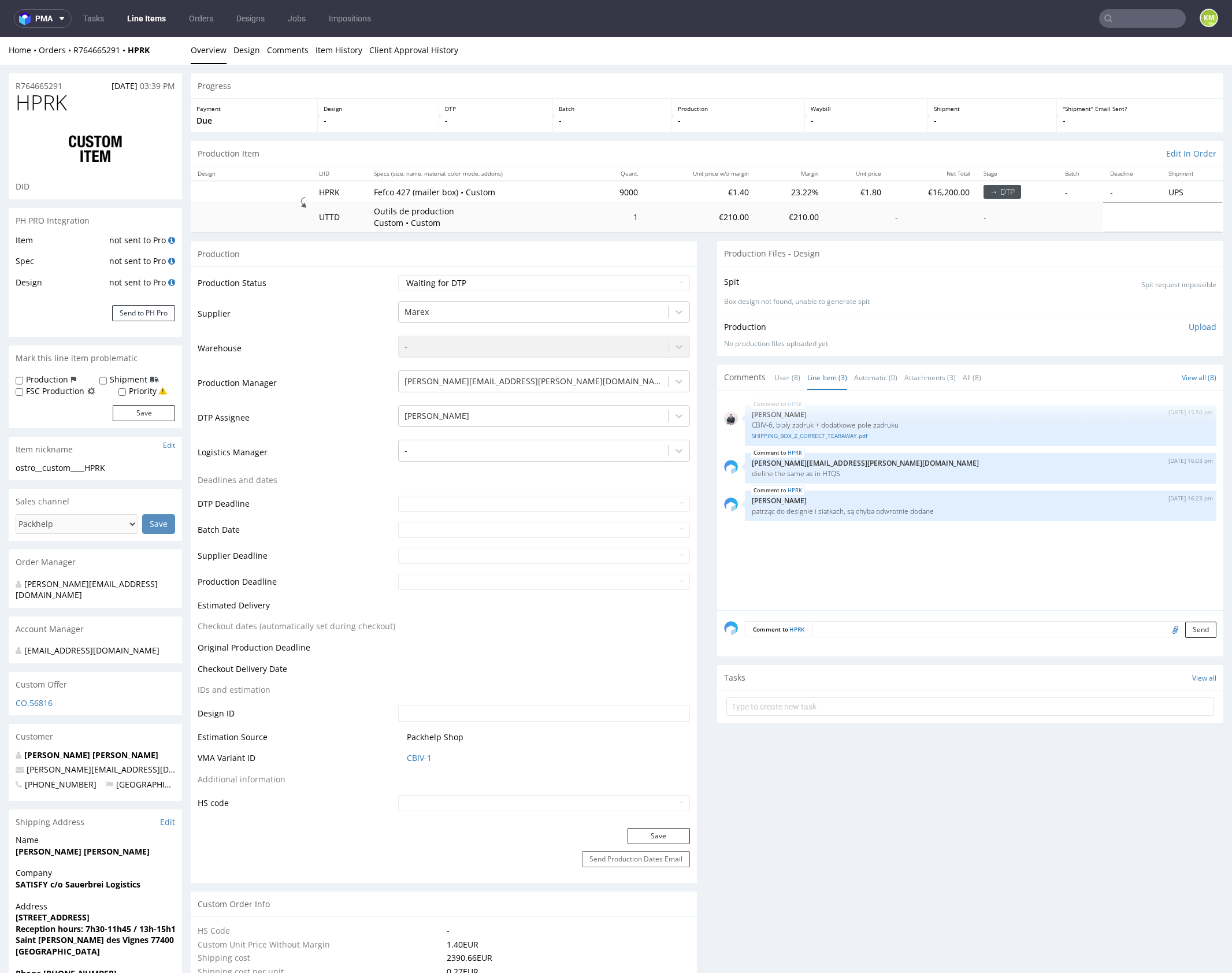
scroll to position [0, 0]
click at [971, 577] on div "HPRK 22nd Sep 25 | 15:50 pm Adrian Margula CBIV-6, biały zadruk + dodatkowe pol…" at bounding box center [973, 505] width 499 height 213
click at [592, 284] on select "Waiting for Artwork Waiting for Diecut Waiting for Mockup Waiting for DTP Waiti…" at bounding box center [544, 284] width 292 height 16
select select "dtp_ca_needed"
click at [398, 276] on select "Waiting for Artwork Waiting for Diecut Waiting for Mockup Waiting for DTP Waiti…" at bounding box center [544, 284] width 292 height 16
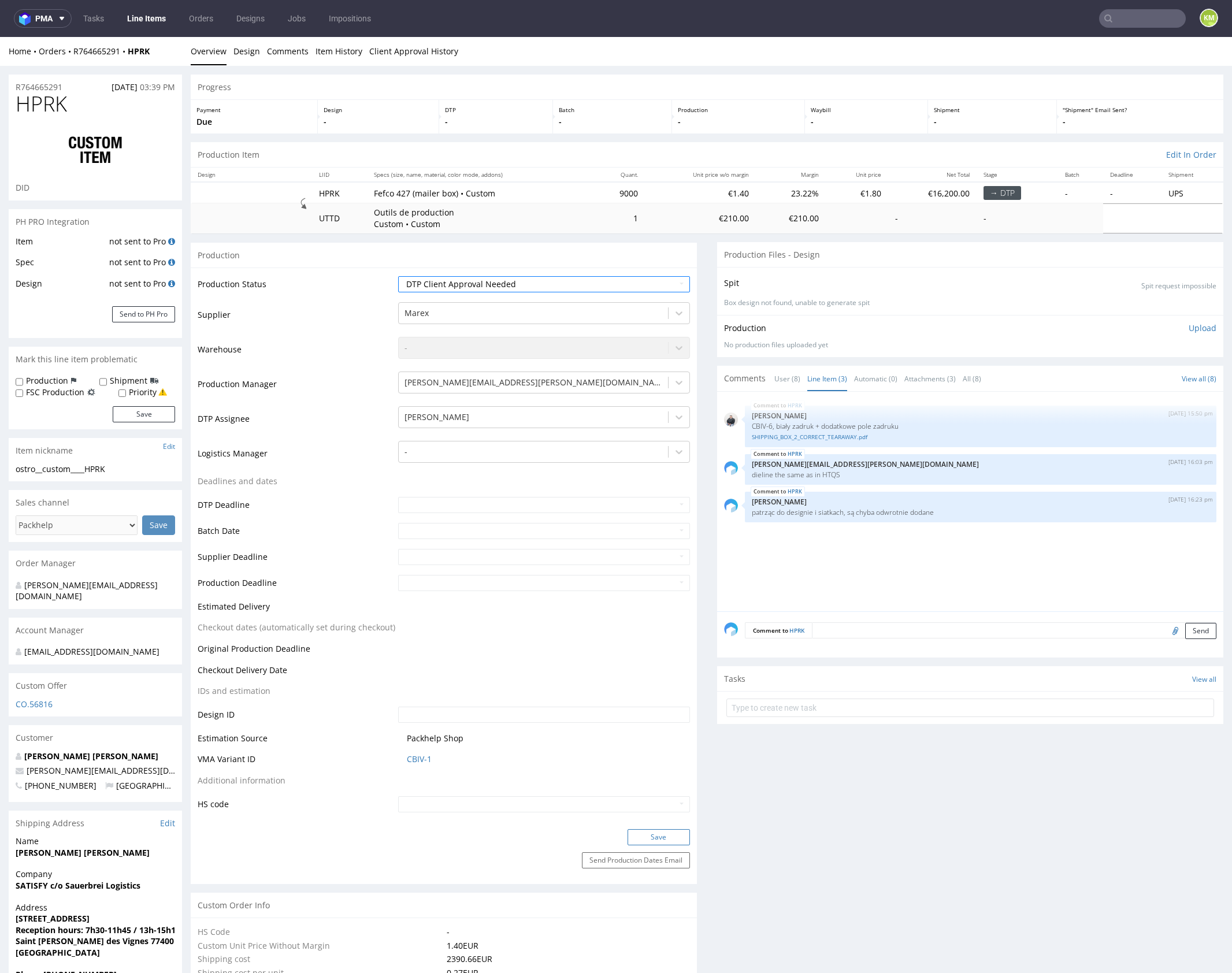
click at [668, 835] on button "Save" at bounding box center [659, 837] width 62 height 16
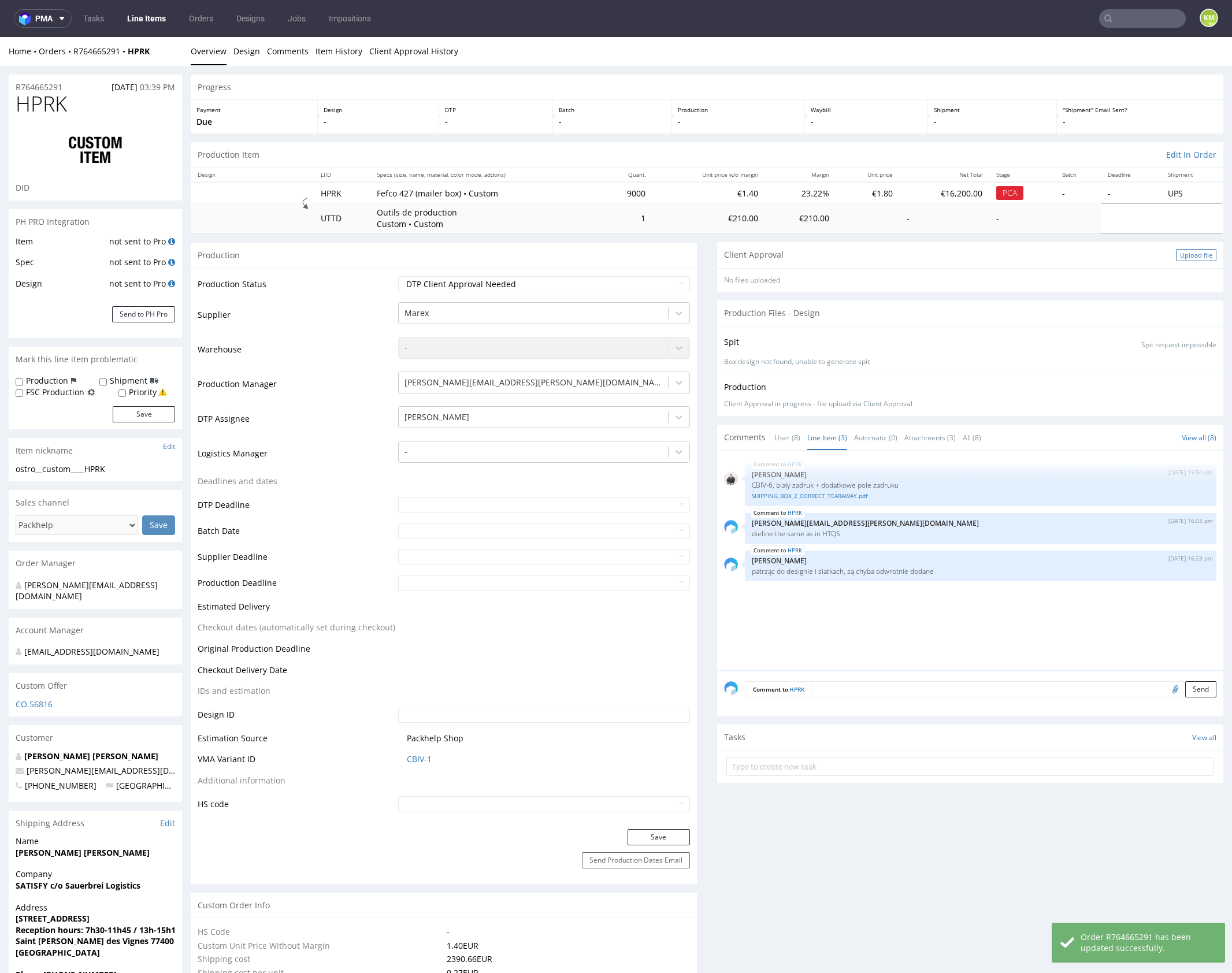
click at [1176, 257] on div "Upload file" at bounding box center [1196, 255] width 41 height 12
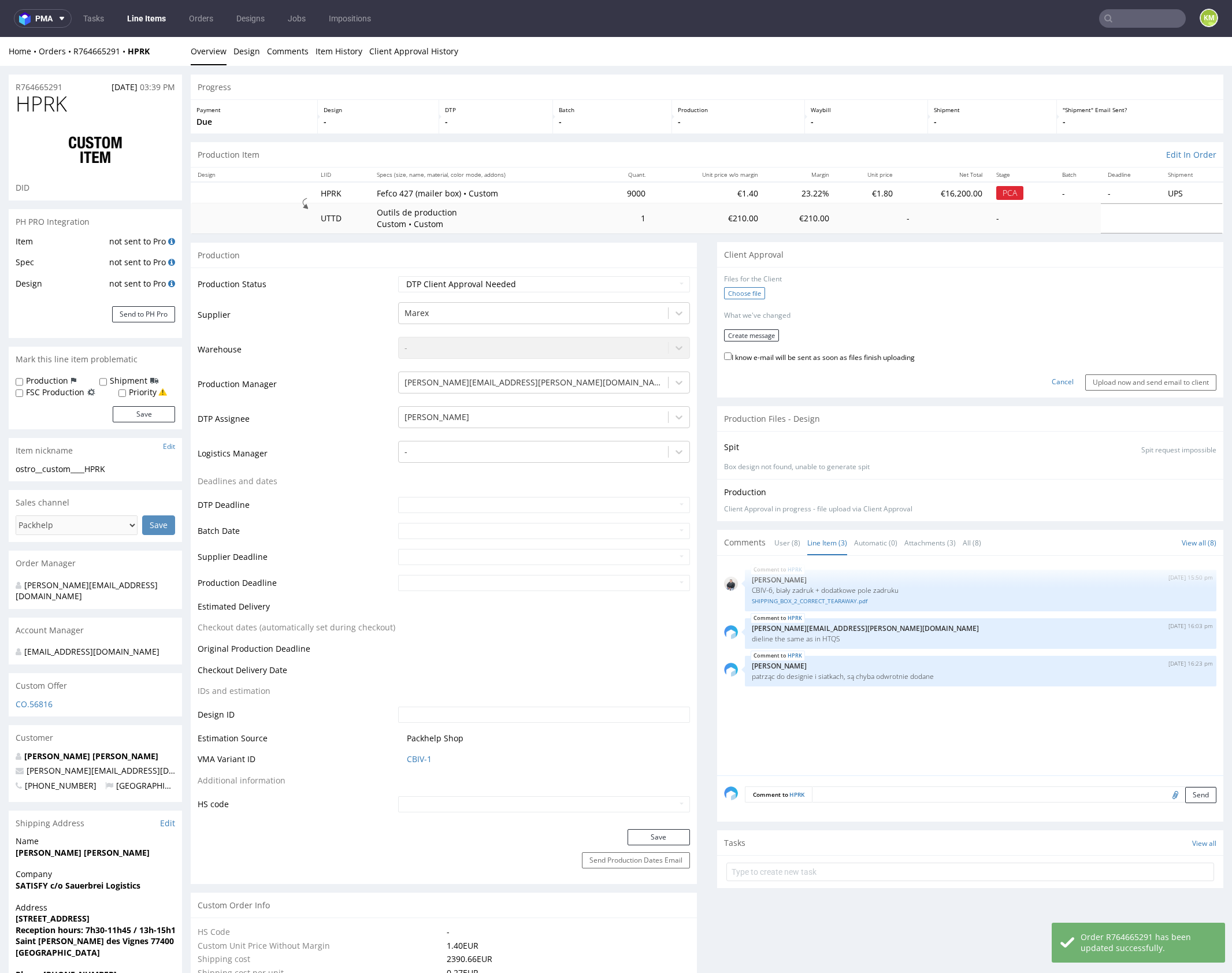
click at [744, 290] on label "Choose file" at bounding box center [744, 293] width 41 height 12
click at [0, 37] on input "Choose file" at bounding box center [0, 37] width 0 height 0
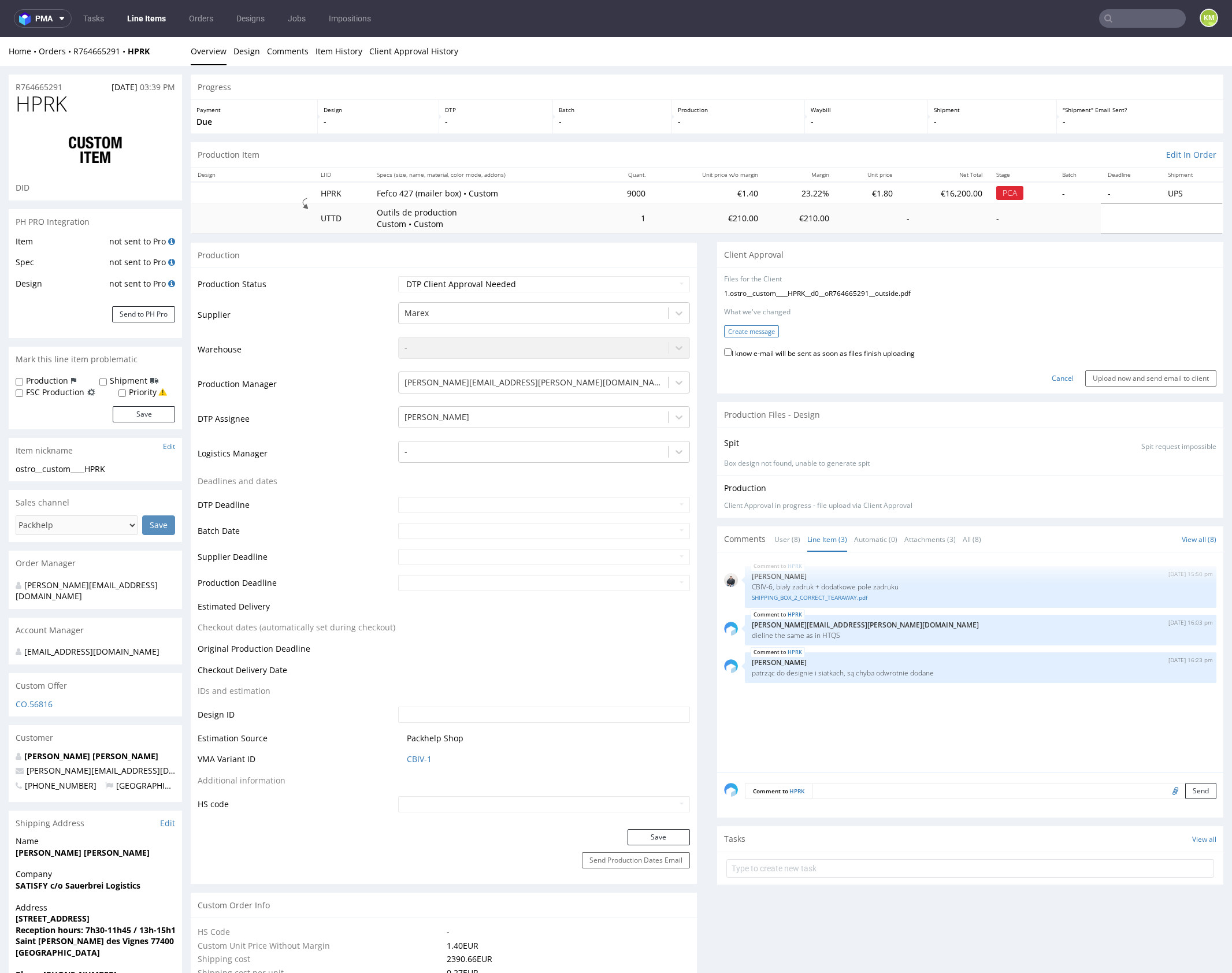
click at [753, 330] on button "Create message" at bounding box center [751, 332] width 55 height 12
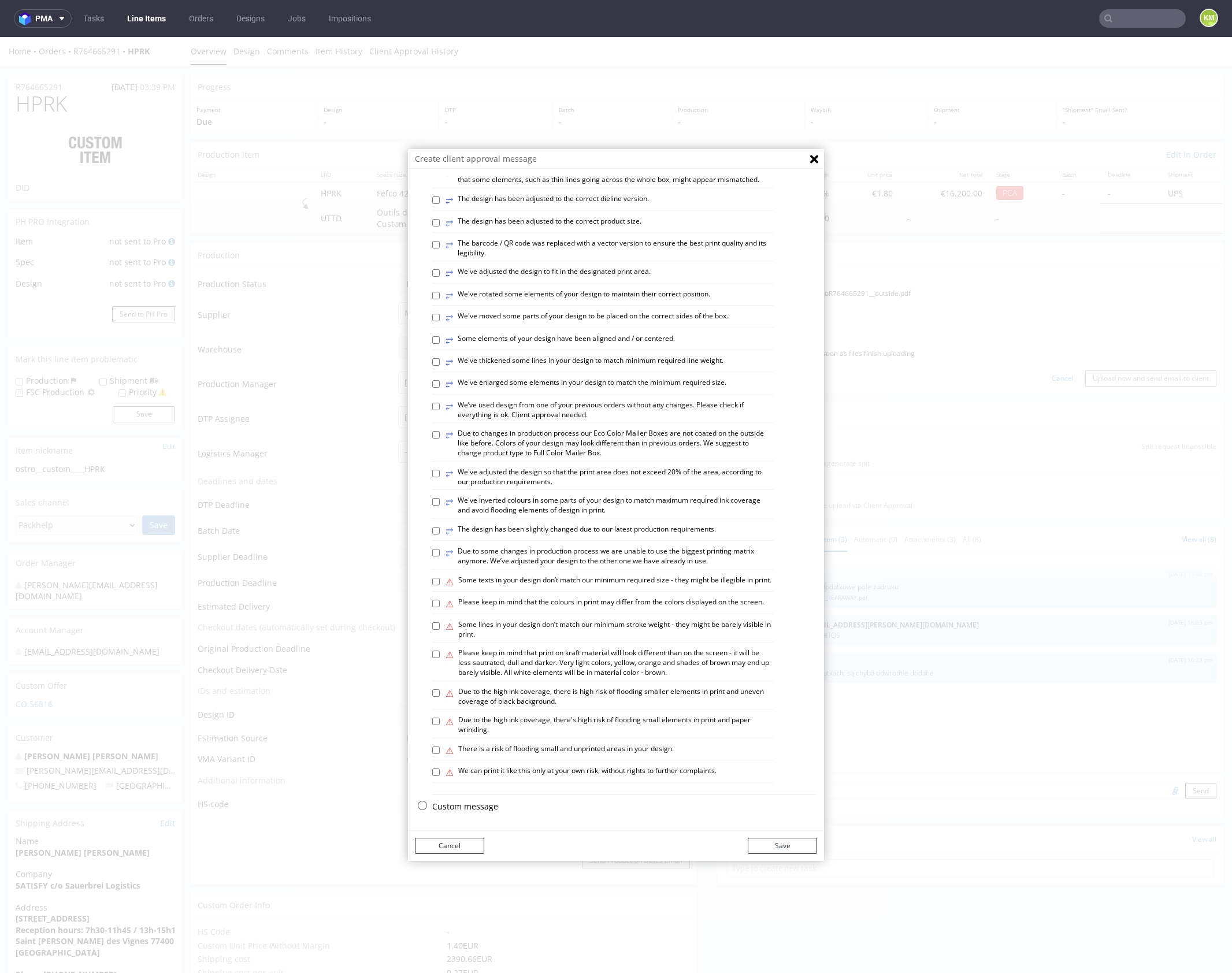
scroll to position [320, 0]
click at [465, 806] on p "Custom message" at bounding box center [624, 806] width 385 height 12
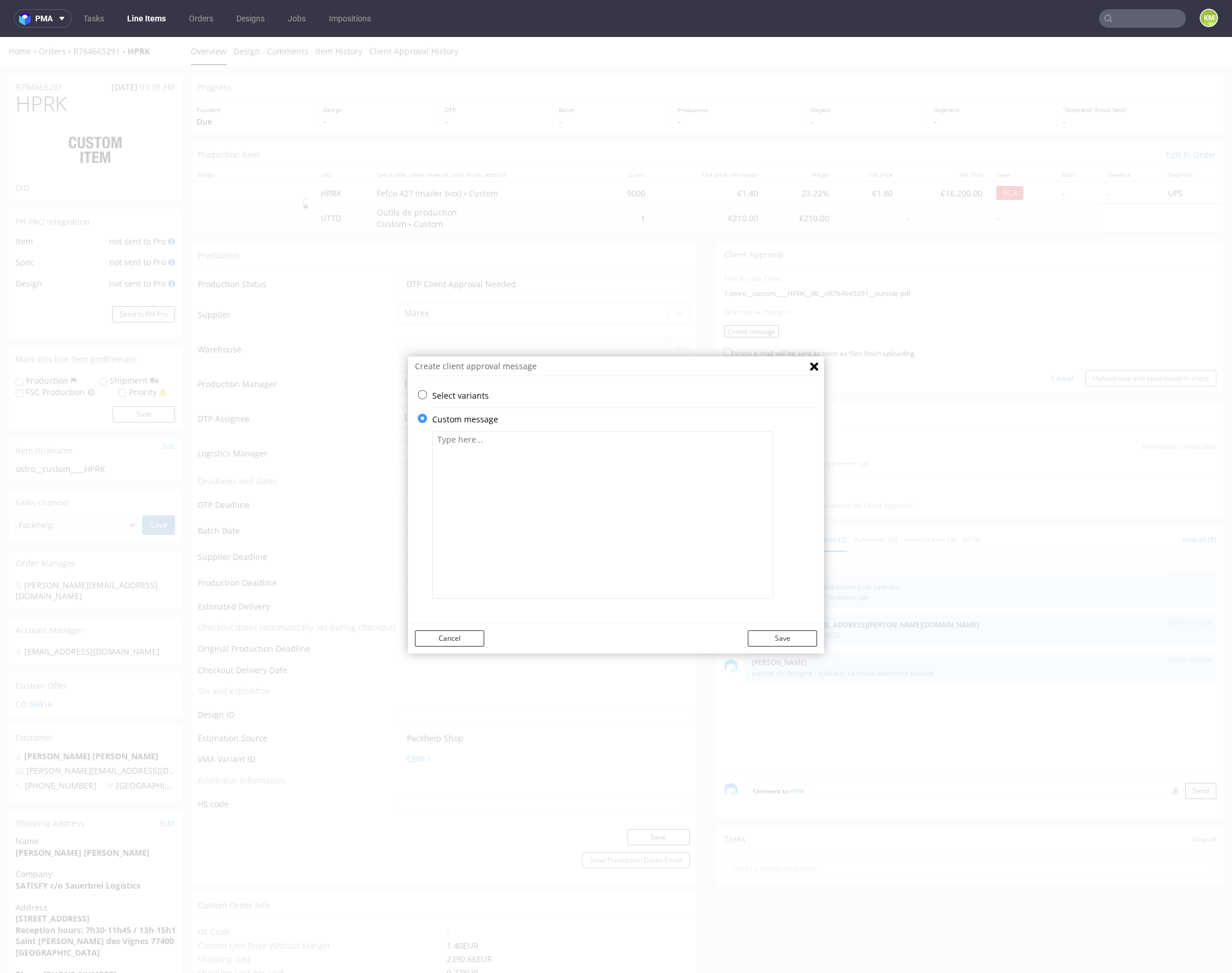
scroll to position [0, 0]
click at [496, 508] on textarea at bounding box center [602, 515] width 341 height 168
paste textarea "I compared this design with the one from the previous production, and it seems …"
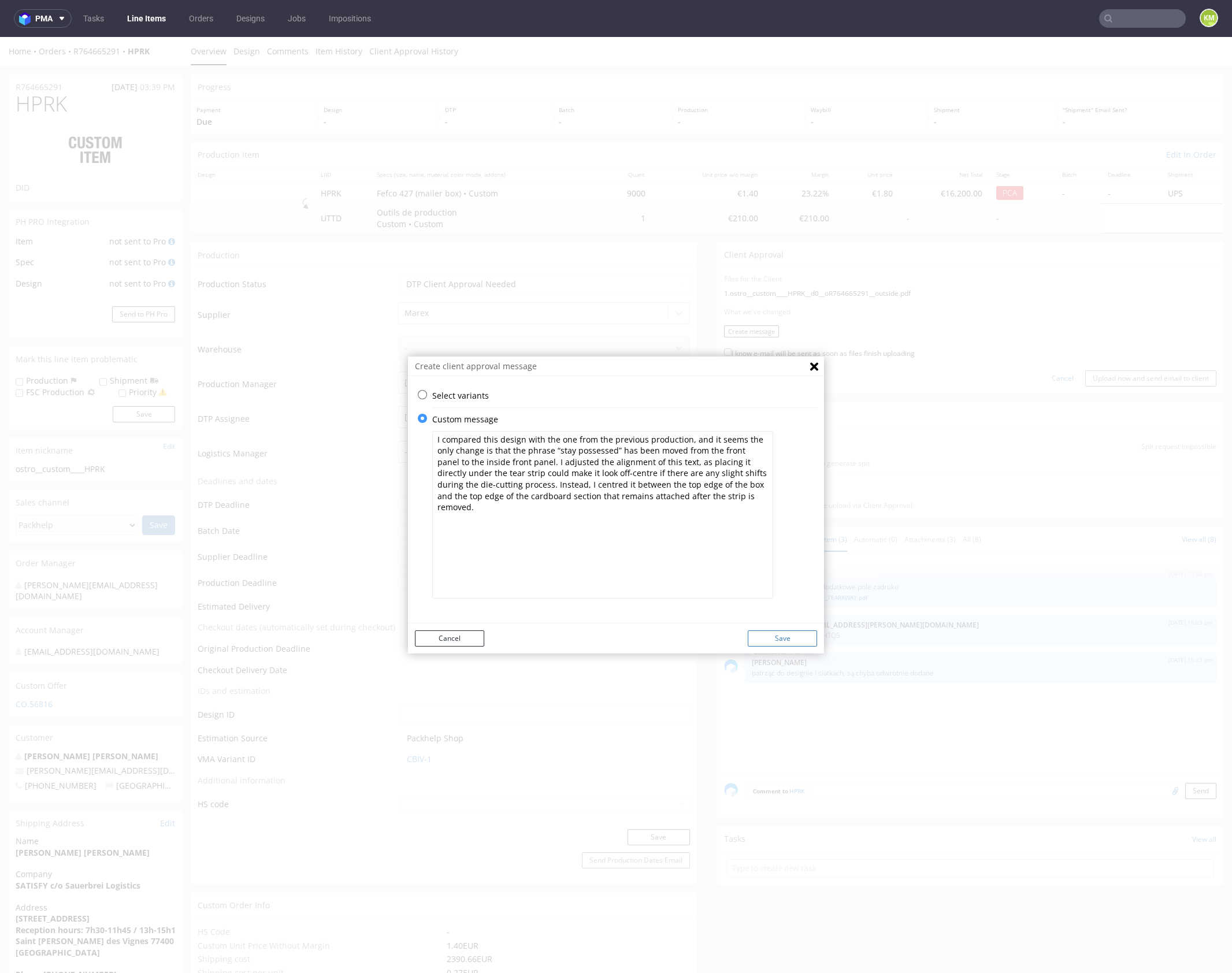
type textarea "I compared this design with the one from the previous production, and it seems …"
click at [770, 634] on button "Save" at bounding box center [782, 639] width 69 height 16
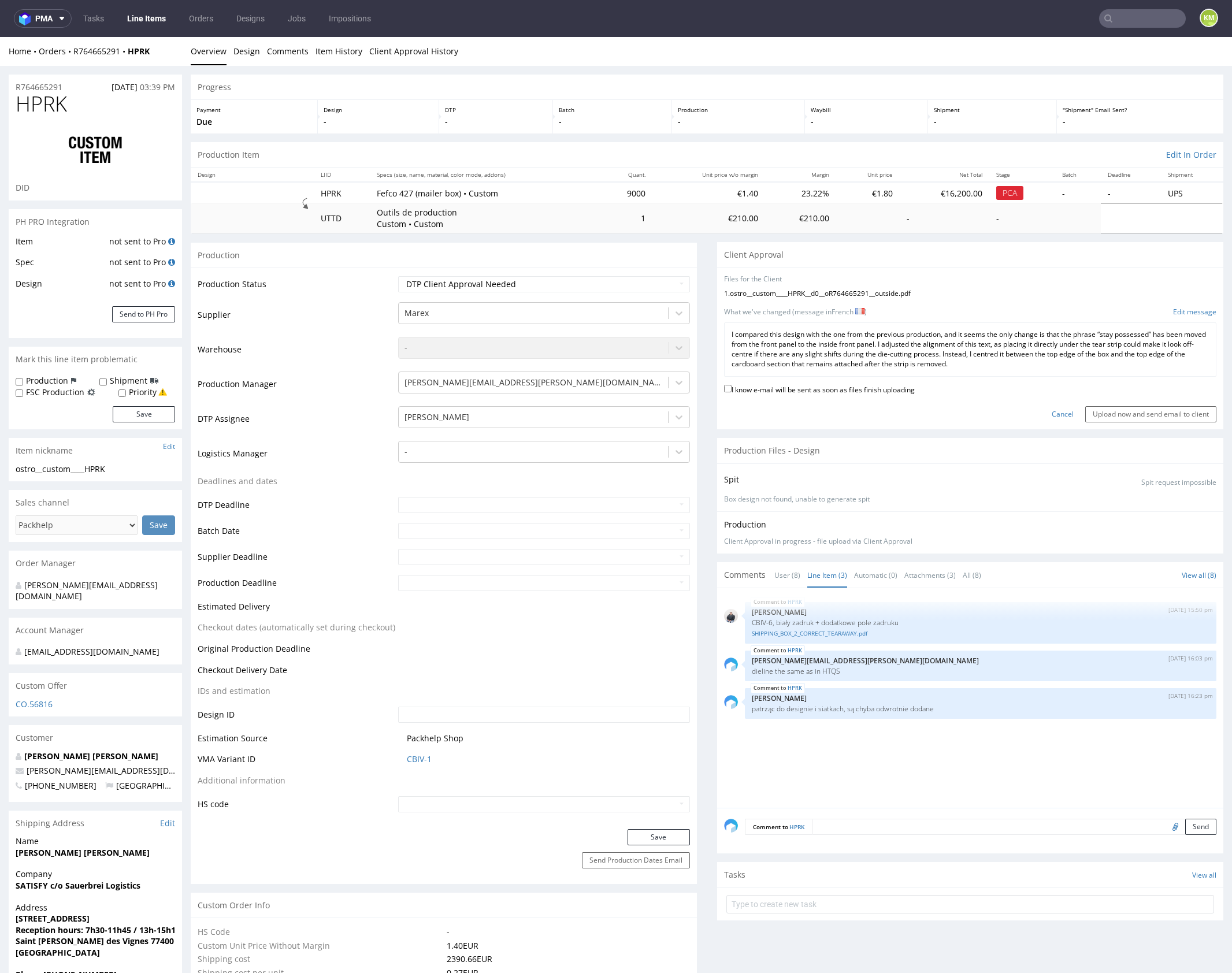
click at [812, 388] on label "I know e-mail will be sent as soon as files finish uploading" at bounding box center [819, 389] width 191 height 13
click at [731, 388] on input "I know e-mail will be sent as soon as files finish uploading" at bounding box center [727, 388] width 8 height 8
checkbox input "true"
click at [1124, 411] on input "Upload now and send email to client" at bounding box center [1150, 415] width 131 height 16
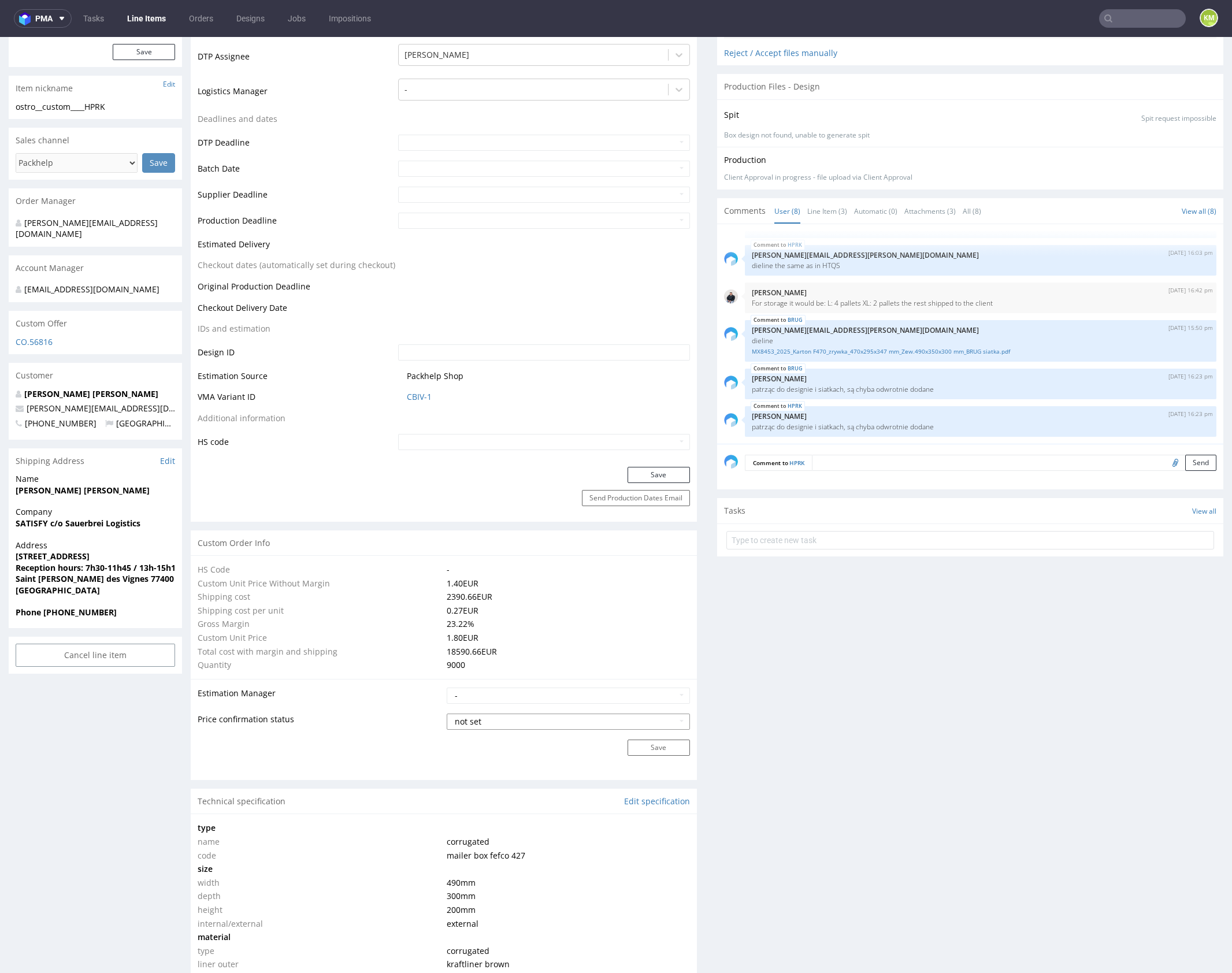
scroll to position [700, 0]
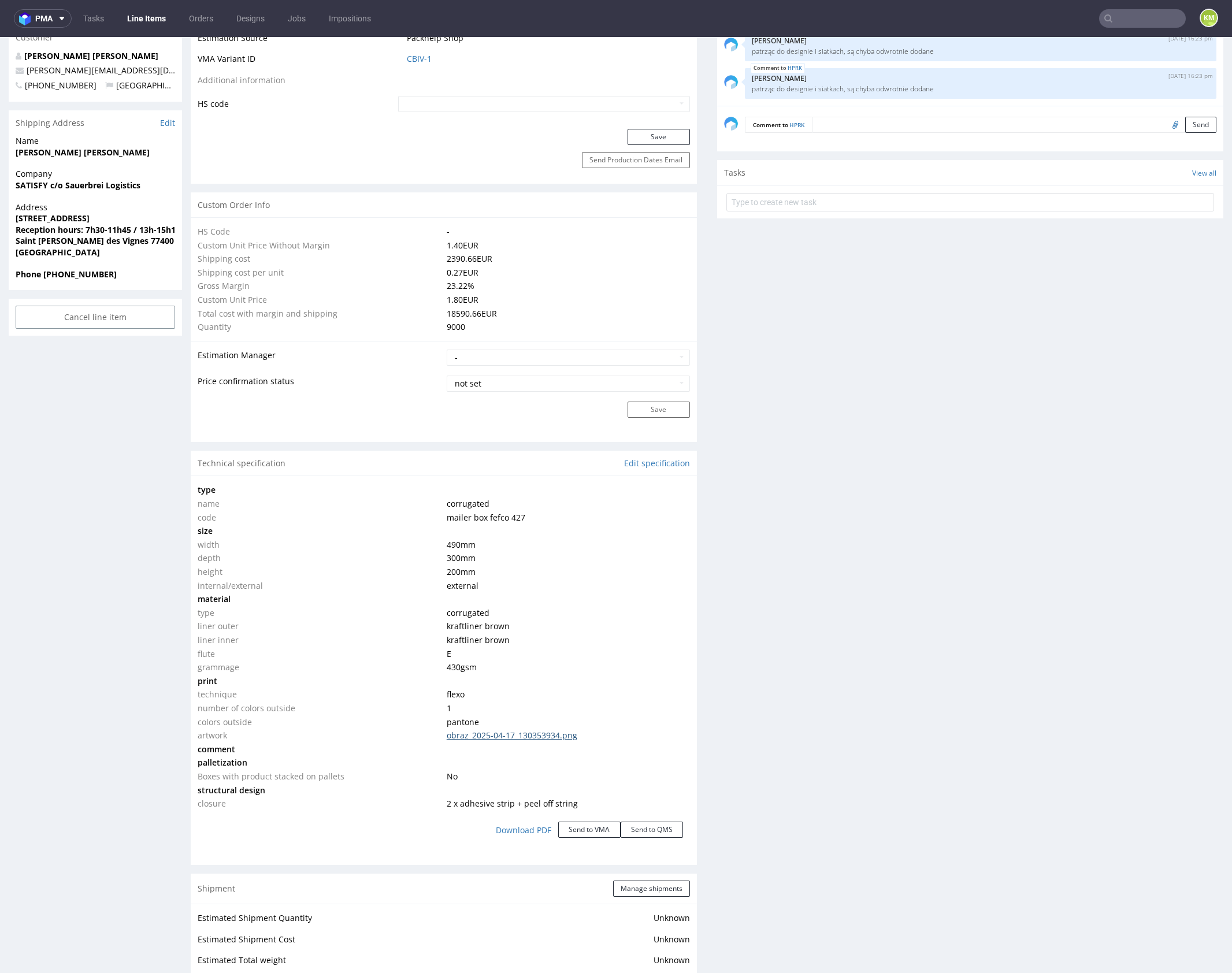
click at [540, 733] on link "obraz_2025-04-17_130353934.png" at bounding box center [512, 735] width 130 height 11
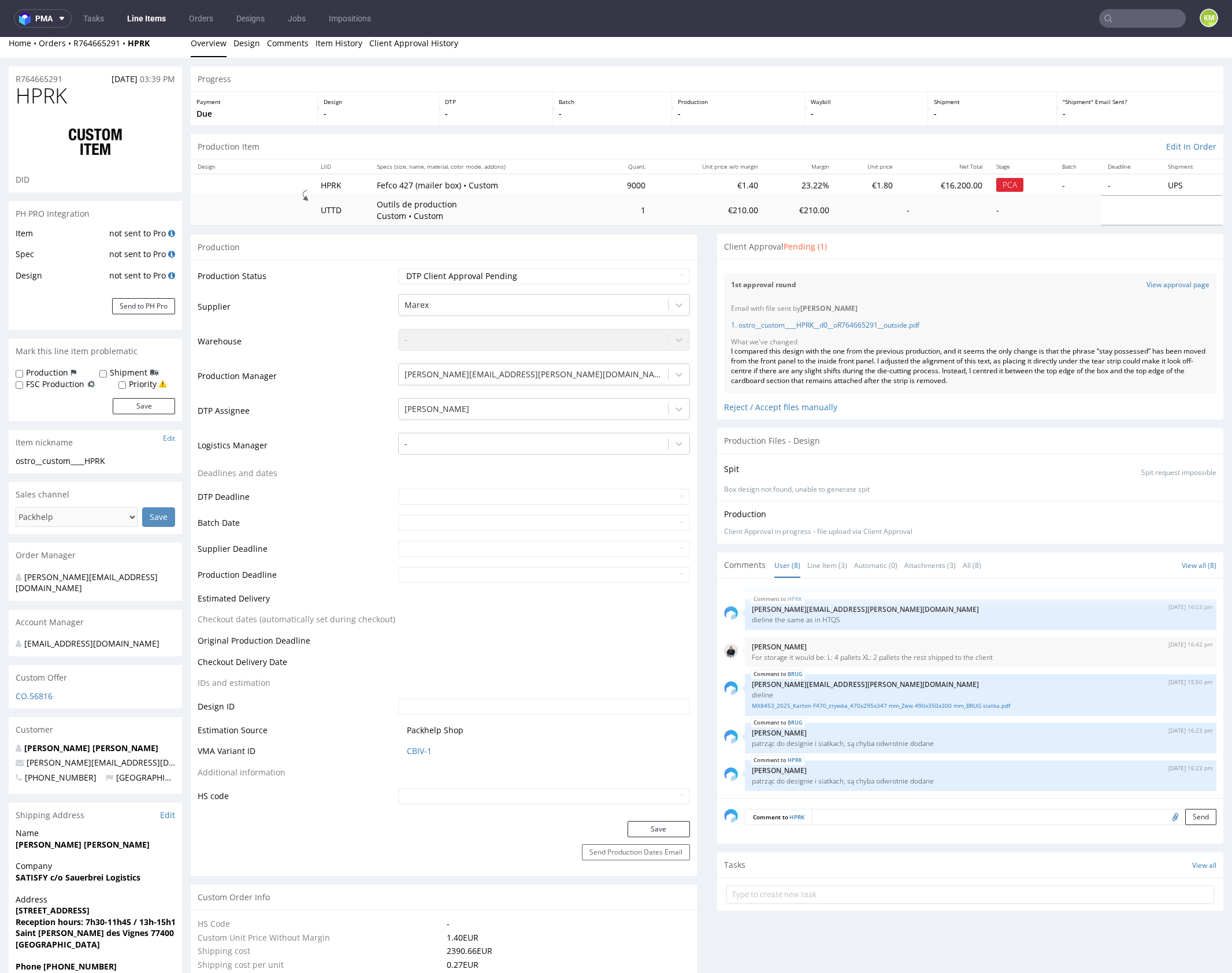
scroll to position [24, 0]
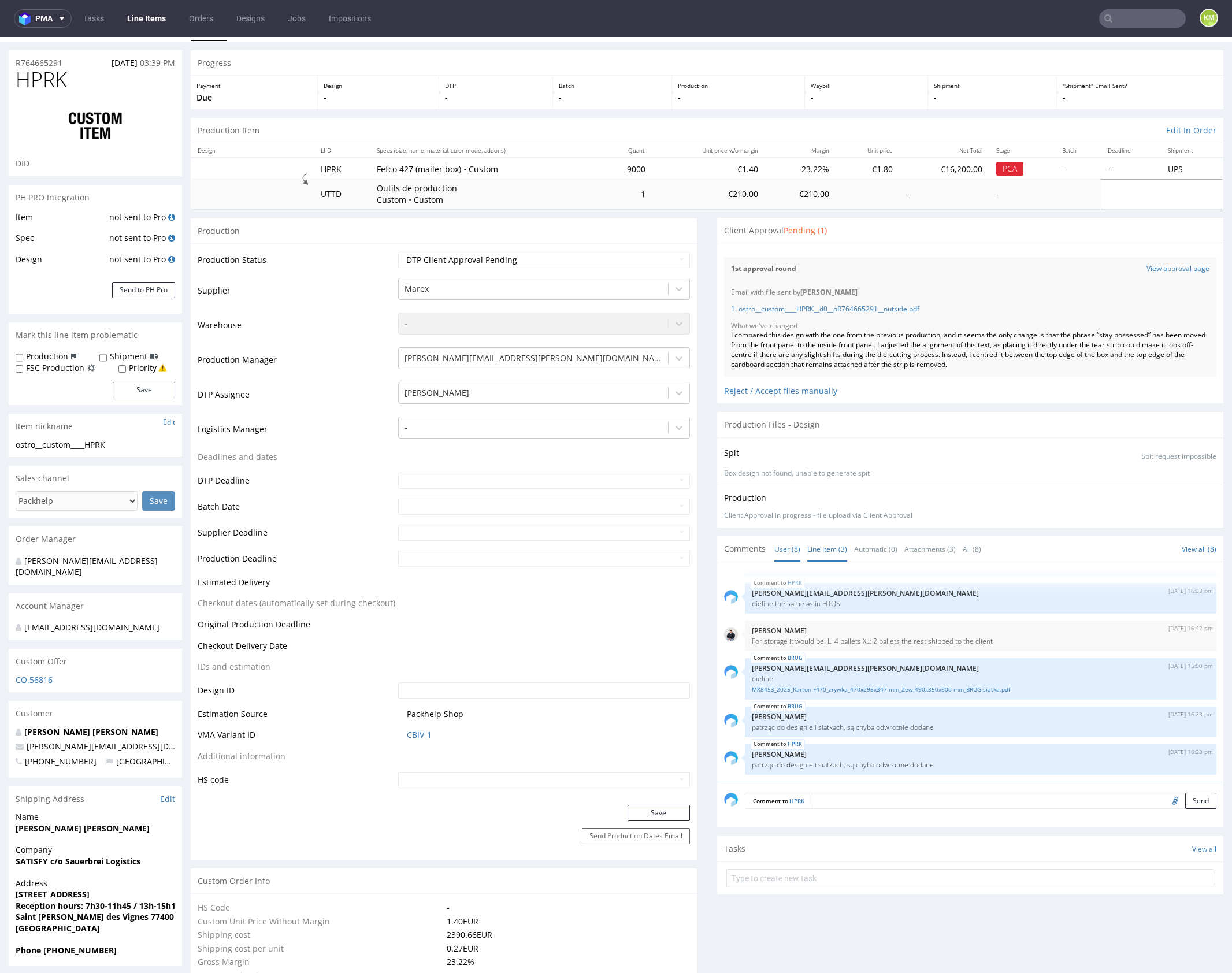
click at [821, 549] on link "Line Item (3)" at bounding box center [828, 549] width 40 height 25
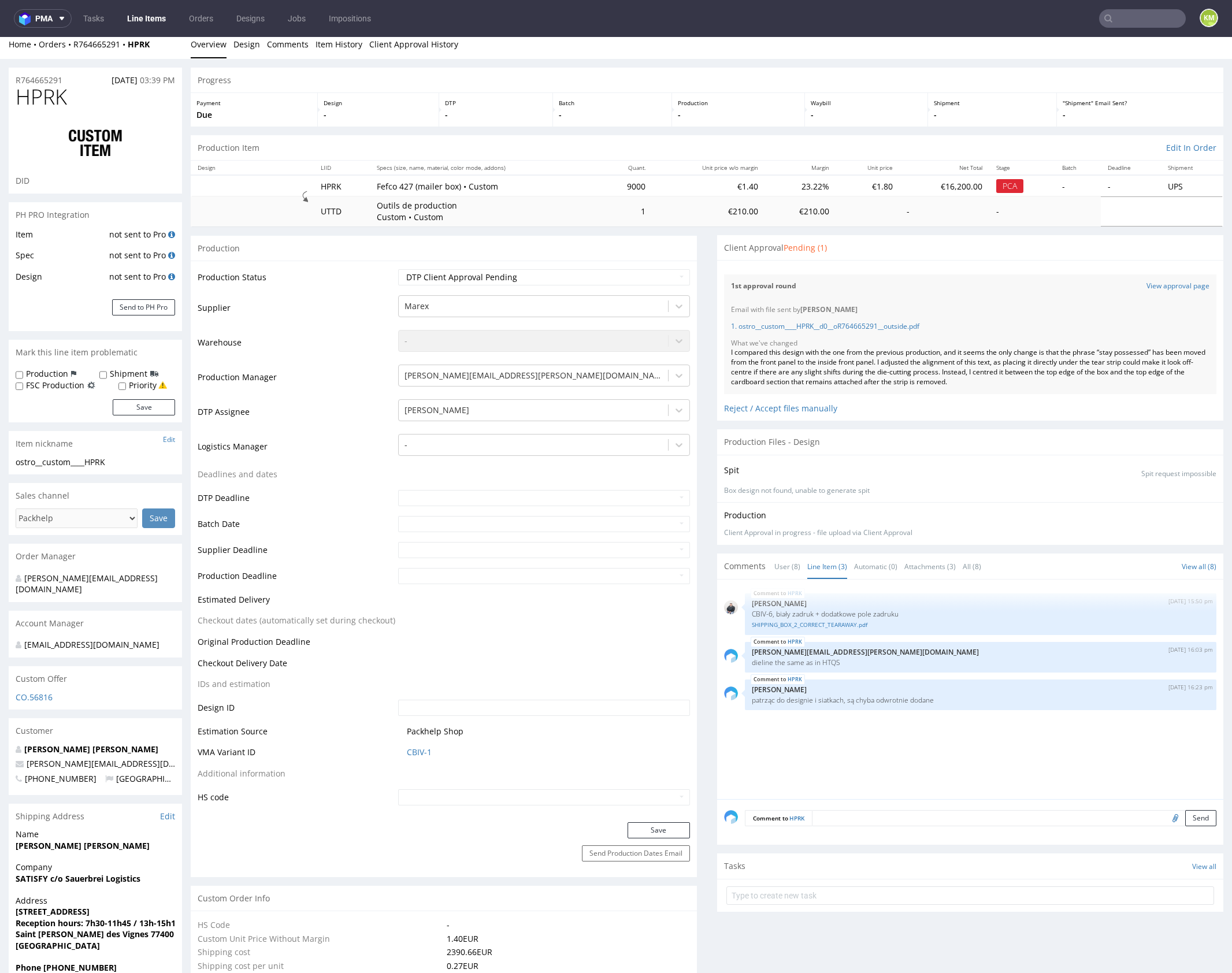
scroll to position [0, 0]
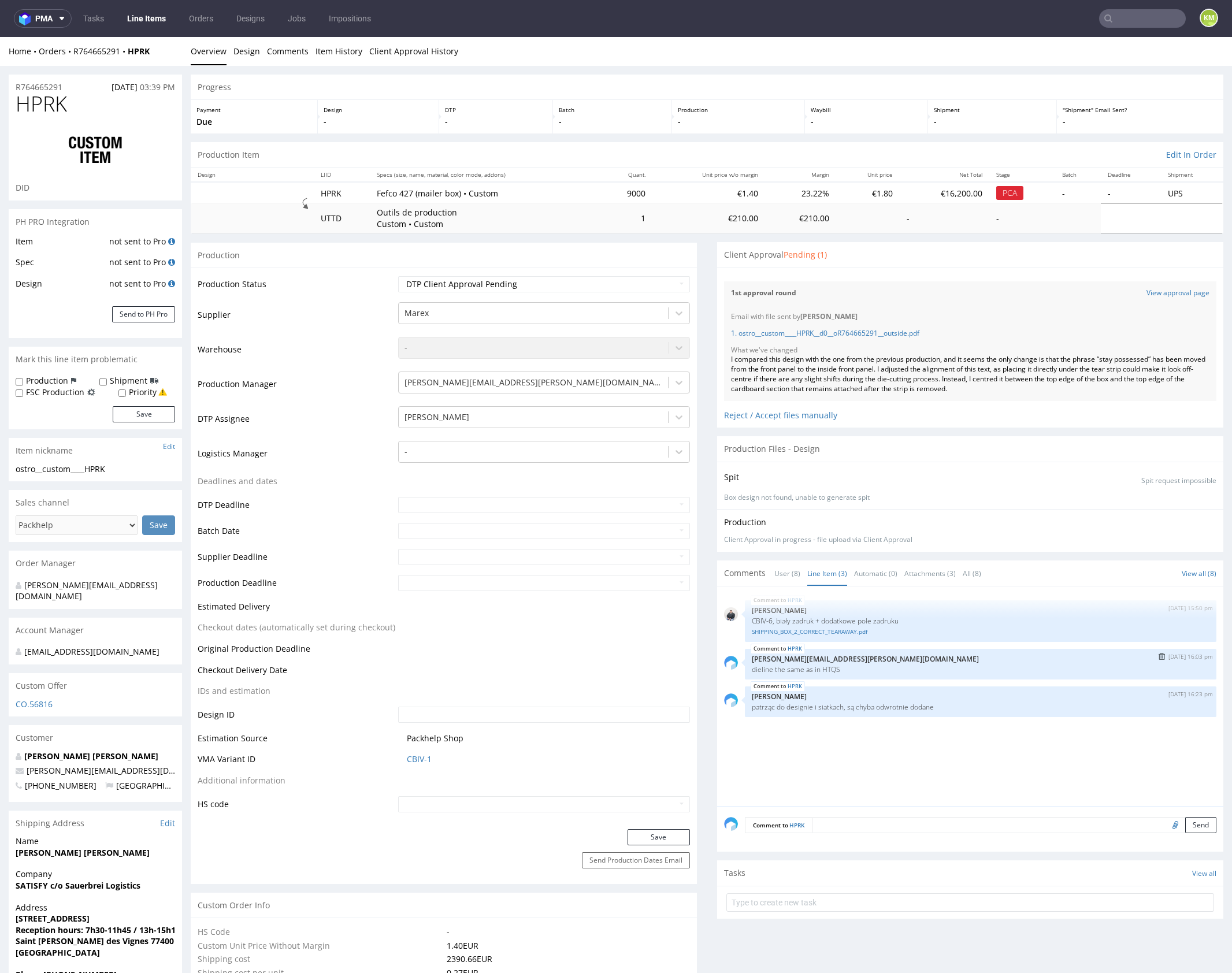
click at [829, 666] on p "dieline the same as in HTQS" at bounding box center [981, 669] width 457 height 9
copy p "HTQS"
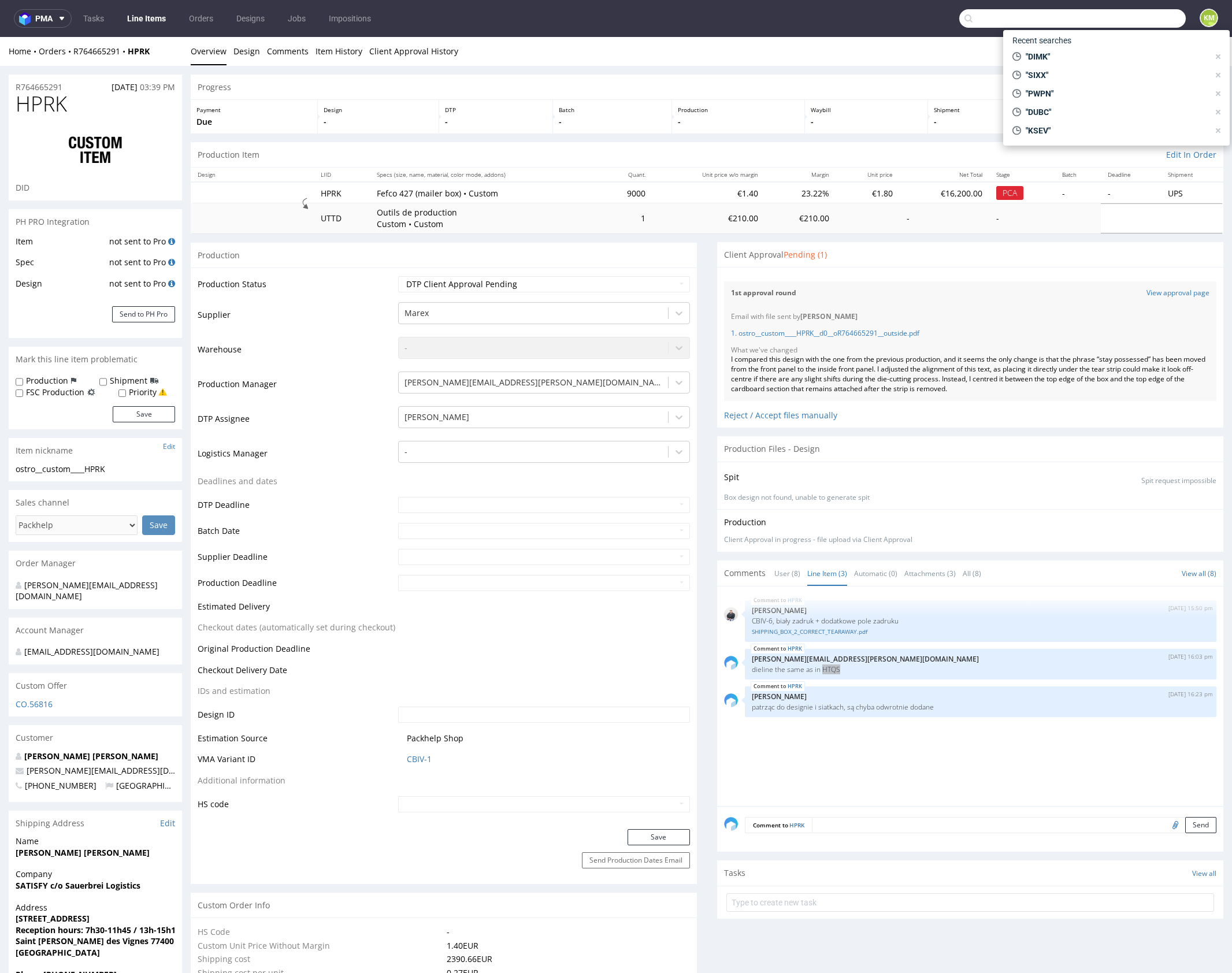
click at [1144, 27] on input "text" at bounding box center [1073, 18] width 227 height 19
paste input "HTQS"
type input "HTQS"
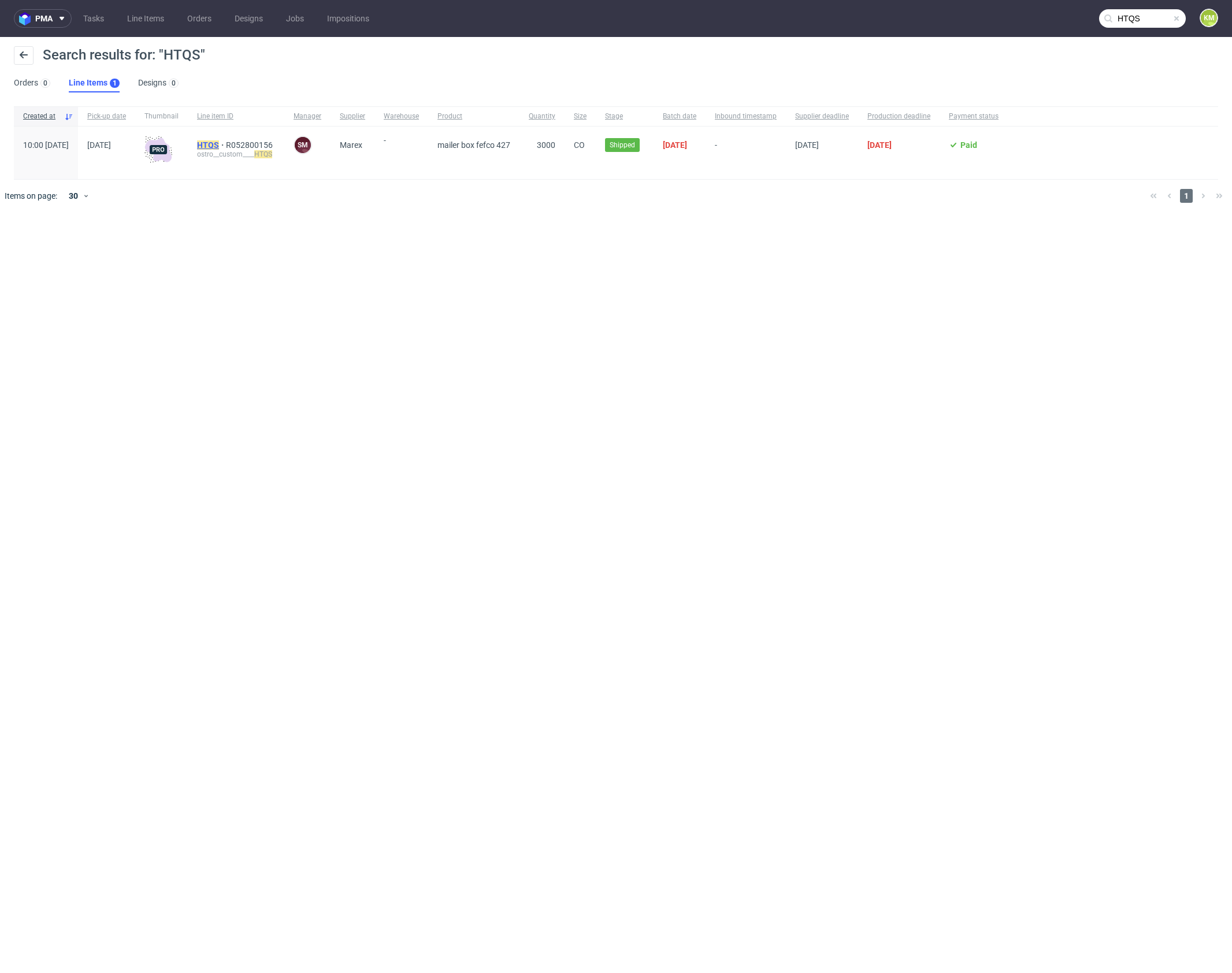
click at [219, 148] on mark "HTQS" at bounding box center [208, 144] width 22 height 9
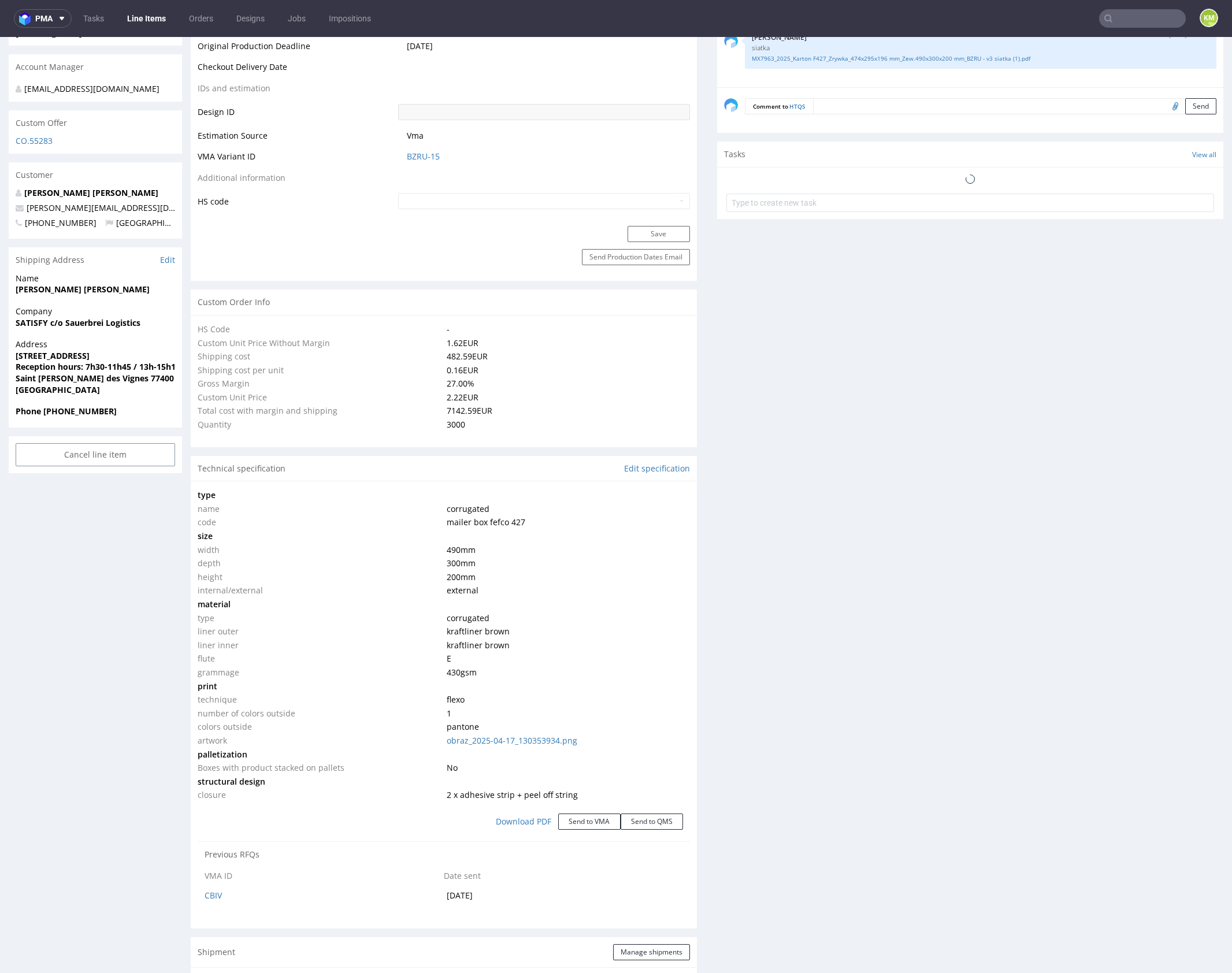
select select "in_progress"
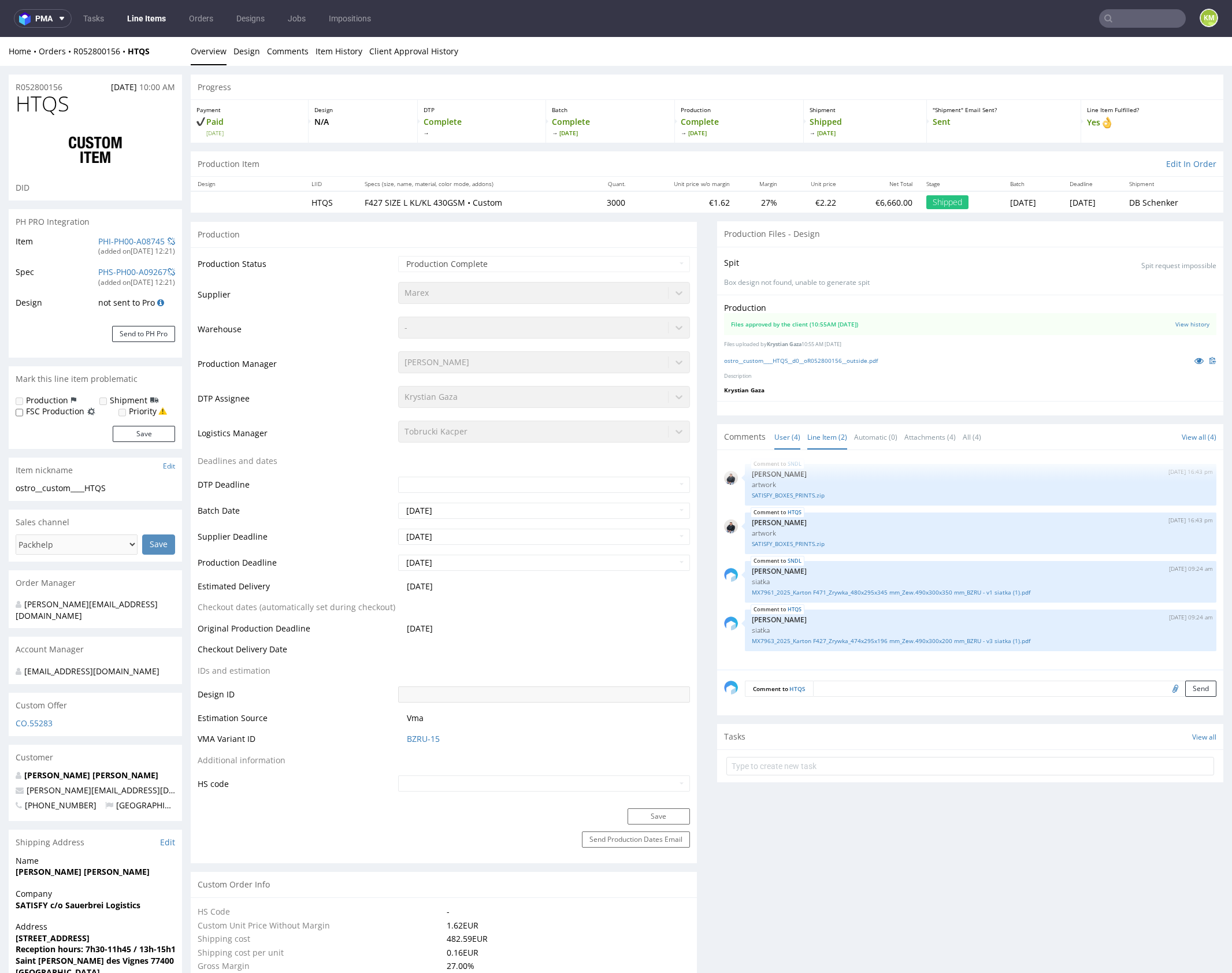
click at [825, 433] on link "Line Item (2)" at bounding box center [828, 437] width 40 height 25
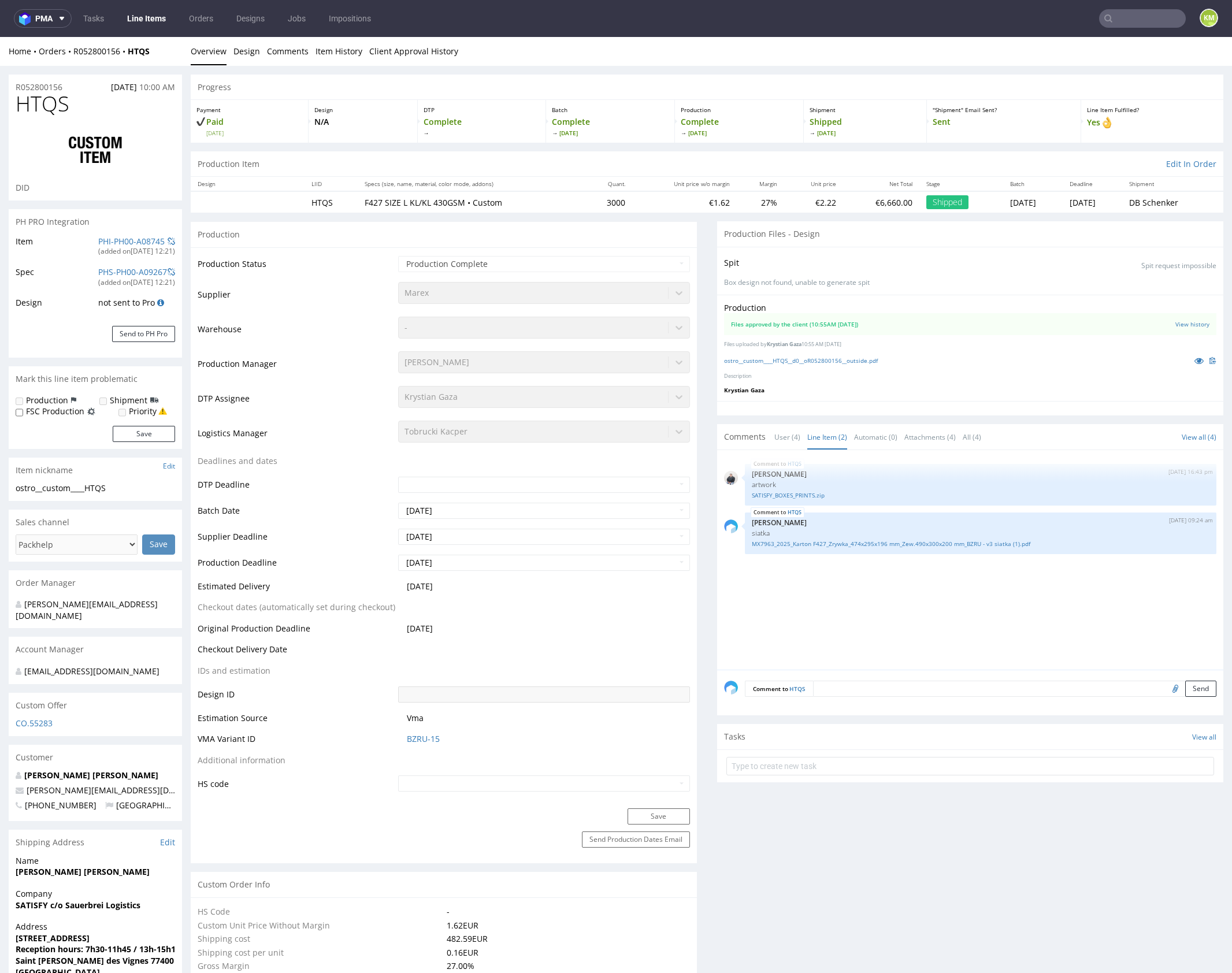
click at [832, 601] on div "HTQS 13th Jun 25 | 16:43 pm Adrian Margula artwork SATISFY_BOXES_PRINTS.zip HTQ…" at bounding box center [973, 564] width 499 height 213
click div "HTQS 13th Jun 25 | 16:43 pm Adrian Margula artwork SATISFY_BOXES_PRINTS.zip HTQ…"
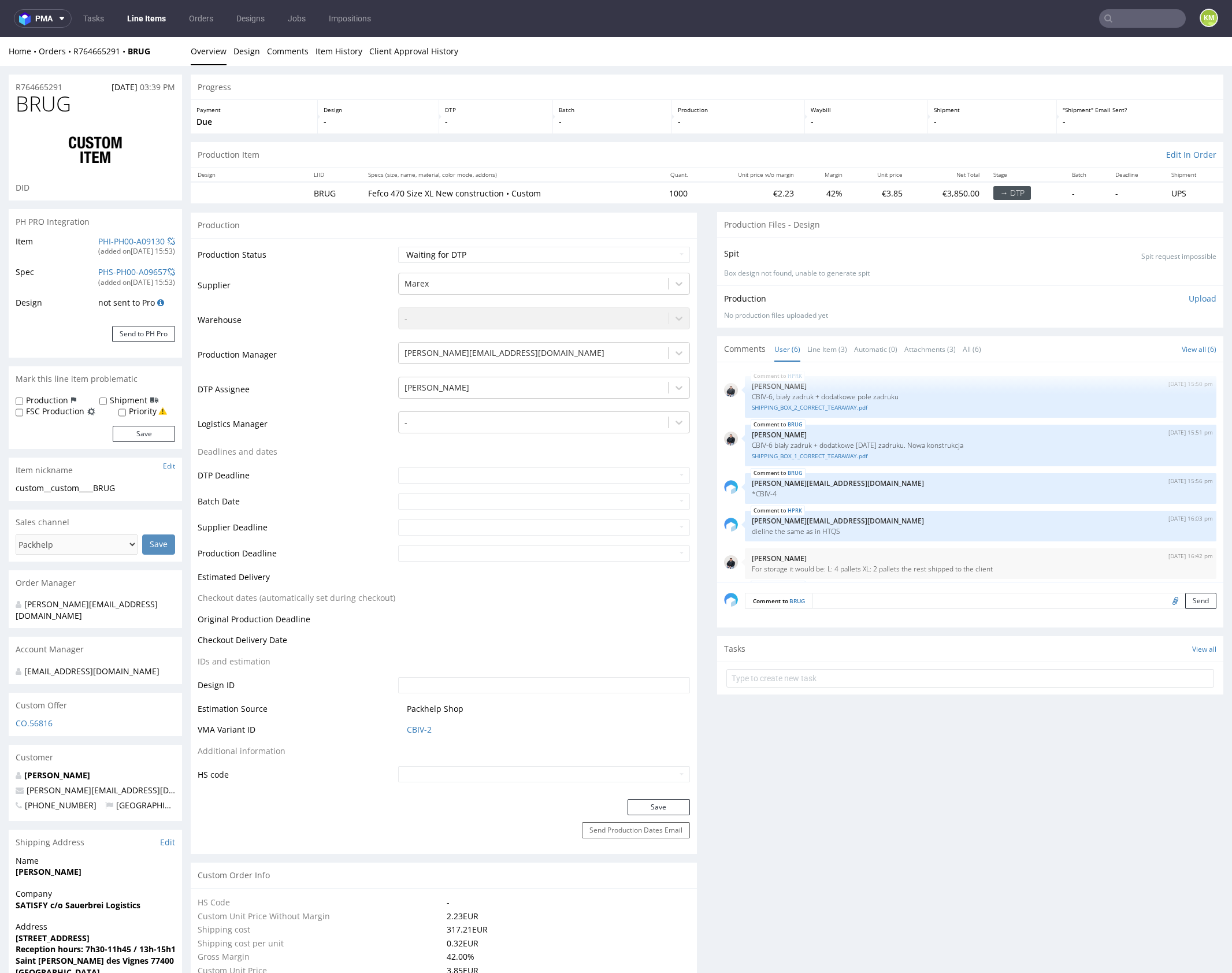
scroll to position [53, 0]
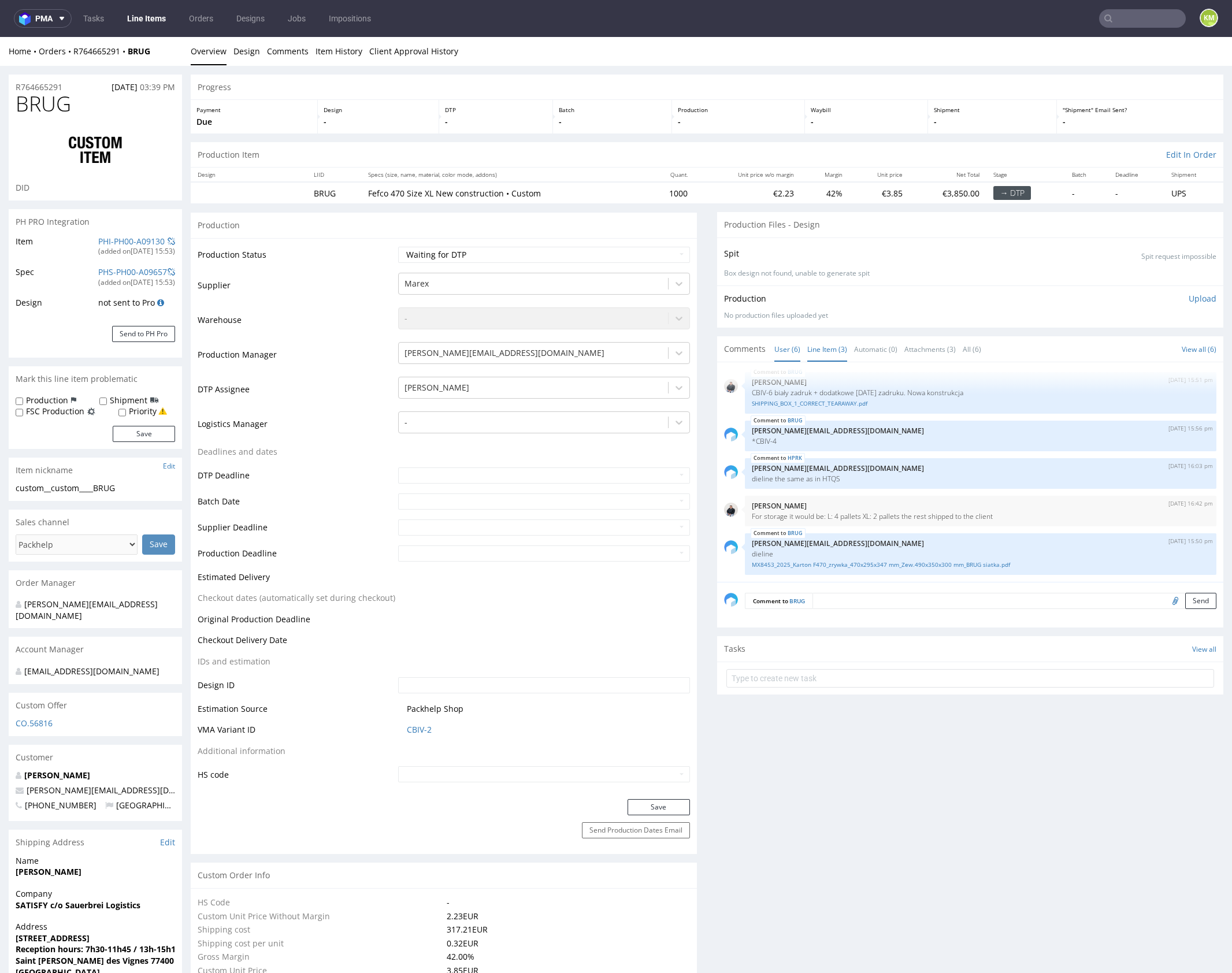
click at [832, 354] on link "Line Item (3)" at bounding box center [828, 350] width 40 height 25
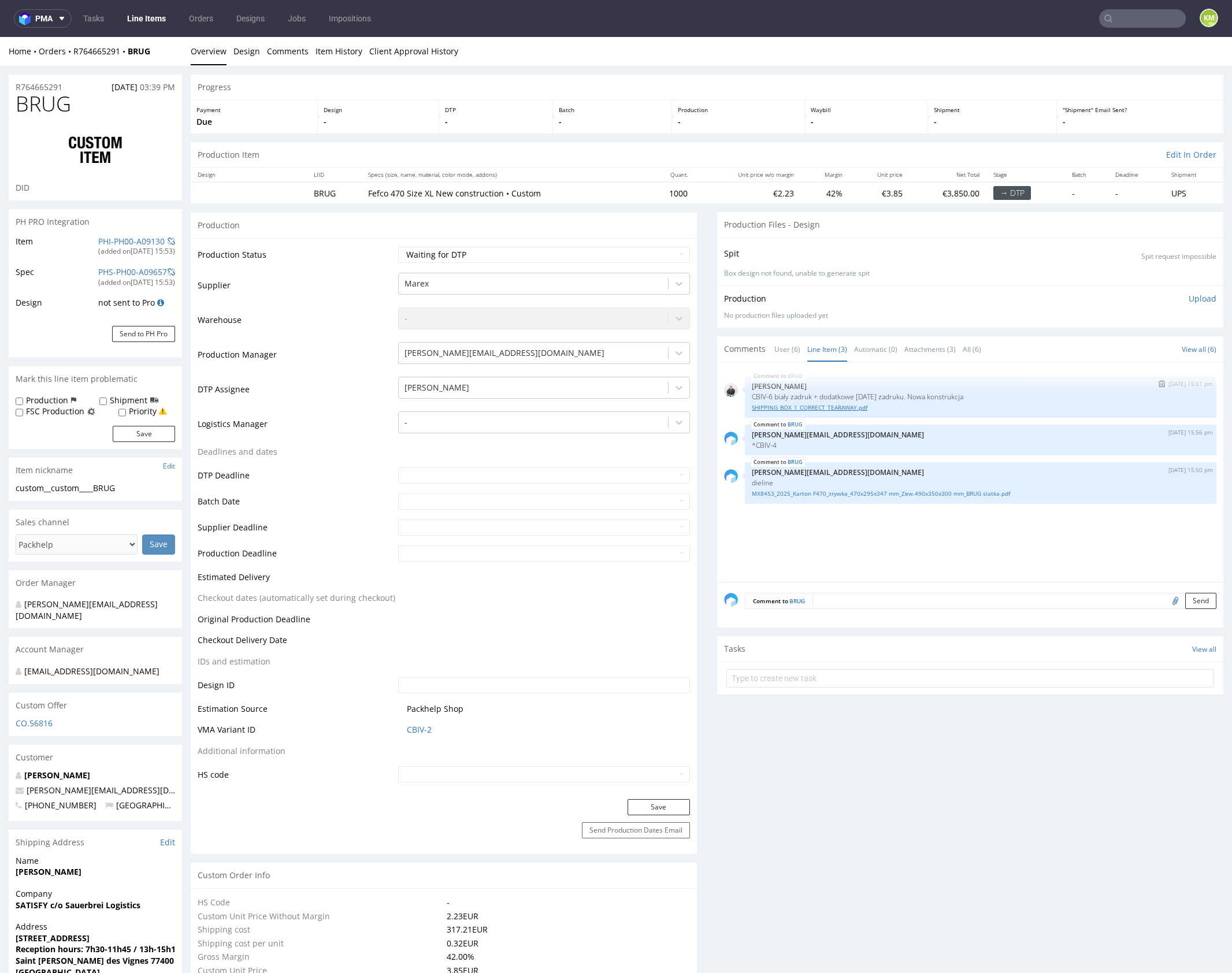
click at [833, 409] on link "SHIPPING_BOX_1_CORRECT_TEARAWAY.pdf" at bounding box center [981, 407] width 457 height 9
click at [959, 560] on div "BRUG [DATE] 15:51 pm [PERSON_NAME] CBIV-6 biały zadruk + dodatkowe [DATE] zadru…" at bounding box center [973, 476] width 499 height 213
click at [933, 572] on div "BRUG [DATE] 15:51 pm [PERSON_NAME] CBIV-6 biały zadruk + dodatkowe [DATE] zadru…" at bounding box center [973, 476] width 499 height 213
click at [955, 566] on div "BRUG [DATE] 15:51 pm [PERSON_NAME] CBIV-6 biały zadruk + dodatkowe [DATE] zadru…" at bounding box center [973, 476] width 499 height 213
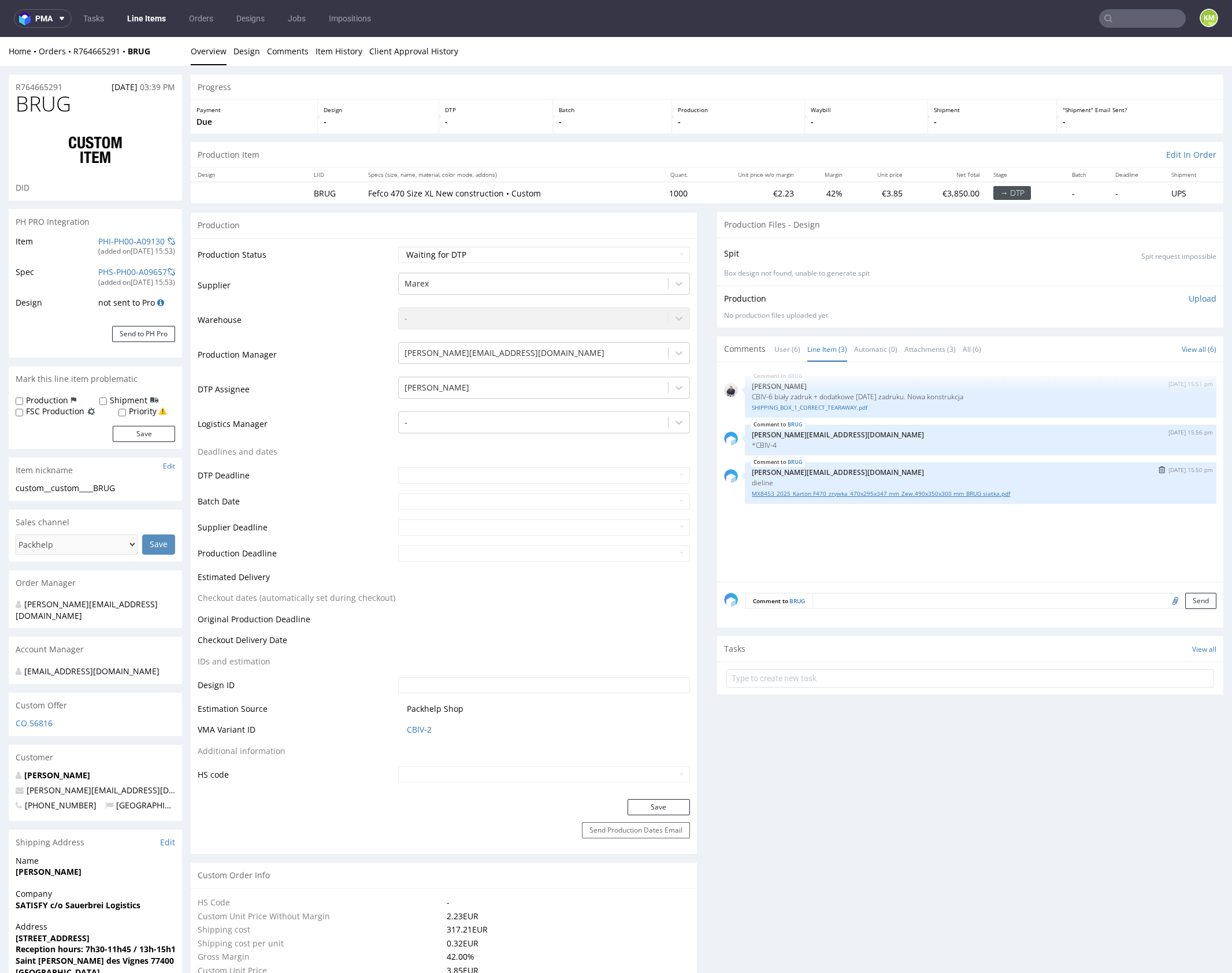
click at [880, 493] on link "MX8453_2025_Karton F470_zrywka_470x295x347 mm_Zew.490x350x300 mm_BRUG siatka.pdf" at bounding box center [981, 494] width 457 height 9
click at [883, 596] on textarea at bounding box center [1014, 601] width 404 height 16
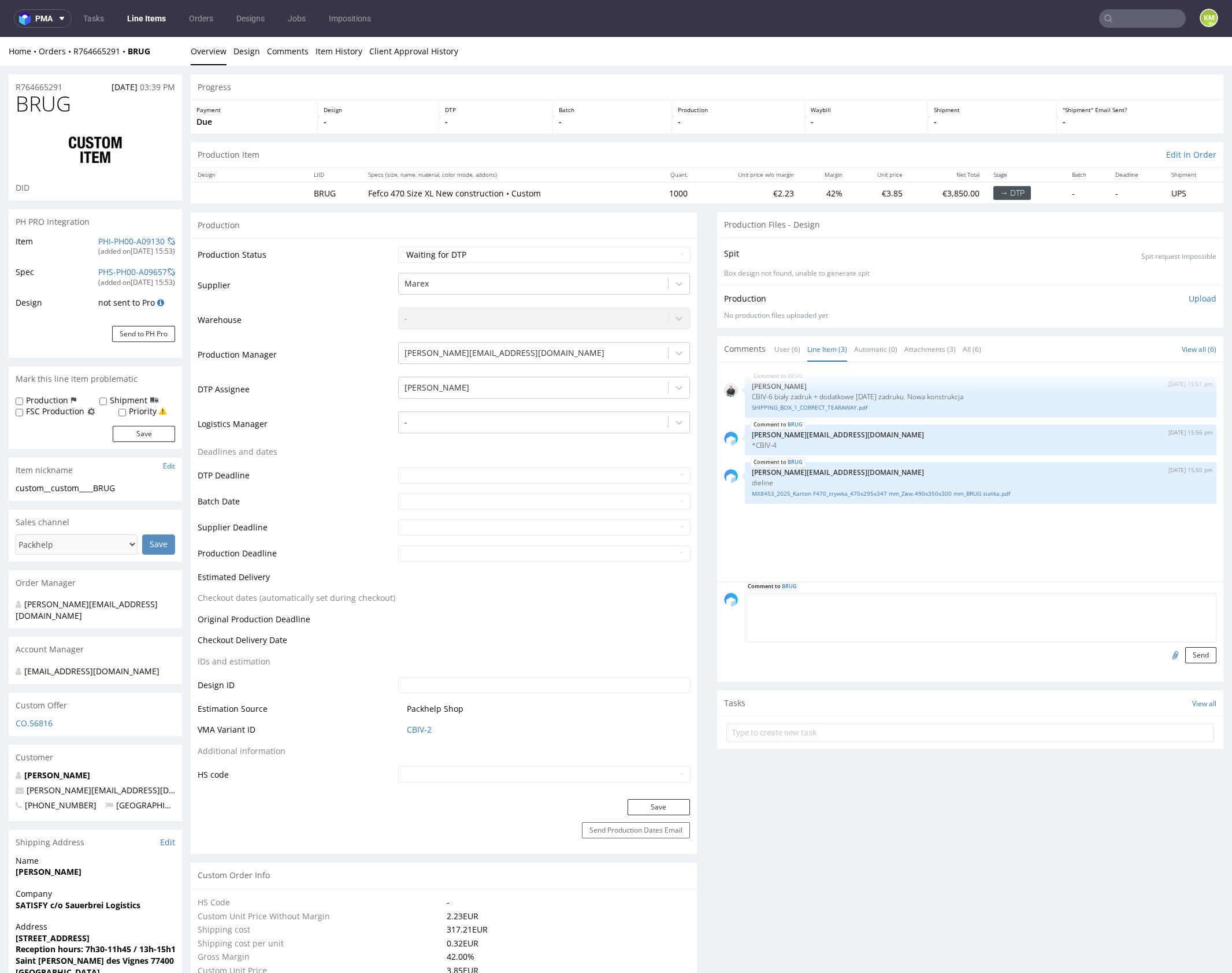
paste textarea "patrząc do designie i siatkach, są chyba odwrotnie dodane, mozesz wrzucić"
drag, startPoint x: 867, startPoint y: 602, endPoint x: 981, endPoint y: 602, distance: 114.0
click at [1081, 617] on textarea "patrząc do designie i siatkach, są chyba odwrotnie dodane, mozesz wrzucić" at bounding box center [981, 617] width 472 height 49
click at [976, 601] on textarea "patrząc do designie i siatkach, są chyba odwrotnie dodane, mozesz wrzucić" at bounding box center [981, 617] width 472 height 49
drag, startPoint x: 966, startPoint y: 599, endPoint x: 1059, endPoint y: 605, distance: 93.2
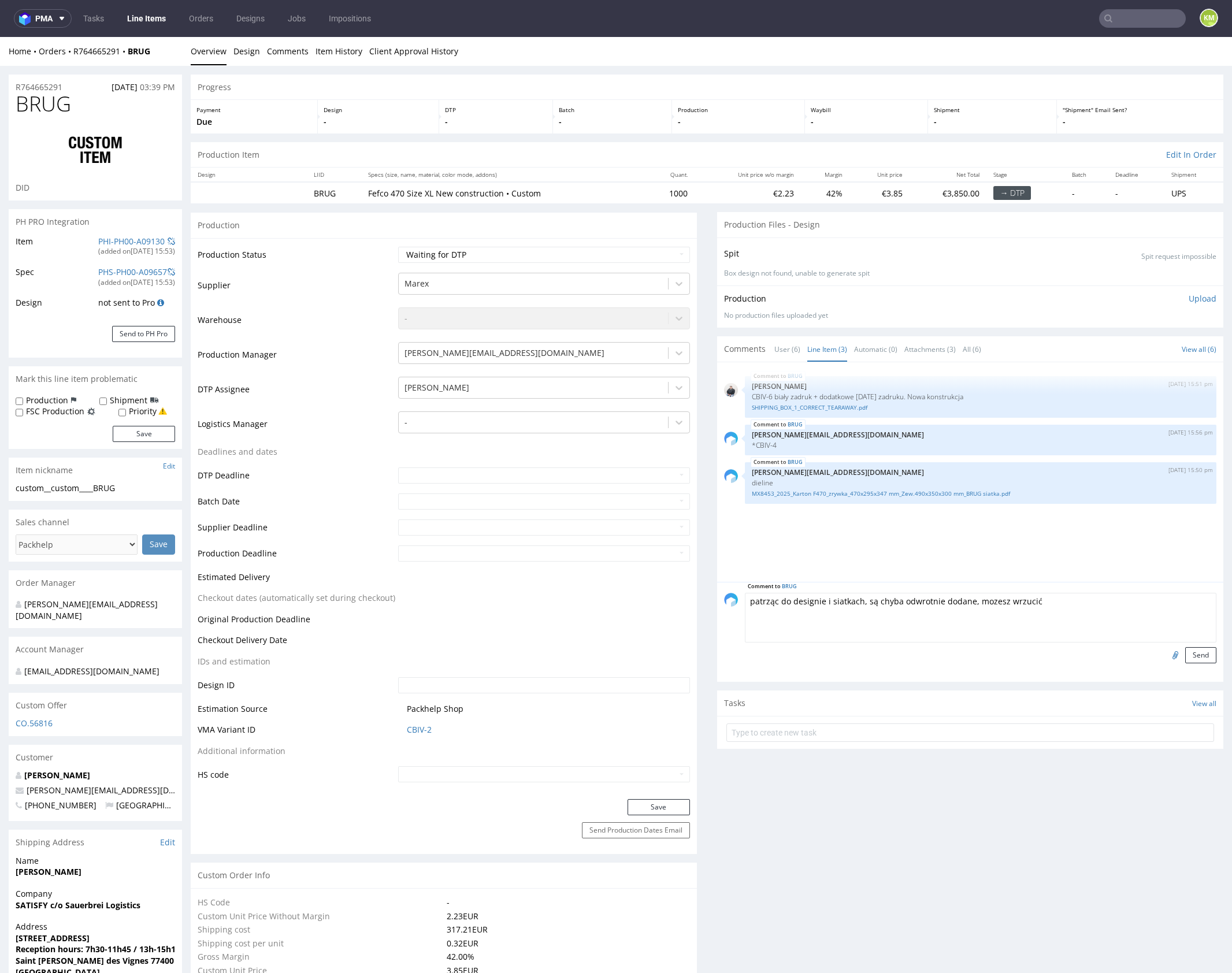
click at [1059, 605] on textarea "patrząc do designie i siatkach, są chyba odwrotnie dodane, mozesz wrzucić" at bounding box center [981, 617] width 472 height 49
type textarea "patrząc do designie i siatkach, są chyba odwrotnie dodane"
click at [1191, 656] on button "Send" at bounding box center [1200, 655] width 31 height 16
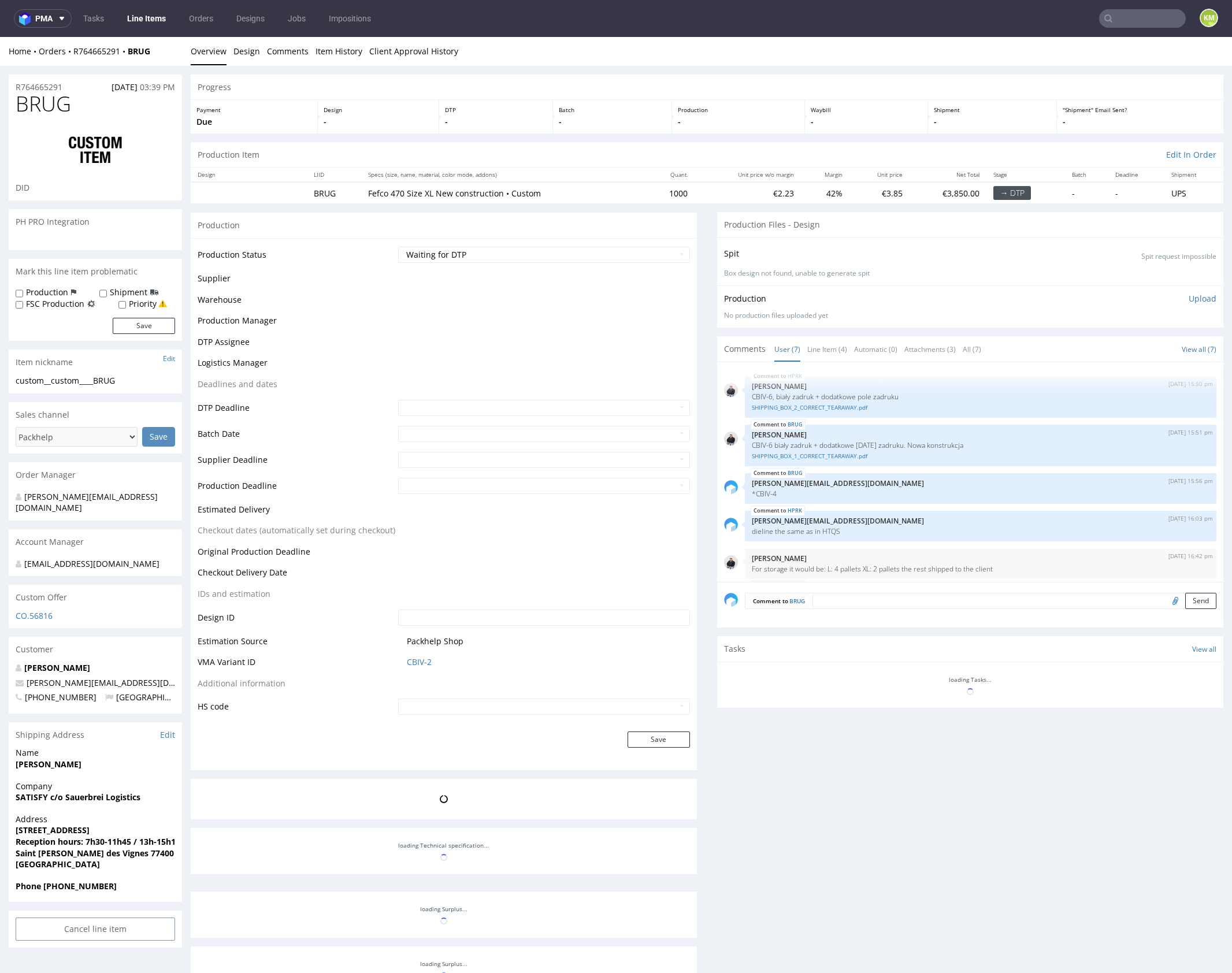
scroll to position [90, 0]
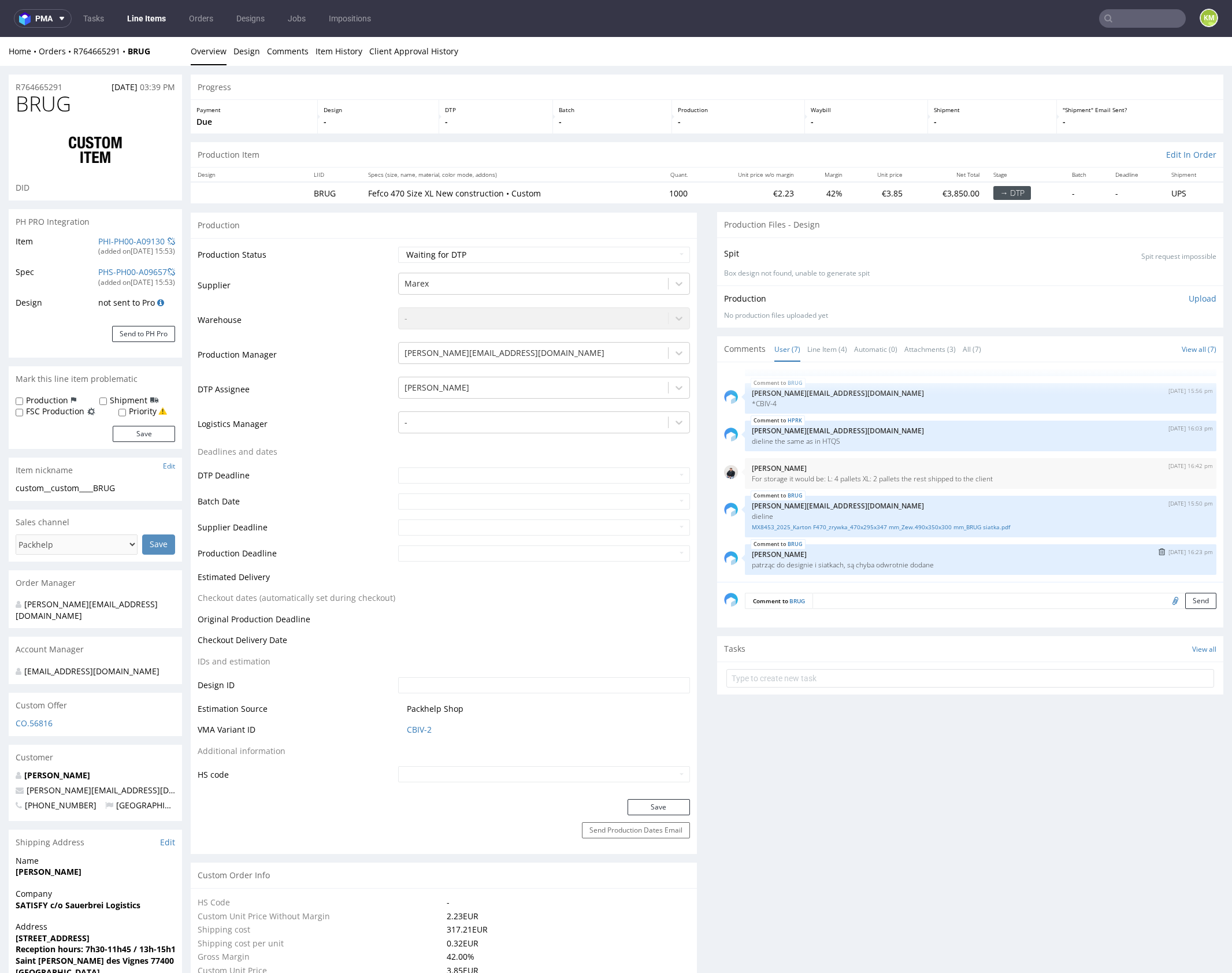
click at [858, 562] on p "patrząc do designie i siatkach, są chyba odwrotnie dodane" at bounding box center [981, 564] width 457 height 9
copy section "patrząc do designie i siatkach, są chyba odwrotnie dodane HPRK [DATE] 15:50 pm …"
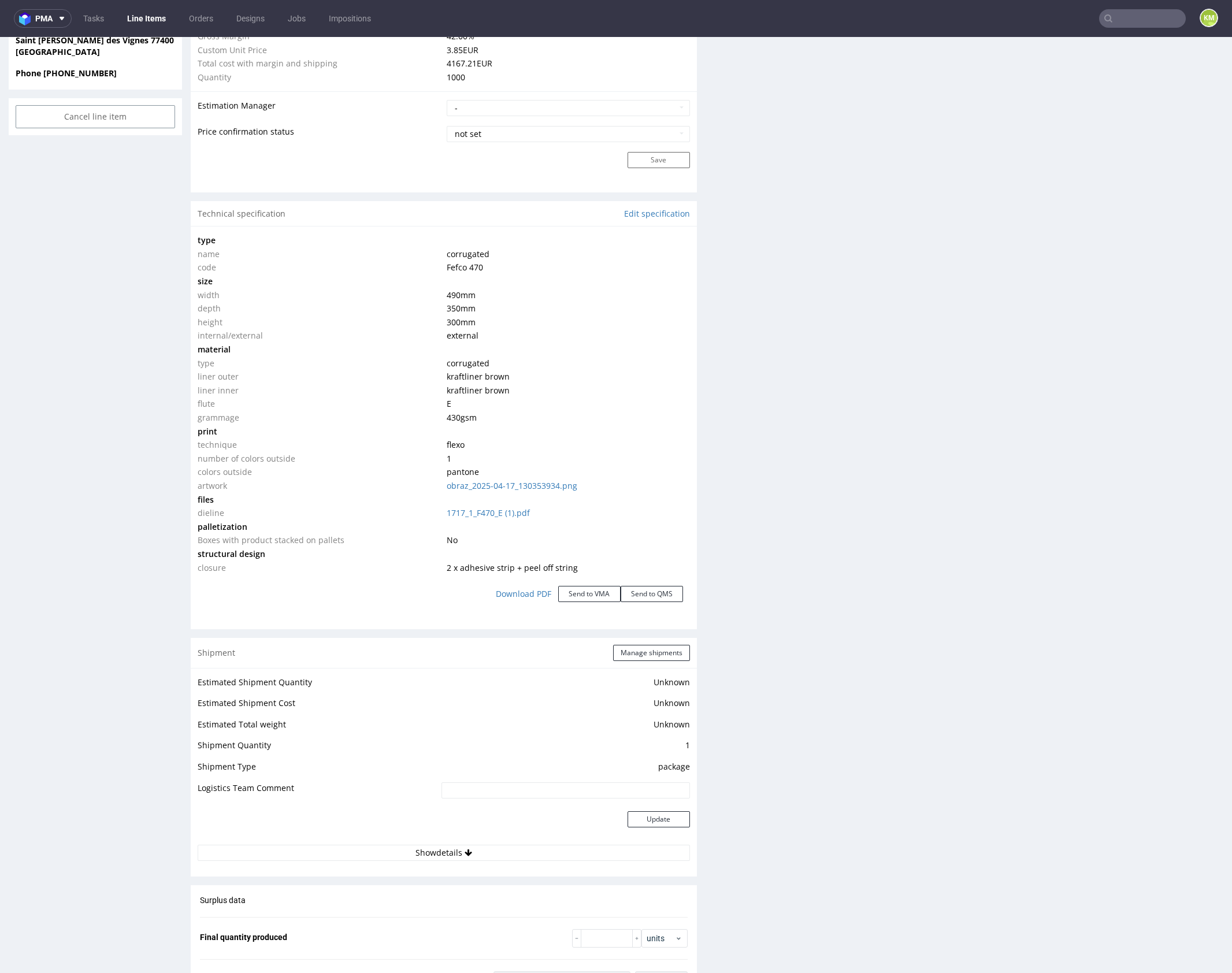
scroll to position [0, 0]
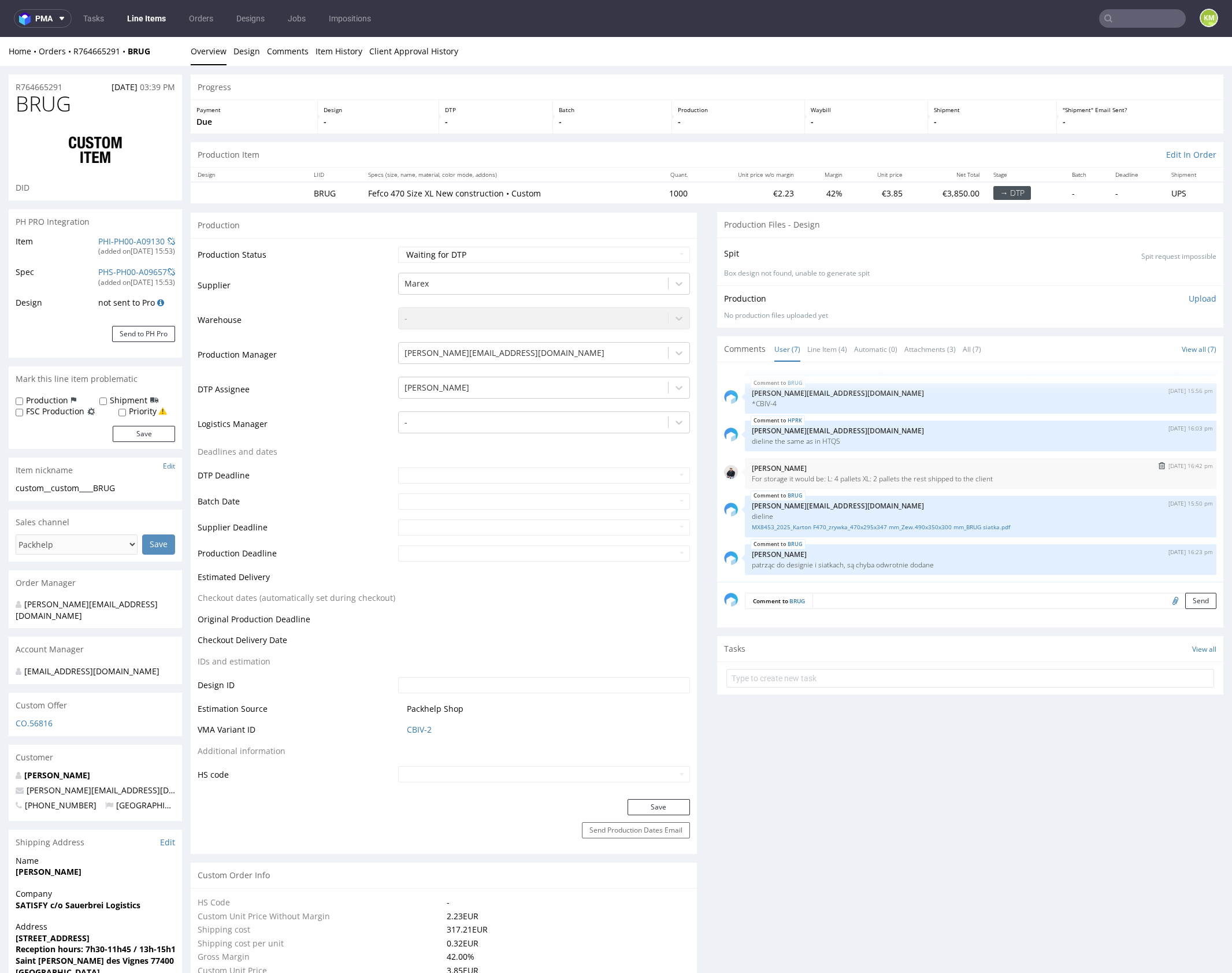
click at [922, 464] on p "[PERSON_NAME]" at bounding box center [981, 468] width 457 height 9
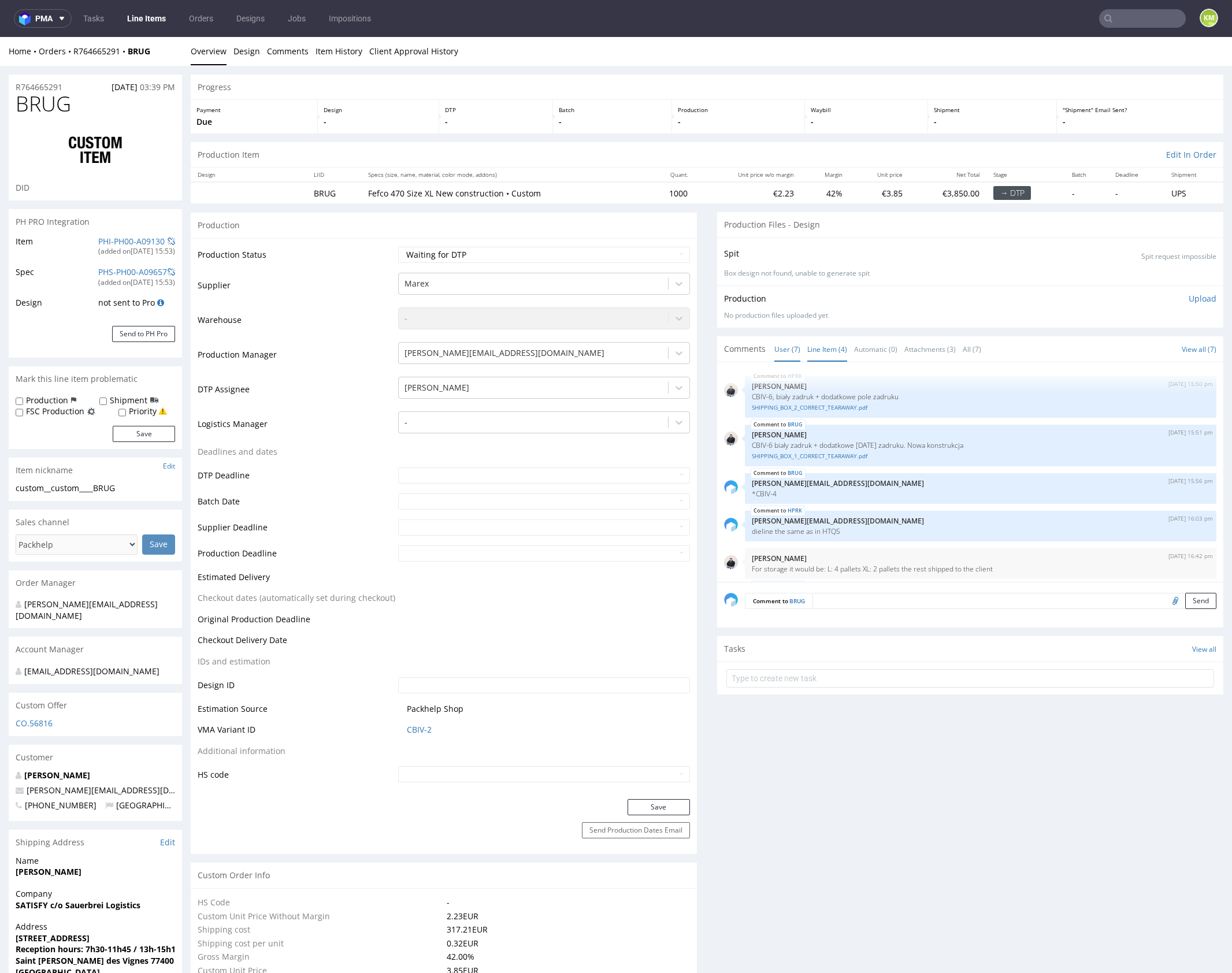
click at [817, 350] on link "Line Item (4)" at bounding box center [828, 350] width 40 height 25
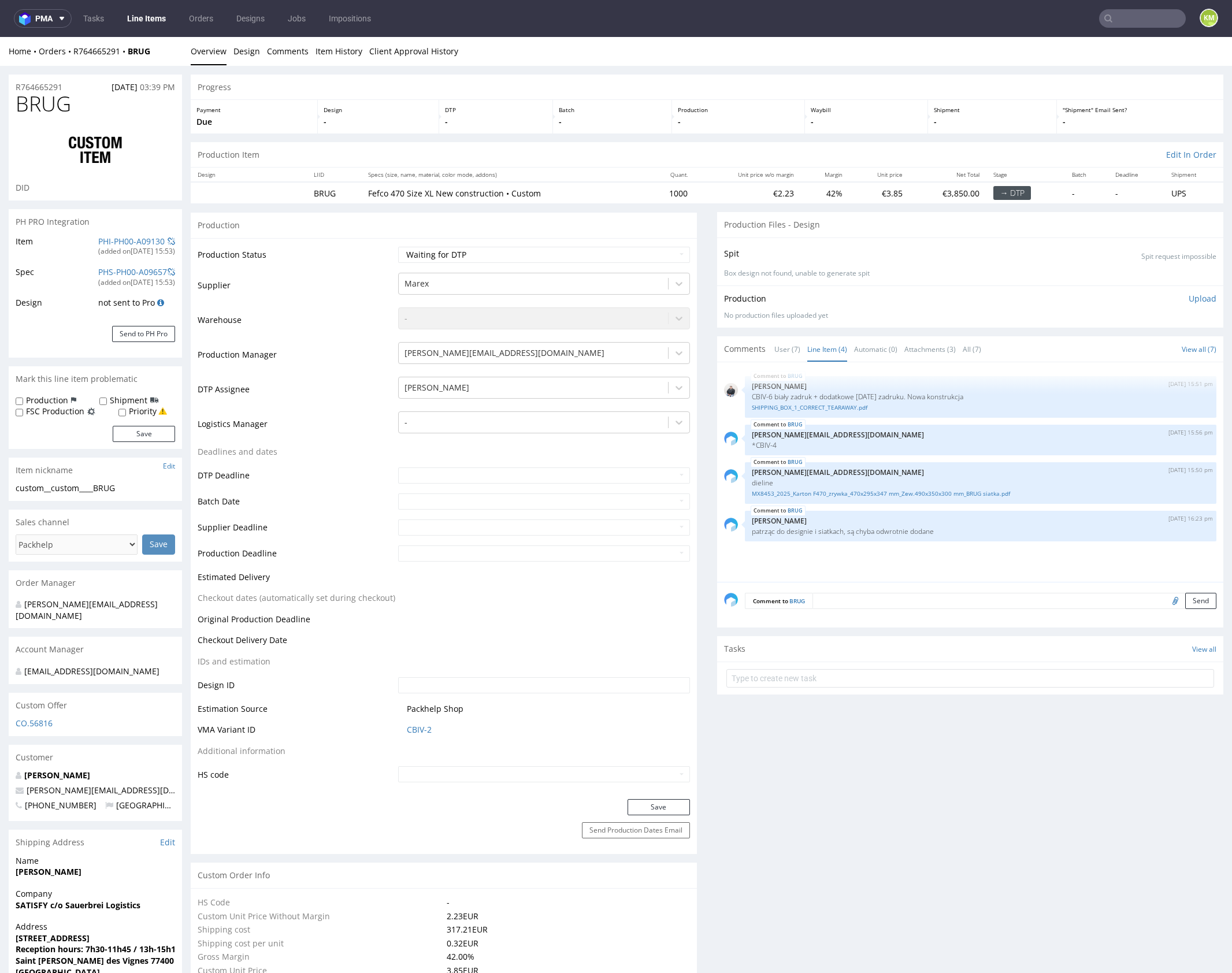
click at [920, 549] on div "BRUG [DATE] 15:51 pm [PERSON_NAME] CBIV-6 biały zadruk + dodatkowe [DATE] zadru…" at bounding box center [973, 476] width 499 height 213
click at [873, 490] on link "MX8453_2025_Karton F470_zrywka_470x295x347 mm_Zew.490x350x300 mm_BRUG siatka.pdf" at bounding box center [981, 494] width 457 height 9
click at [875, 492] on link "MX8453_2025_Karton F470_zrywka_470x295x347 mm_Zew.490x350x300 mm_BRUG siatka.pdf" at bounding box center [981, 494] width 457 height 9
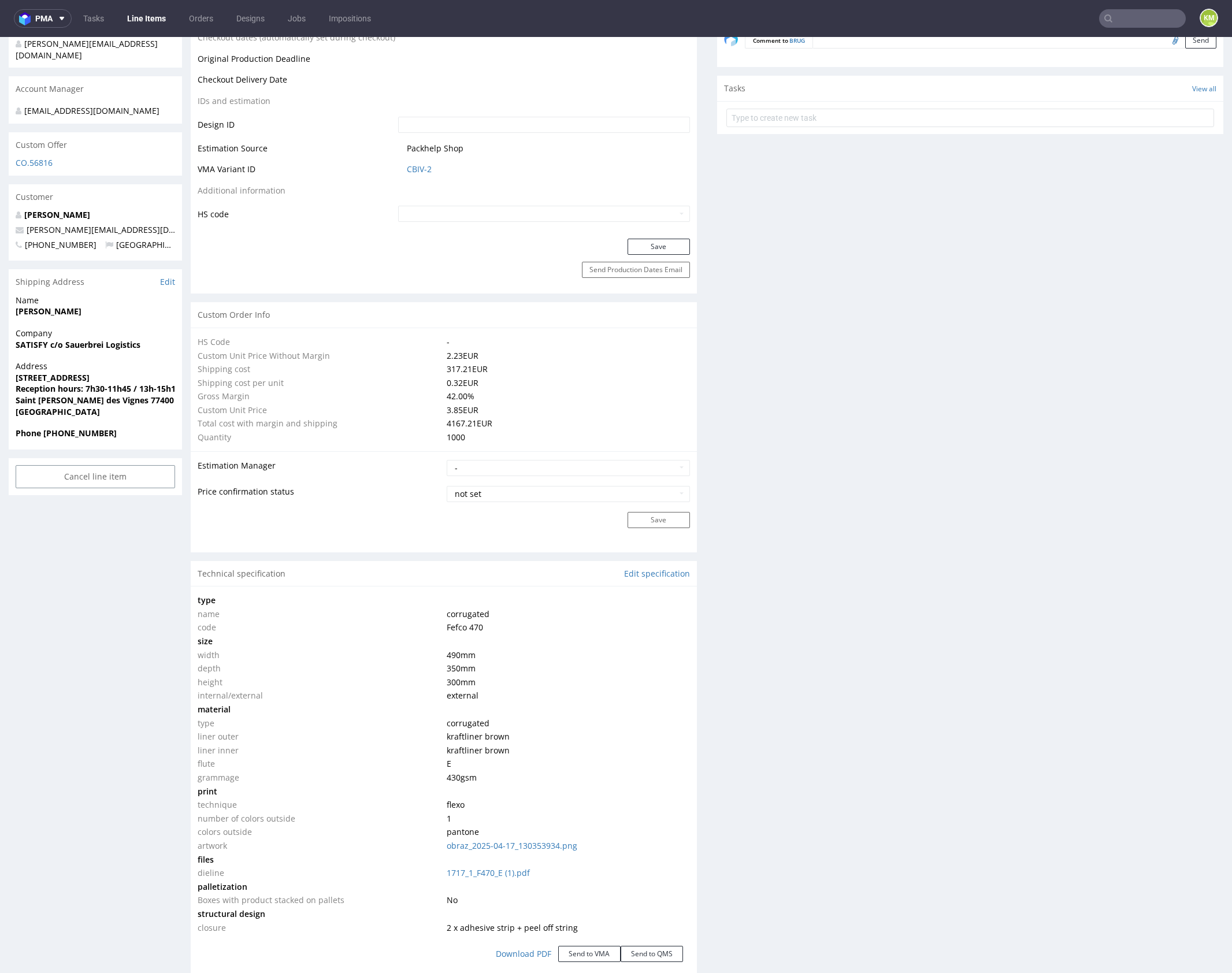
scroll to position [1048, 0]
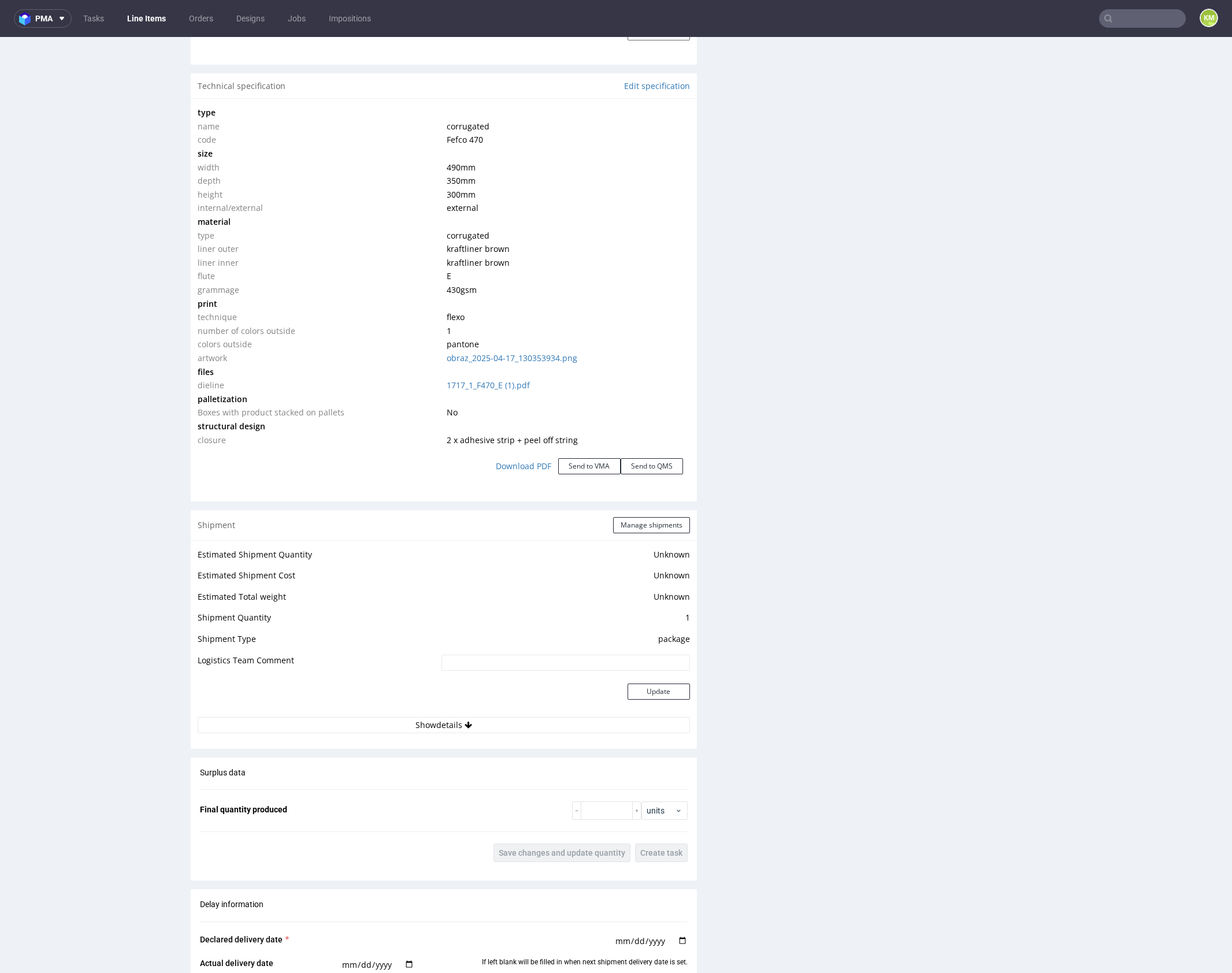
click at [477, 439] on span "2 x adhesive strip + peel off string" at bounding box center [512, 440] width 131 height 11
click at [483, 440] on span "2 x adhesive strip + peel off string" at bounding box center [512, 440] width 131 height 11
drag, startPoint x: 457, startPoint y: 438, endPoint x: 507, endPoint y: 442, distance: 50.2
click at [507, 442] on span "2 x adhesive strip + peel off string" at bounding box center [512, 440] width 131 height 11
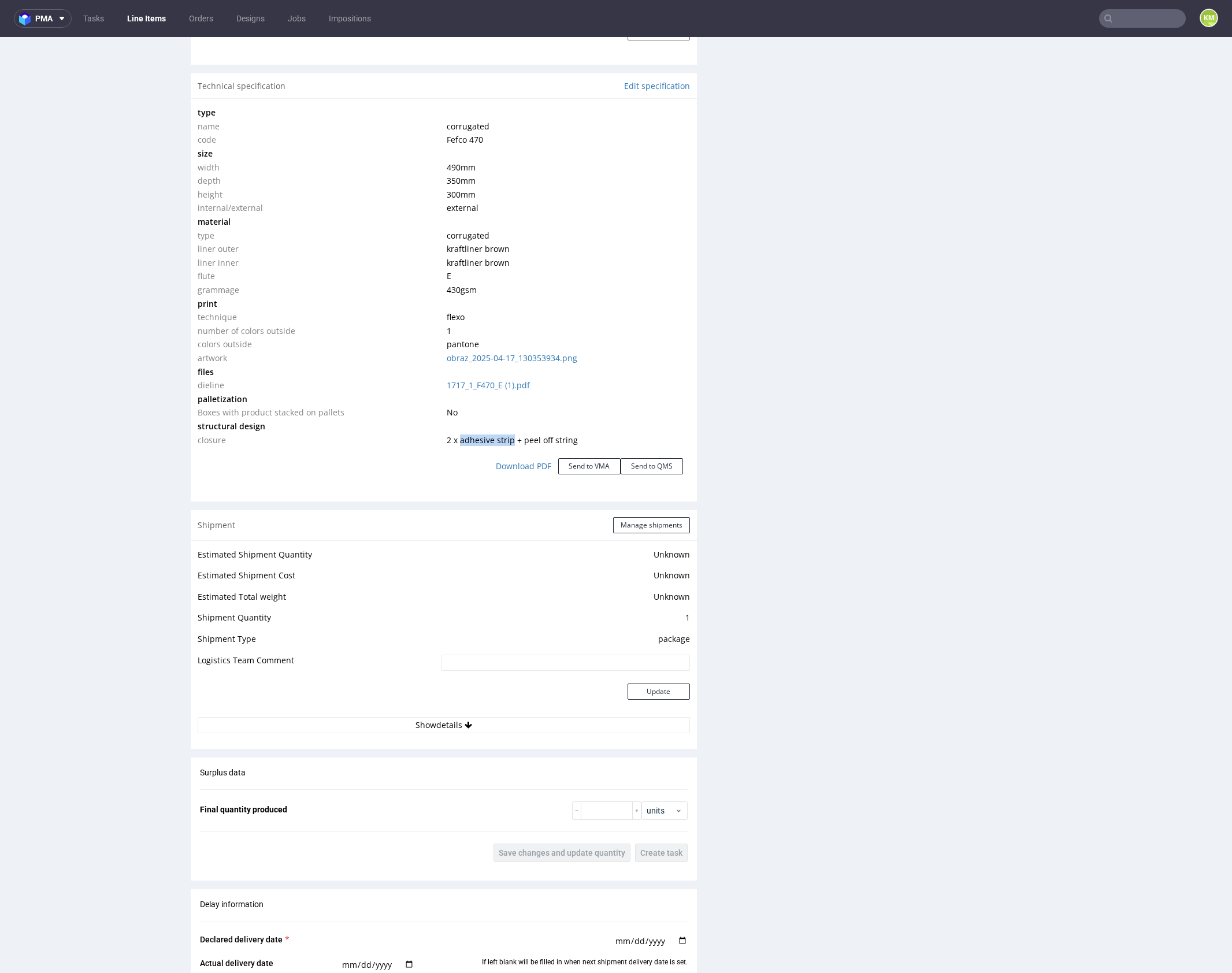
copy span "adhesive strip"
drag, startPoint x: 518, startPoint y: 437, endPoint x: 596, endPoint y: 439, distance: 78.0
click at [596, 439] on td "2 x adhesive strip + peel off string" at bounding box center [567, 440] width 246 height 14
copy span "peel off string"
click at [808, 678] on div "Production Files - Design Spit Spit request impossible Box design not found, un…" at bounding box center [970, 247] width 506 height 2166
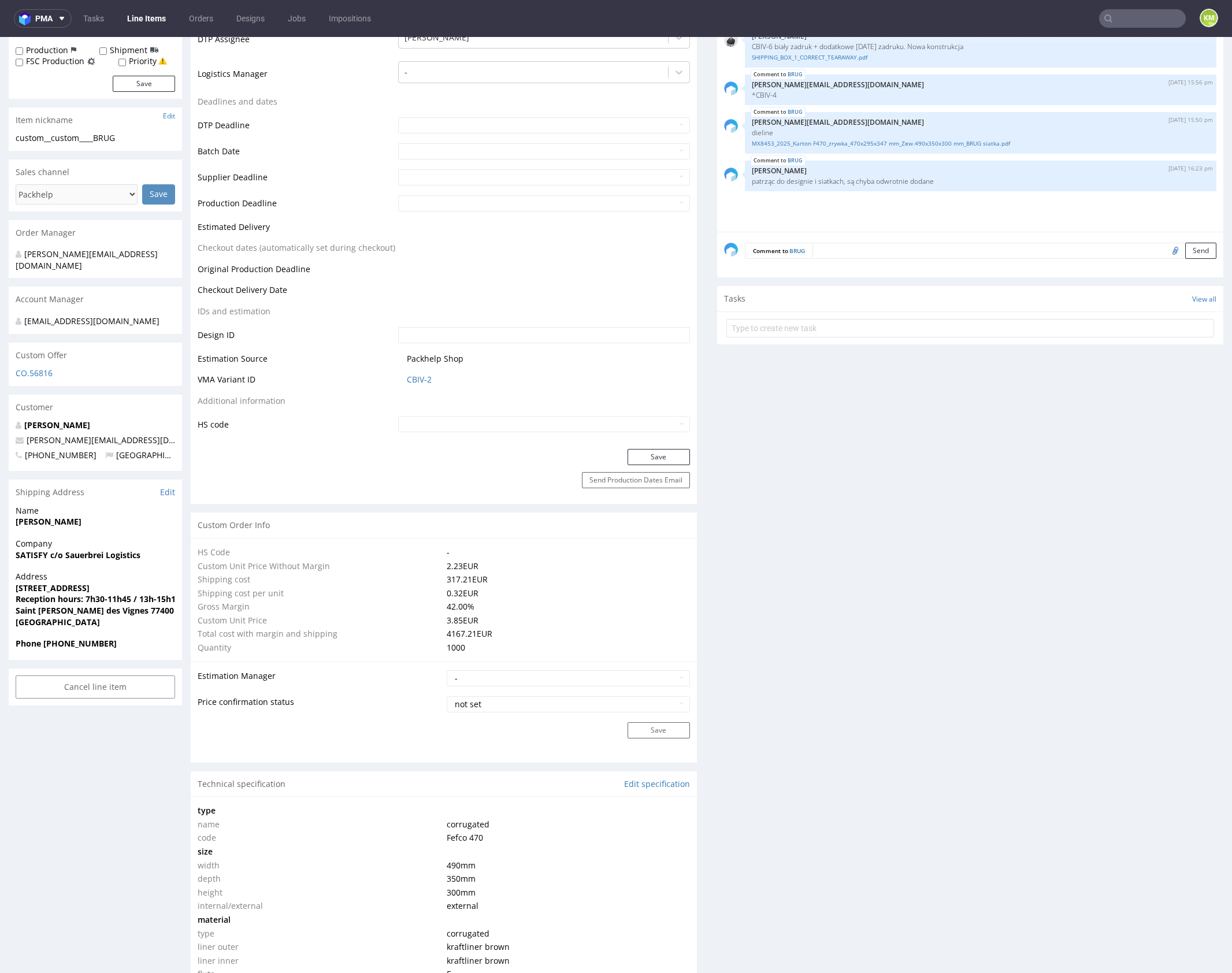
scroll to position [0, 0]
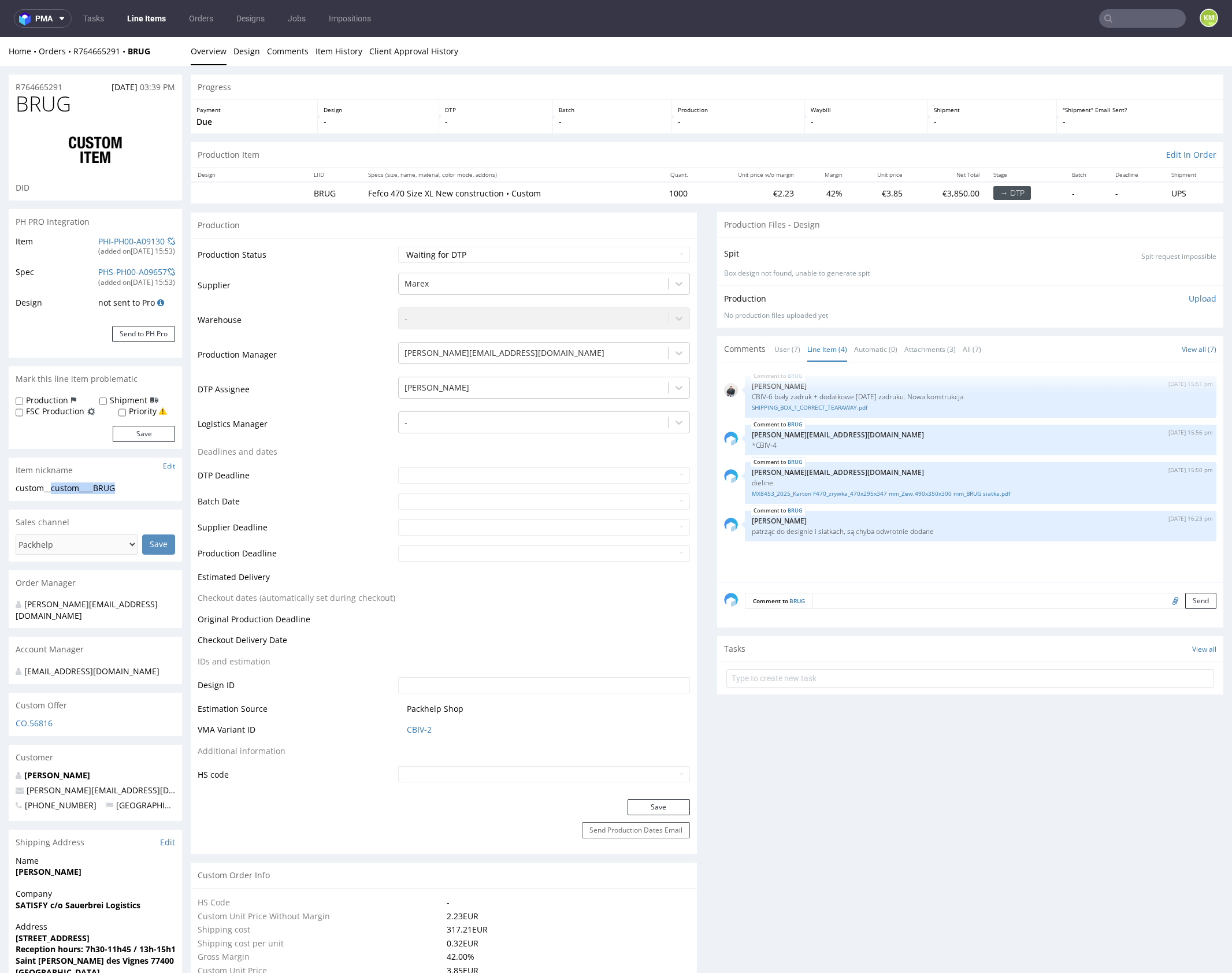
drag, startPoint x: 52, startPoint y: 488, endPoint x: 147, endPoint y: 489, distance: 95.0
click at [147, 489] on div "custom__custom____BRUG" at bounding box center [95, 488] width 159 height 12
copy div "custom____BRUG"
copy link "R764665291"
click at [570, 260] on select "Waiting for Artwork Waiting for Diecut Waiting for Mockup Waiting for DTP Waiti…" at bounding box center [544, 255] width 292 height 16
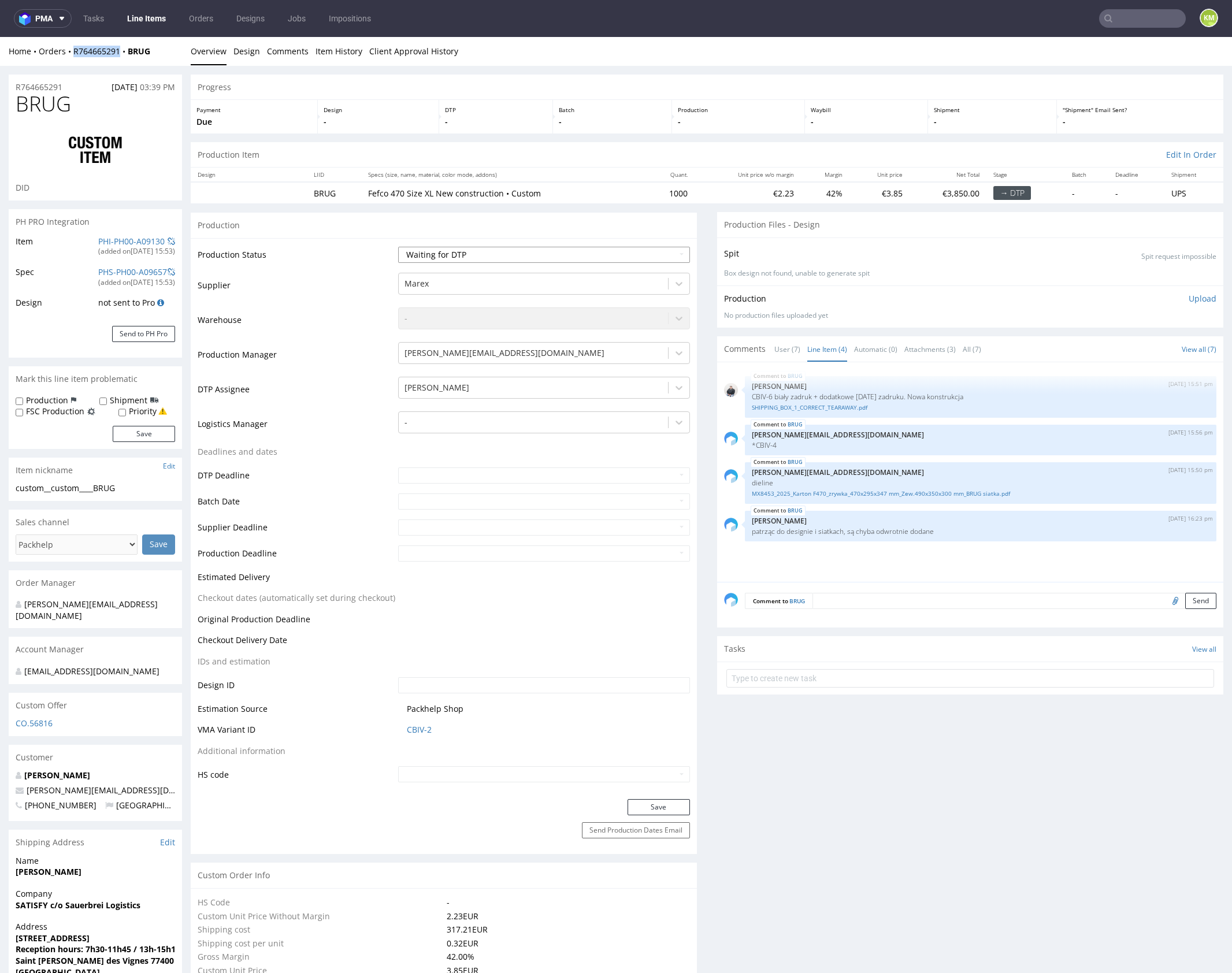
select select "dtp_ca_needed"
click at [398, 247] on select "Waiting for Artwork Waiting for Diecut Waiting for Mockup Waiting for DTP Waiti…" at bounding box center [544, 255] width 292 height 16
click at [648, 801] on button "Save" at bounding box center [659, 808] width 62 height 16
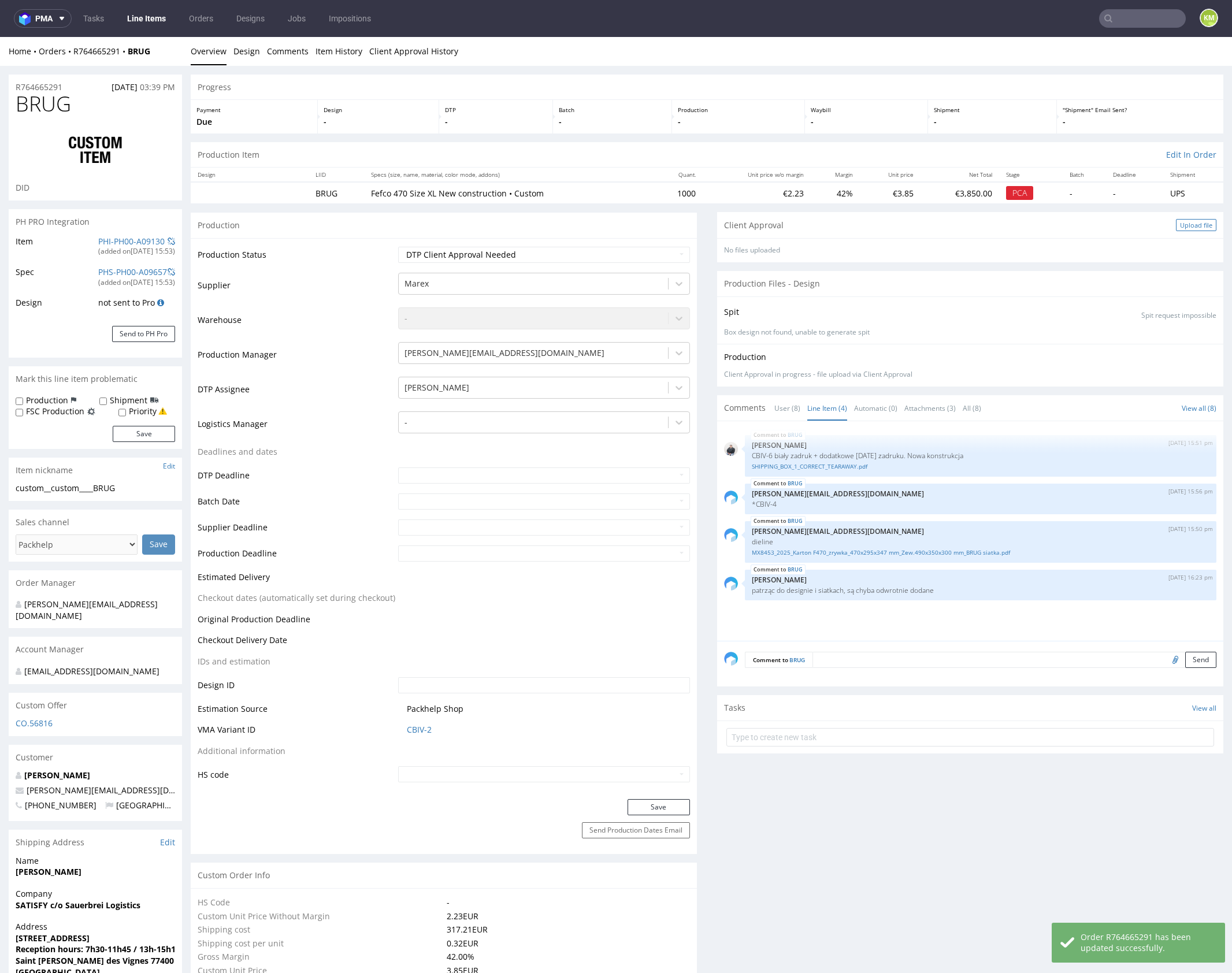
click at [1194, 222] on div "Upload file" at bounding box center [1196, 225] width 41 height 12
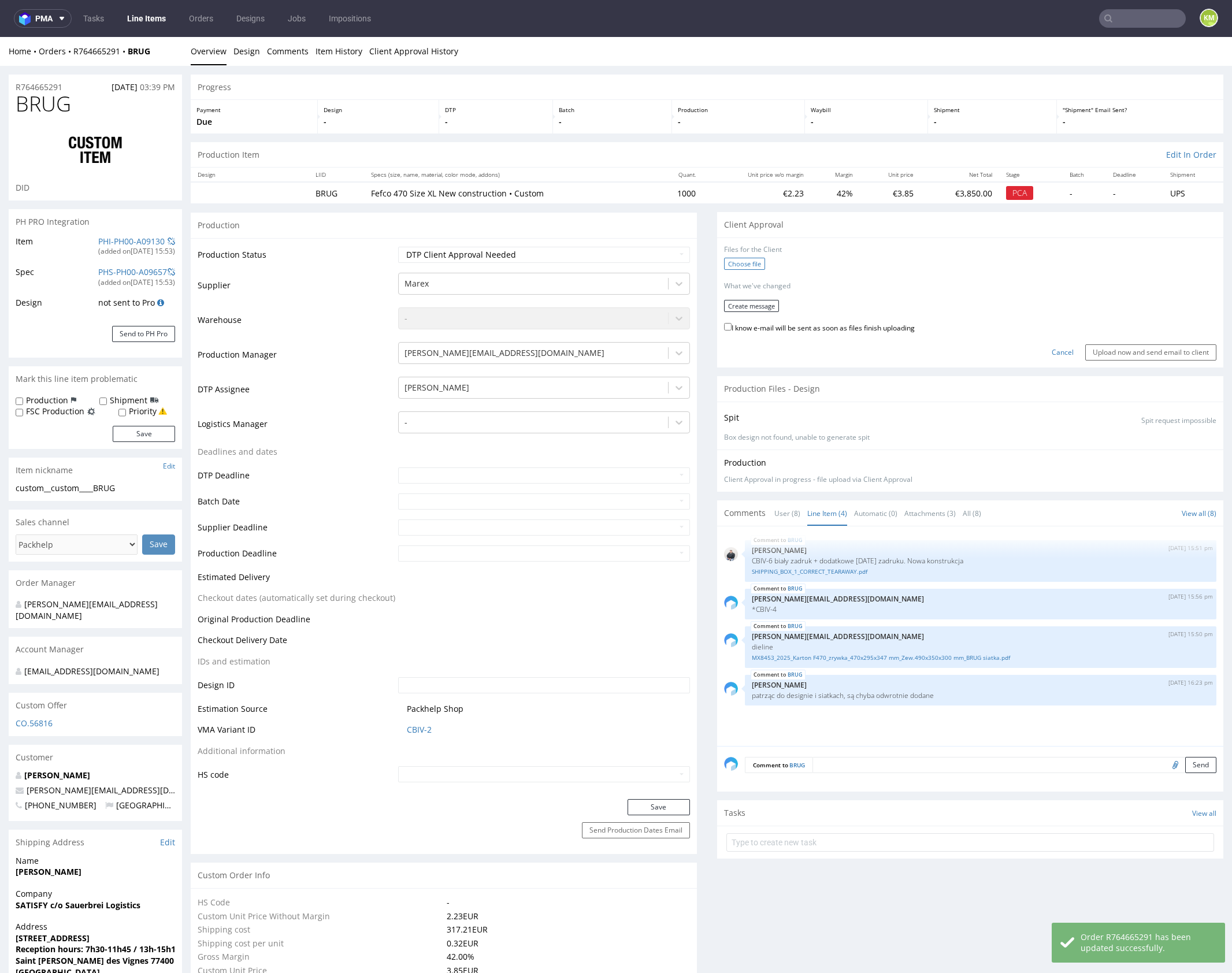
click at [743, 266] on label "Choose file" at bounding box center [744, 264] width 41 height 12
click at [0, 37] on input "Choose file" at bounding box center [0, 37] width 0 height 0
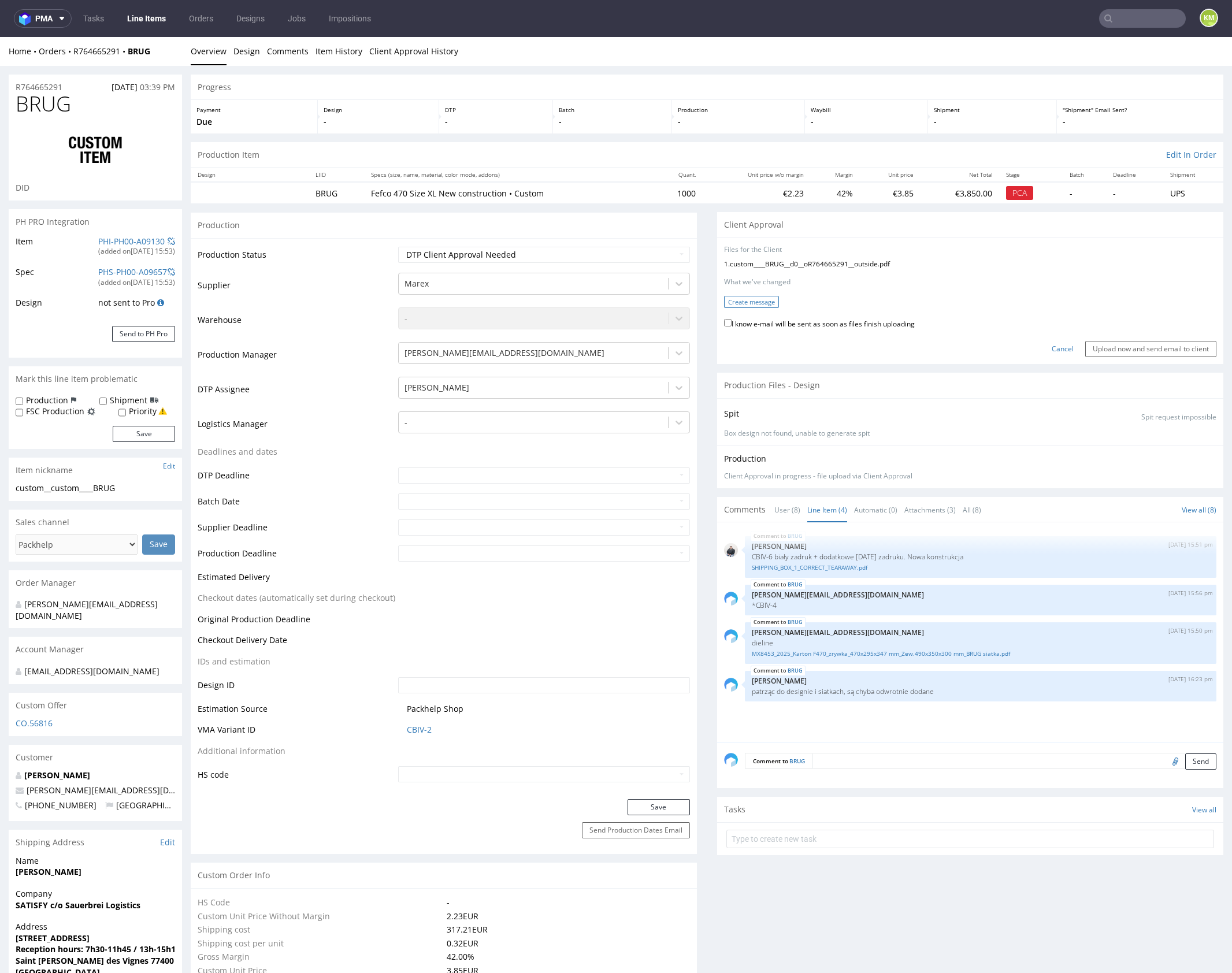
click at [752, 301] on button "Create message" at bounding box center [751, 302] width 55 height 12
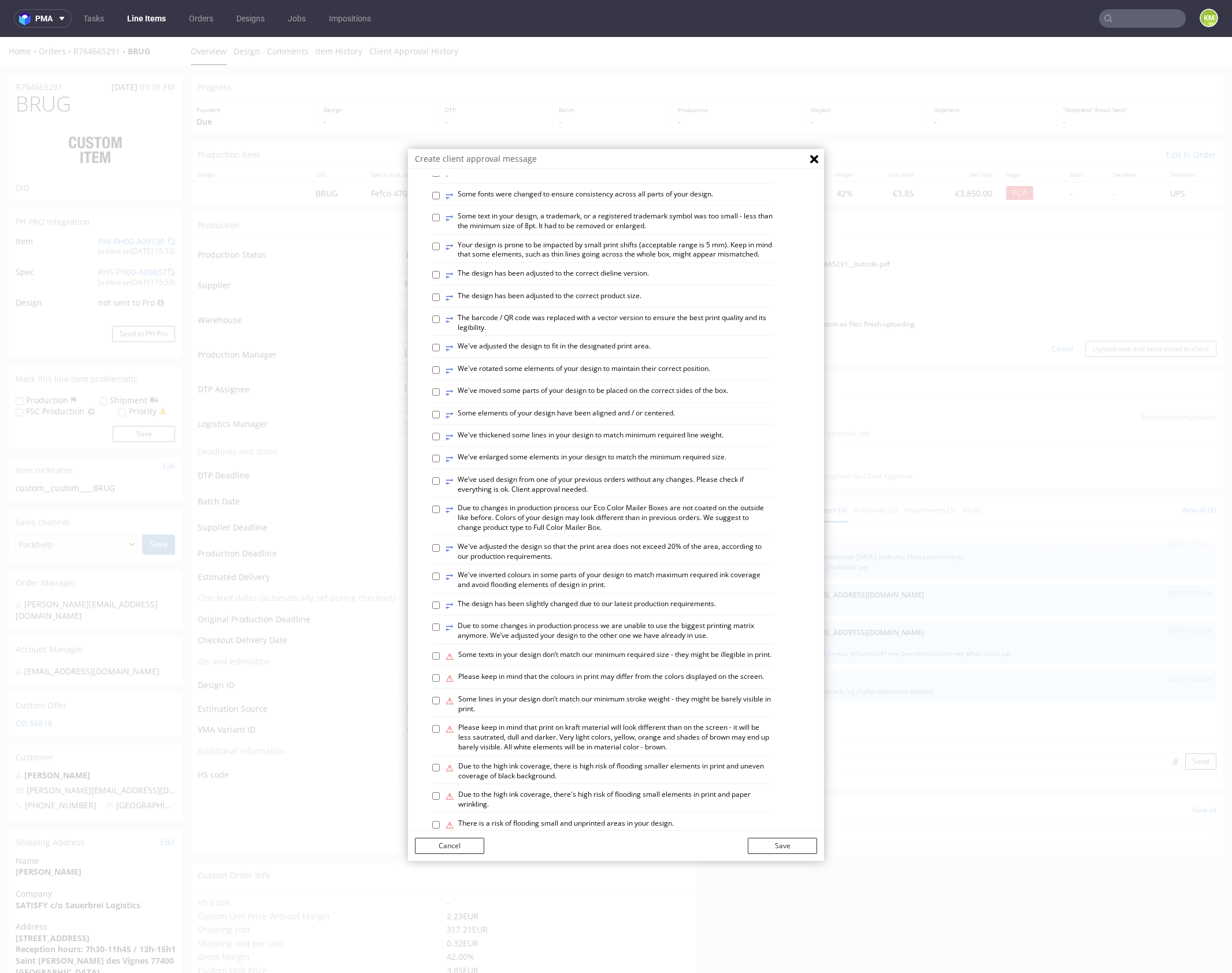
scroll to position [320, 0]
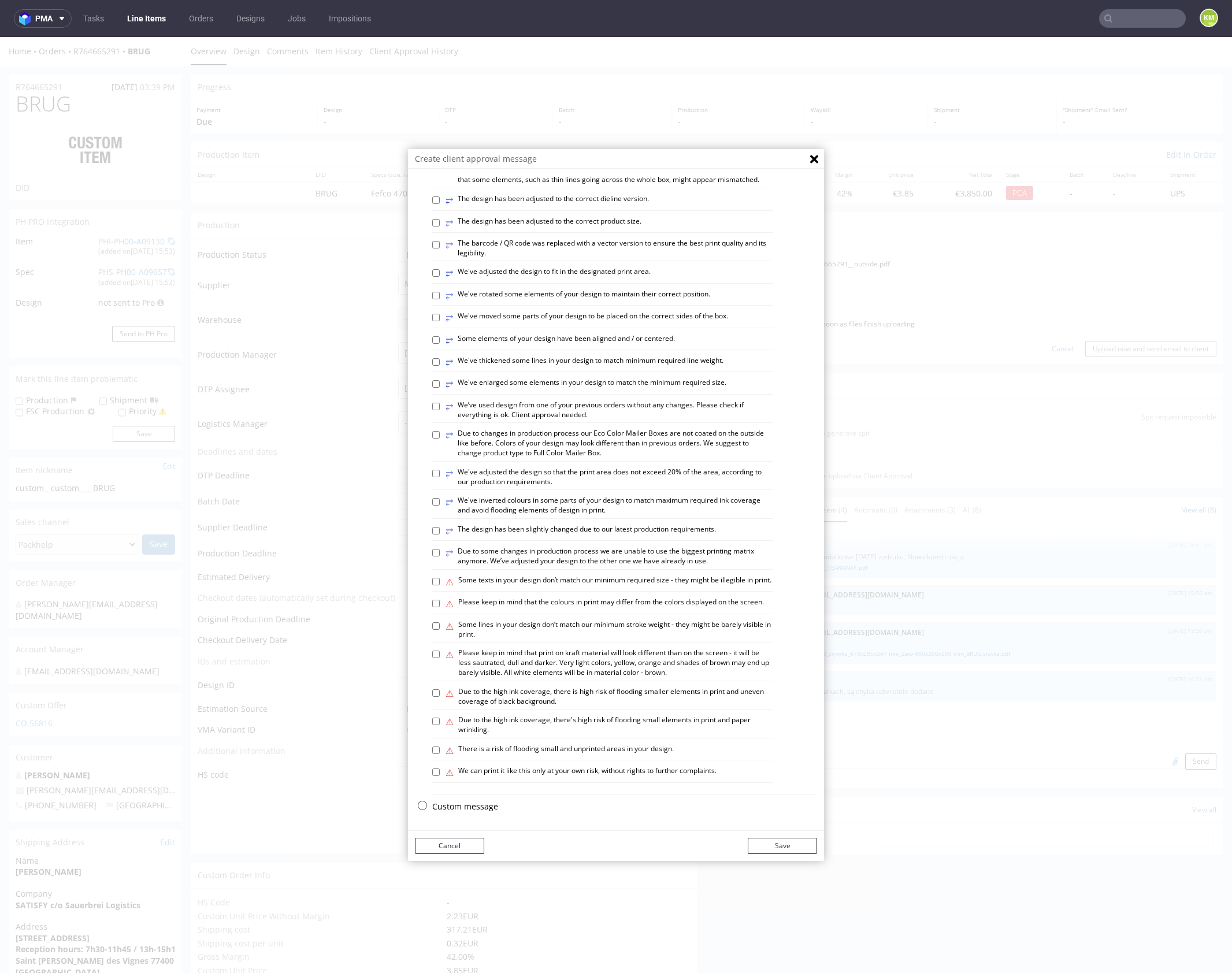
click at [473, 808] on p "Custom message" at bounding box center [624, 806] width 385 height 12
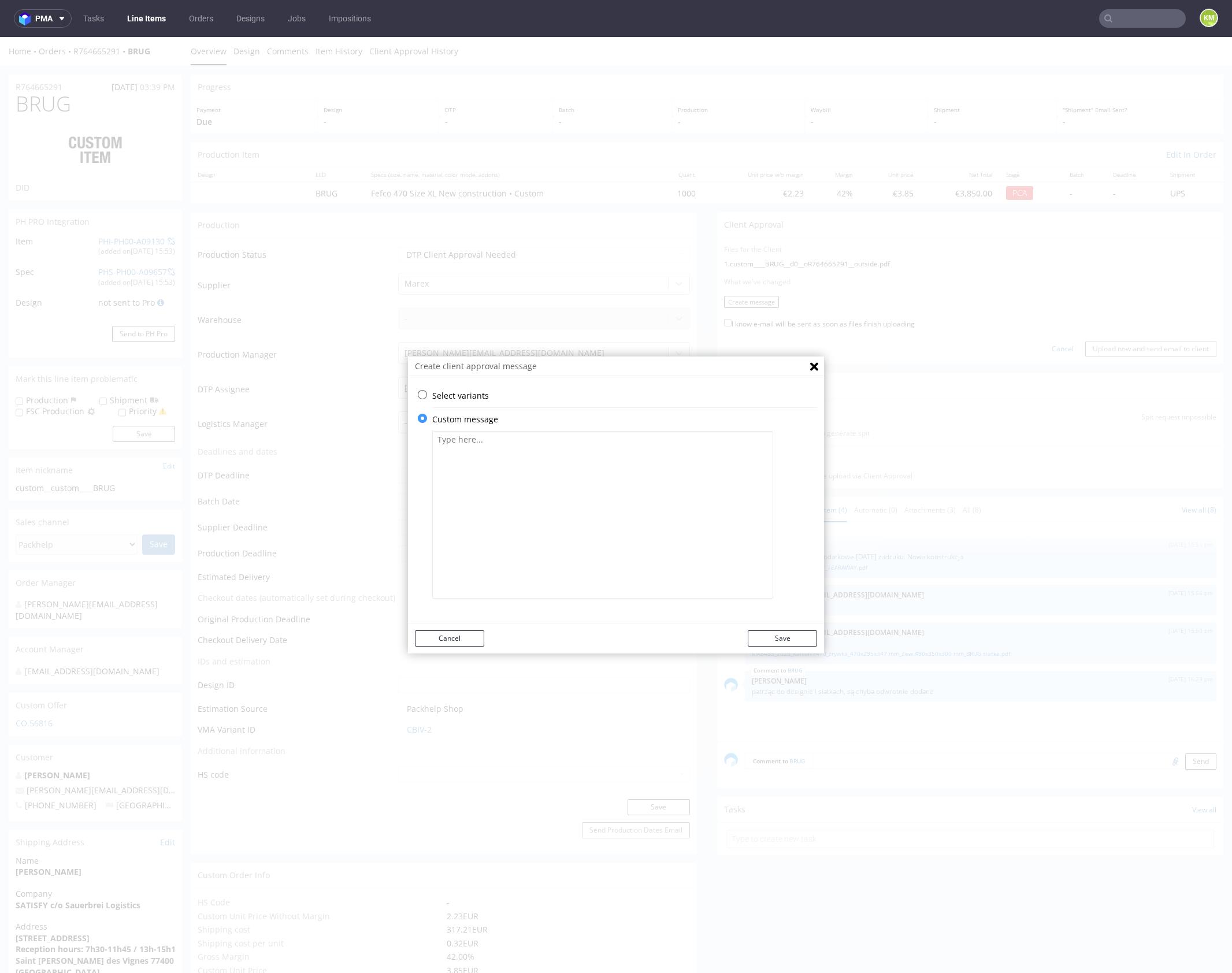
scroll to position [0, 0]
click at [515, 483] on textarea at bounding box center [602, 515] width 341 height 168
paste textarea "I compared this design with the one from the previous production, and it seems …"
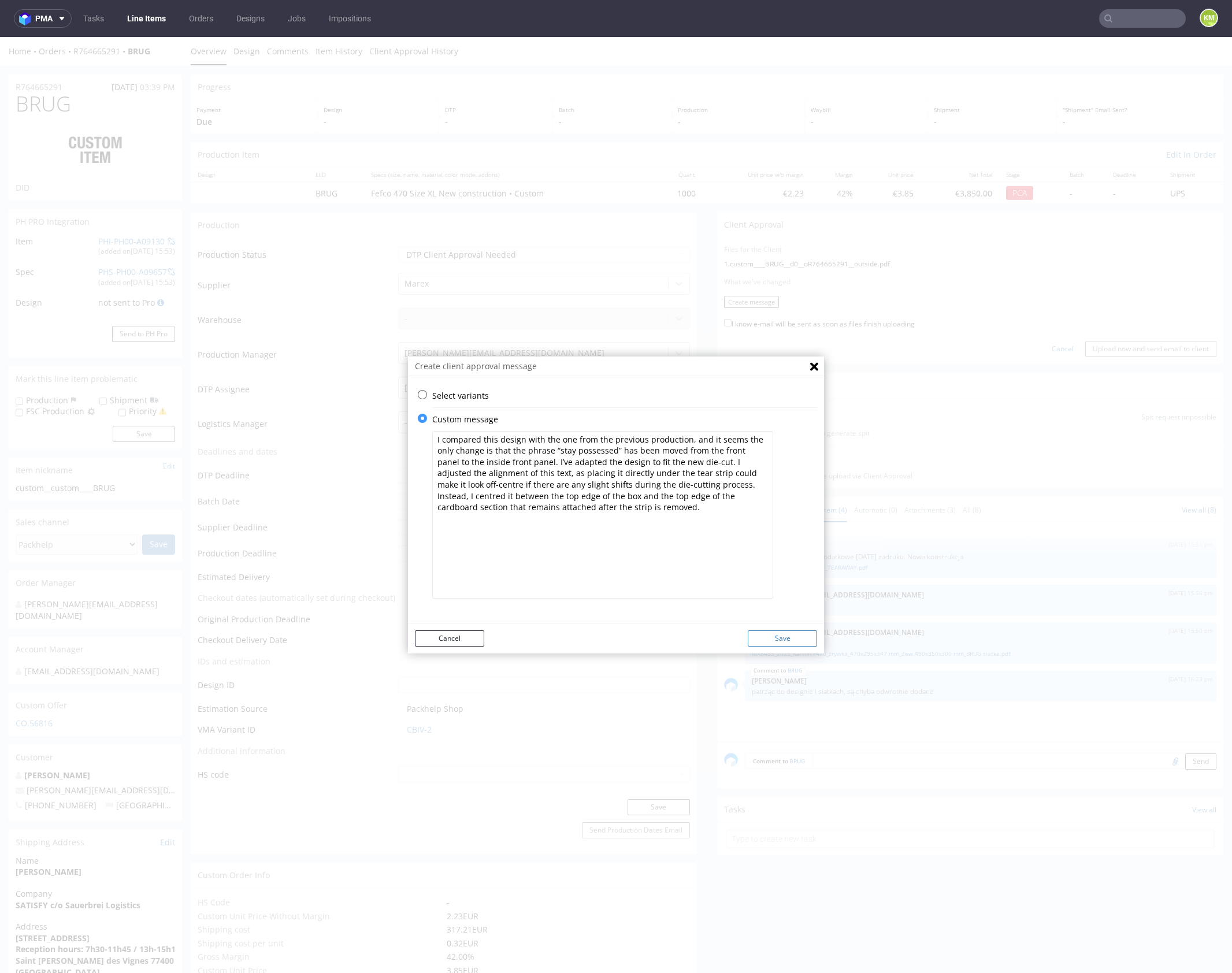
type textarea "I compared this design with the one from the previous production, and it seems …"
click at [786, 639] on button "Save" at bounding box center [782, 639] width 69 height 16
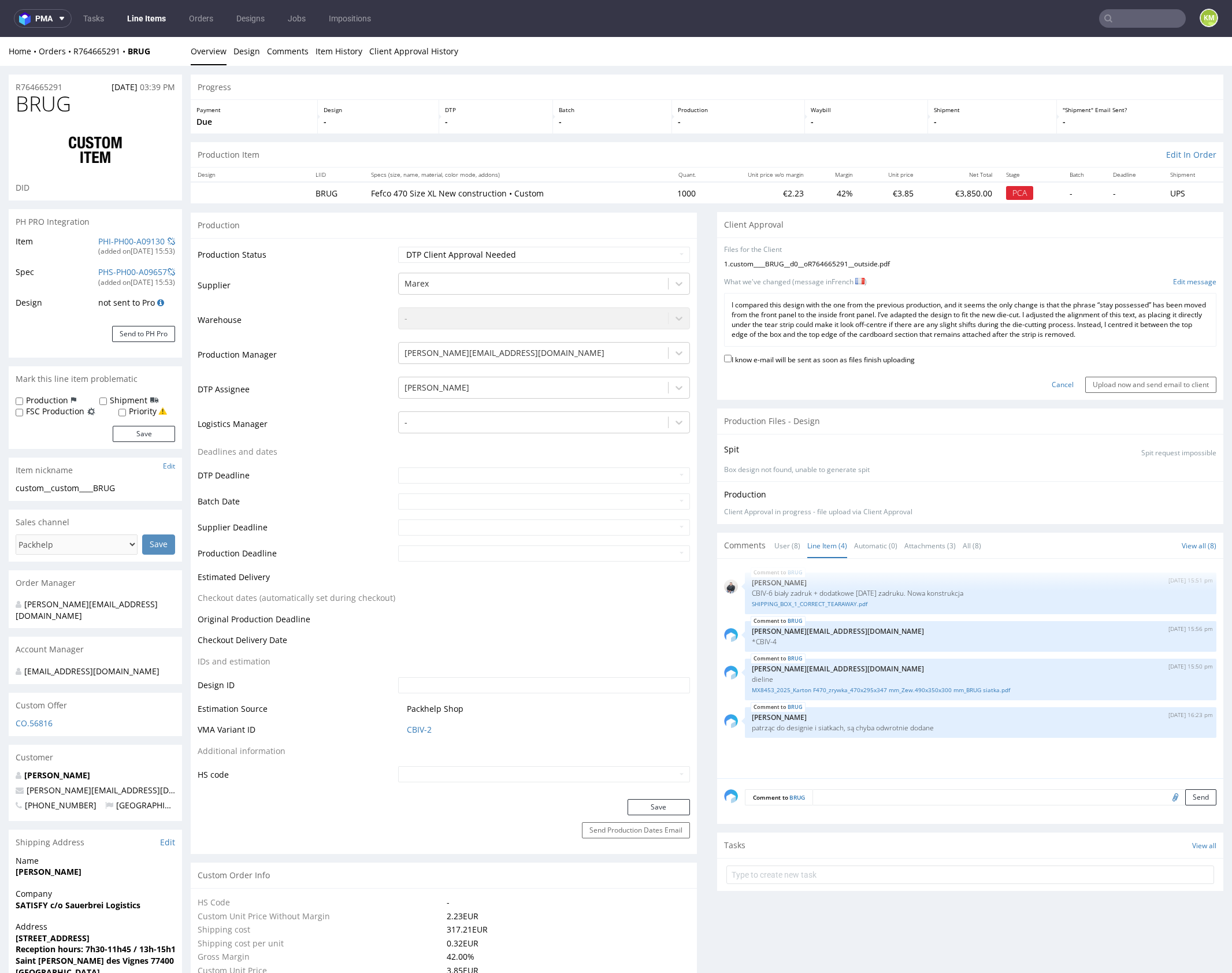
click at [871, 354] on label "I know e-mail will be sent as soon as files finish uploading" at bounding box center [819, 358] width 191 height 13
click at [731, 355] on input "I know e-mail will be sent as soon as files finish uploading" at bounding box center [727, 358] width 8 height 8
checkbox input "true"
click at [1107, 380] on input "Upload now and send email to client" at bounding box center [1150, 385] width 131 height 16
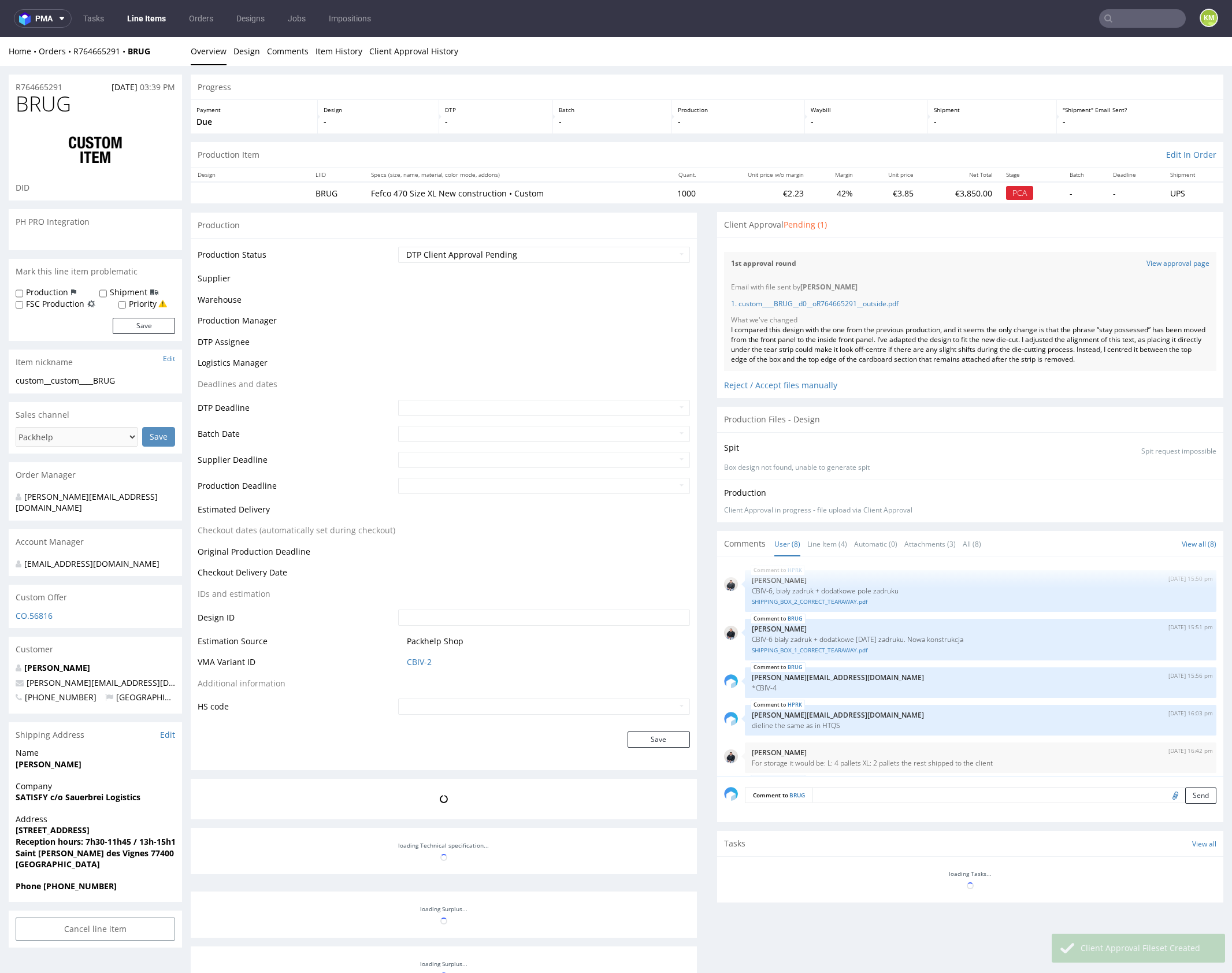
scroll to position [128, 0]
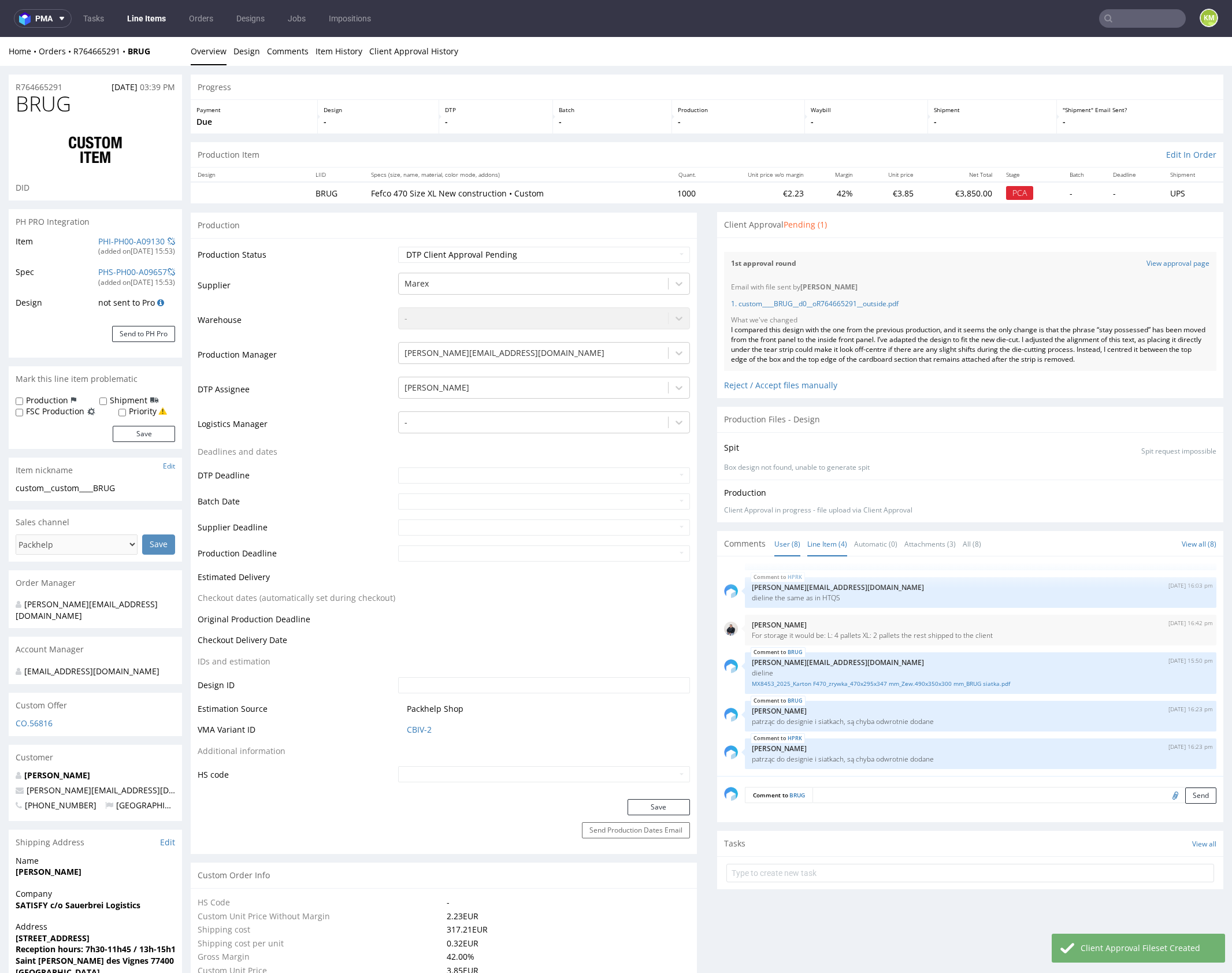
click at [823, 545] on link "Line Item (4)" at bounding box center [828, 544] width 40 height 25
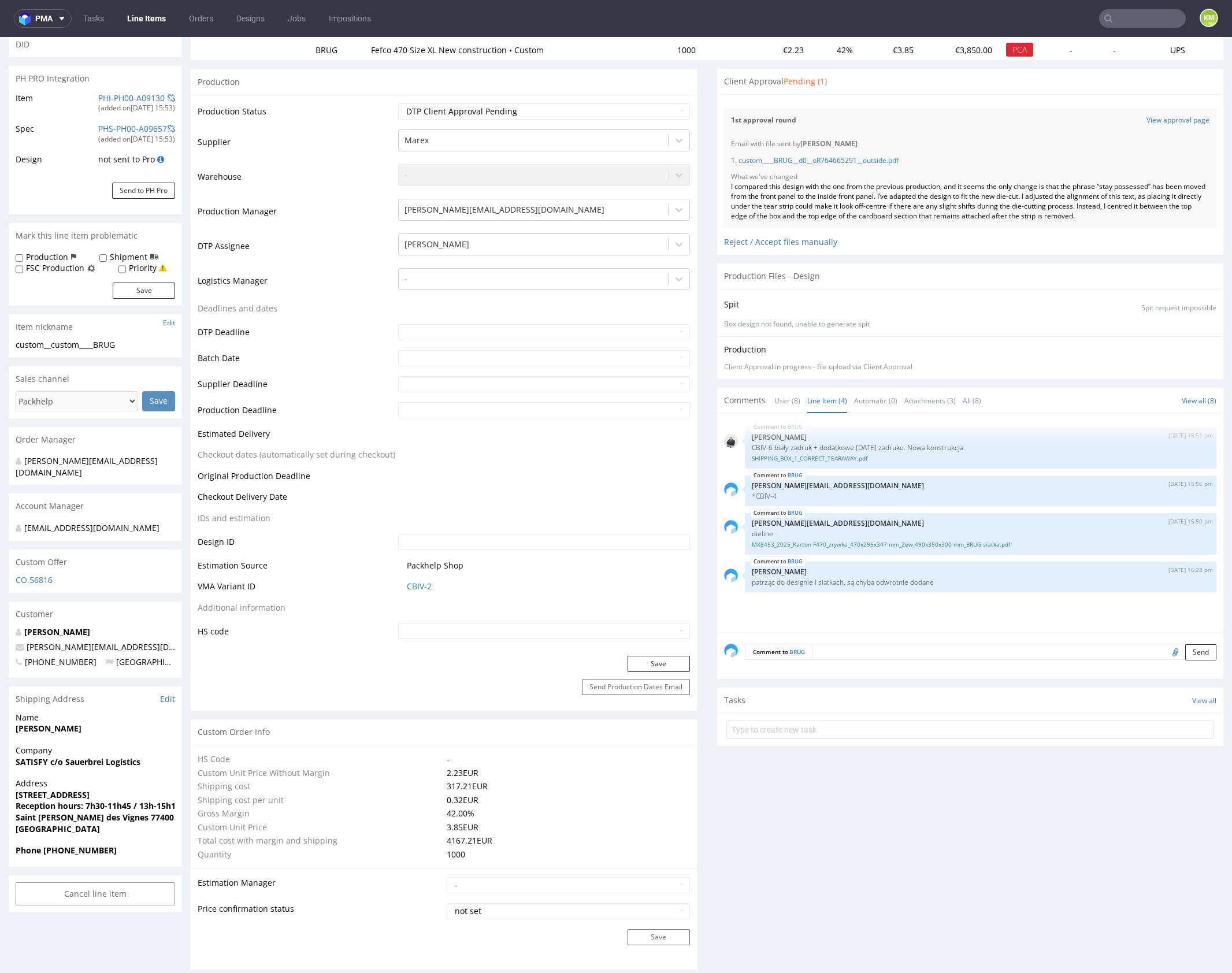
scroll to position [231, 0]
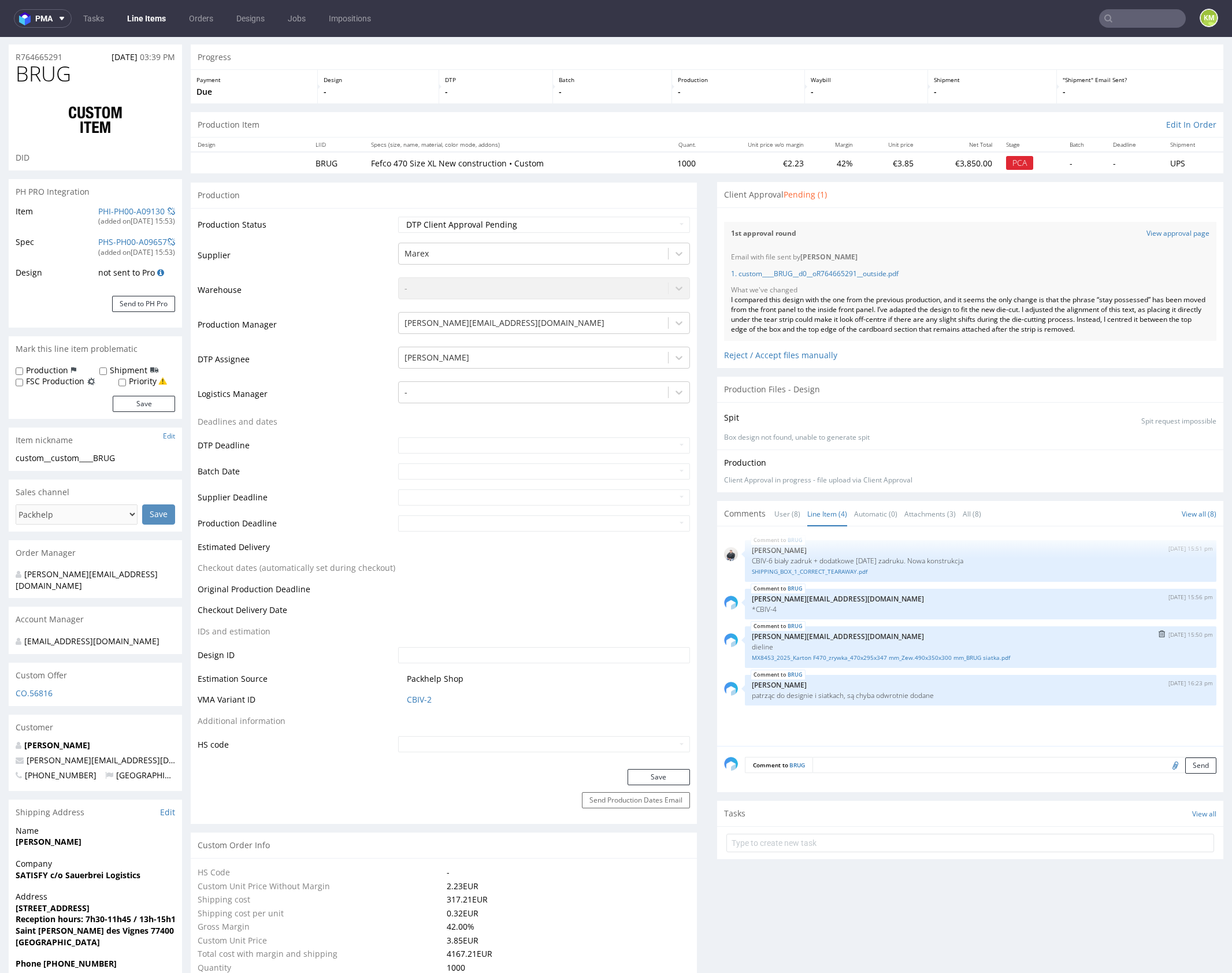
scroll to position [22, 0]
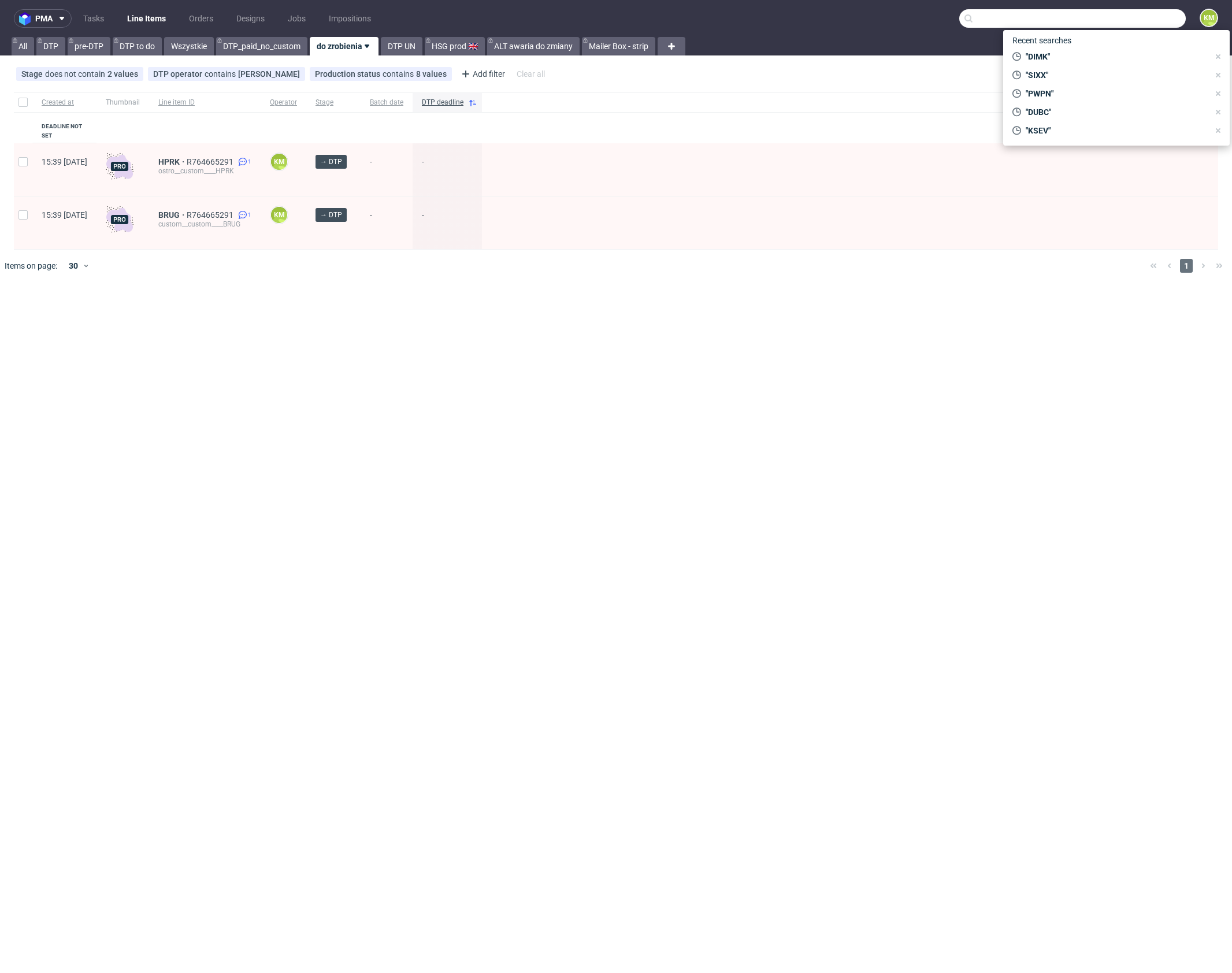
click at [1157, 23] on input "text" at bounding box center [1073, 18] width 227 height 19
paste input "HTQS"
type input "HTQS"
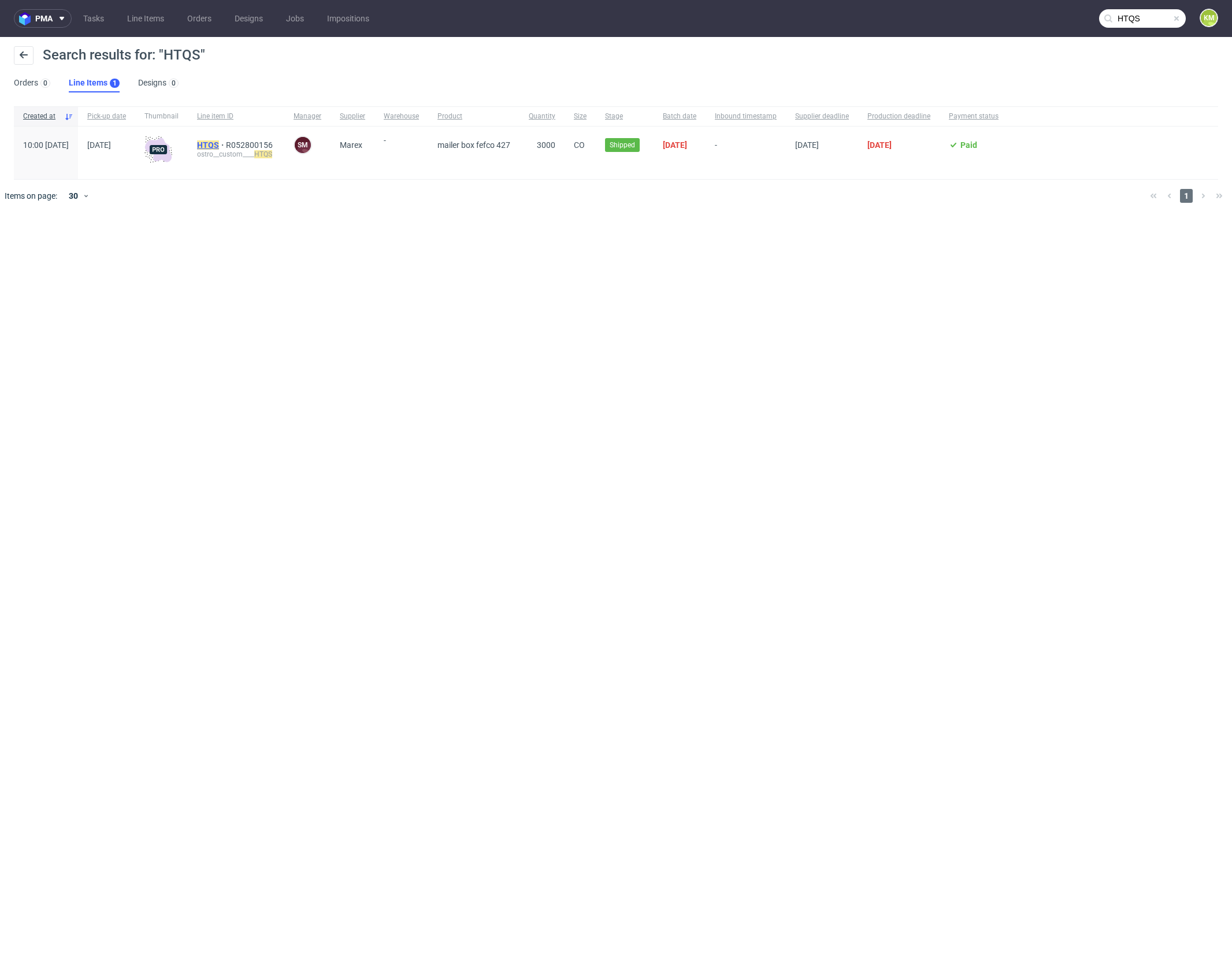
click at [219, 141] on mark "HTQS" at bounding box center [208, 144] width 22 height 9
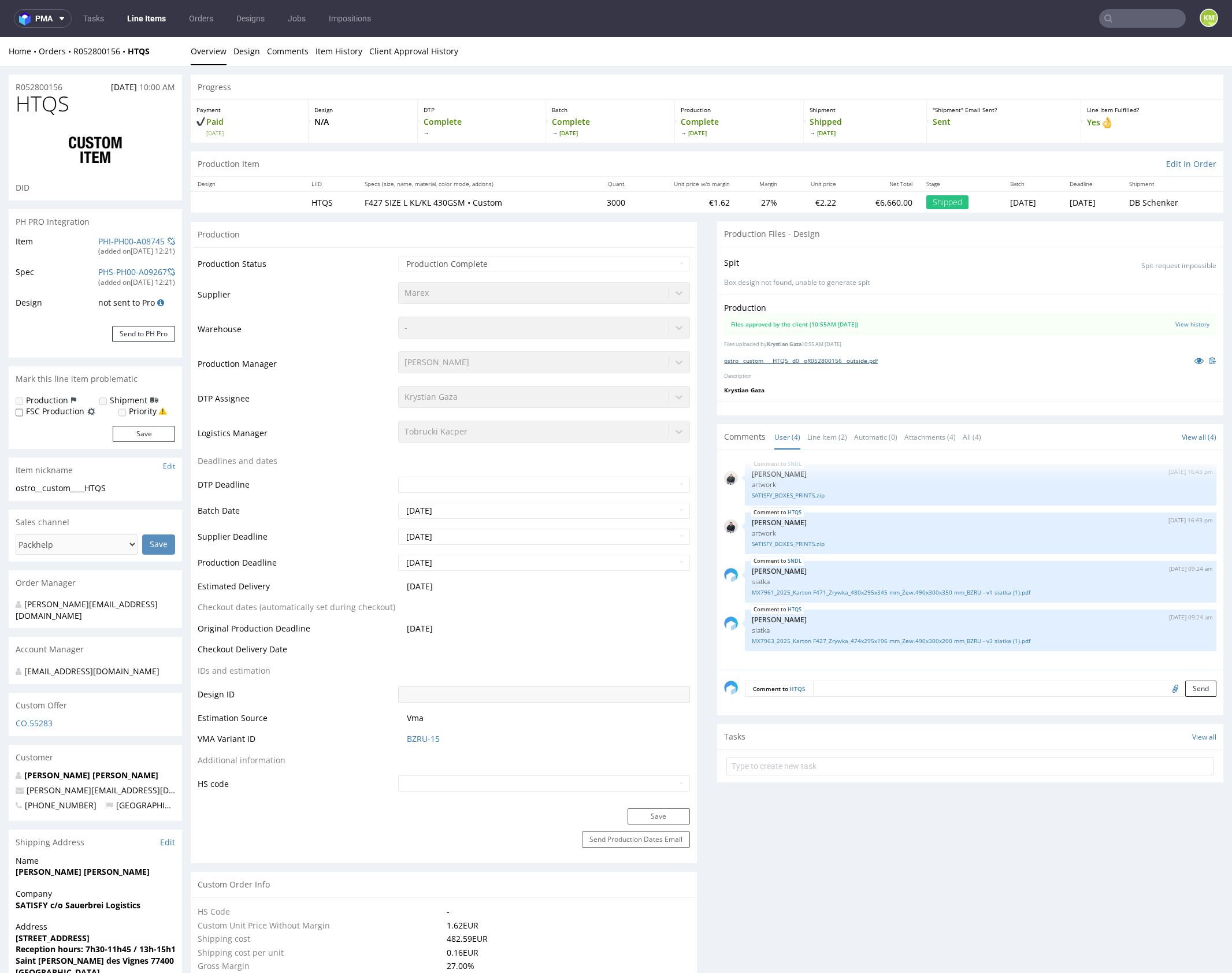
select select "in_progress"
click at [844, 375] on p "Description" at bounding box center [970, 376] width 492 height 8
click at [846, 359] on link "ostro__custom____HTQS__d0__oR052800156__outside.pdf" at bounding box center [801, 360] width 154 height 8
drag, startPoint x: 847, startPoint y: 373, endPoint x: 814, endPoint y: 332, distance: 52.6
click at [849, 373] on p "Description" at bounding box center [970, 376] width 492 height 8
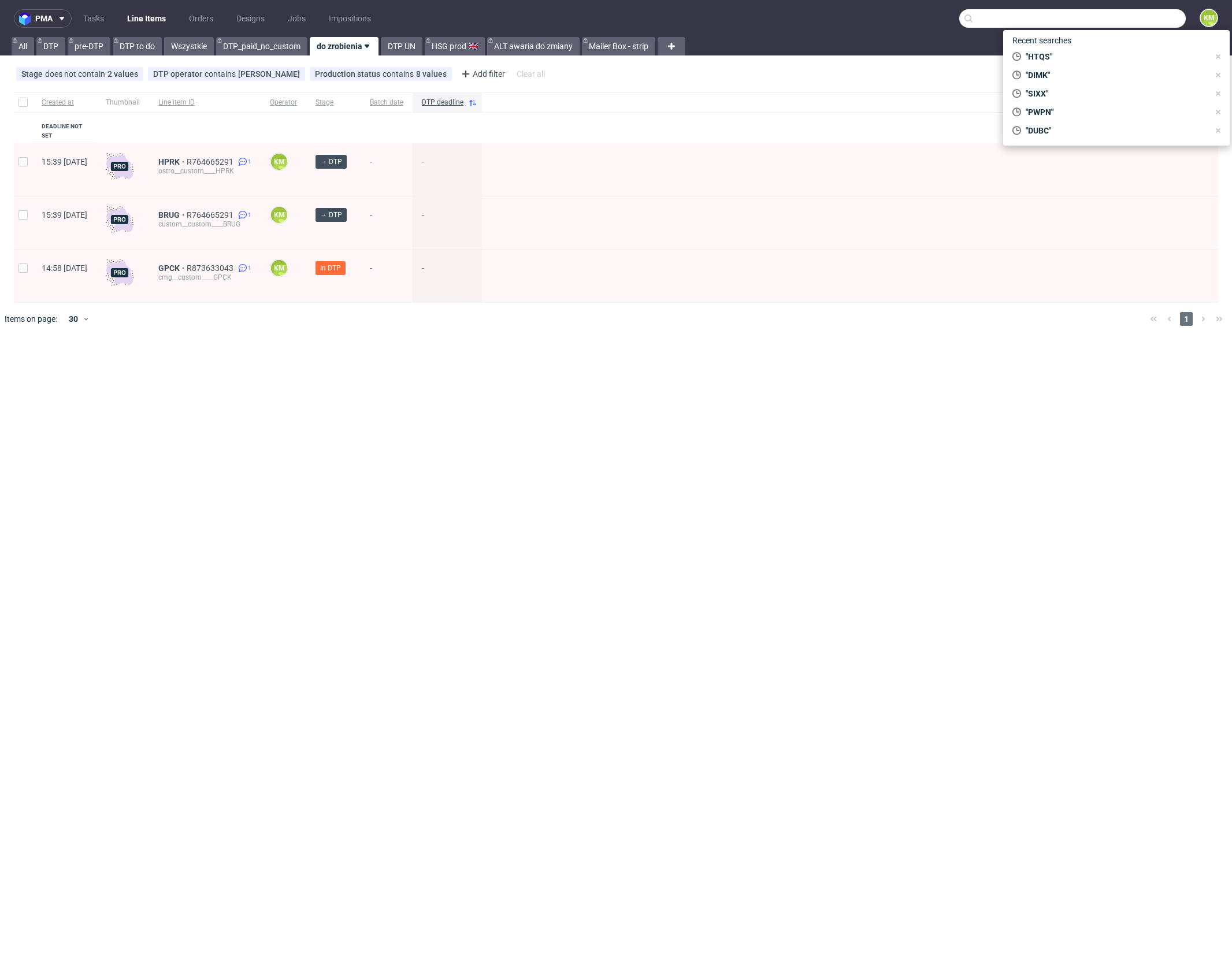
click at [1144, 26] on input "text" at bounding box center [1073, 18] width 227 height 19
paste input "HTQS"
type input "HTQS"
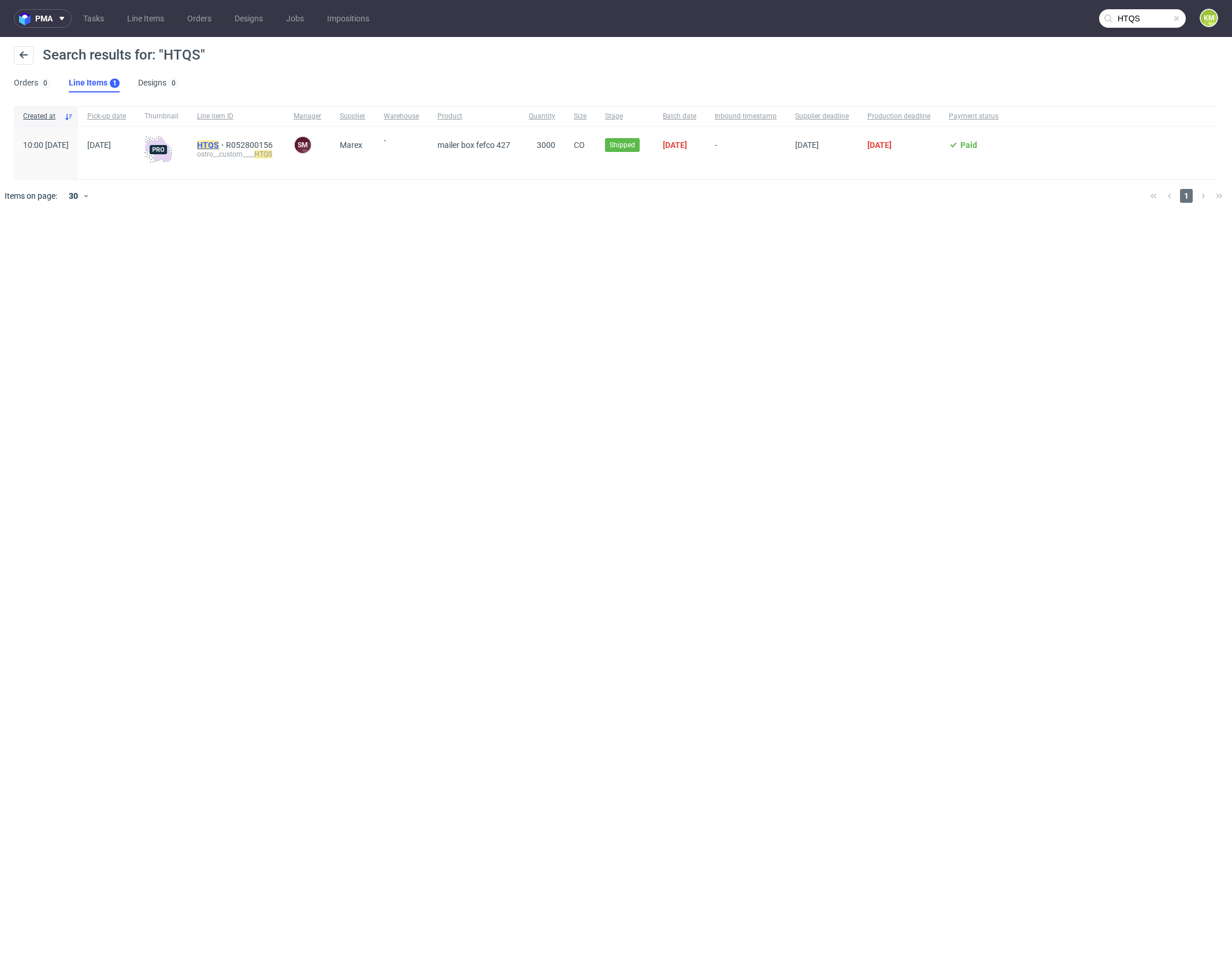
click at [219, 145] on mark "HTQS" at bounding box center [208, 144] width 22 height 9
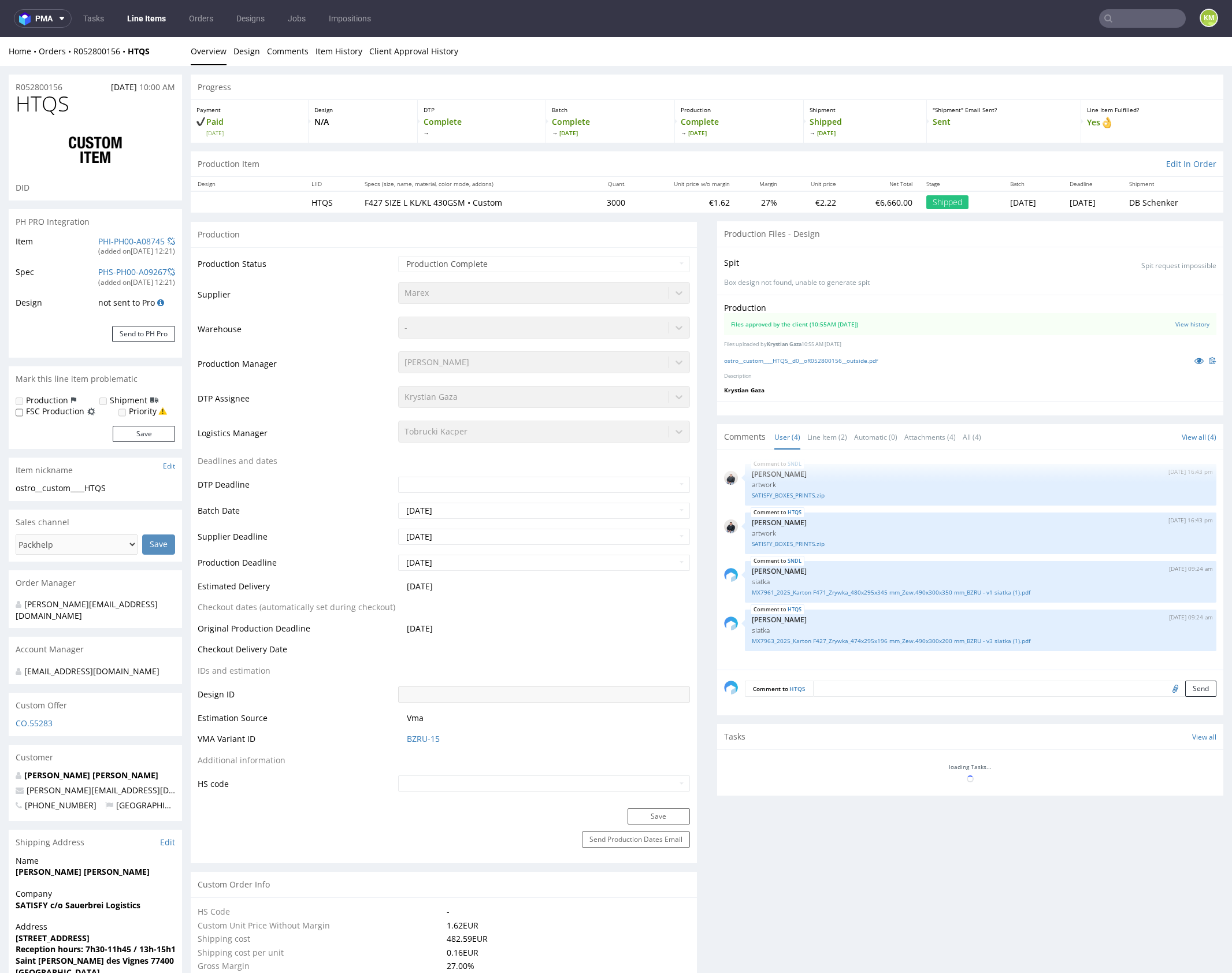
select select "in_progress"
click at [910, 389] on p "Krystian Gaza" at bounding box center [970, 390] width 492 height 8
click at [872, 382] on div "Production Files approved by the client (10:55AM 17 Jun 2025) View history File…" at bounding box center [970, 347] width 506 height 106
click at [871, 380] on div "Production Files approved by the client (10:55AM 17 Jun 2025) View history File…" at bounding box center [970, 347] width 506 height 106
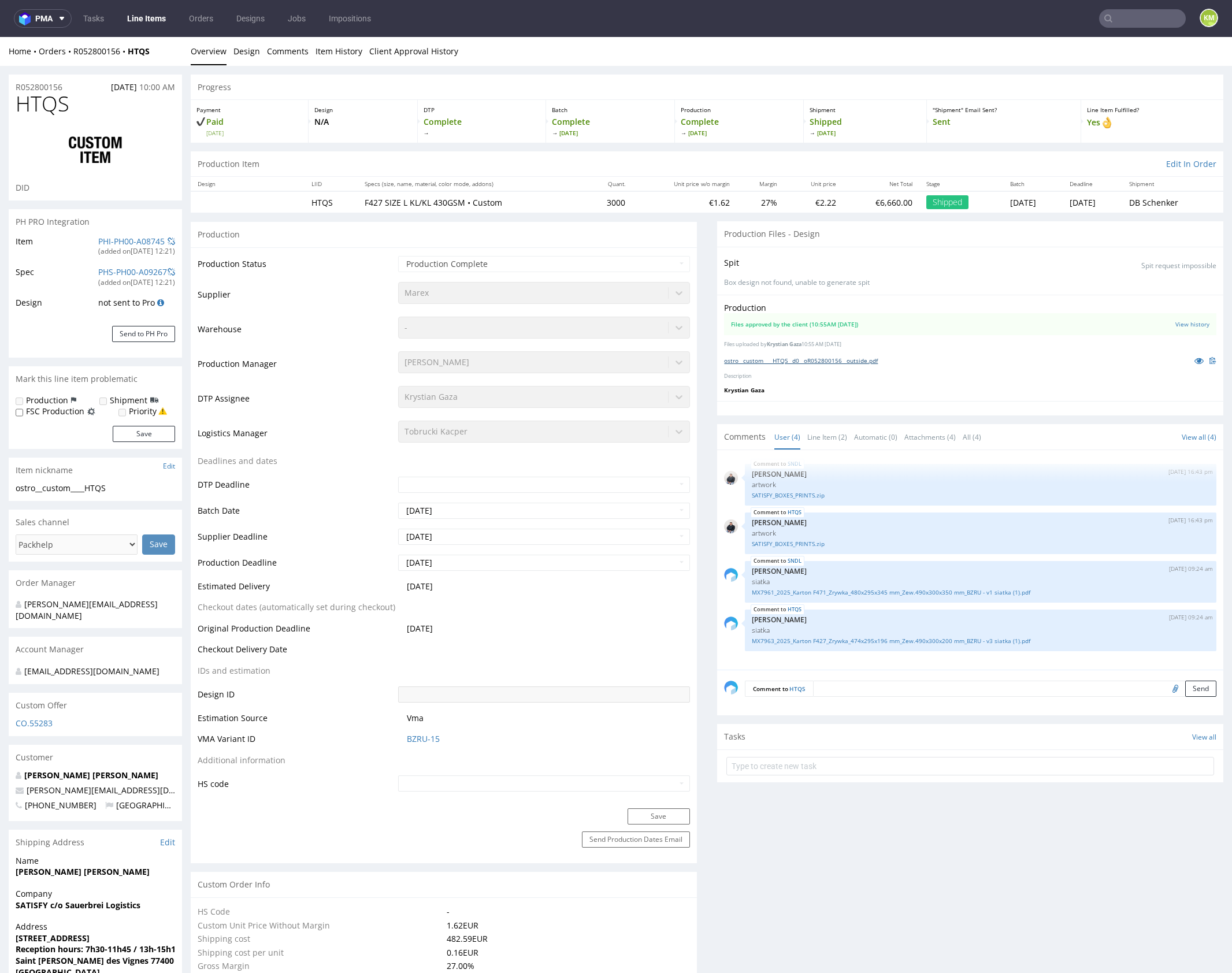
click at [863, 358] on link "ostro__custom____HTQS__d0__oR052800156__outside.pdf" at bounding box center [801, 360] width 154 height 8
click at [826, 435] on link "Line Item (2)" at bounding box center [828, 437] width 40 height 25
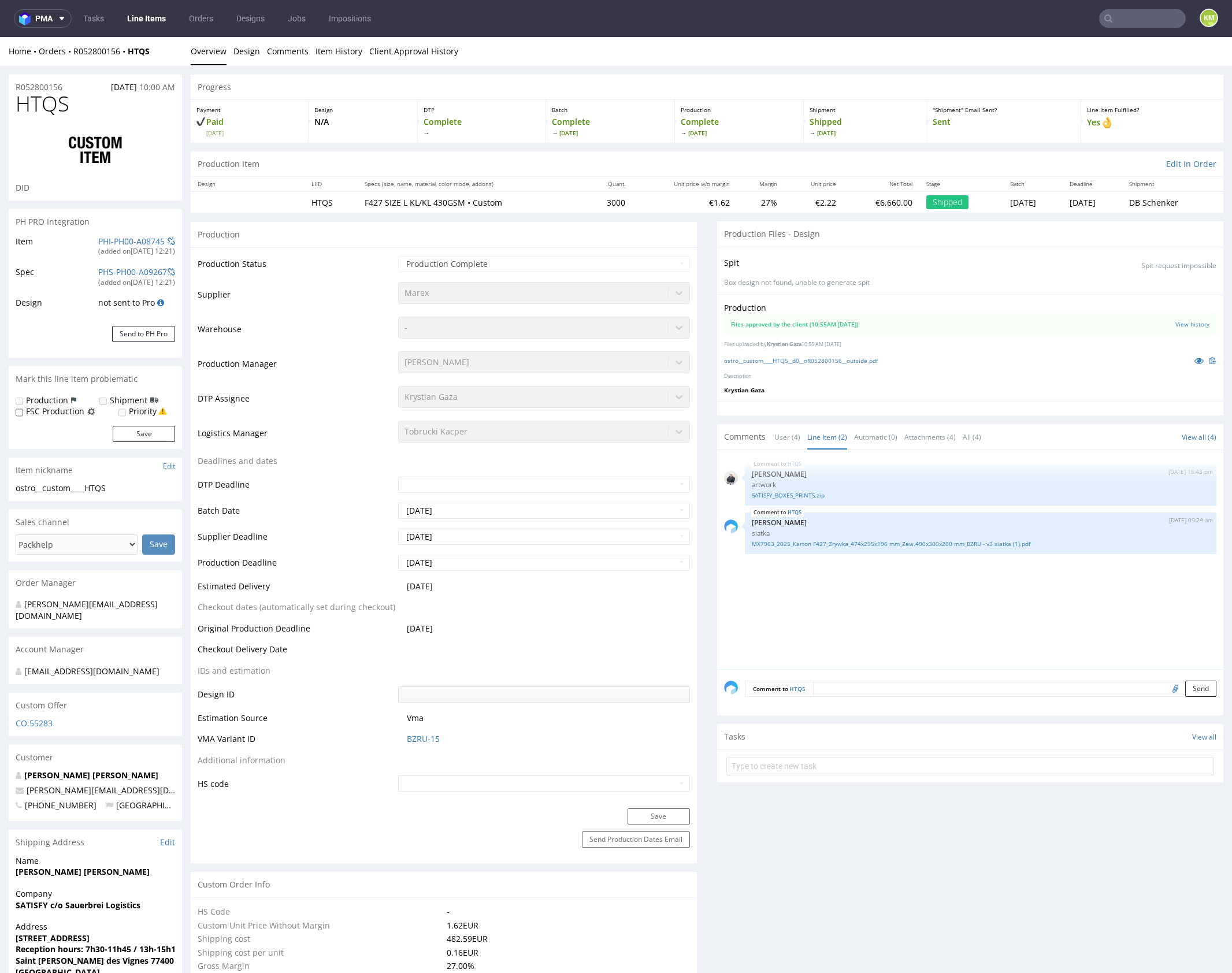
click at [858, 571] on div "HTQS 13th Jun 25 | 16:43 pm Adrian Margula artwork SATISFY_BOXES_PRINTS.zip HTQ…" at bounding box center [973, 564] width 499 height 213
click at [809, 494] on link "SATISFY_BOXES_PRINTS.zip" at bounding box center [981, 495] width 457 height 9
click at [888, 595] on div "HTQS 13th Jun 25 | 16:43 pm Adrian Margula artwork SATISFY_BOXES_PRINTS.zip HTQ…" at bounding box center [973, 564] width 499 height 213
click at [885, 601] on div "HTQS 13th Jun 25 | 16:43 pm Adrian Margula artwork SATISFY_BOXES_PRINTS.zip HTQ…" at bounding box center [973, 564] width 499 height 213
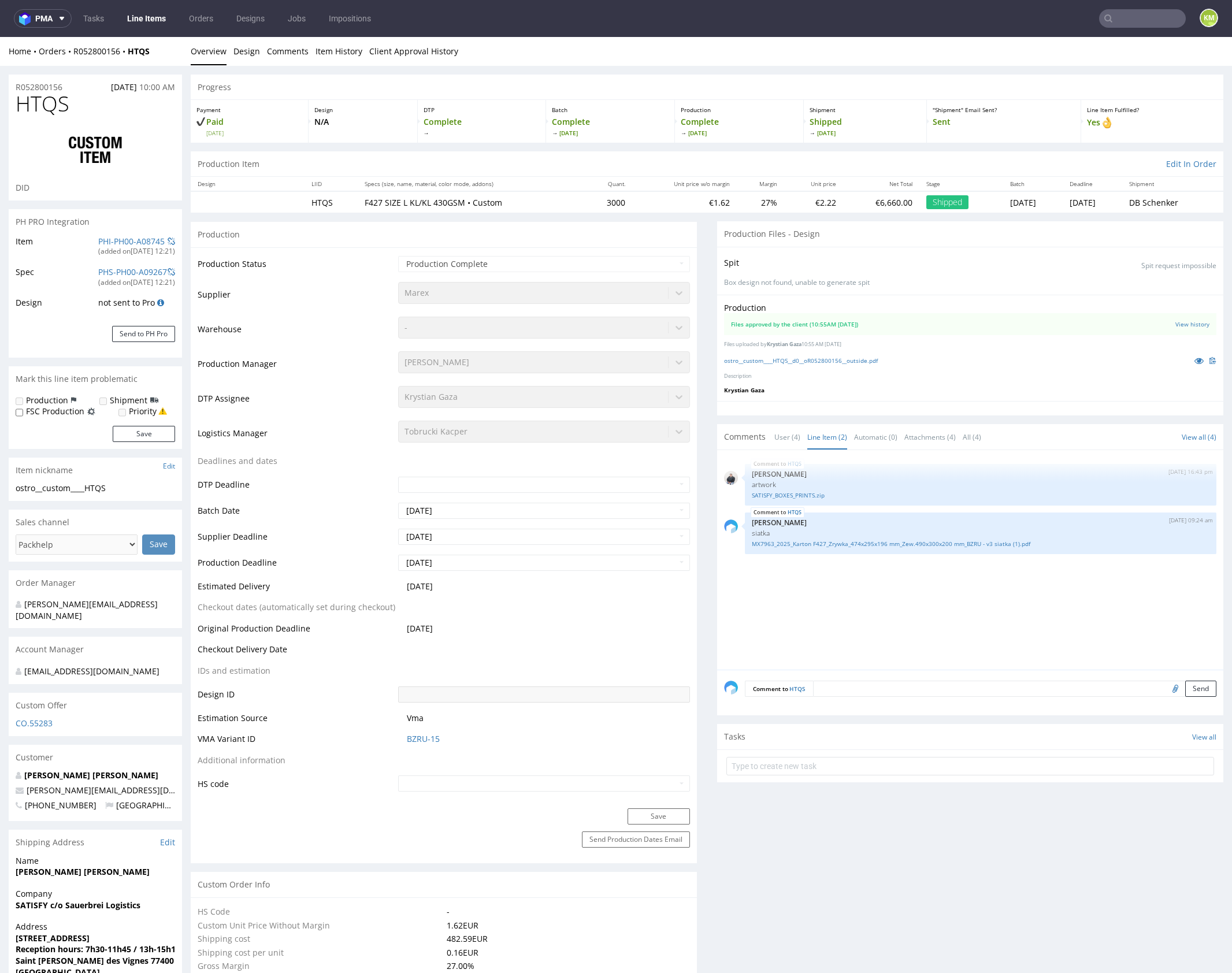
click at [891, 593] on div "HTQS 13th Jun 25 | 16:43 pm Adrian Margula artwork SATISFY_BOXES_PRINTS.zip HTQ…" at bounding box center [973, 564] width 499 height 213
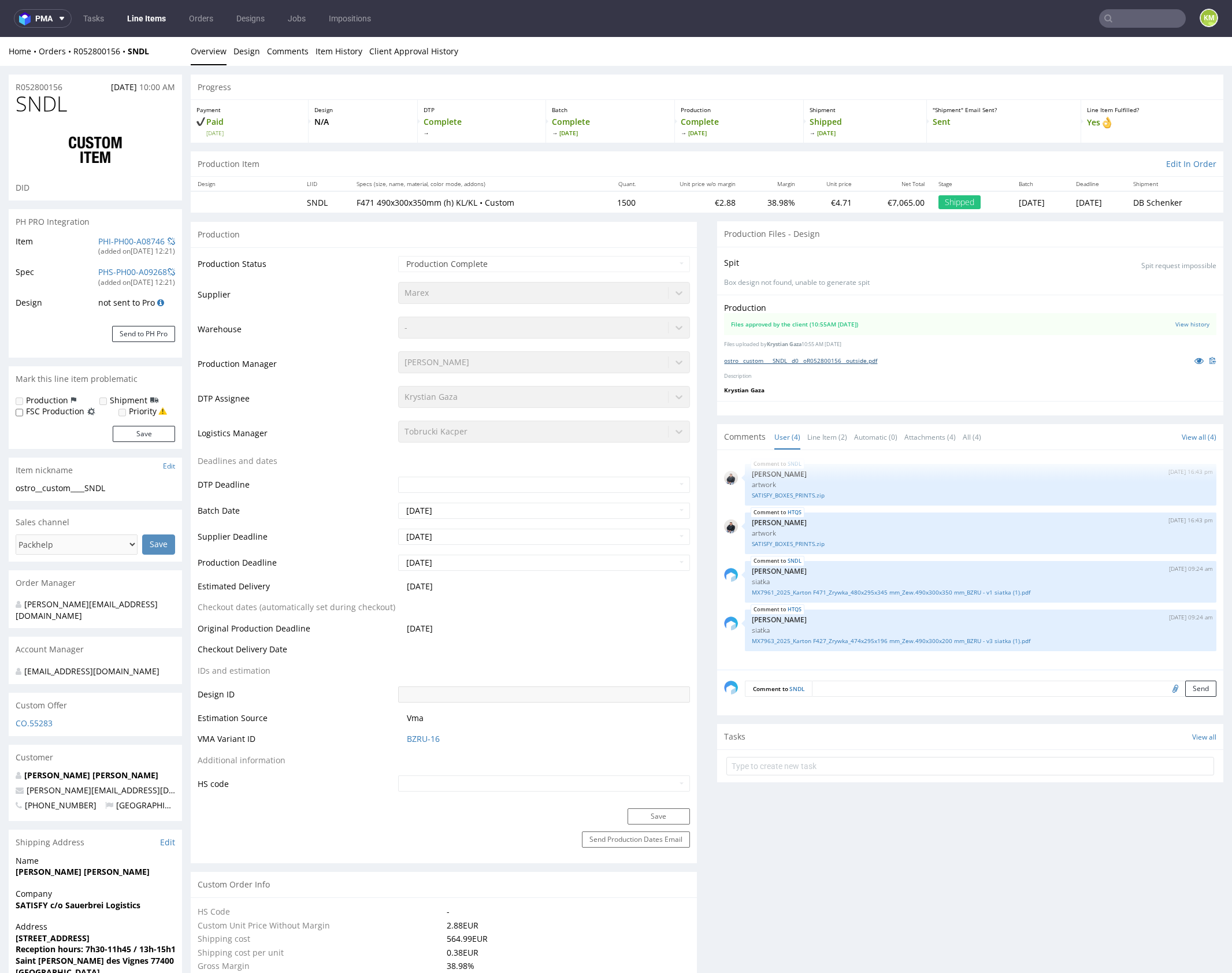
click at [858, 363] on link "ostro__custom____SNDL__d0__oR052800156__outside.pdf" at bounding box center [800, 360] width 153 height 8
click at [829, 439] on link "Line Item (2)" at bounding box center [828, 437] width 40 height 25
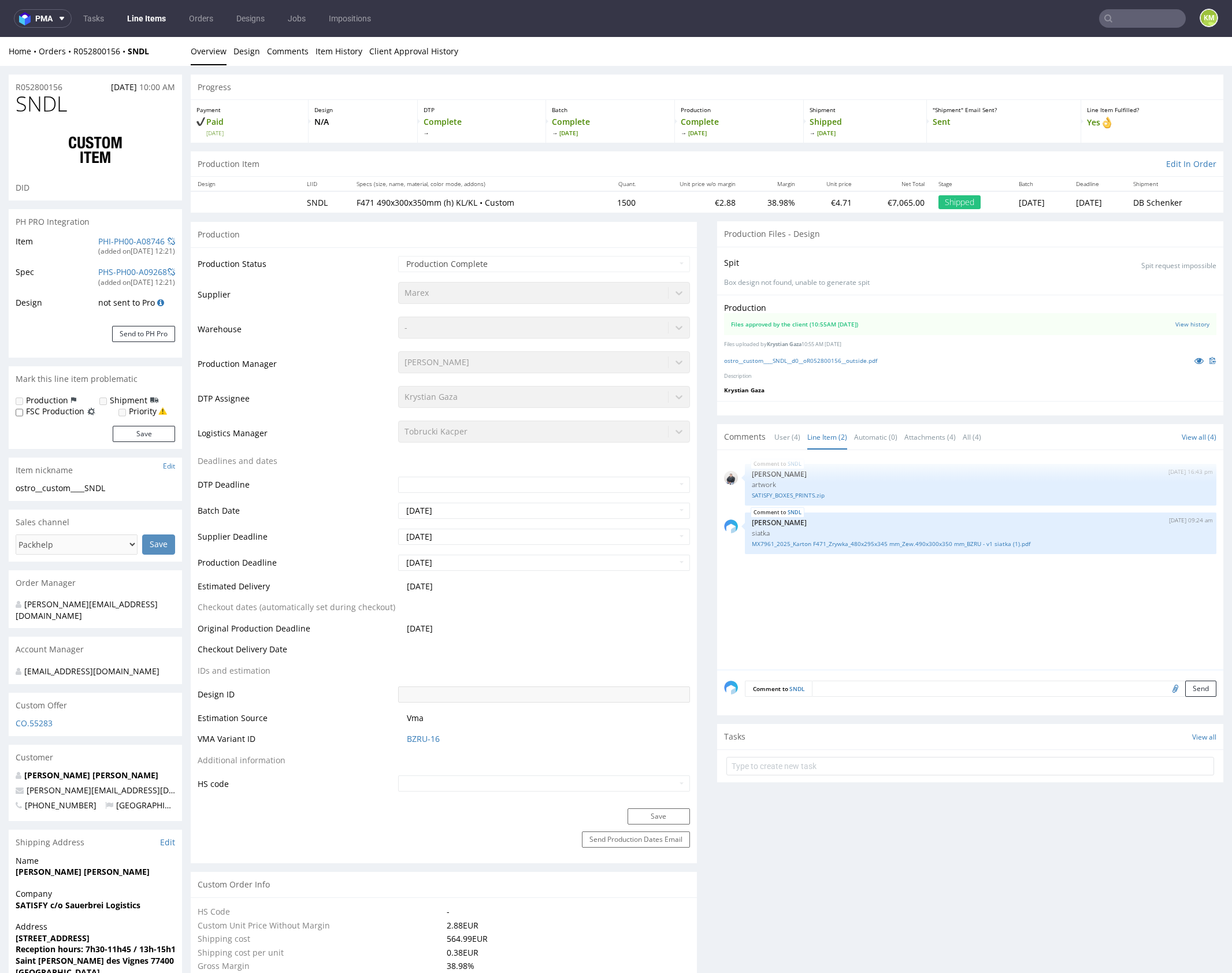
click at [877, 602] on div "SNDL 13th Jun 25 | 16:43 pm Adrian Margula artwork SATISFY_BOXES_PRINTS.zip SND…" at bounding box center [973, 564] width 499 height 213
click at [847, 466] on div "SNDL 13th Jun 25 | 16:43 pm Adrian Margula artwork SATISFY_BOXES_PRINTS.zip" at bounding box center [981, 485] width 472 height 42
click at [795, 494] on link "SATISFY_BOXES_PRINTS.zip" at bounding box center [981, 495] width 457 height 9
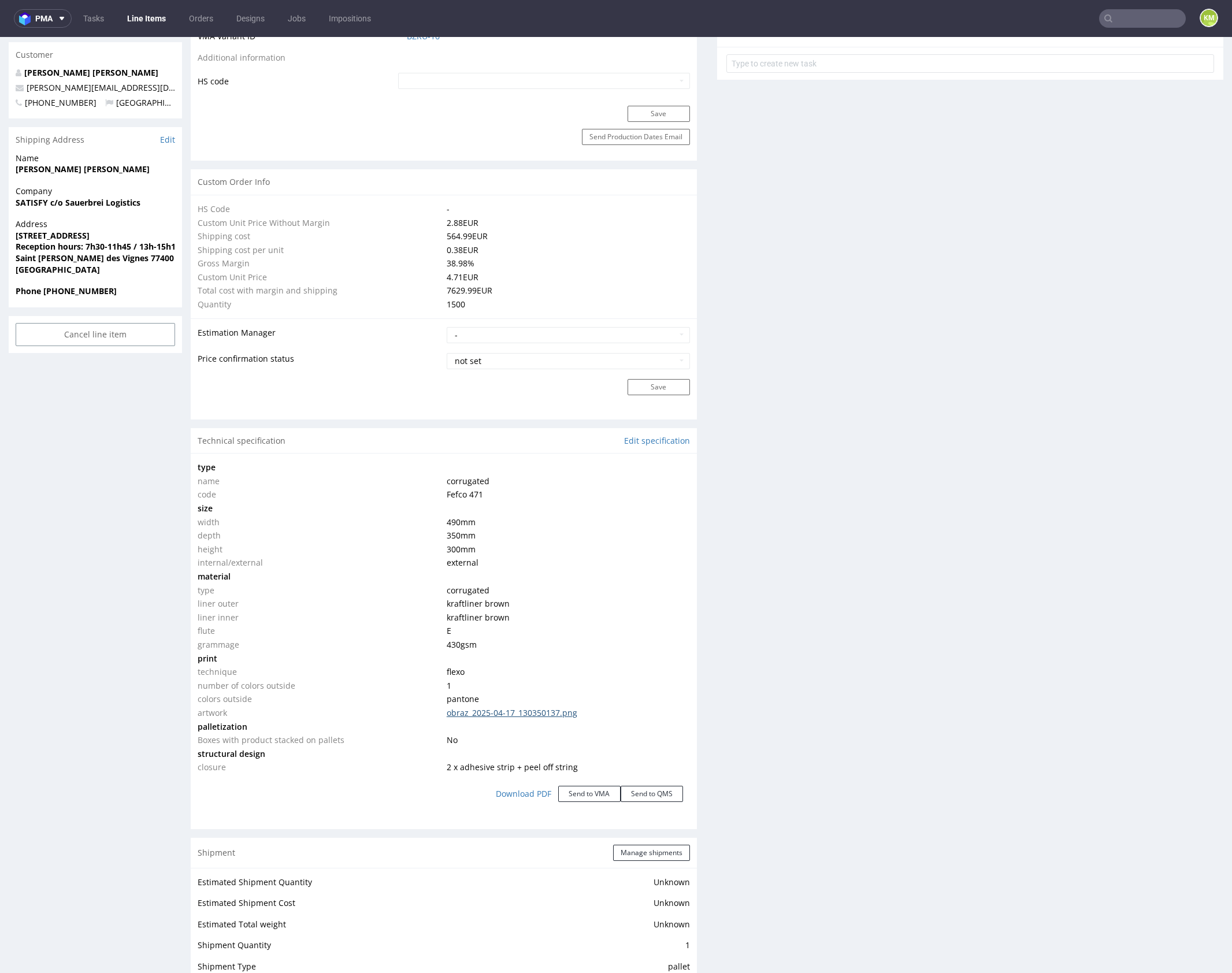
click at [535, 713] on link "obraz_2025-04-17_130350137.png" at bounding box center [512, 713] width 130 height 11
click at [539, 712] on link "obraz_2025-04-17_130350137.png" at bounding box center [512, 713] width 130 height 11
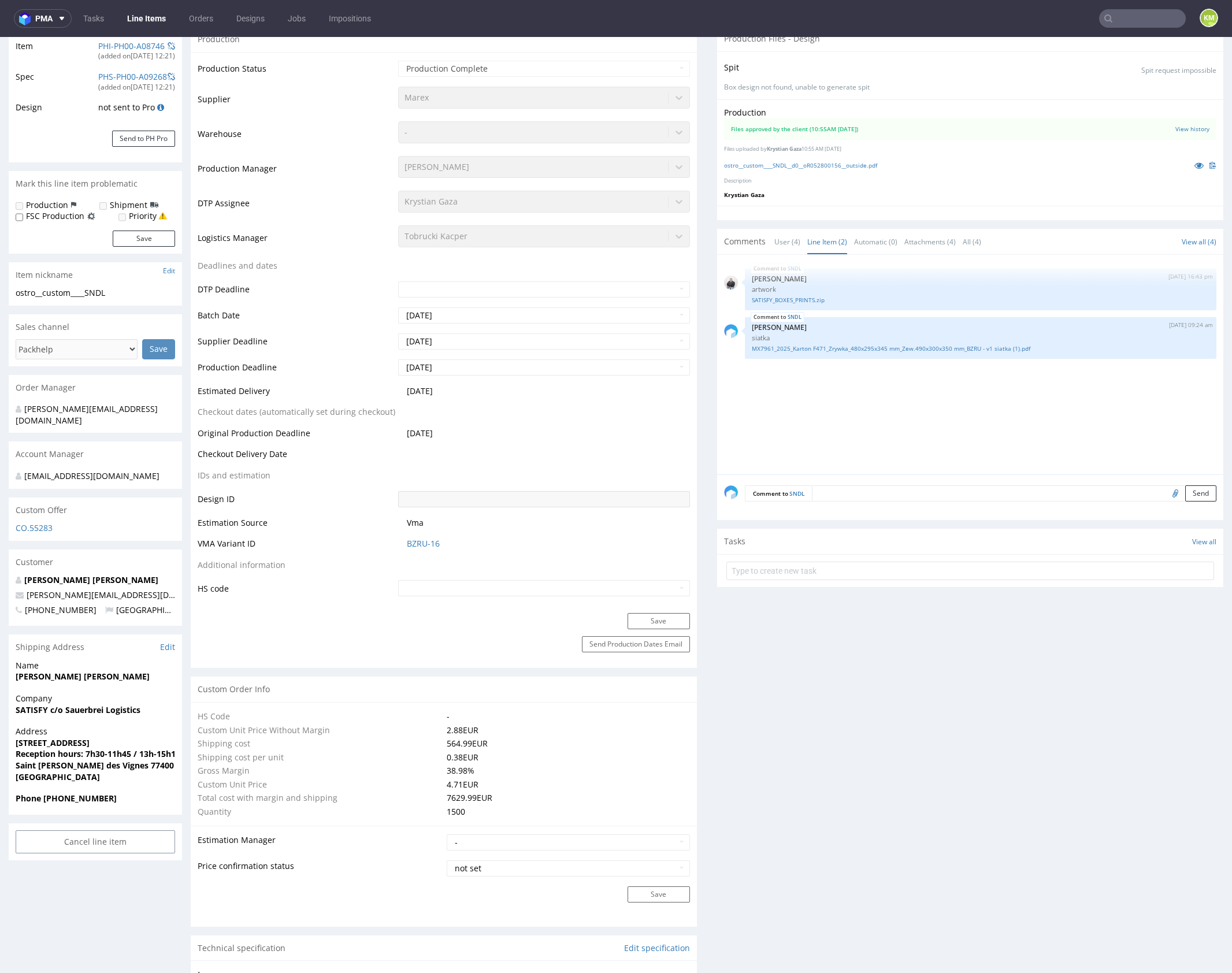
scroll to position [0, 0]
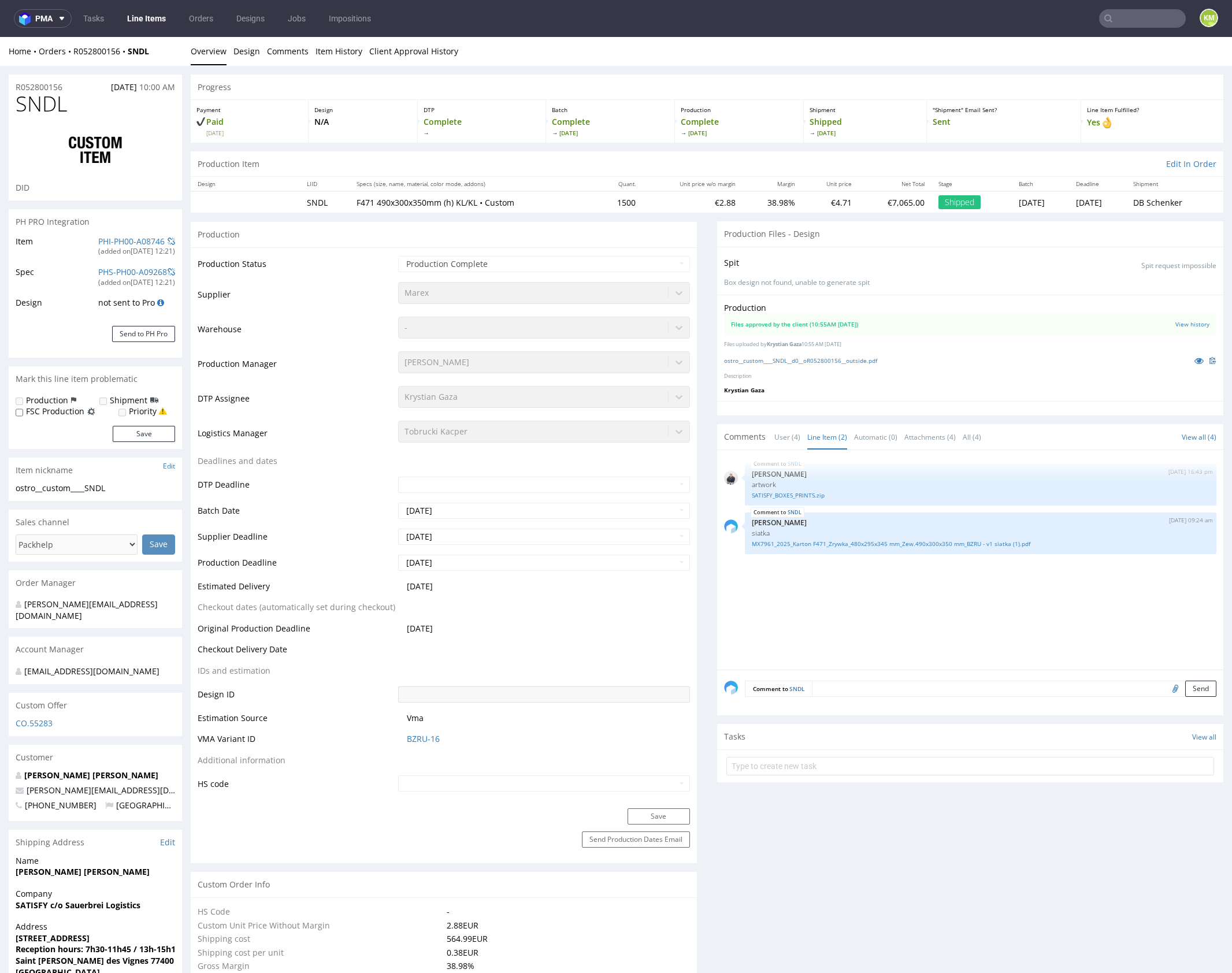
click at [1034, 406] on div at bounding box center [970, 408] width 506 height 14
click at [1183, 323] on link "View history" at bounding box center [1193, 324] width 34 height 8
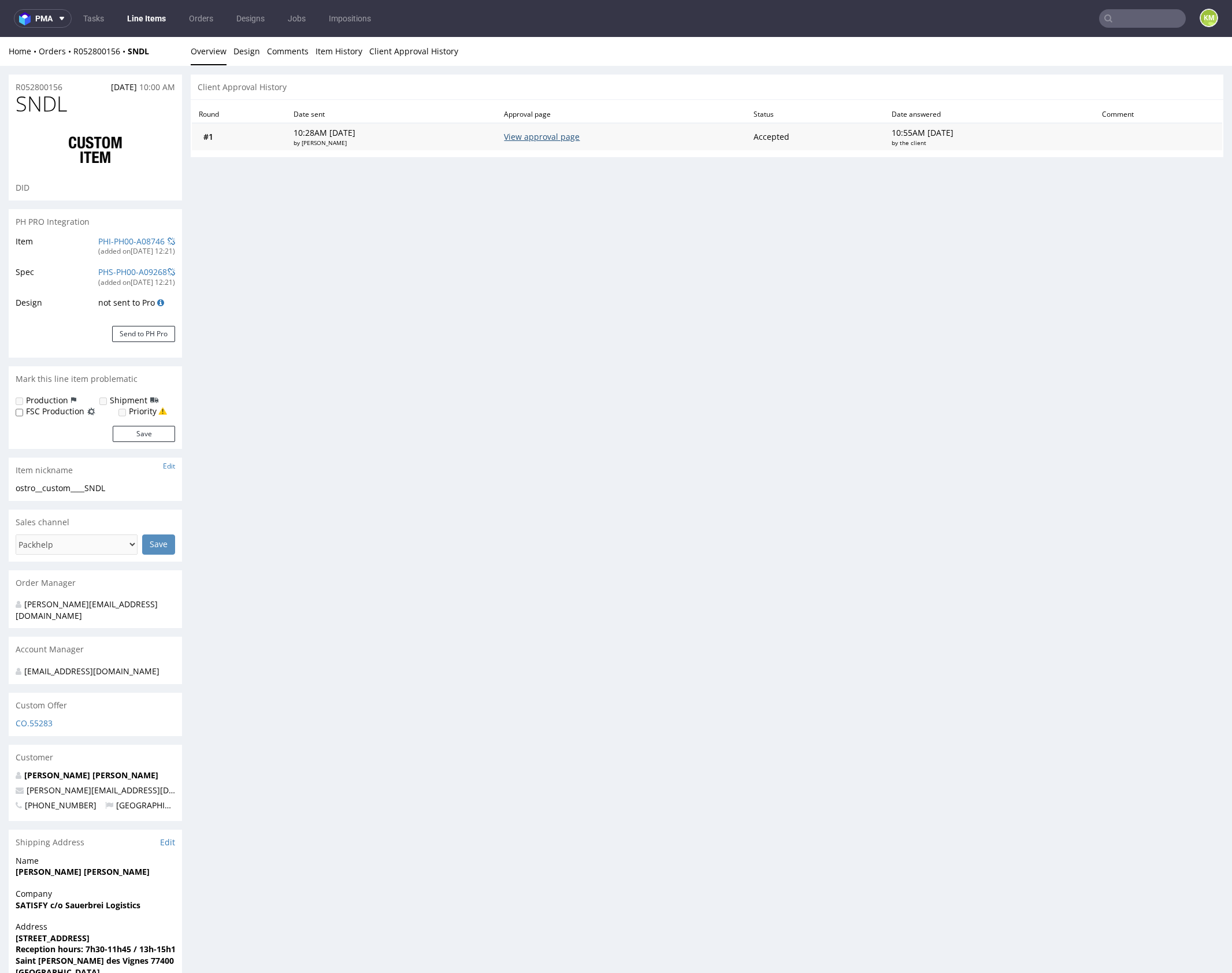
click at [542, 137] on link "View approval page" at bounding box center [542, 137] width 76 height 11
click at [233, 45] on link "Design" at bounding box center [247, 51] width 27 height 28
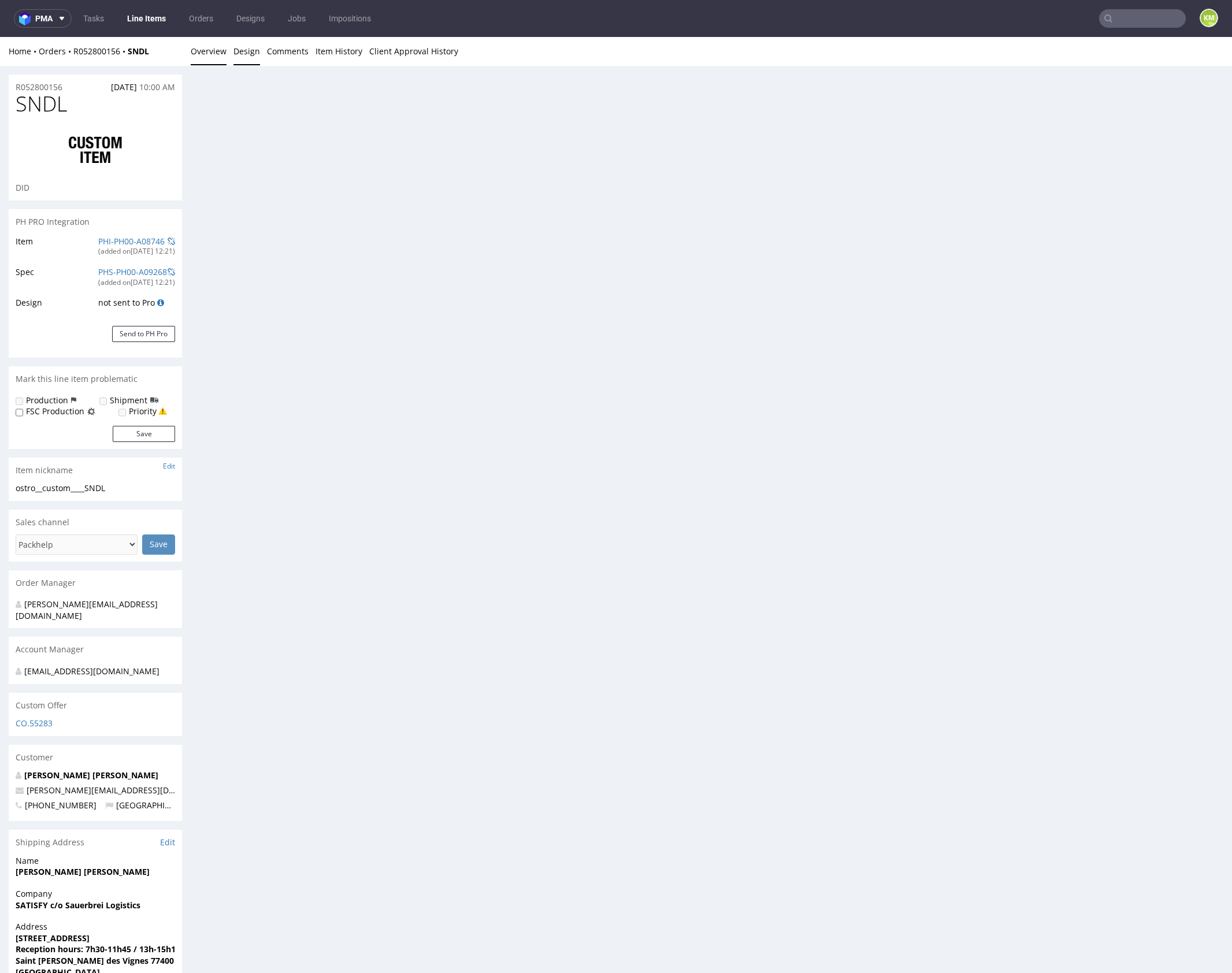
click at [223, 49] on link "Overview" at bounding box center [209, 51] width 36 height 28
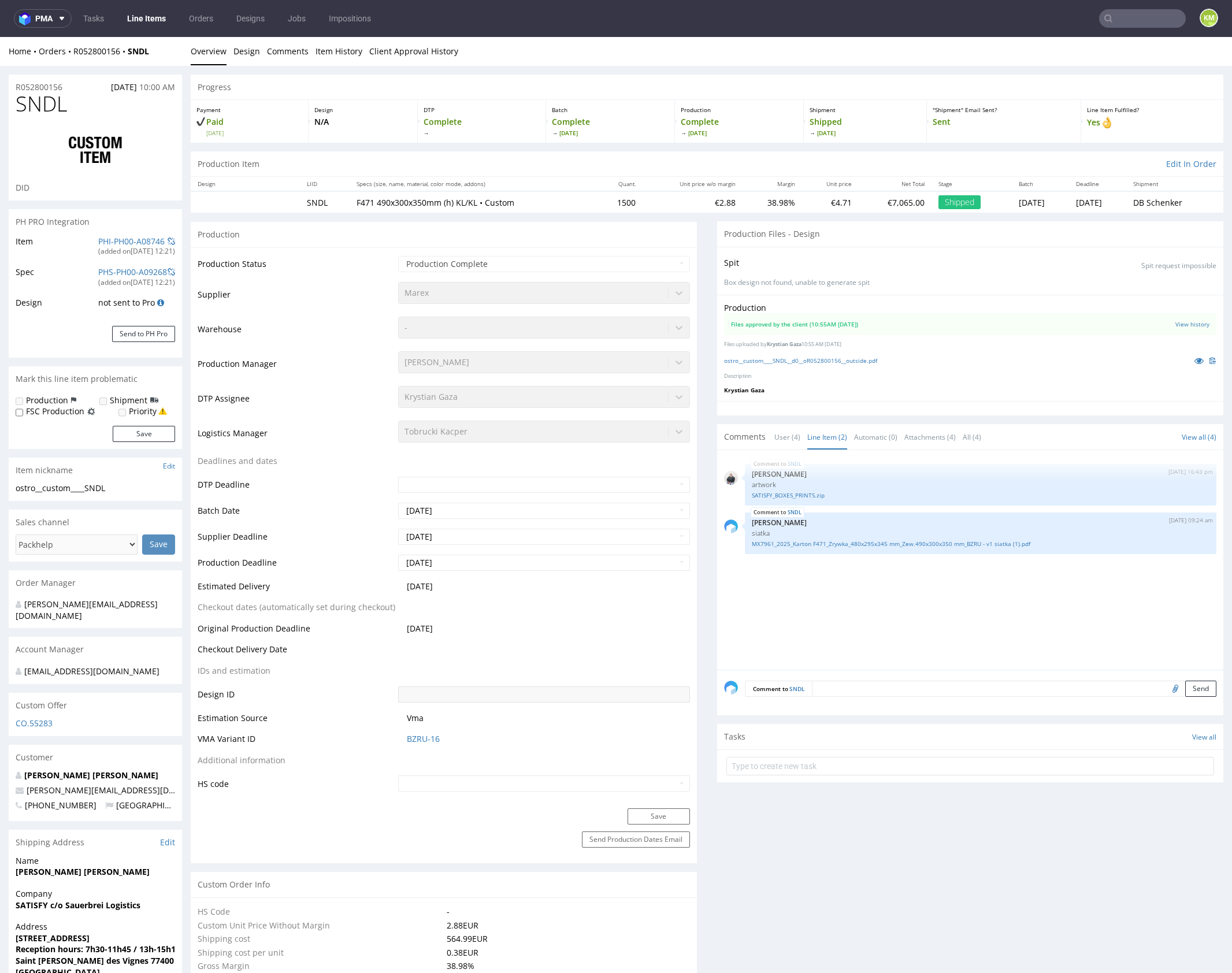
click at [867, 577] on div "SNDL 13th Jun 25 | 16:43 pm Adrian Margula artwork SATISFY_BOXES_PRINTS.zip SND…" at bounding box center [973, 564] width 499 height 213
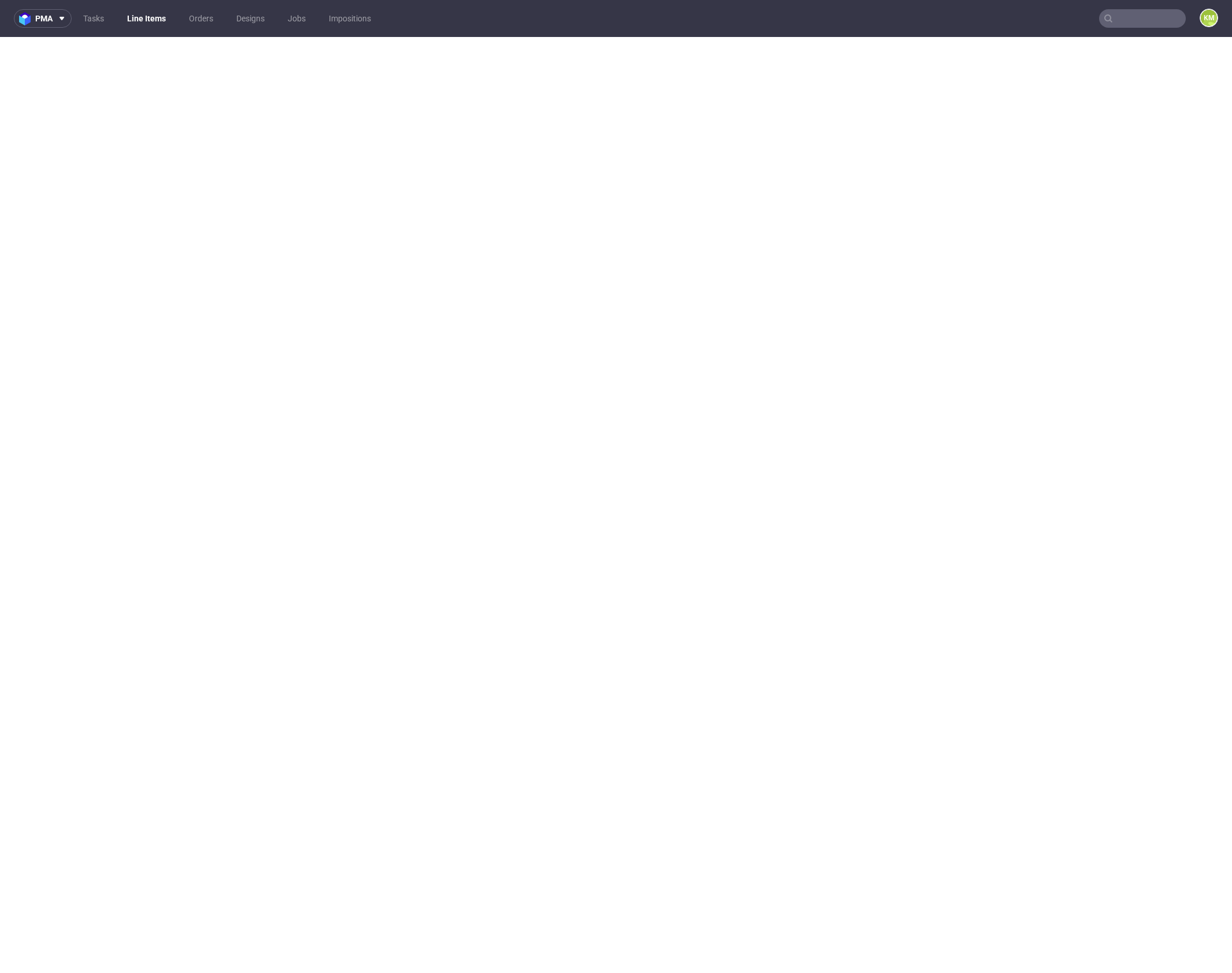
select select "in_progress"
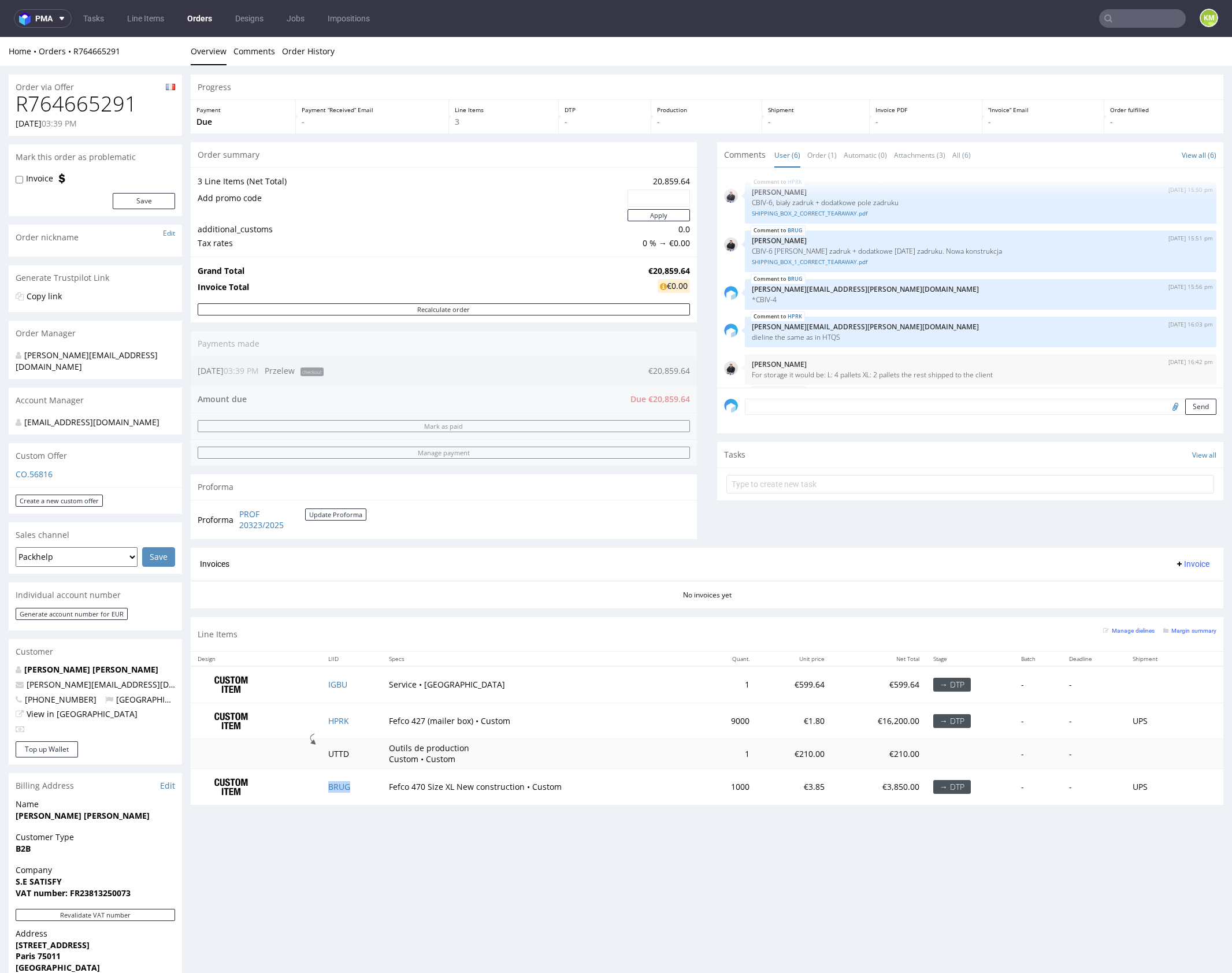
scroll to position [53, 0]
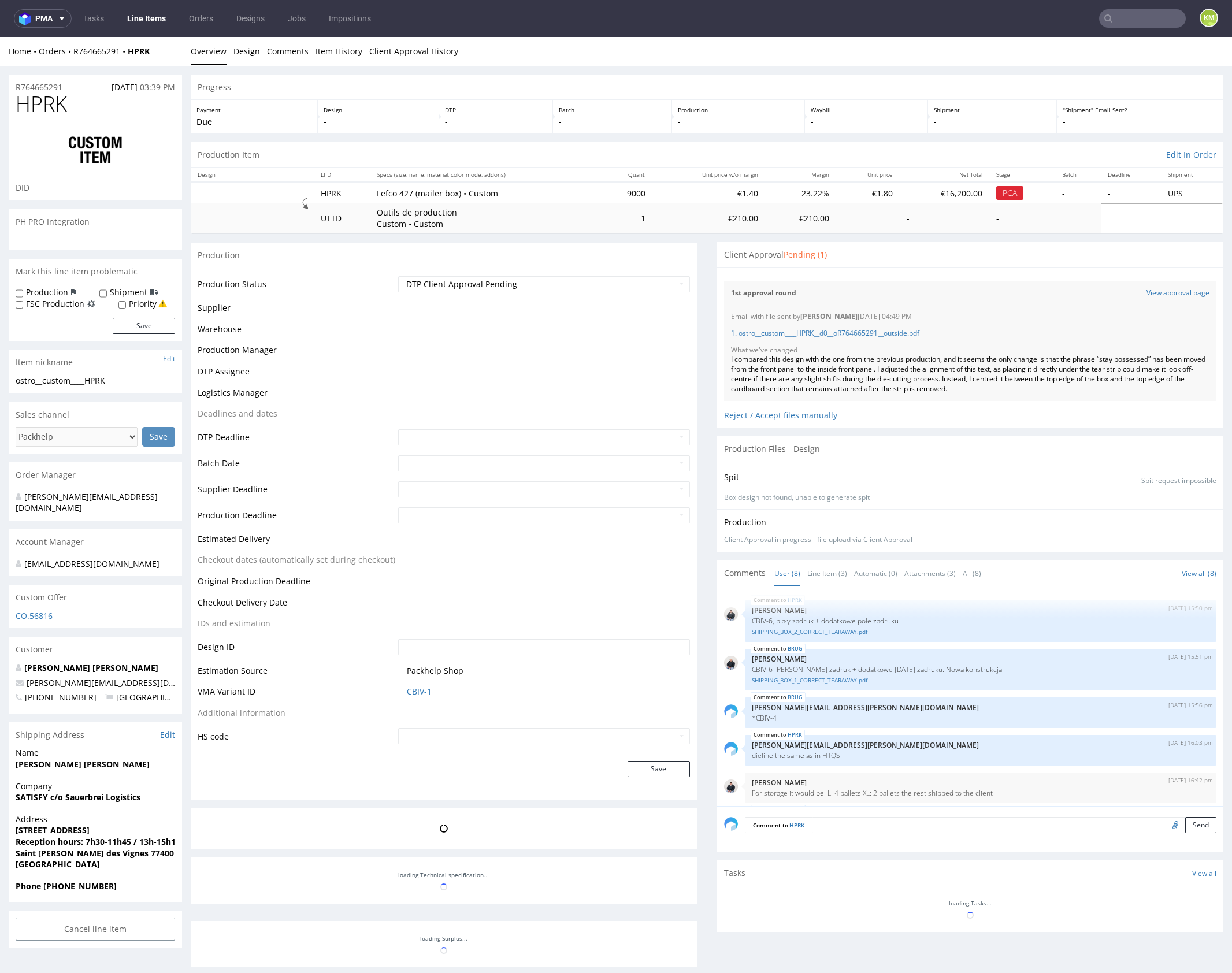
scroll to position [128, 0]
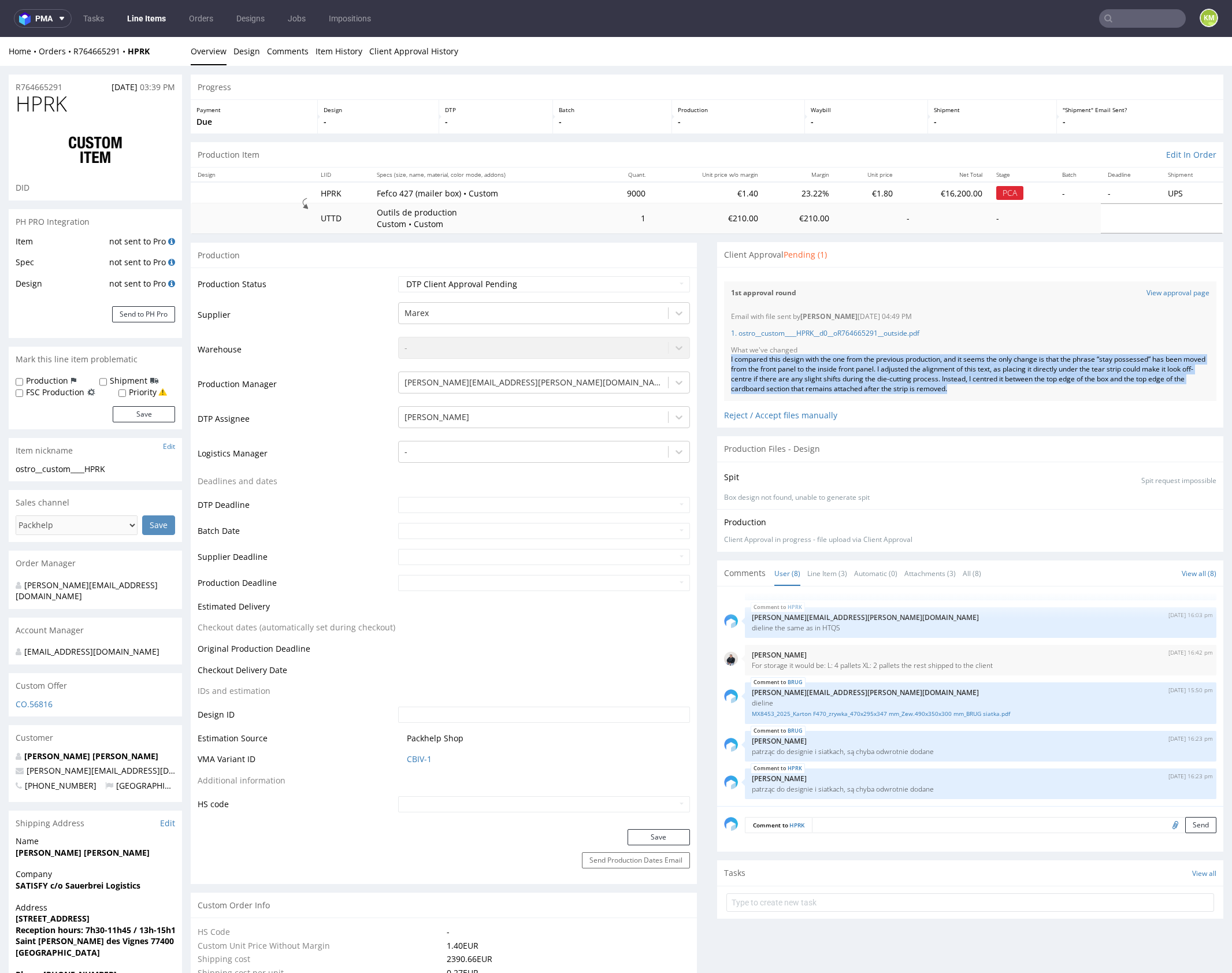
drag, startPoint x: 724, startPoint y: 358, endPoint x: 1001, endPoint y: 387, distance: 278.5
click at [1001, 387] on div "Email with file sent by [PERSON_NAME] [DATE] 04:49 PM 1. ostro__custom____HPRK_…" at bounding box center [970, 353] width 492 height 96
copy div "I compared this design with the one from the previous production, and it seems …"
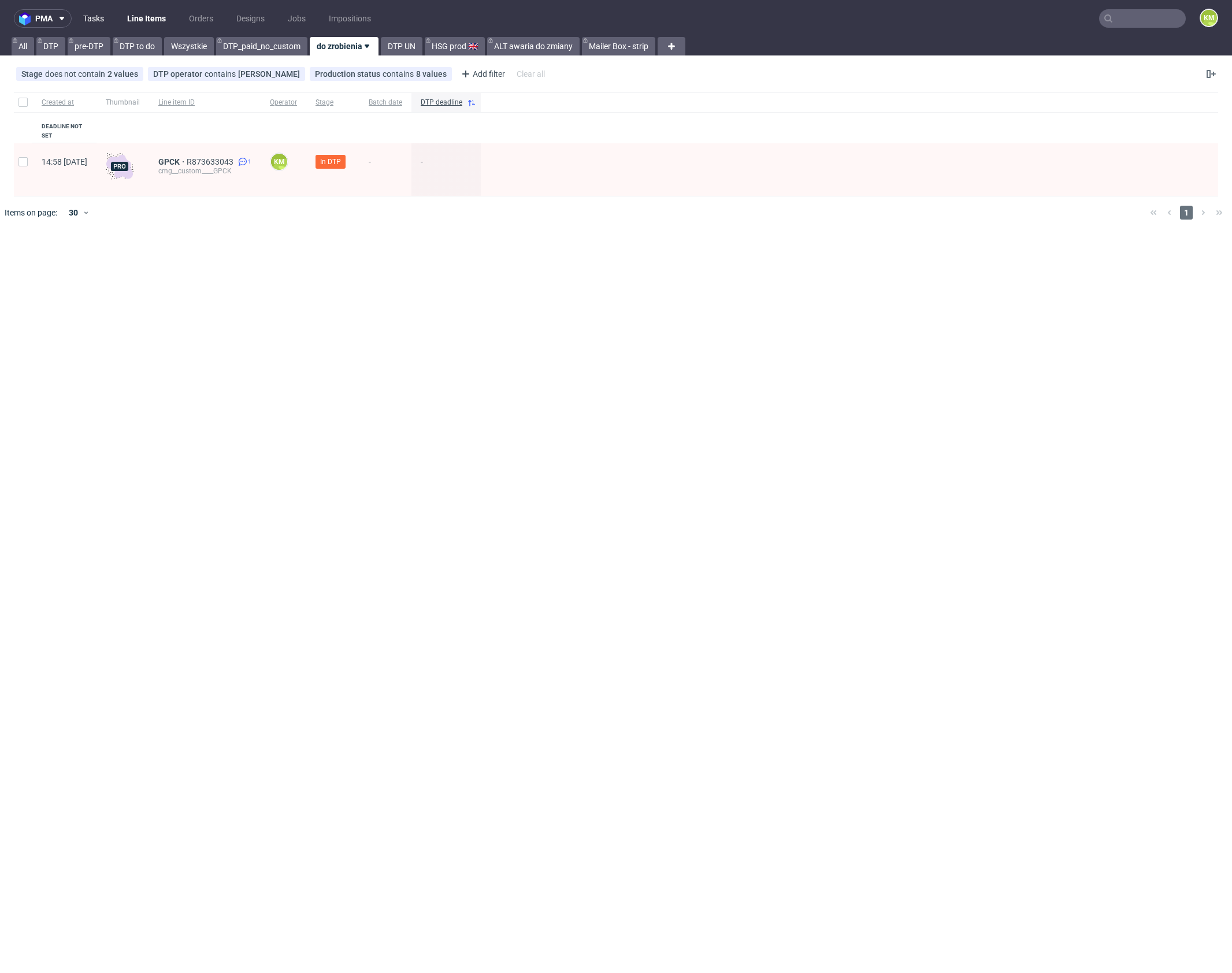
click at [91, 20] on link "Tasks" at bounding box center [93, 18] width 34 height 19
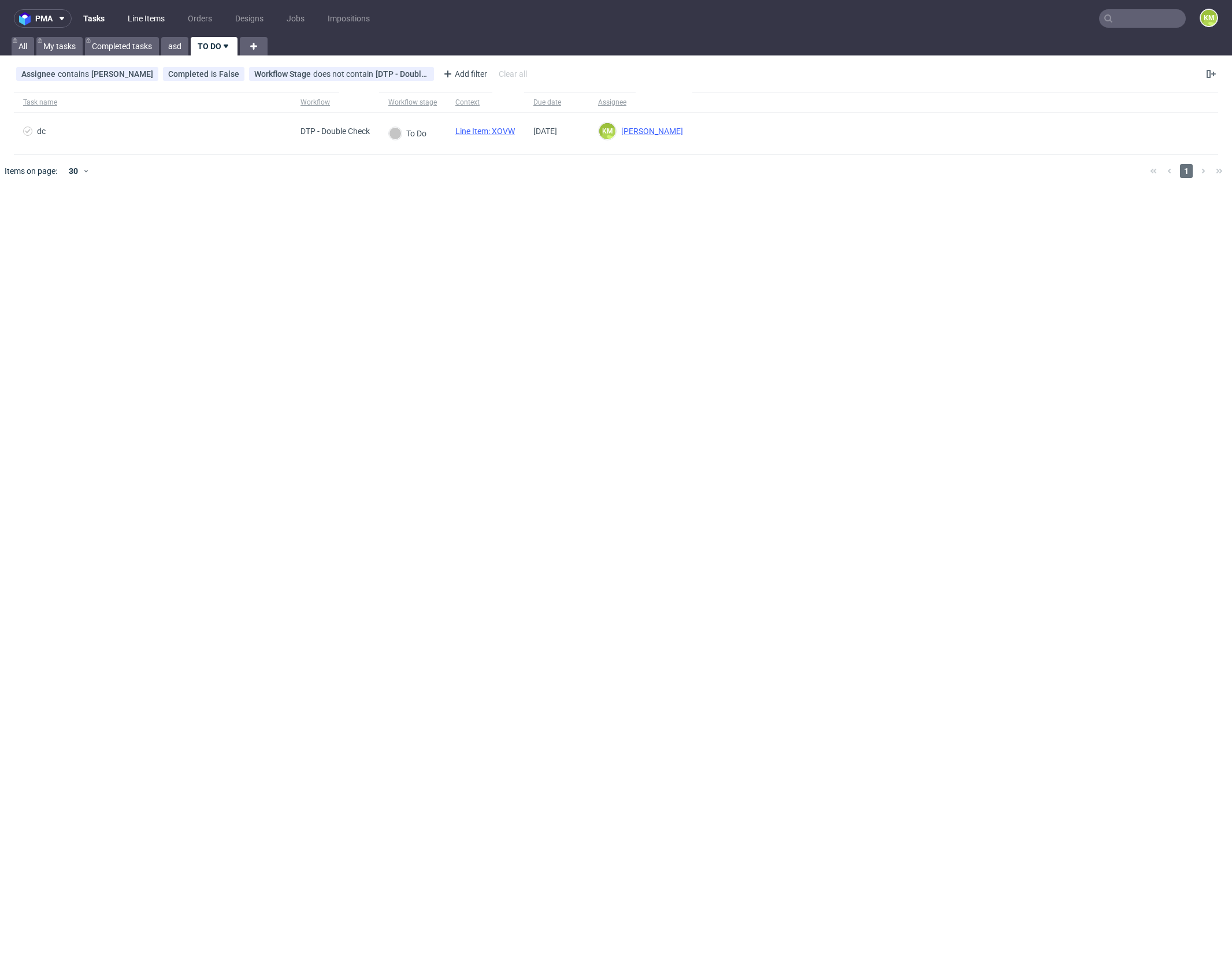
click at [154, 14] on link "Line Items" at bounding box center [146, 18] width 51 height 19
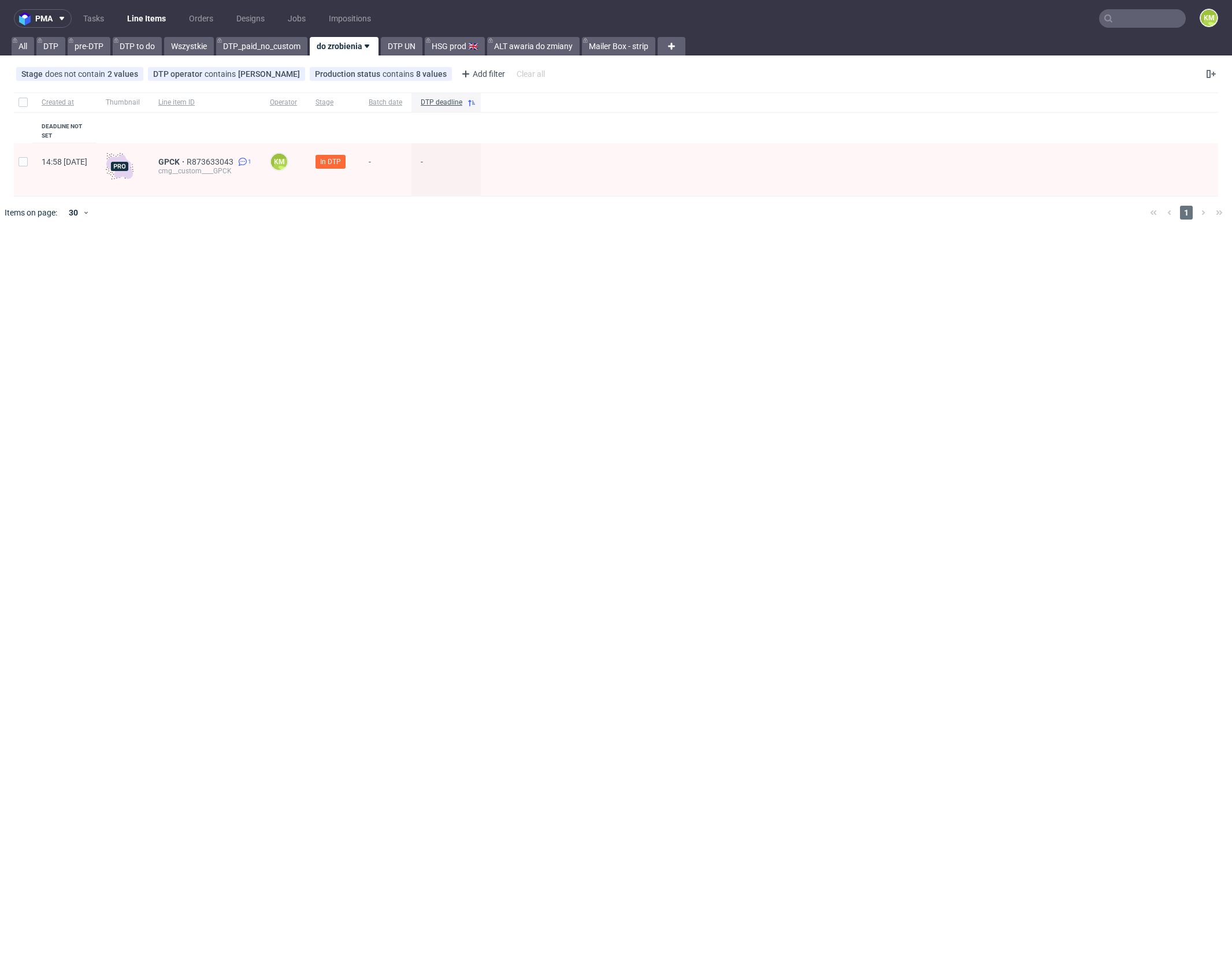
click at [487, 277] on div "pma Tasks Line Items Orders Designs Jobs Impositions KM All DTP pre-DTP DTP to …" at bounding box center [616, 486] width 1232 height 973
